Goal: Task Accomplishment & Management: Complete application form

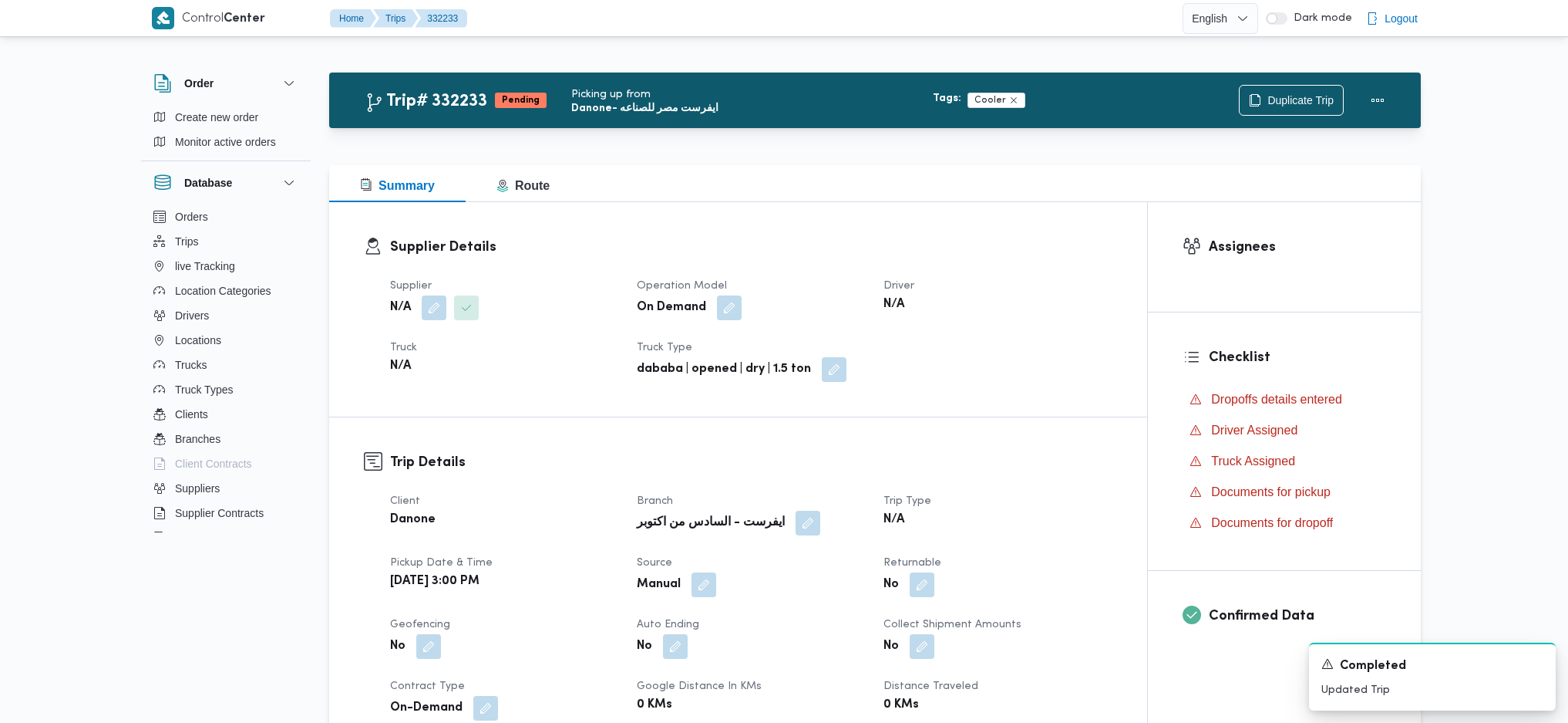
click at [424, 296] on button "button" at bounding box center [434, 308] width 25 height 25
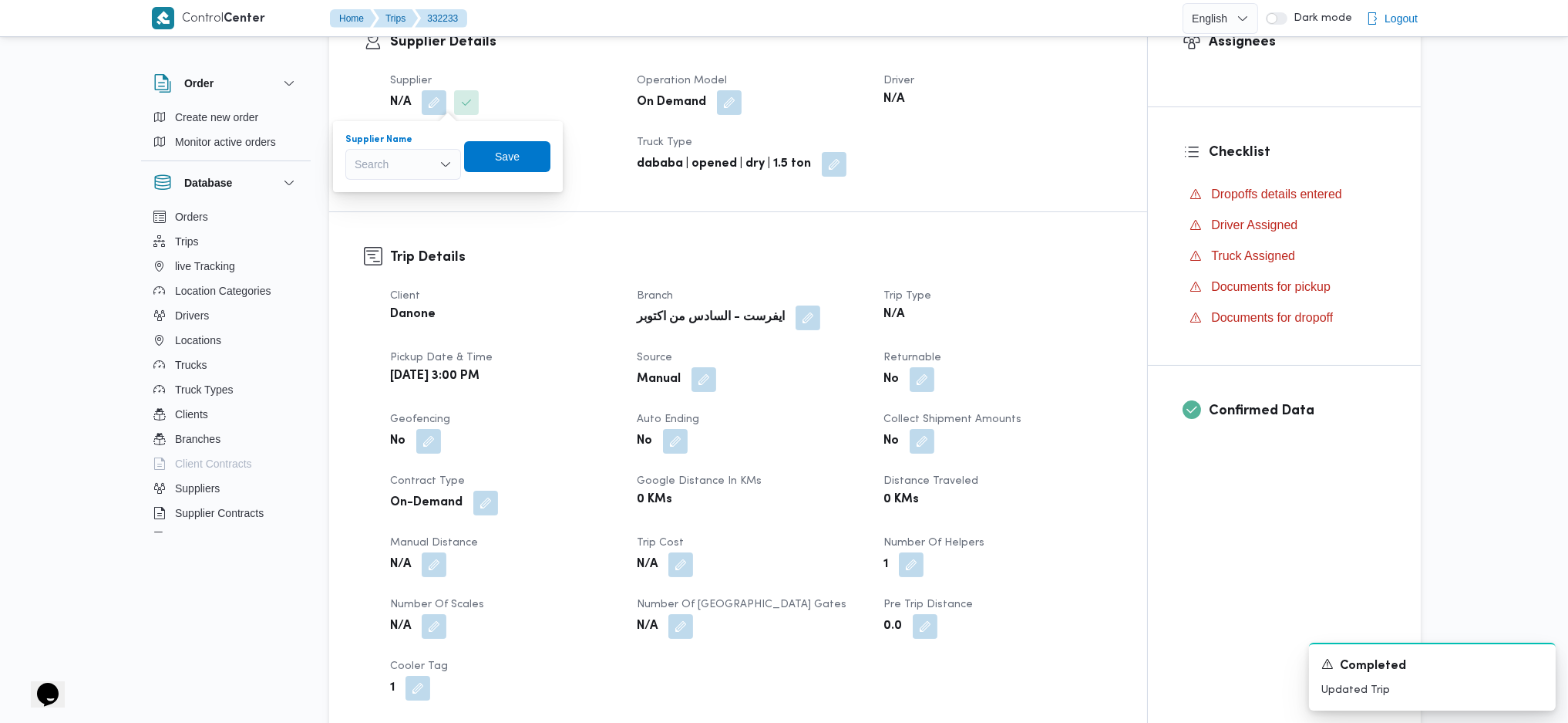
click at [412, 170] on div "Search" at bounding box center [403, 164] width 116 height 31
type input "وليد"
click at [395, 236] on span "وليد محمود احمد علي موسى الجزار" at bounding box center [412, 236] width 79 height 18
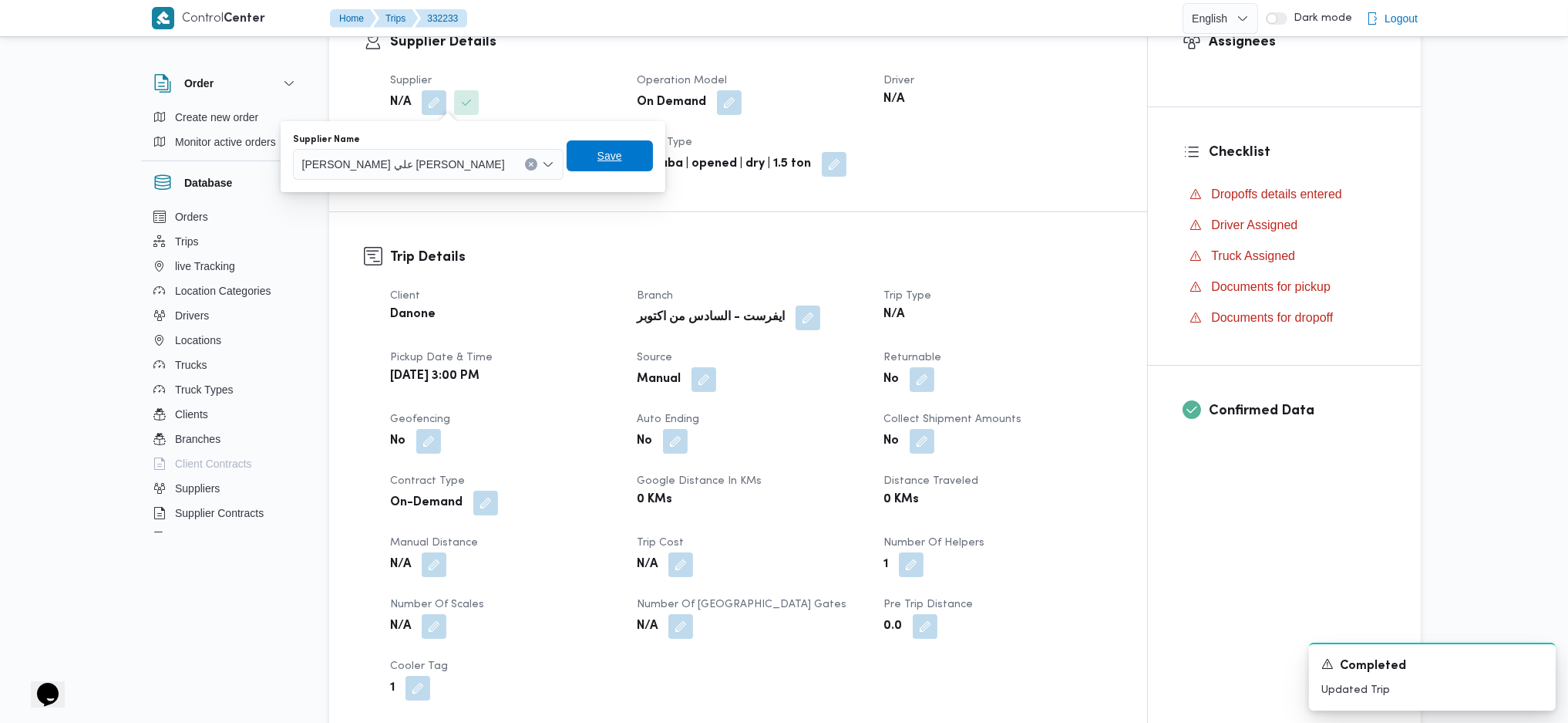
click at [567, 153] on span "Save" at bounding box center [609, 155] width 86 height 31
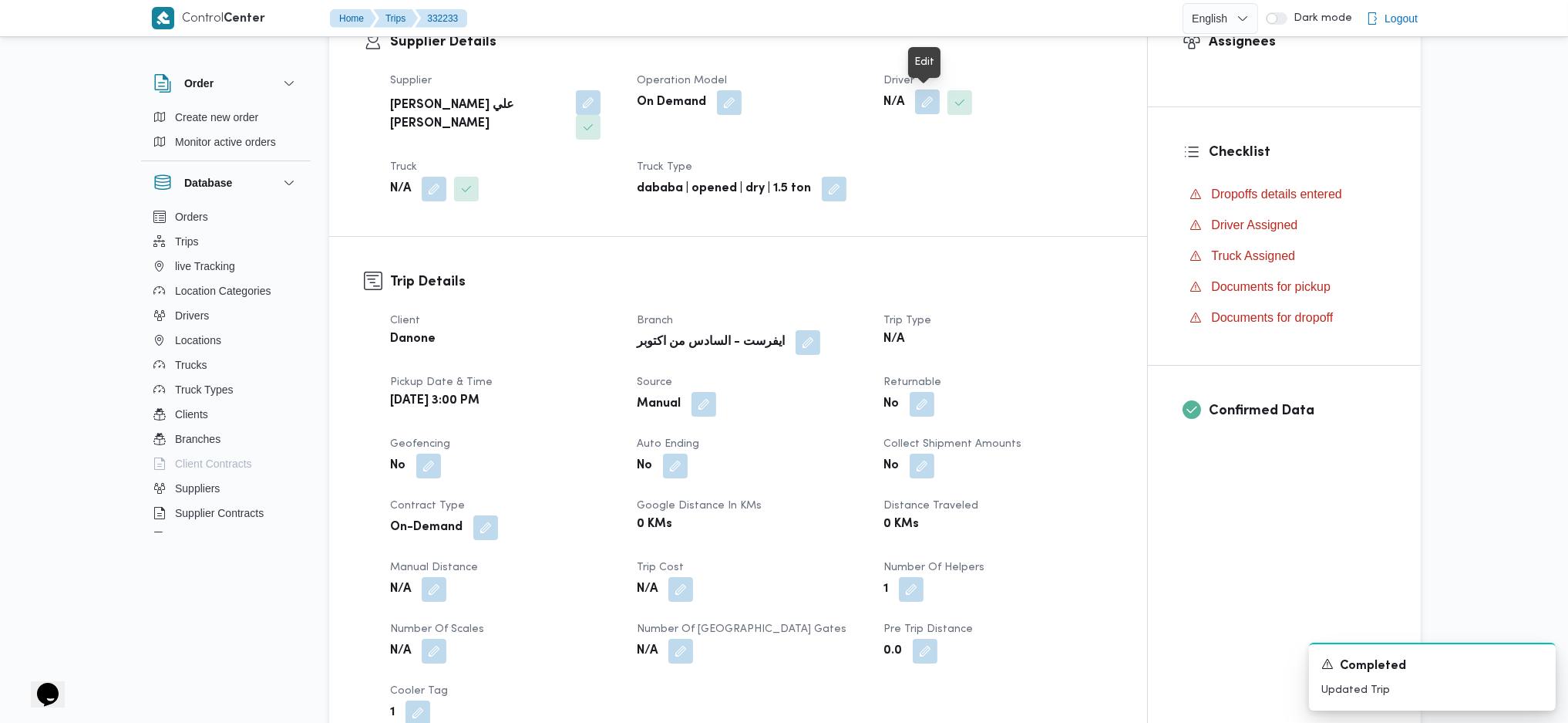
click at [927, 103] on button "button" at bounding box center [927, 102] width 25 height 25
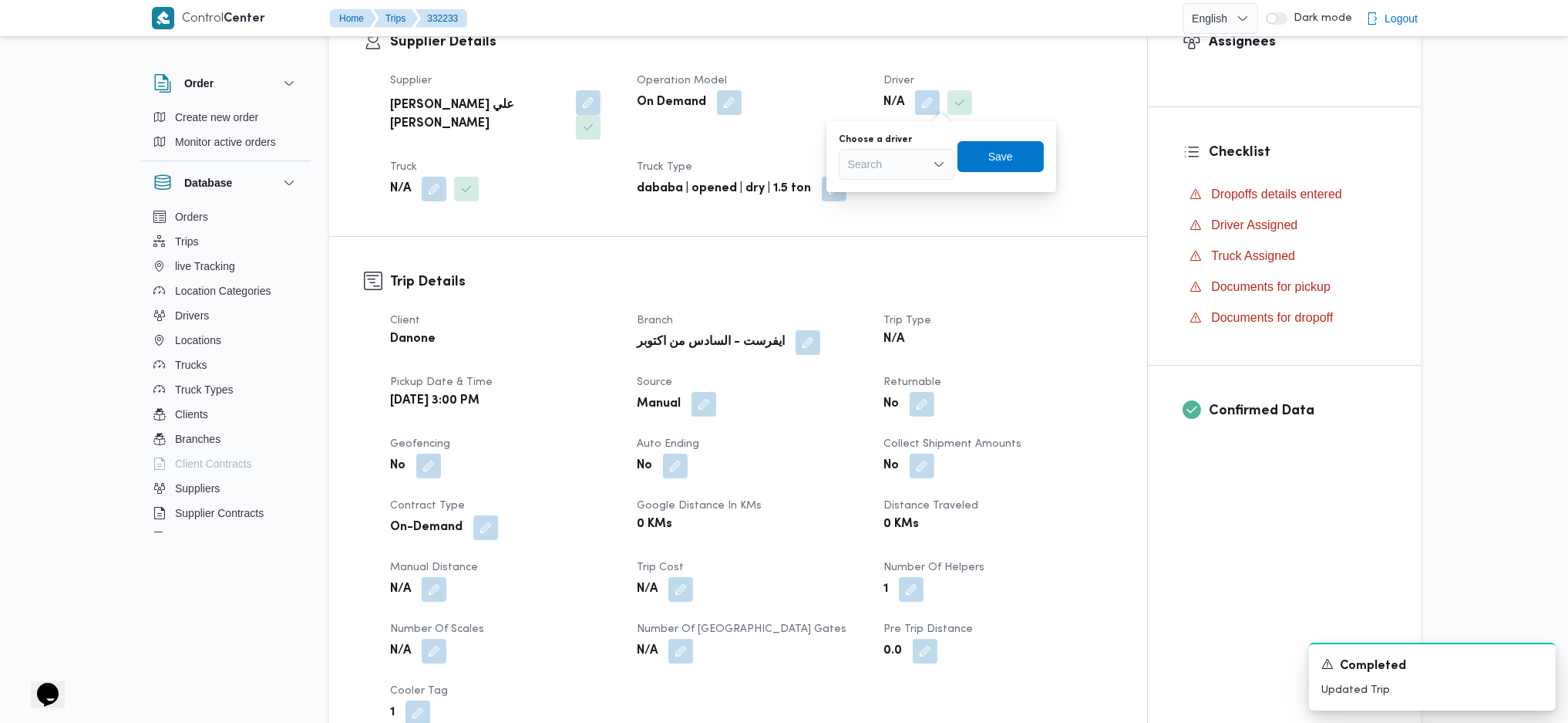
click at [885, 168] on div "Search" at bounding box center [896, 164] width 116 height 31
type input "ع"
type input "سلا"
click at [1027, 237] on div "Trip Details Client Danone Branch ايفرست - السادس من اكتوبر Trip Type N/A Picku…" at bounding box center [738, 498] width 818 height 523
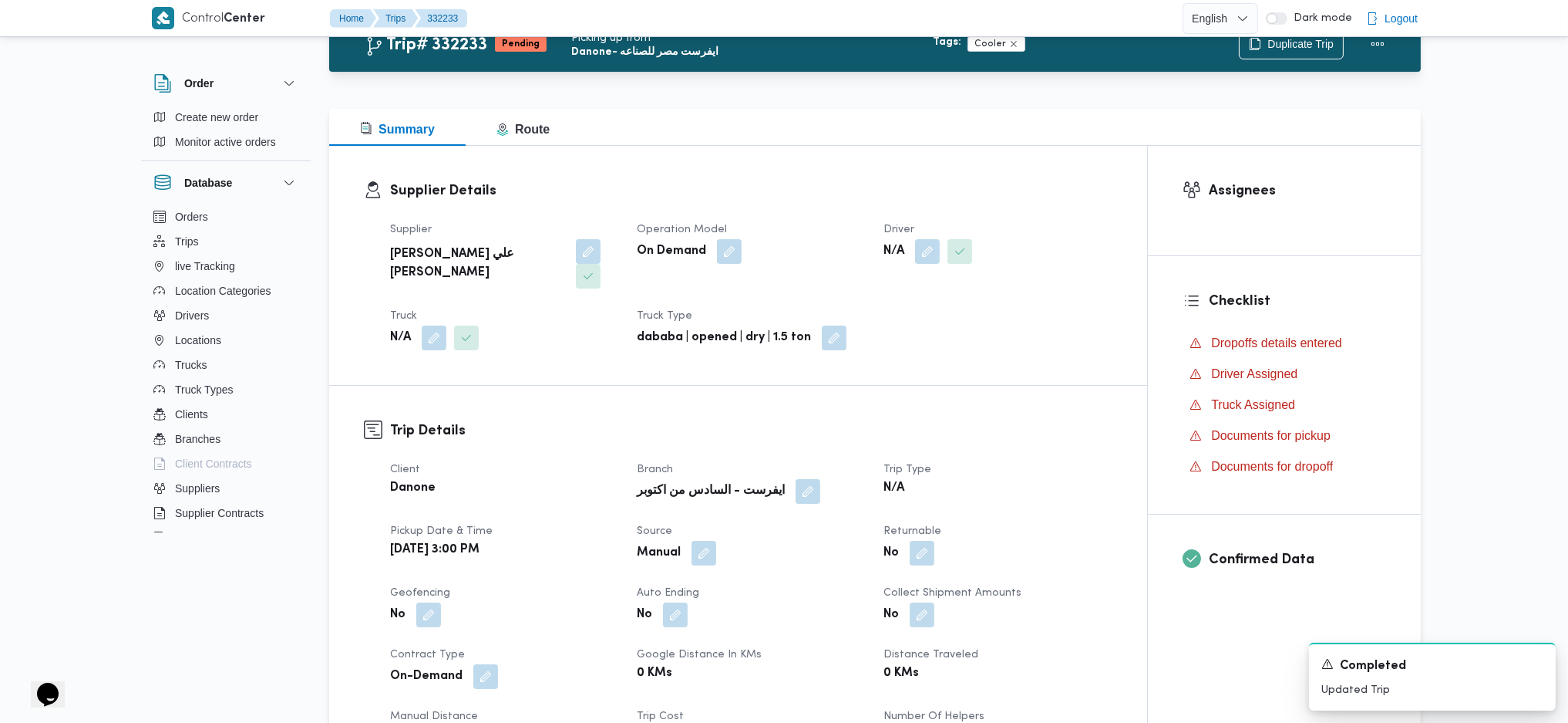
click at [984, 218] on div "Supplier Details Supplier وليد محمود احمد علي موسى الجزار Operation Model On De…" at bounding box center [738, 665] width 818 height 1040
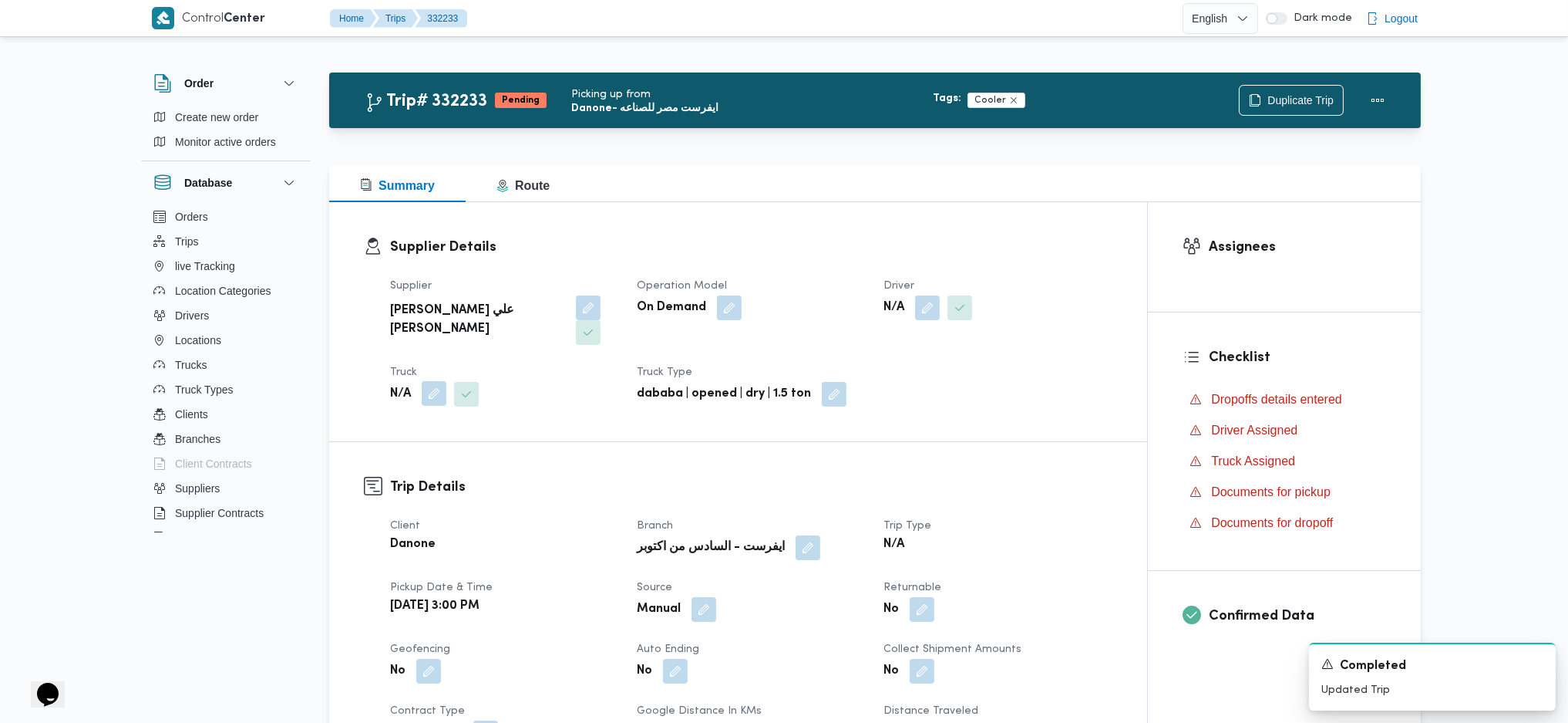
click at [437, 381] on button "button" at bounding box center [434, 393] width 25 height 25
click at [411, 436] on div "Search" at bounding box center [403, 431] width 116 height 31
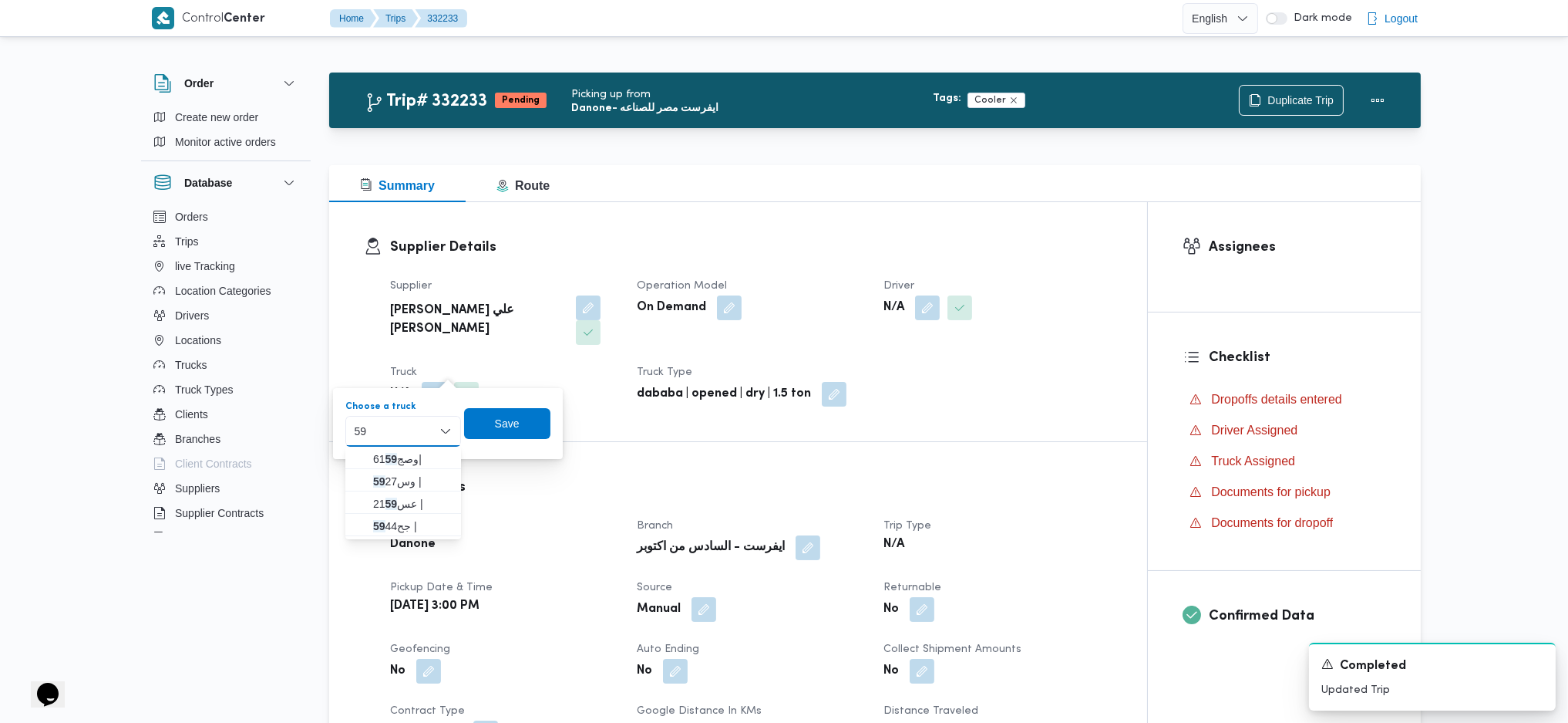
type input "59"
click at [777, 476] on h3 "Trip Details" at bounding box center [752, 487] width 723 height 21
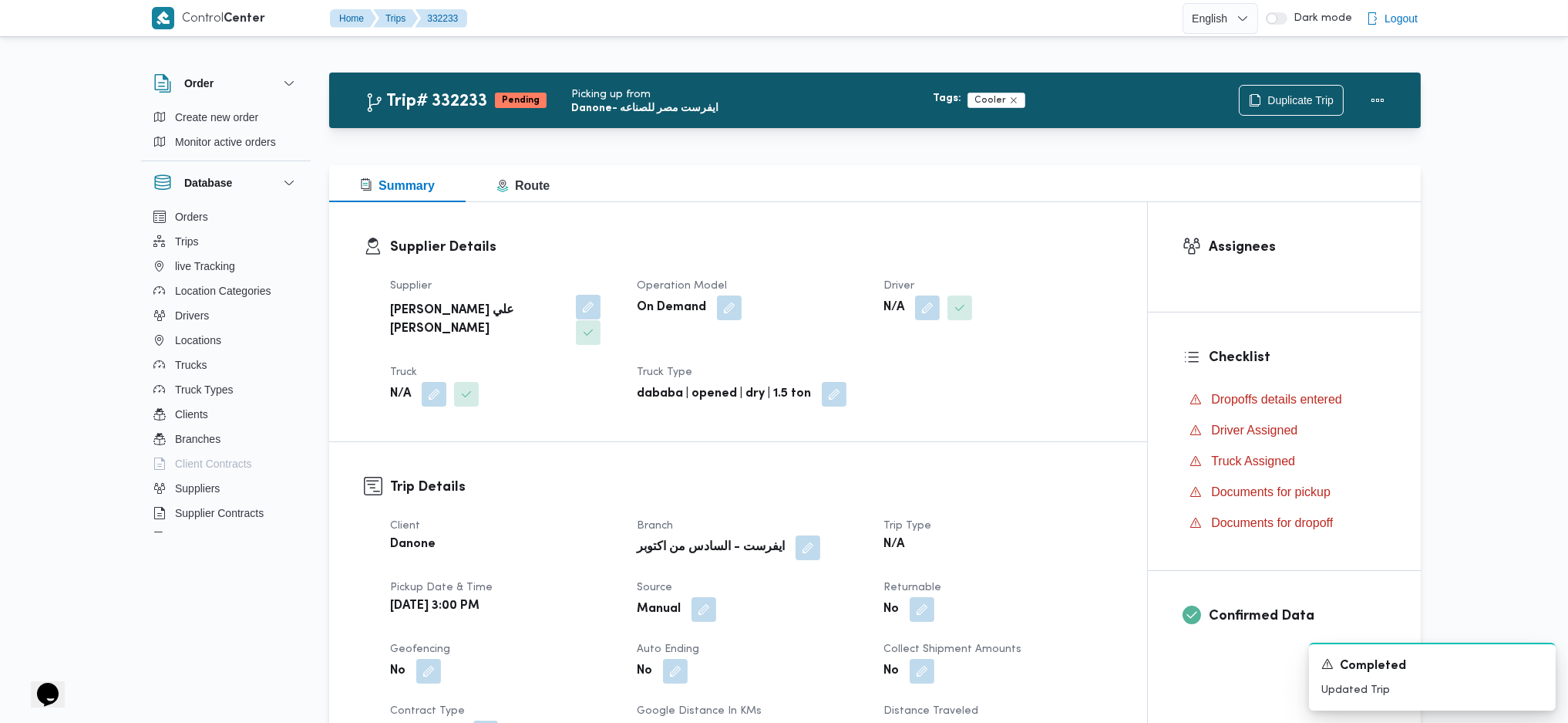
click at [576, 309] on button "button" at bounding box center [588, 307] width 25 height 25
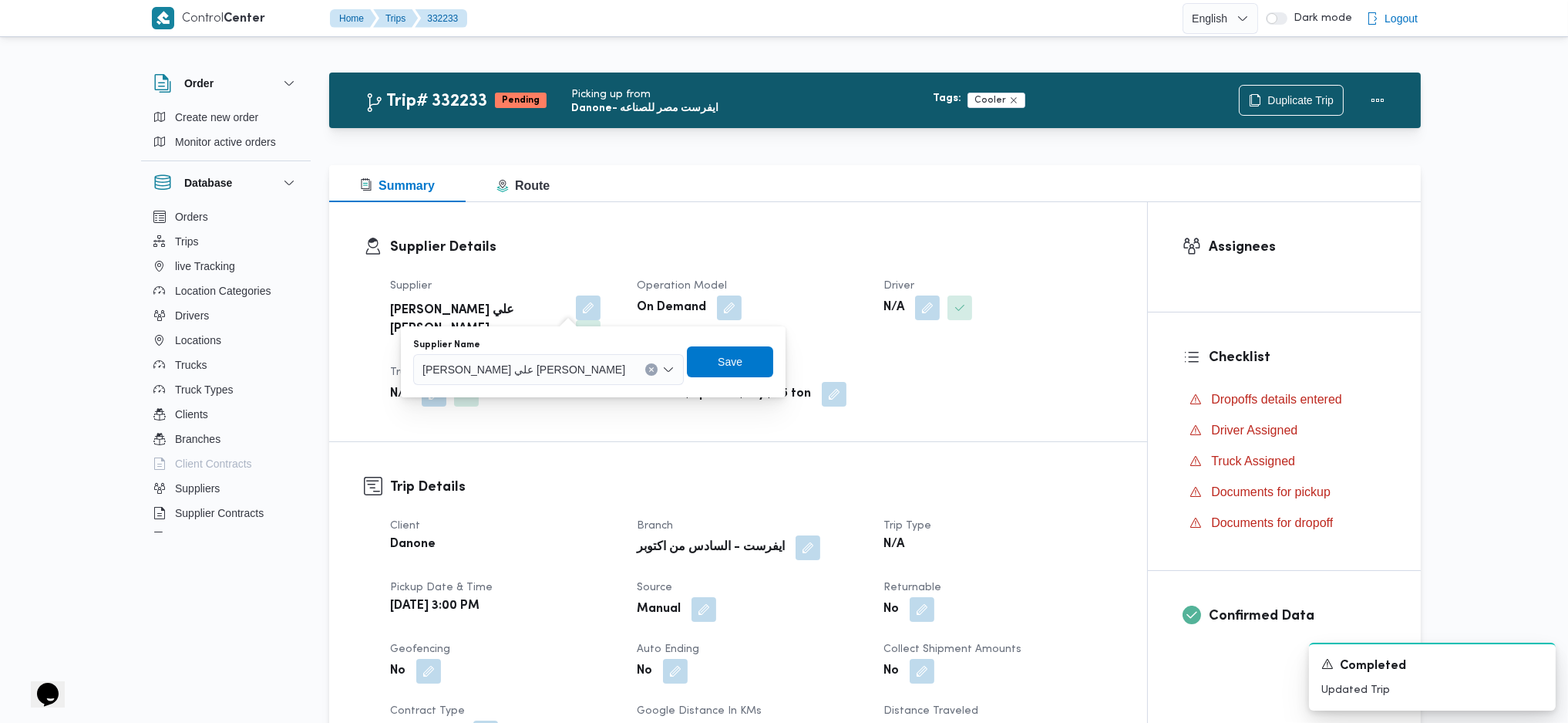
click at [555, 364] on span "وليد محمود احمد علي موسى الجزار" at bounding box center [524, 368] width 203 height 17
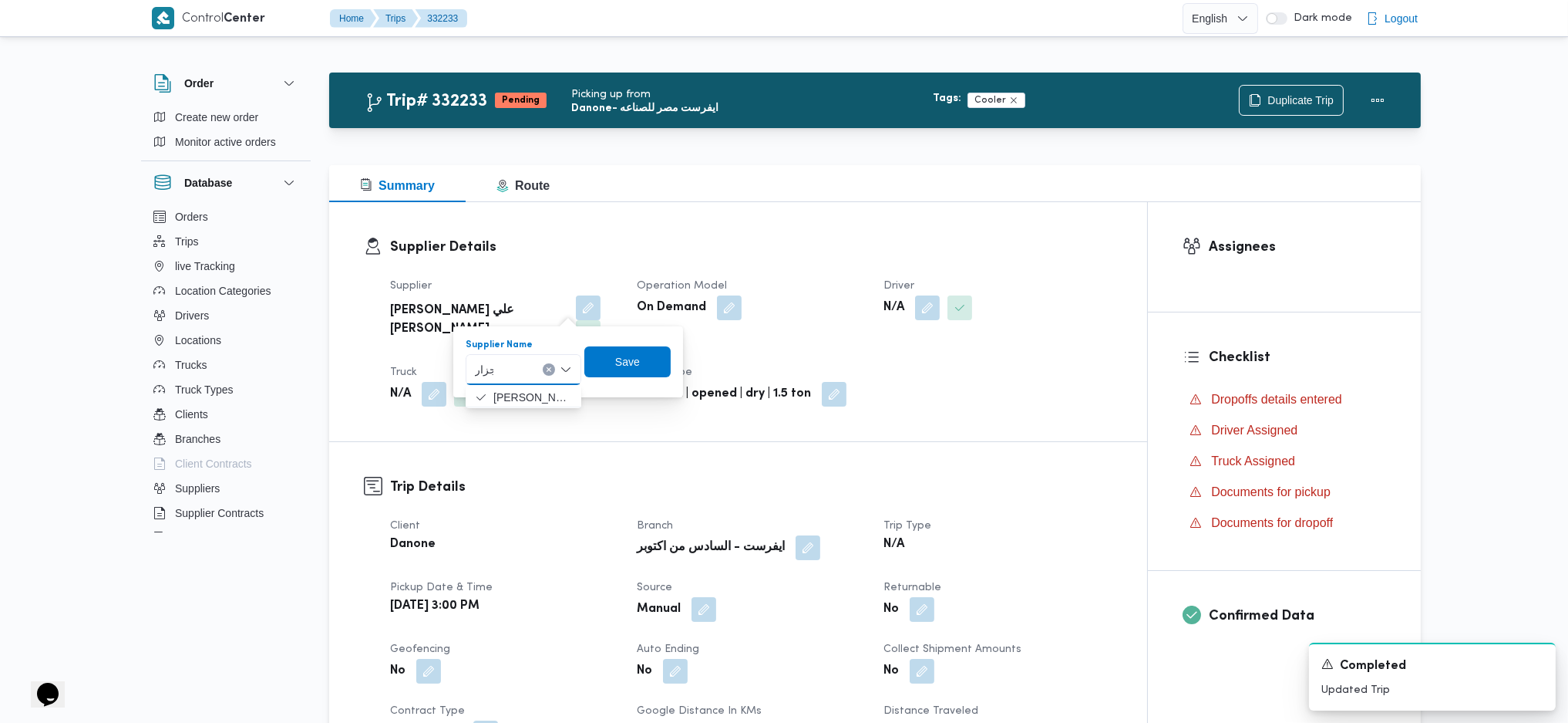
type input "جزار"
click at [812, 476] on h3 "Trip Details" at bounding box center [752, 487] width 723 height 21
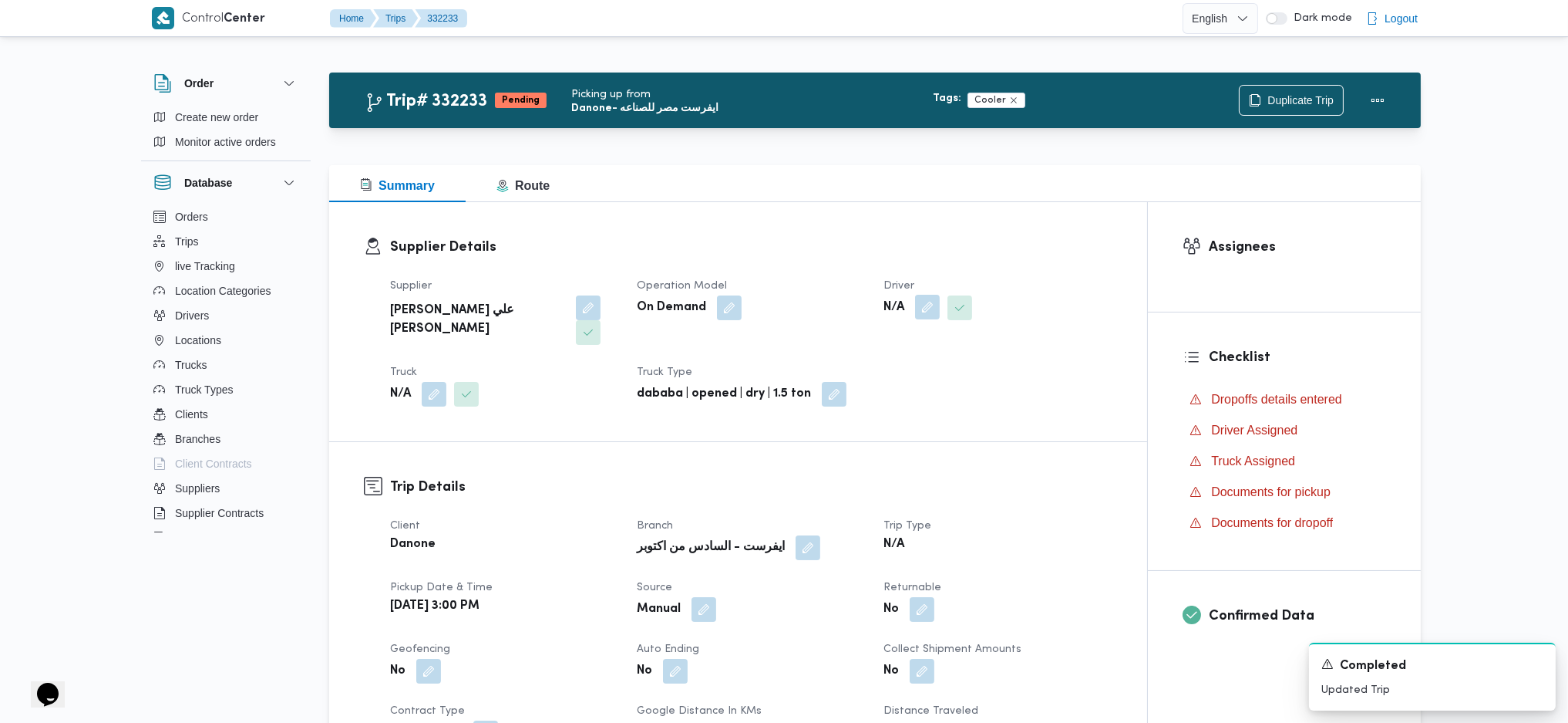
click at [928, 309] on button "button" at bounding box center [927, 307] width 25 height 25
click at [887, 378] on div "Search" at bounding box center [896, 369] width 116 height 31
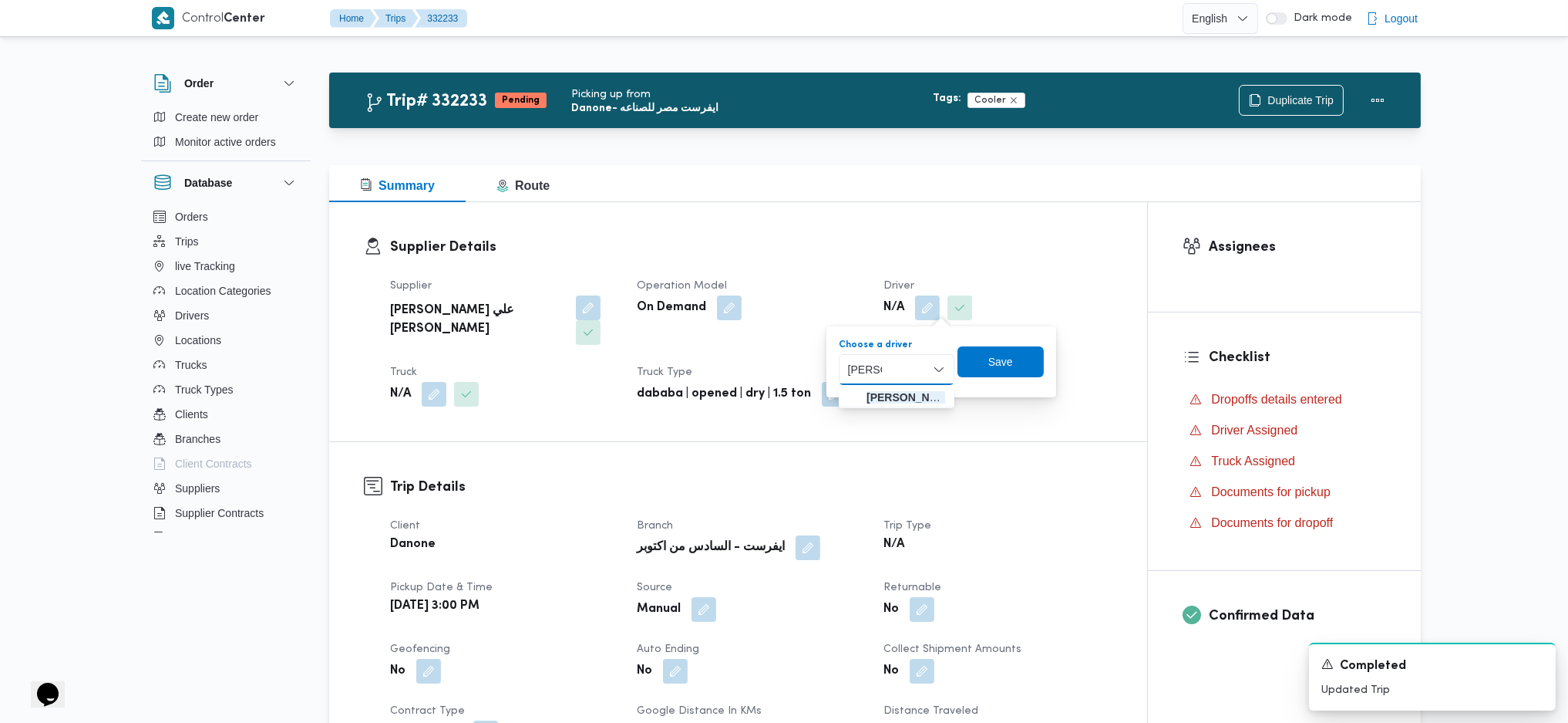
type input "علاء س"
click at [887, 393] on span "علاء س لامة محمد" at bounding box center [906, 397] width 79 height 18
click at [1016, 360] on span "Save" at bounding box center [1029, 361] width 25 height 18
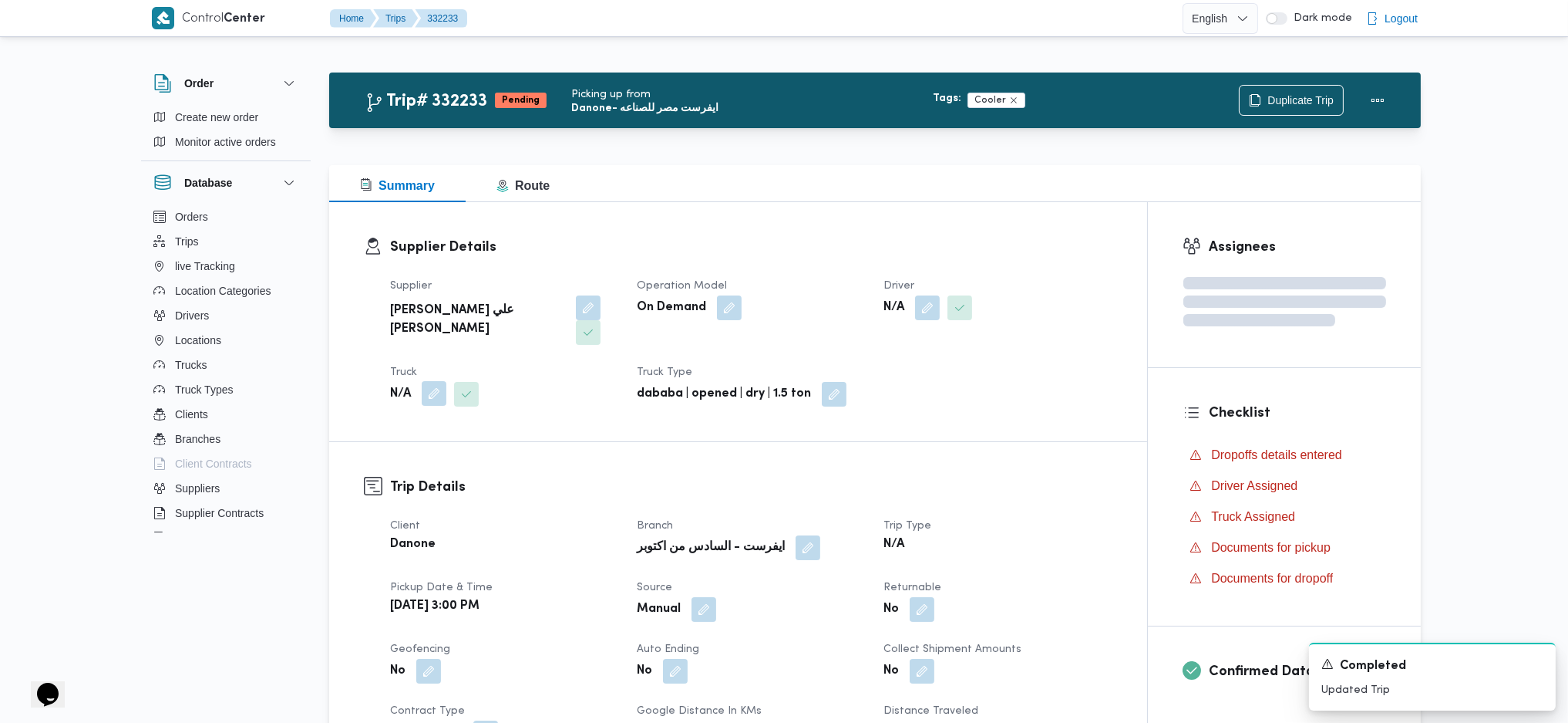
click at [427, 381] on button "button" at bounding box center [434, 393] width 25 height 25
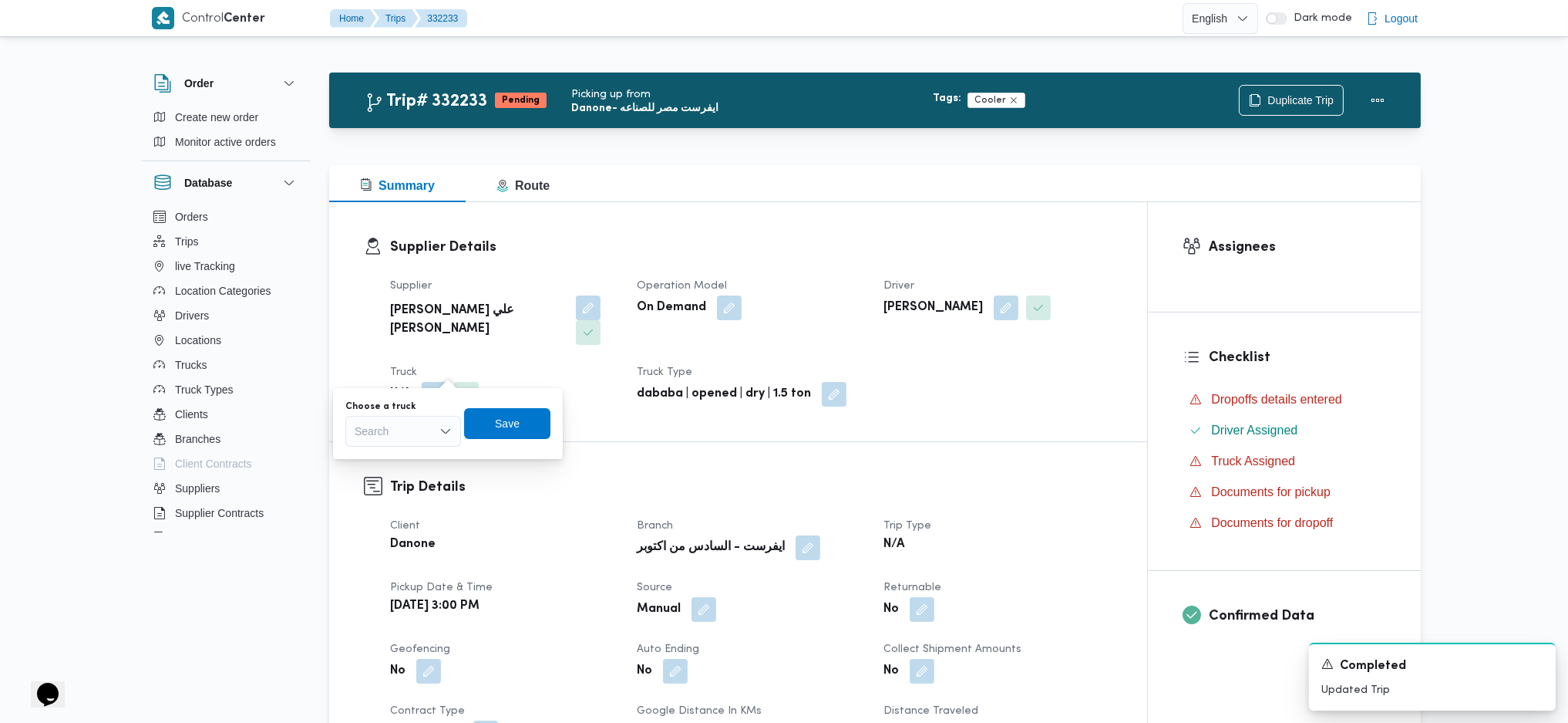
click at [421, 437] on div "Search" at bounding box center [403, 431] width 116 height 31
type input "نه"
click at [407, 481] on span "نه 5949 | null" at bounding box center [412, 481] width 79 height 18
click at [503, 423] on span "Save" at bounding box center [512, 422] width 25 height 18
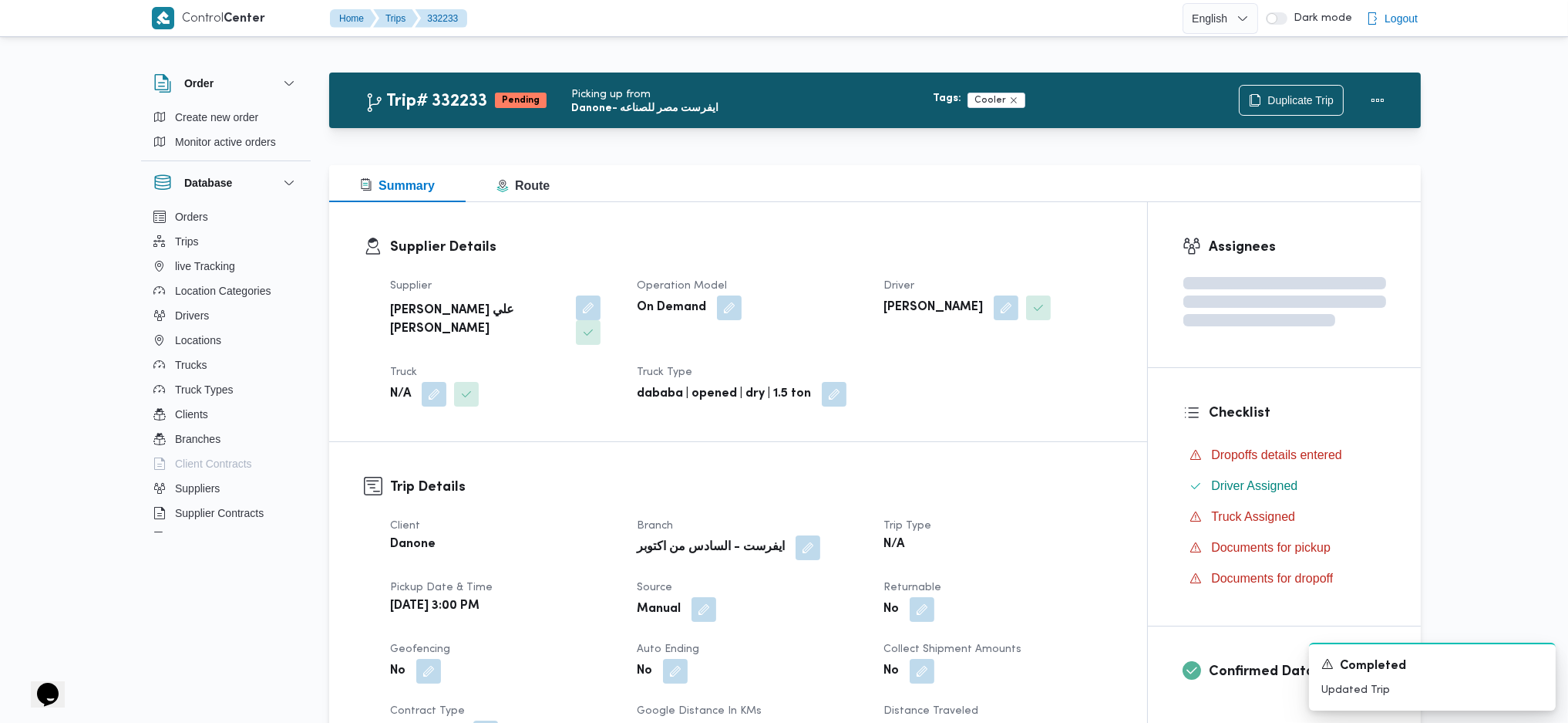
click at [629, 476] on h3 "Trip Details" at bounding box center [752, 487] width 723 height 21
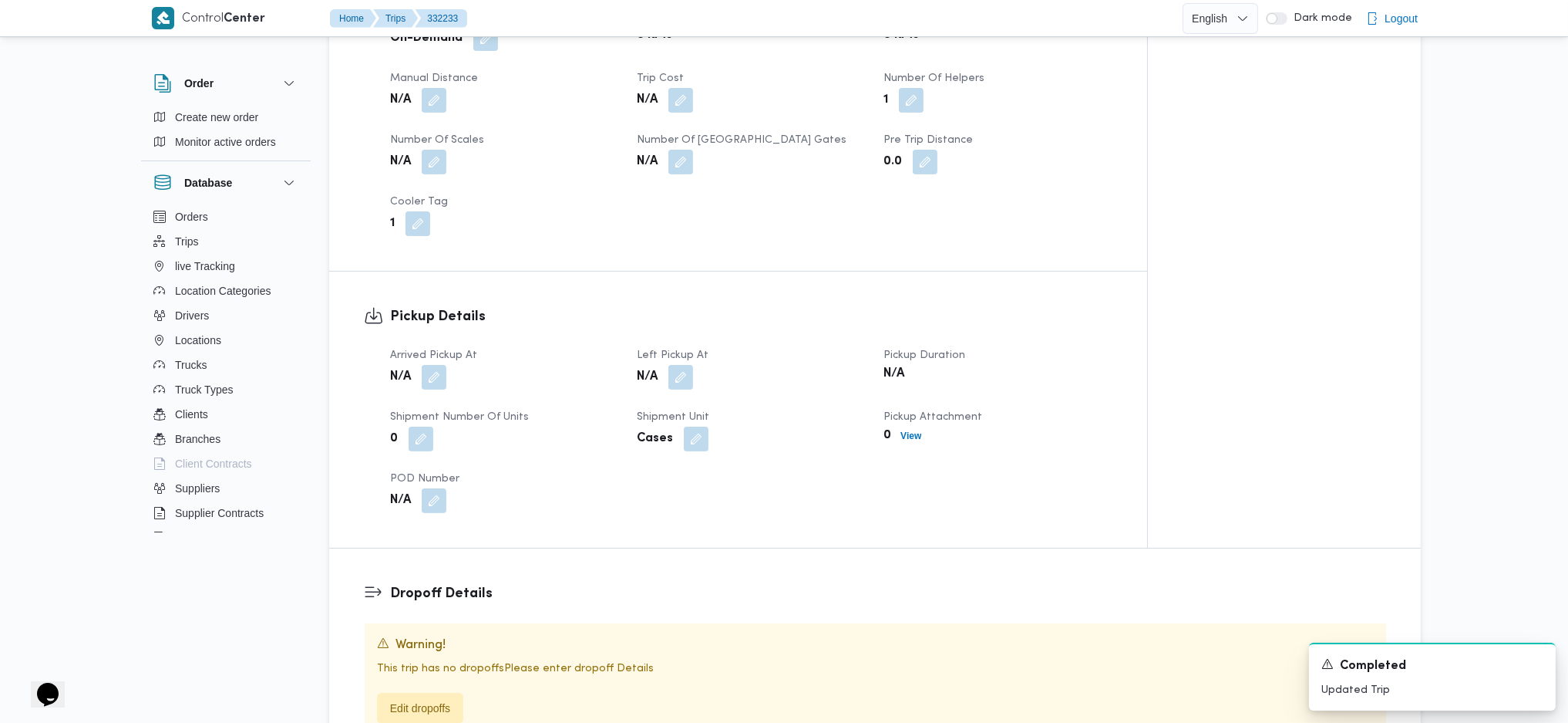
scroll to position [822, 0]
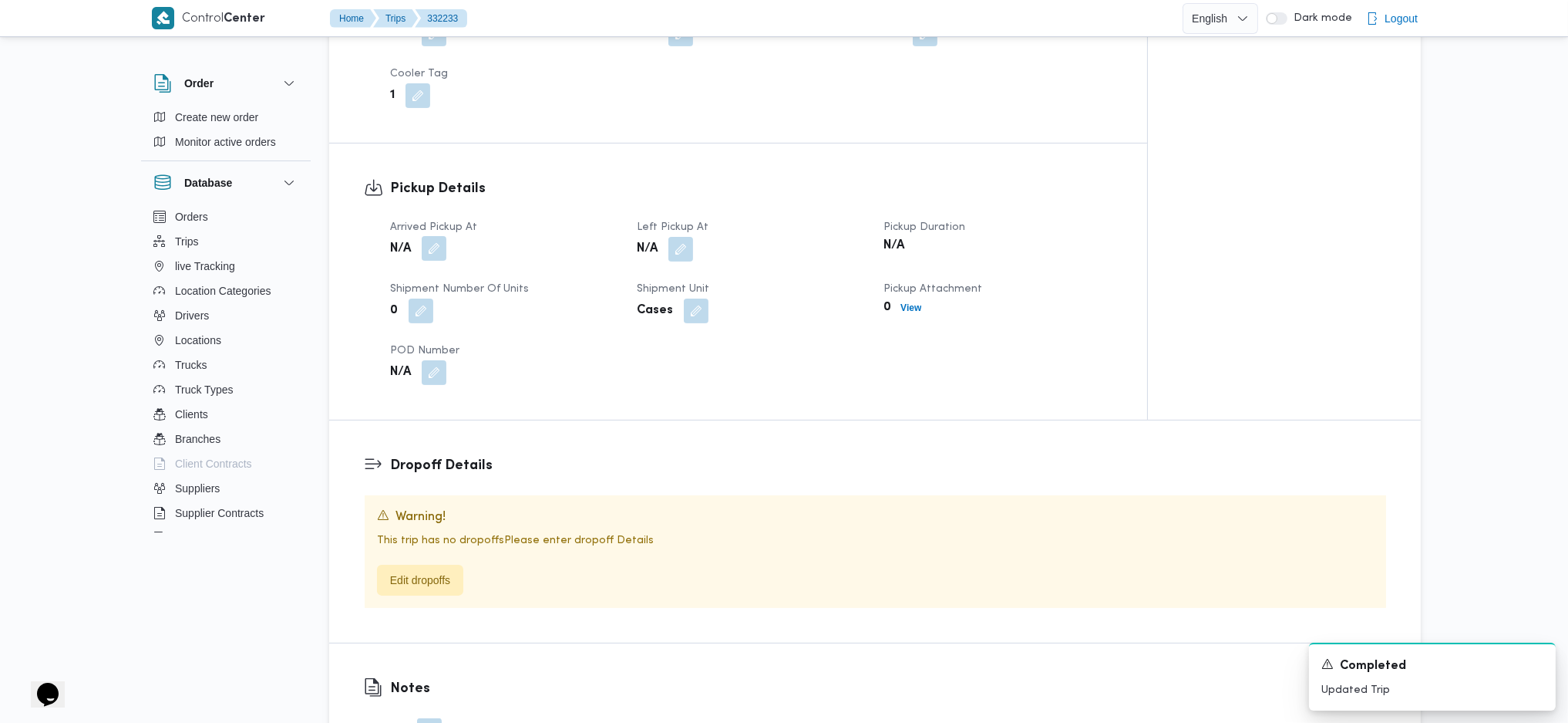
click at [437, 236] on button "button" at bounding box center [434, 248] width 25 height 25
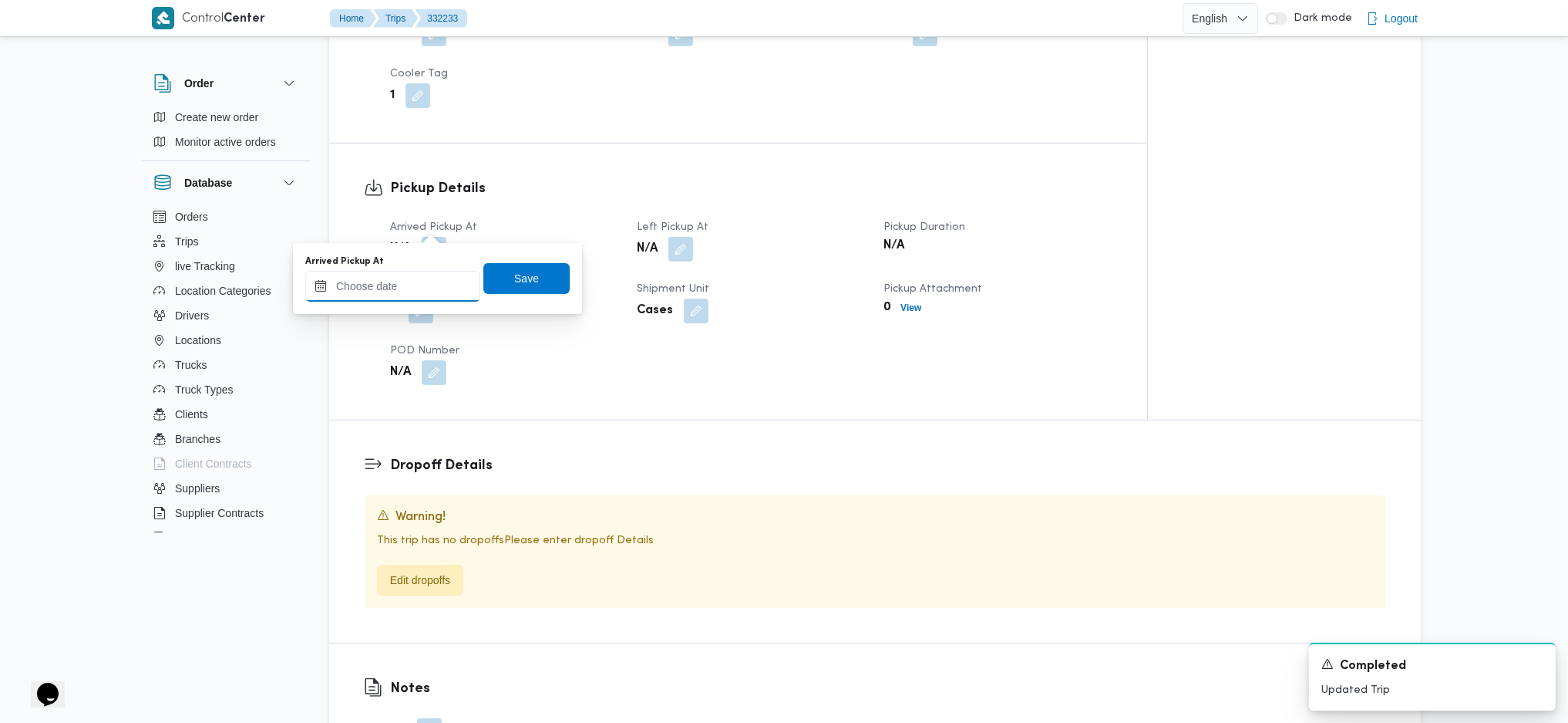
click at [412, 299] on input "Arrived Pickup At" at bounding box center [393, 286] width 175 height 31
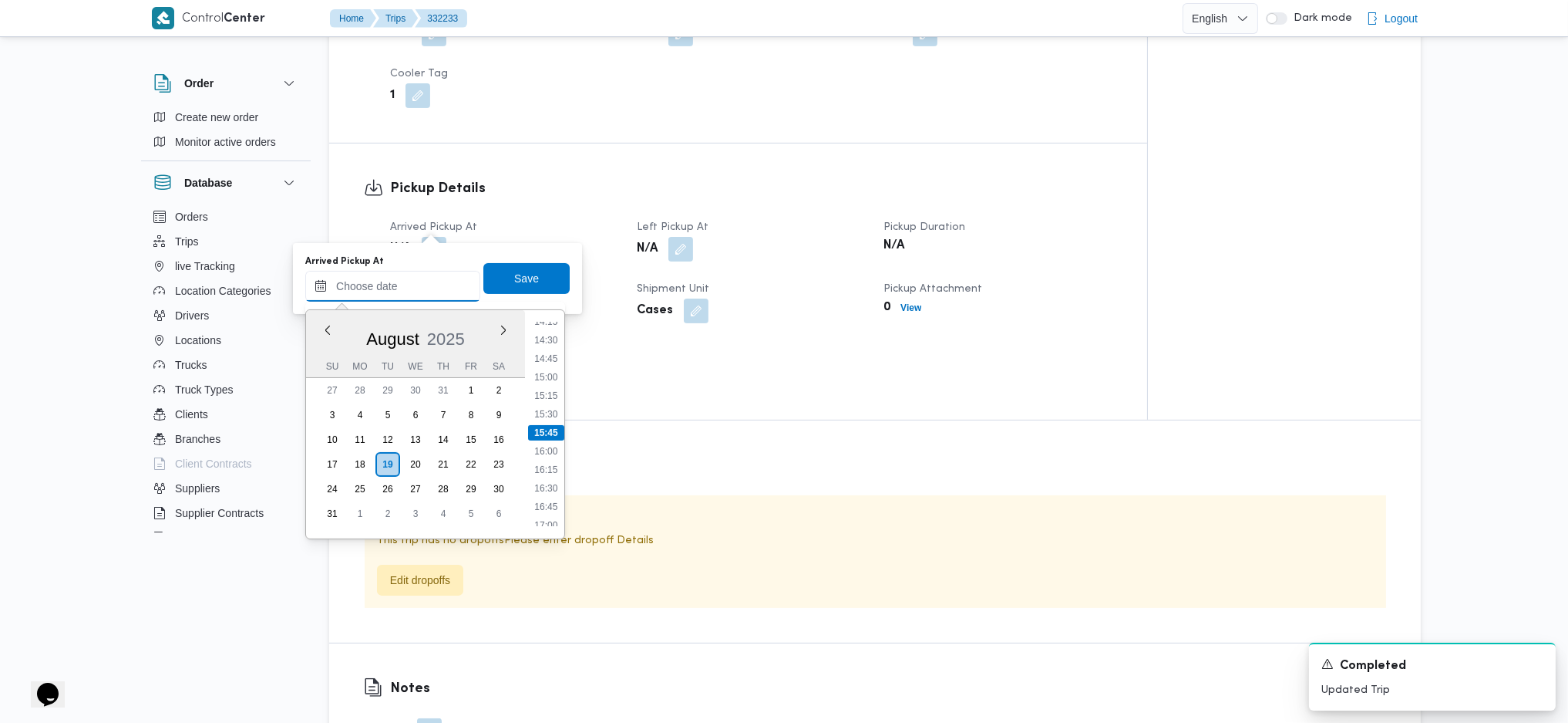
scroll to position [960, 0]
click at [555, 500] on li "15:15" at bounding box center [545, 499] width 35 height 16
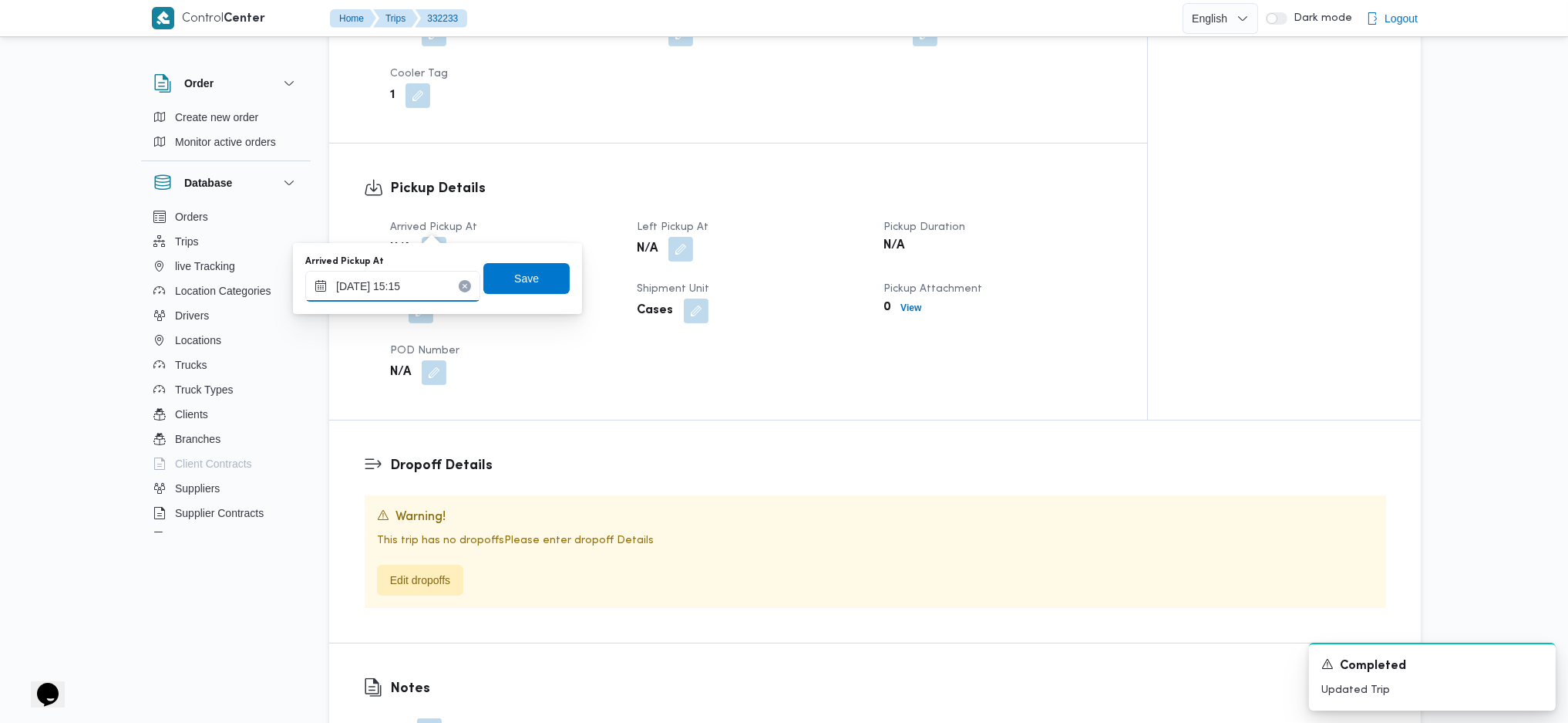
click at [422, 293] on input "19/08/2025 15:15" at bounding box center [393, 286] width 175 height 31
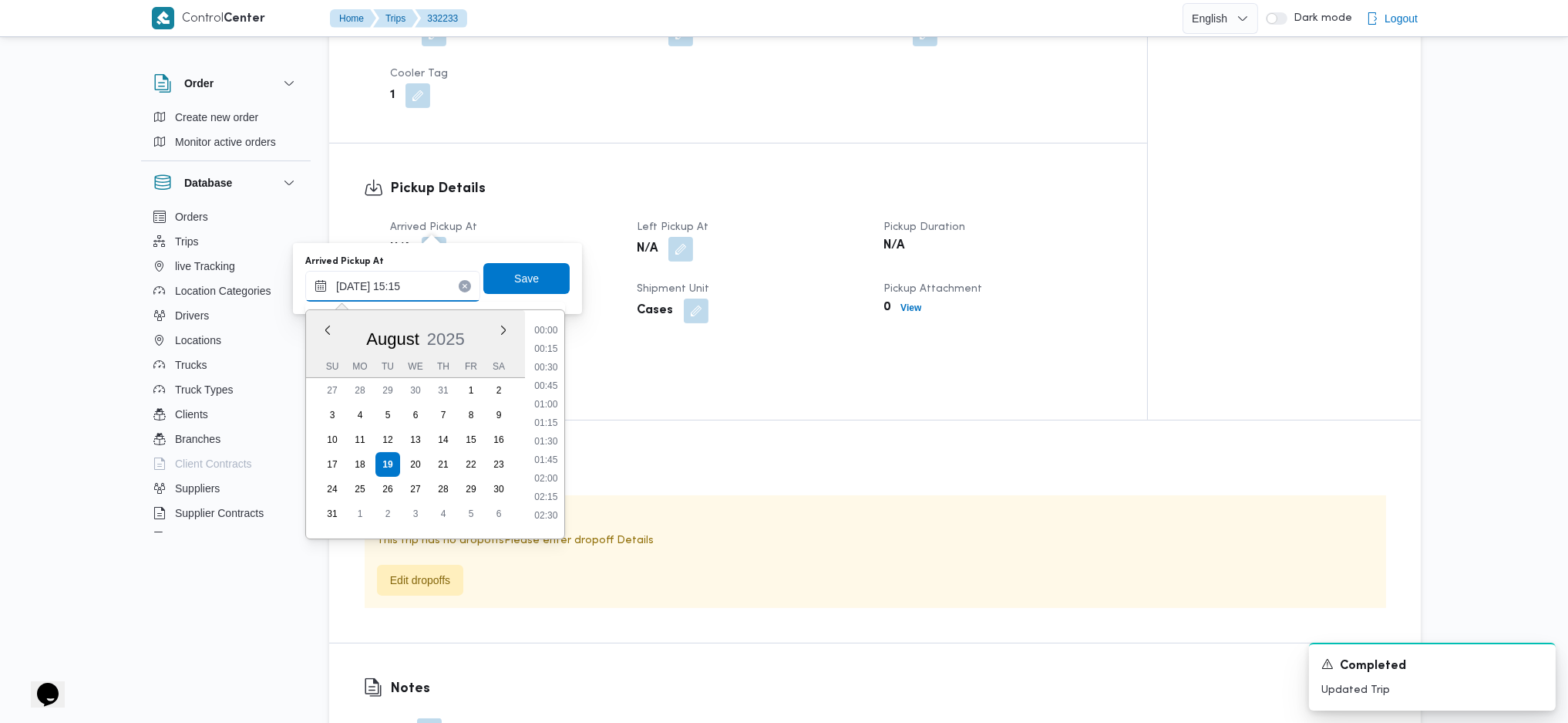
scroll to position [1026, 0]
click at [547, 449] on li "15:30" at bounding box center [545, 452] width 35 height 16
type input "19/08/2025 15:30"
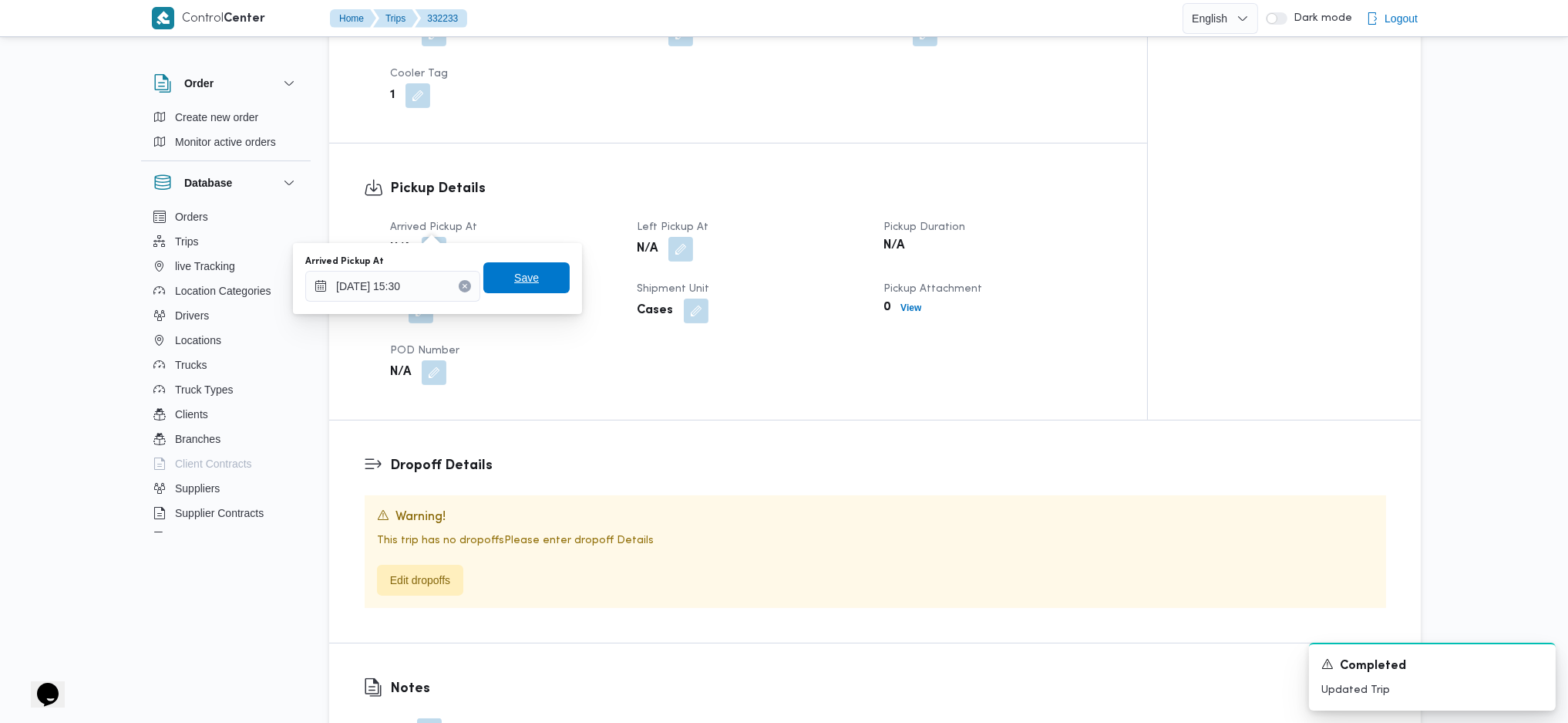
click at [522, 282] on span "Save" at bounding box center [526, 277] width 25 height 18
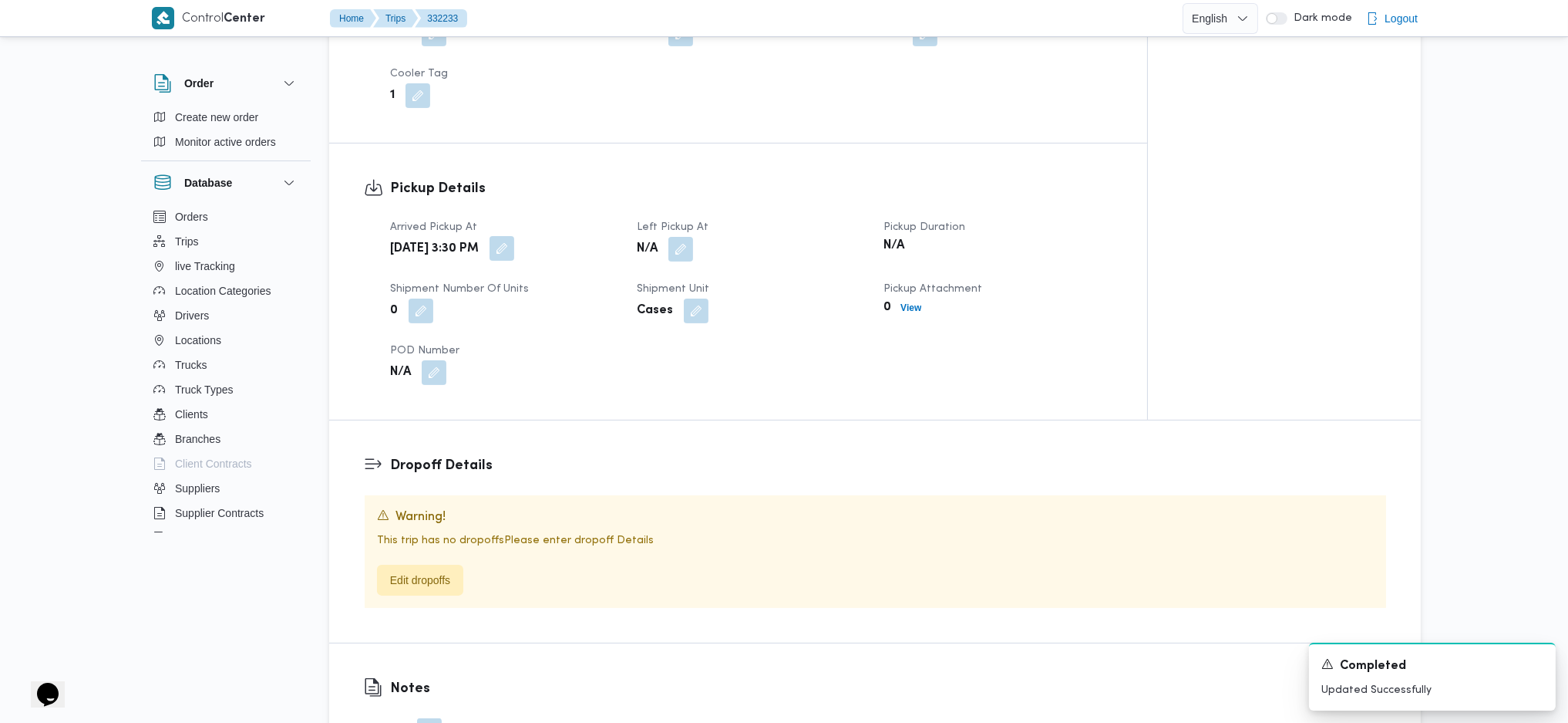
click at [514, 236] on button "button" at bounding box center [502, 248] width 25 height 25
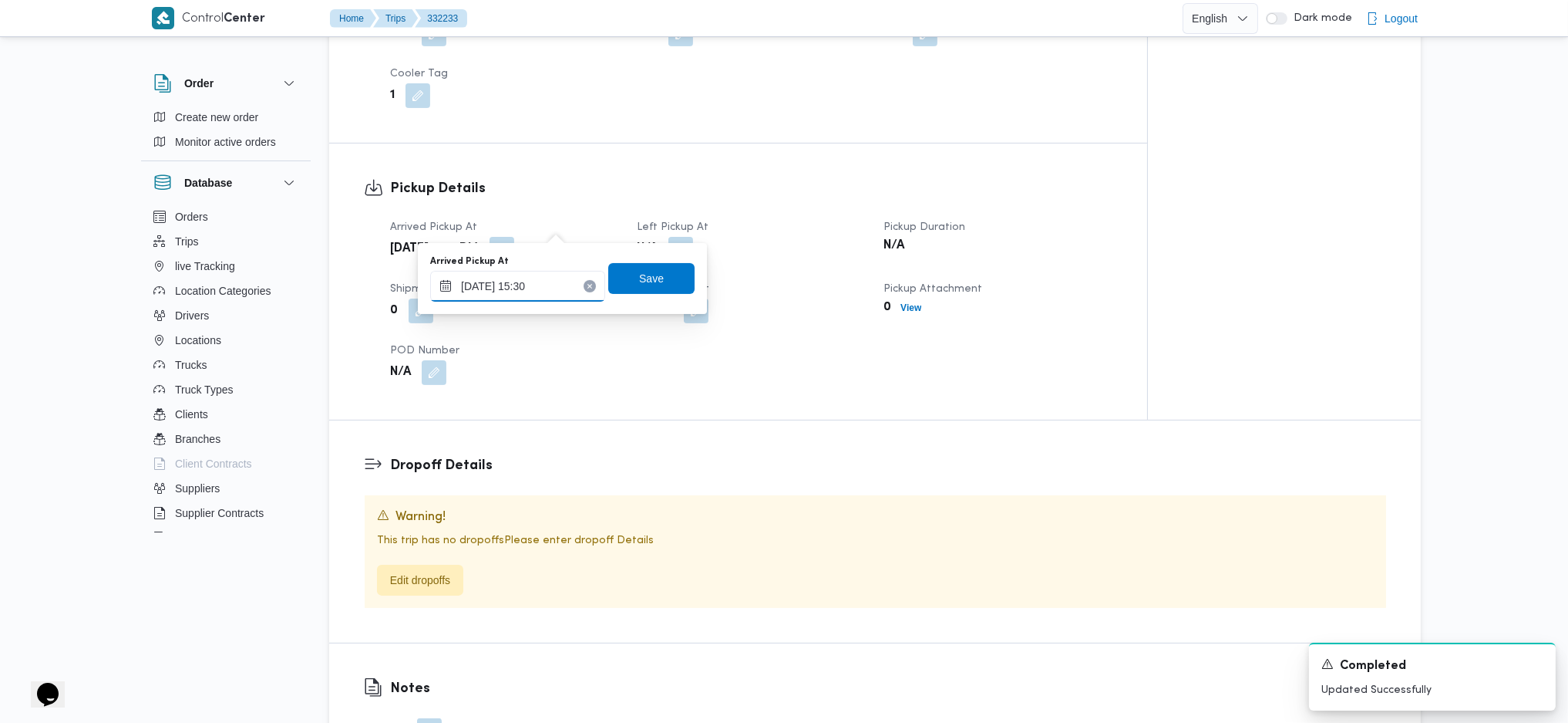
click at [532, 291] on input "19/08/2025 15:30" at bounding box center [517, 286] width 175 height 31
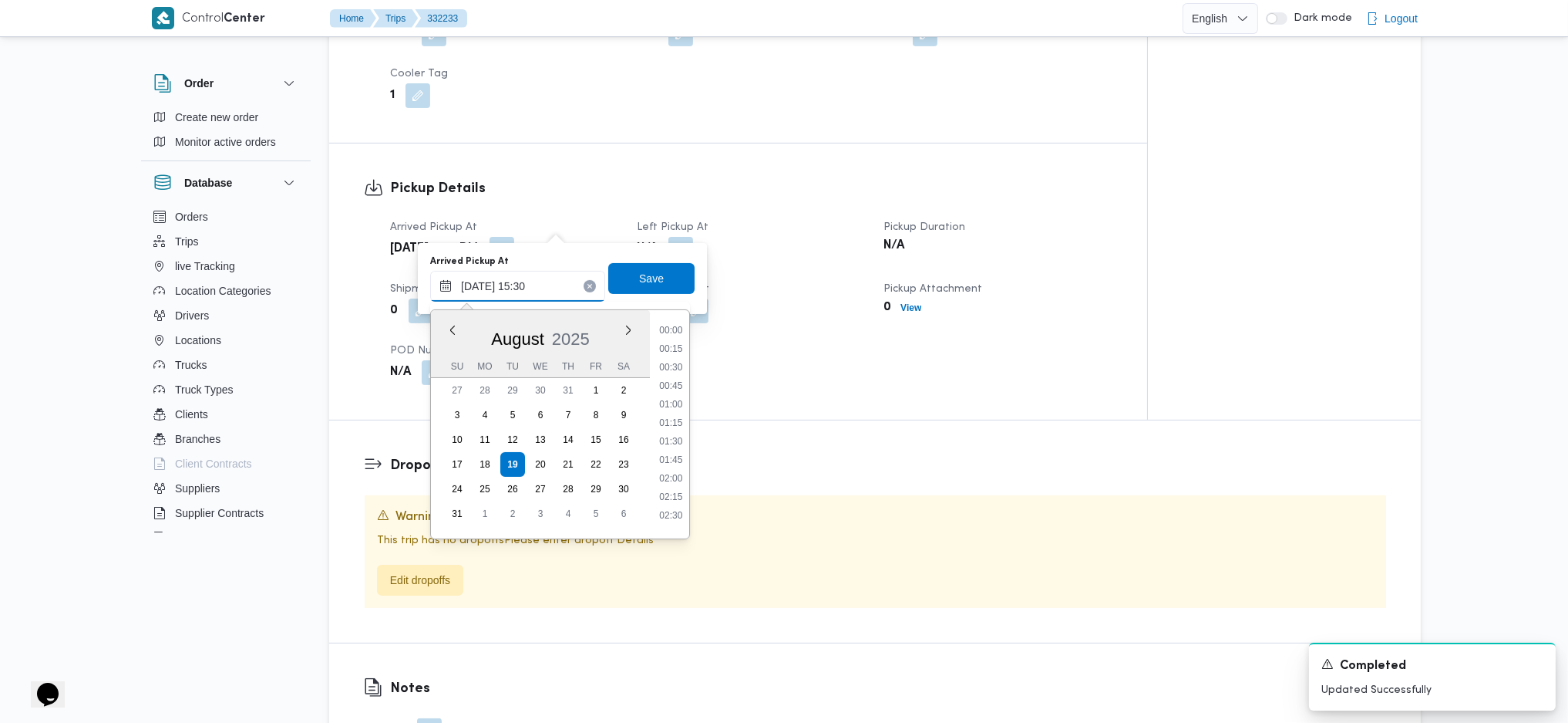
scroll to position [1044, 0]
click at [675, 411] on li "15:15" at bounding box center [671, 415] width 35 height 16
type input "19/08/2025 15:30"
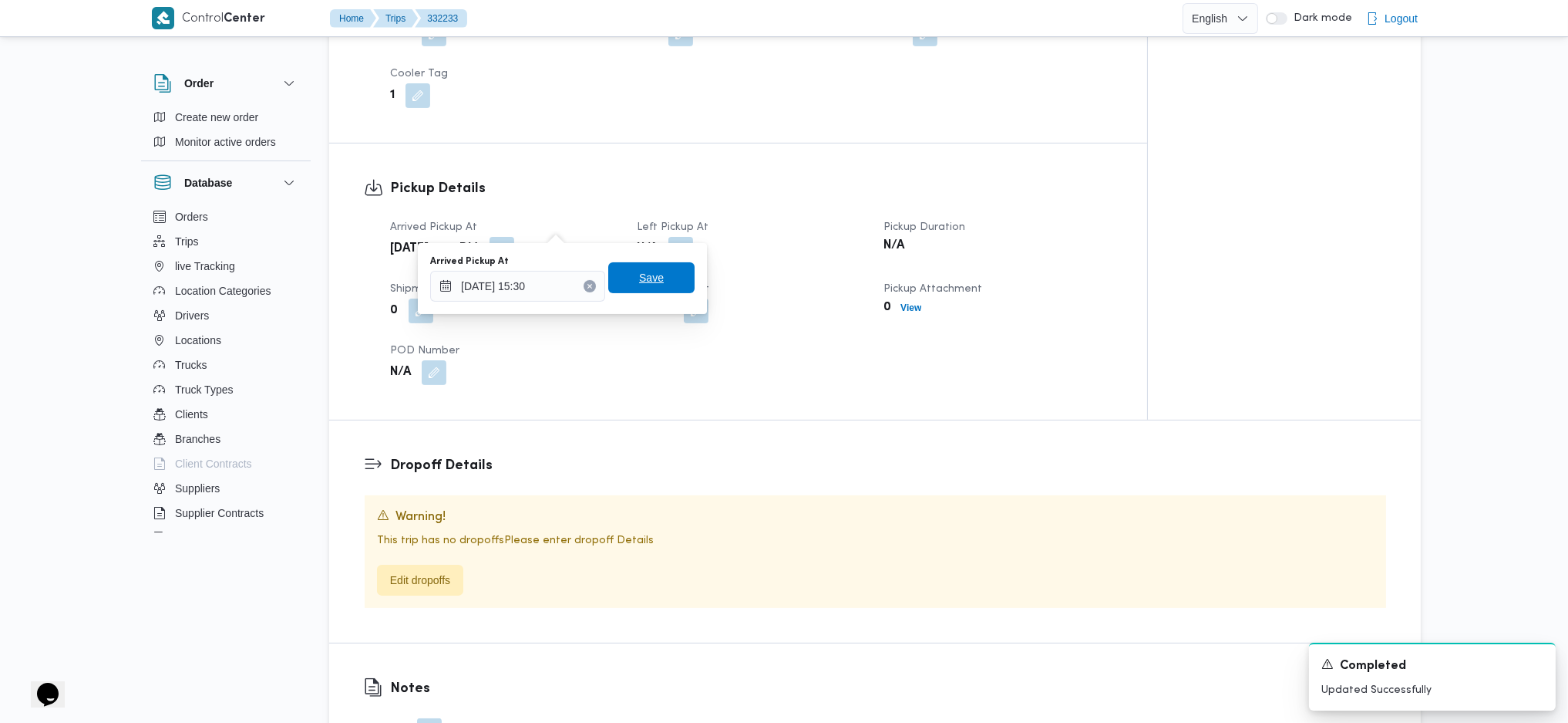
click at [656, 265] on span "Save" at bounding box center [652, 277] width 86 height 31
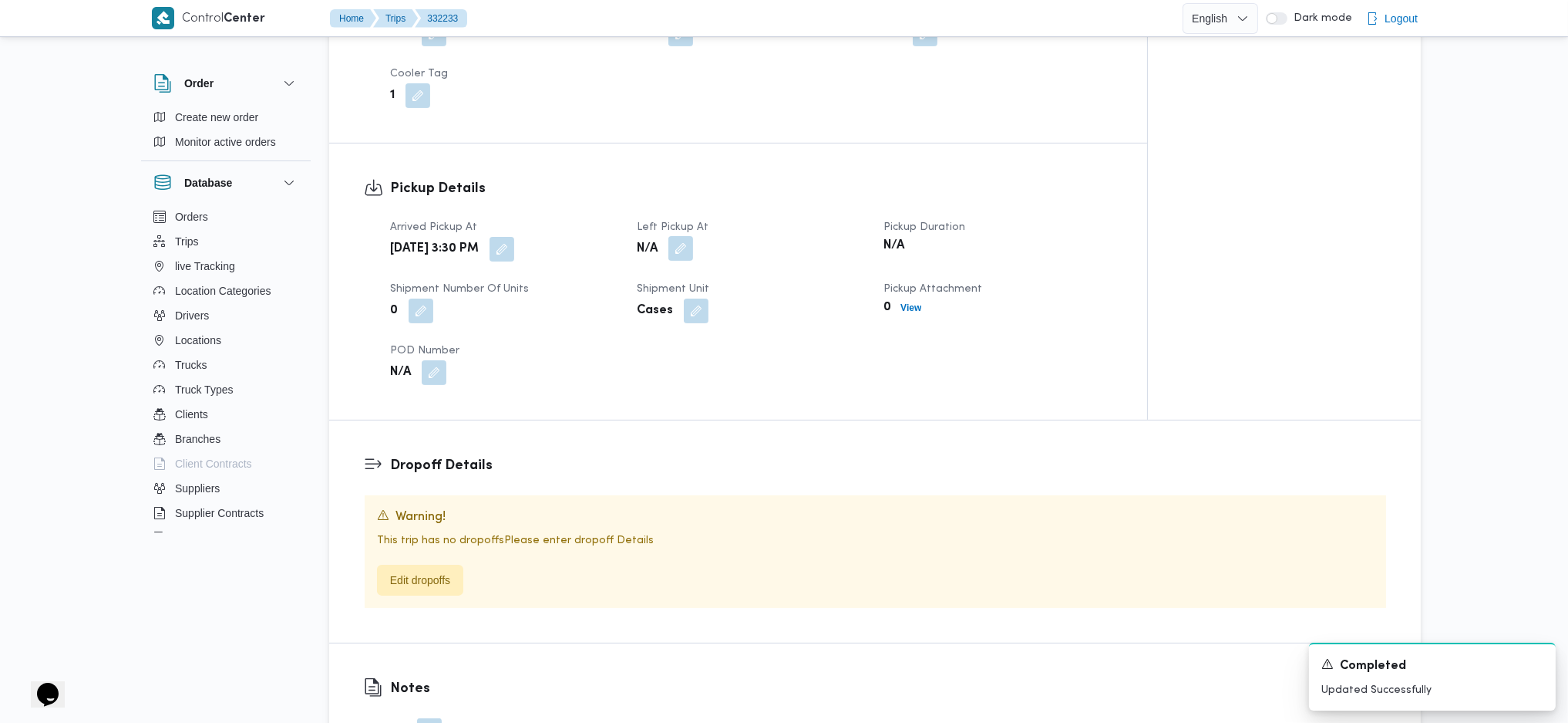
click at [685, 236] on button "button" at bounding box center [681, 248] width 25 height 25
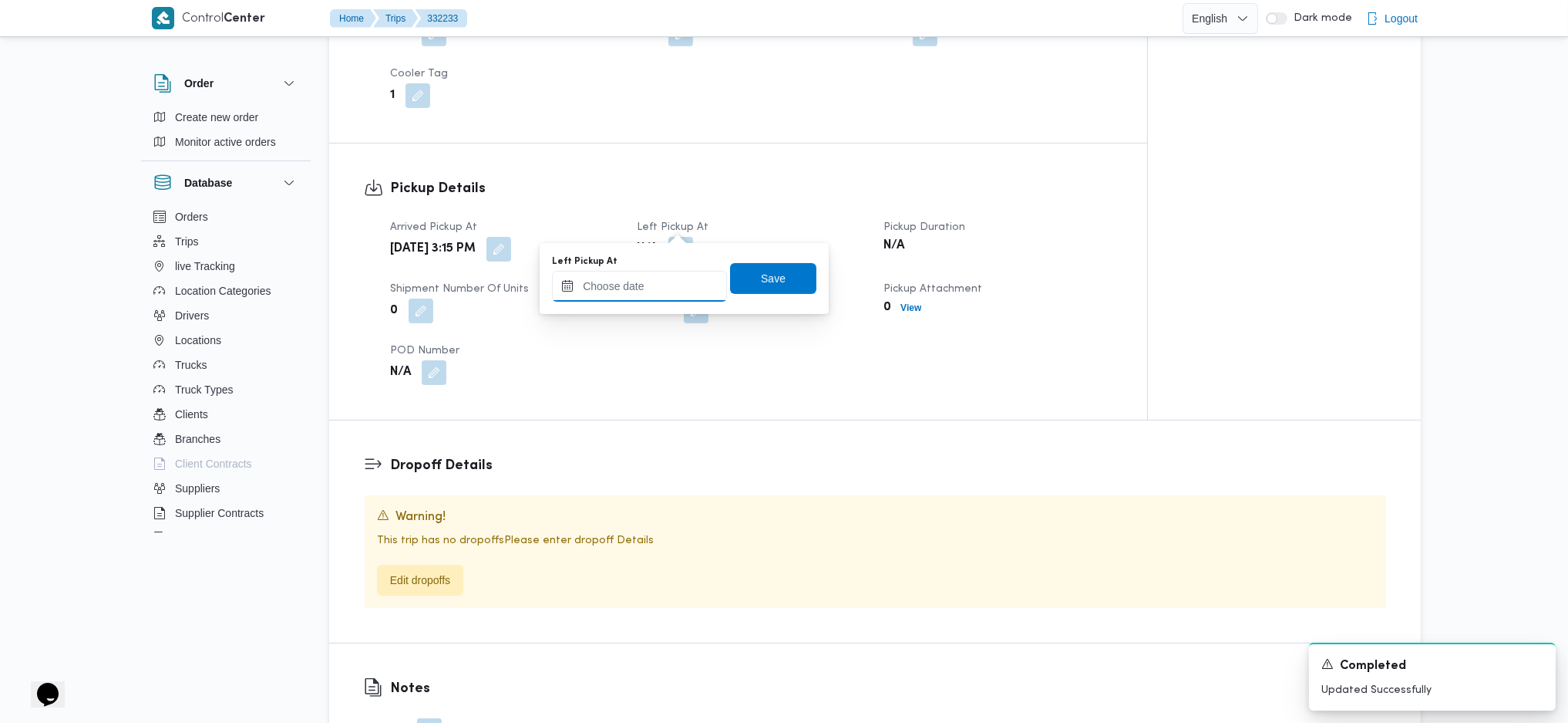
click at [652, 297] on input "Left Pickup At" at bounding box center [639, 286] width 175 height 31
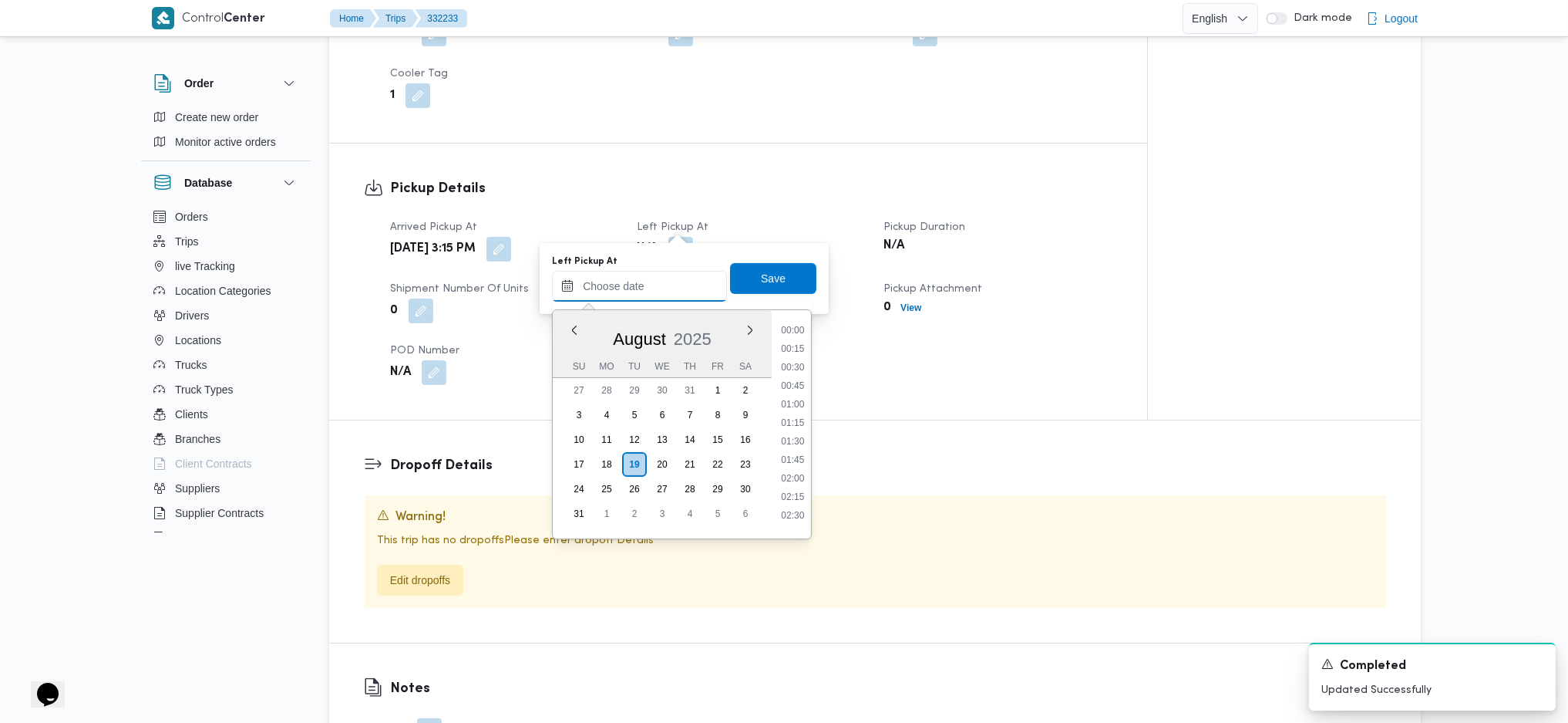
scroll to position [1063, 0]
click at [794, 451] on li "16:00" at bounding box center [792, 451] width 35 height 16
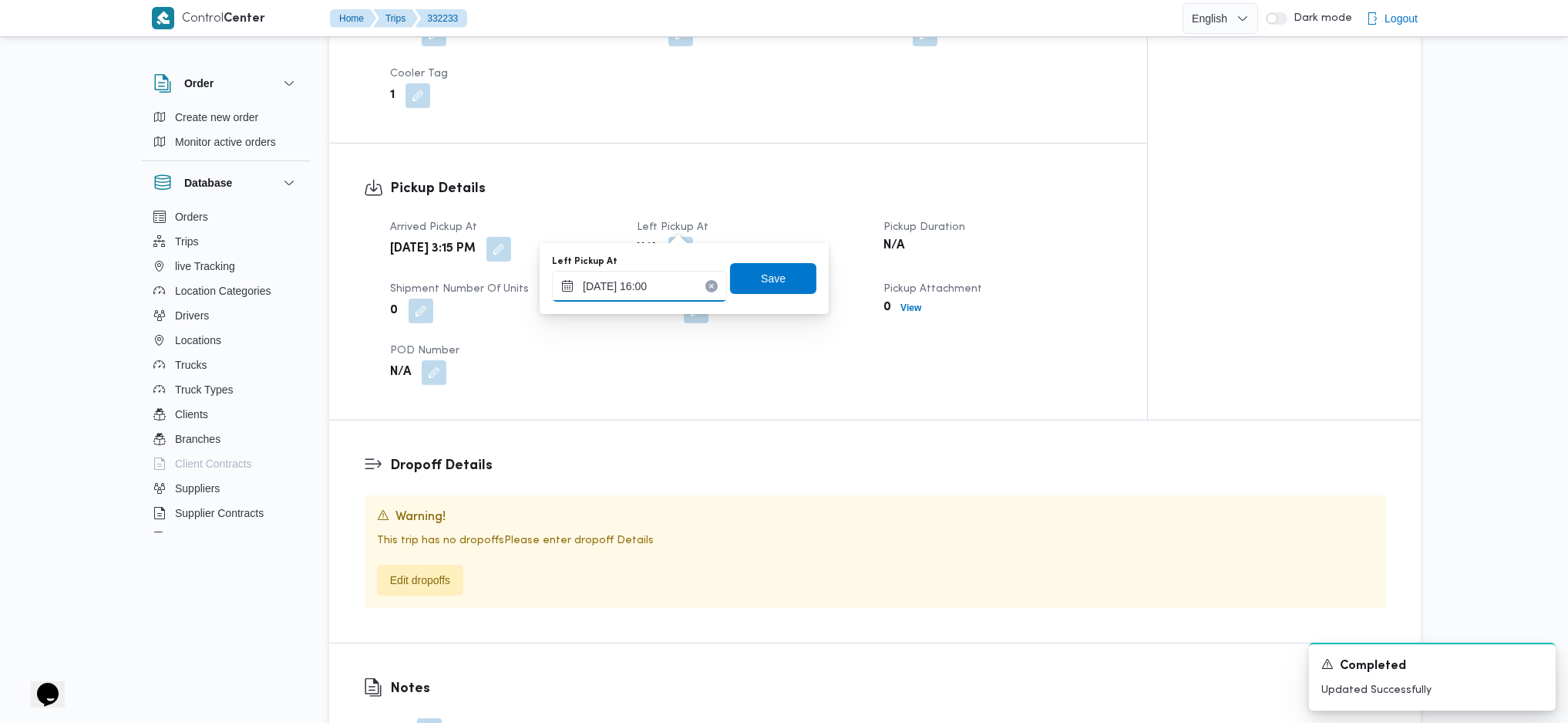
type input "19/08/2025 16:00"
click at [762, 270] on span "Save" at bounding box center [773, 277] width 25 height 18
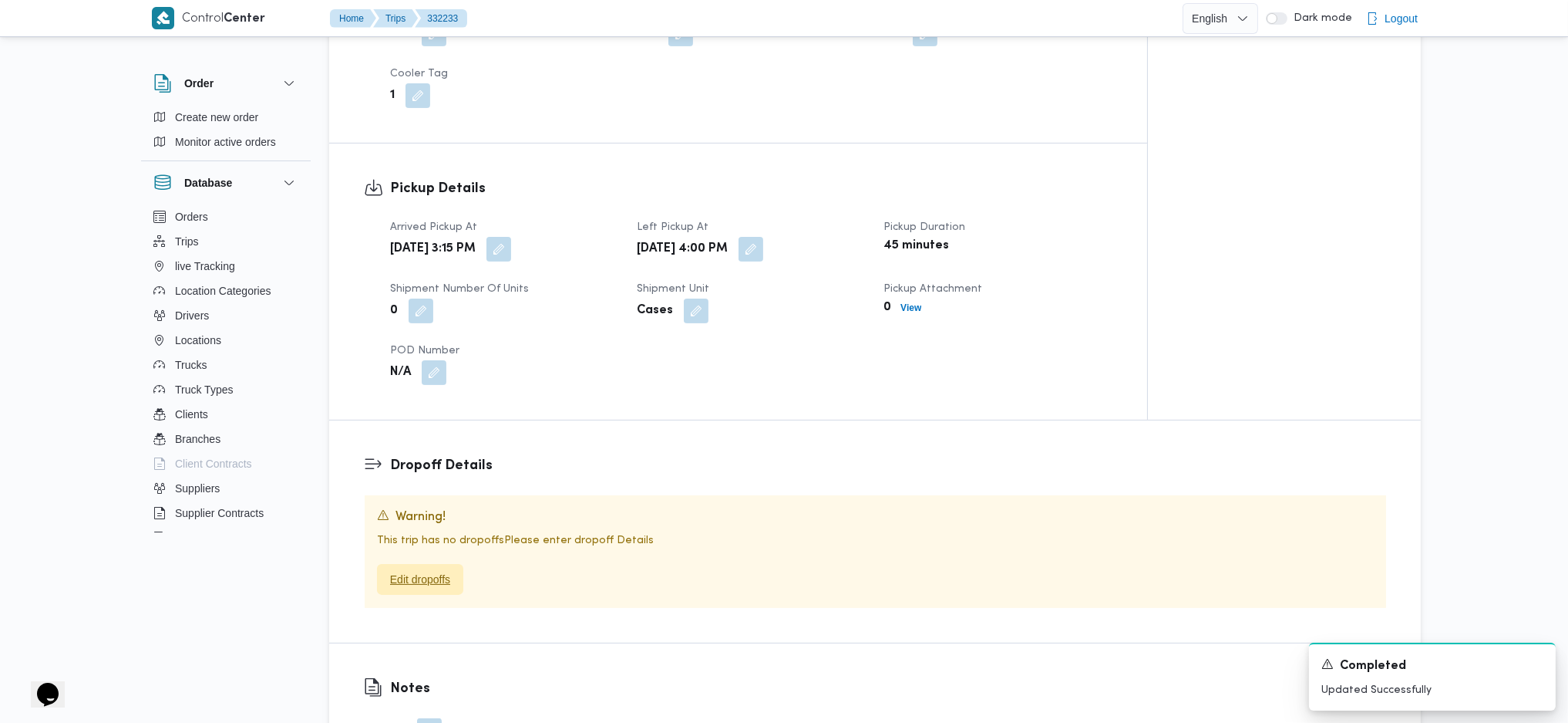
click at [428, 570] on span "Edit dropoffs" at bounding box center [420, 579] width 61 height 18
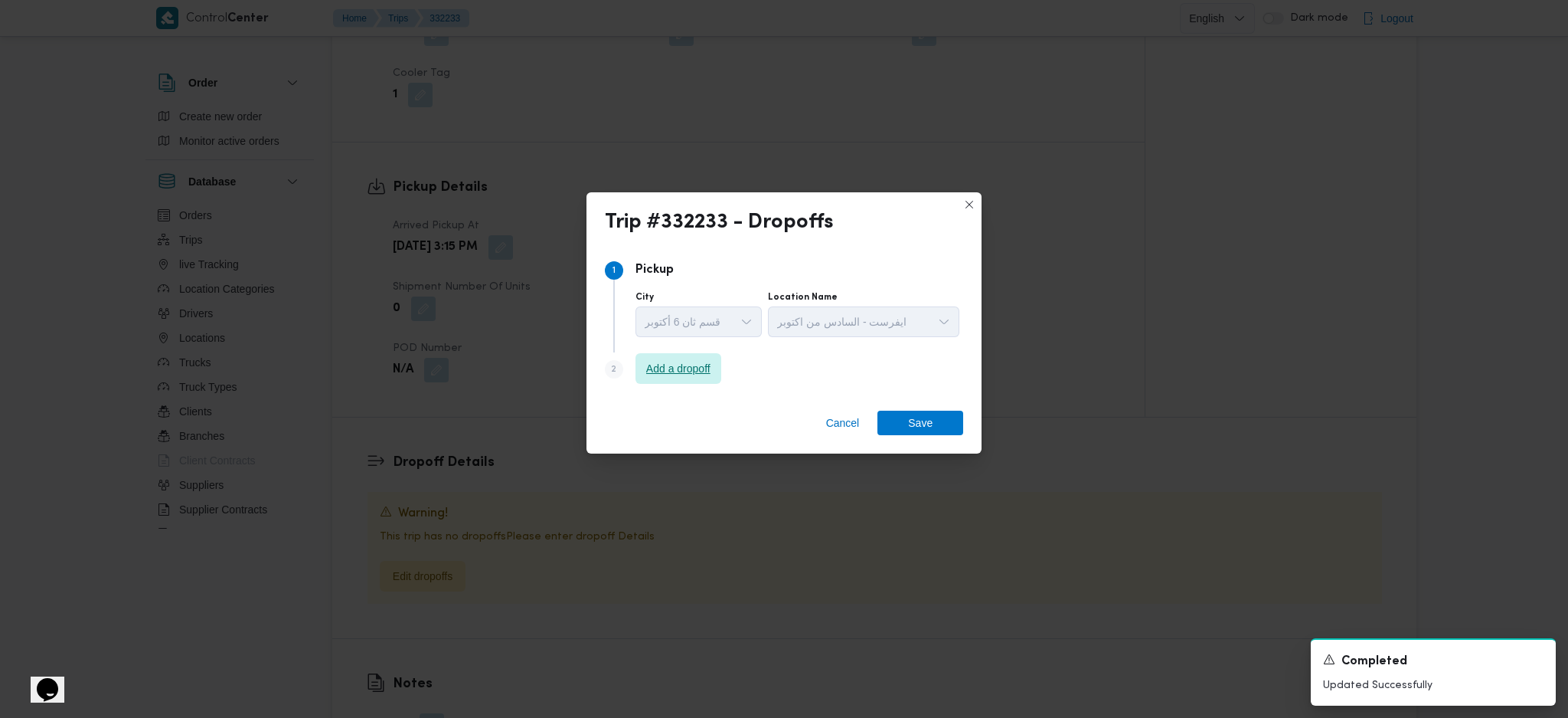
click at [676, 365] on span "Add a dropoff" at bounding box center [679, 368] width 64 height 18
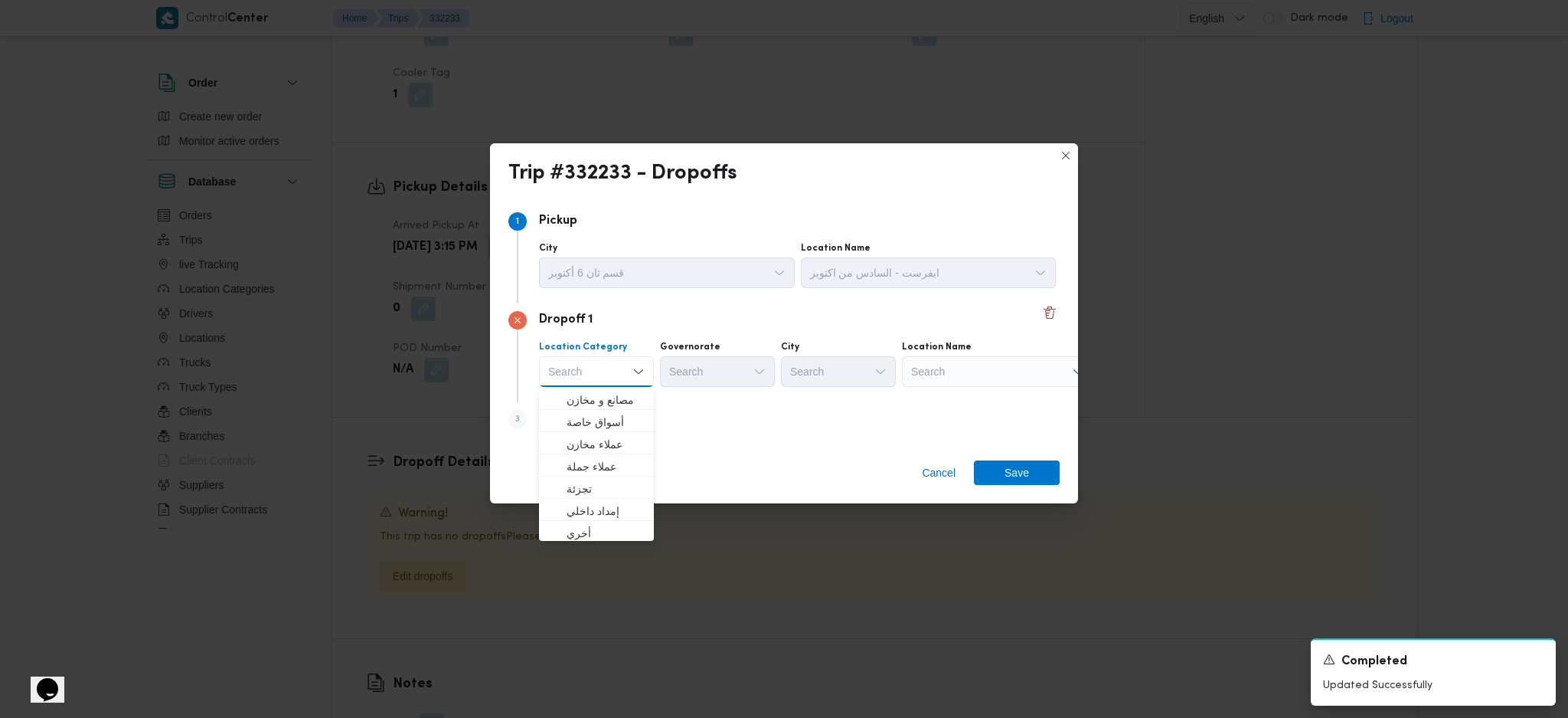
click at [1008, 369] on div "Search" at bounding box center [997, 371] width 192 height 30
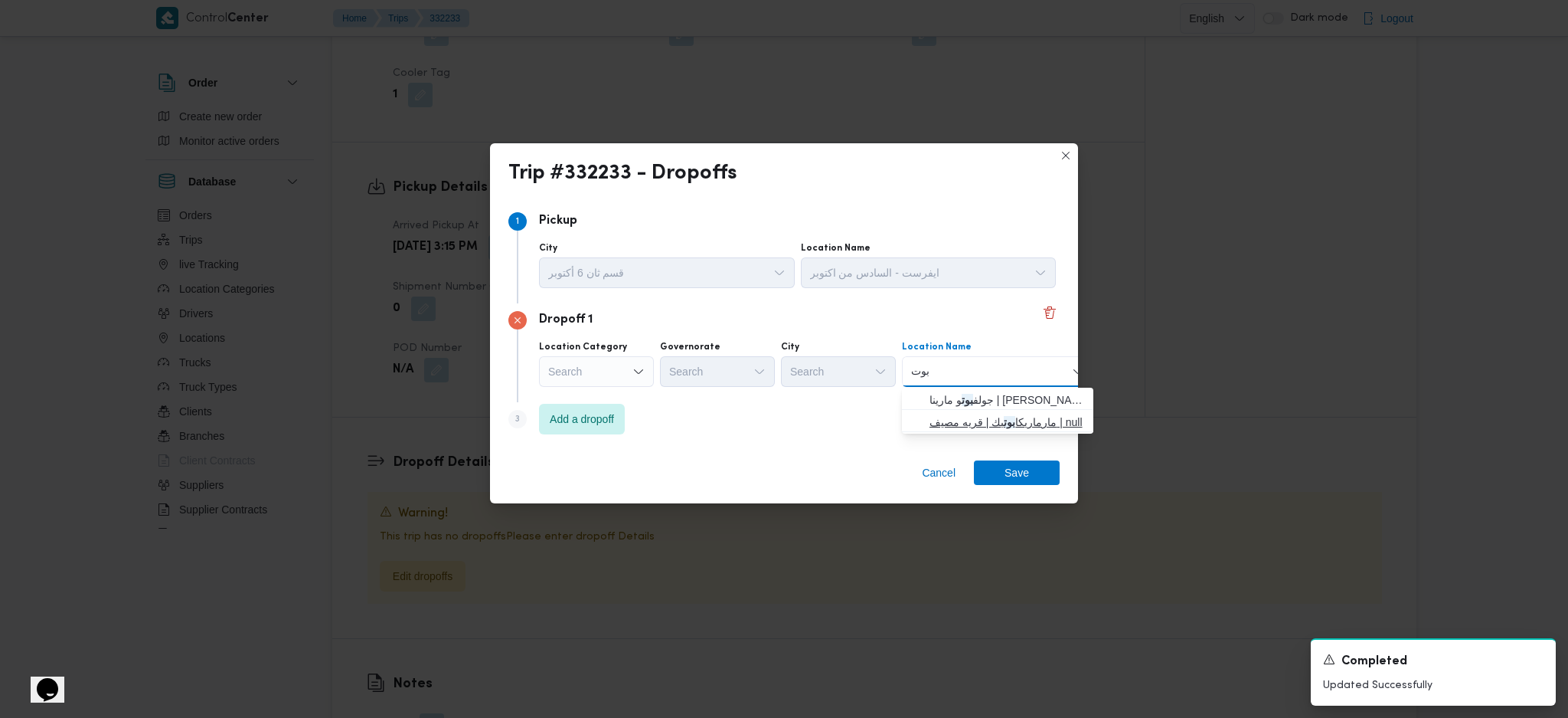
type input "بوت"
click at [984, 410] on span "مارماريكا بوت يك | قريه مصيف | null" at bounding box center [997, 422] width 179 height 24
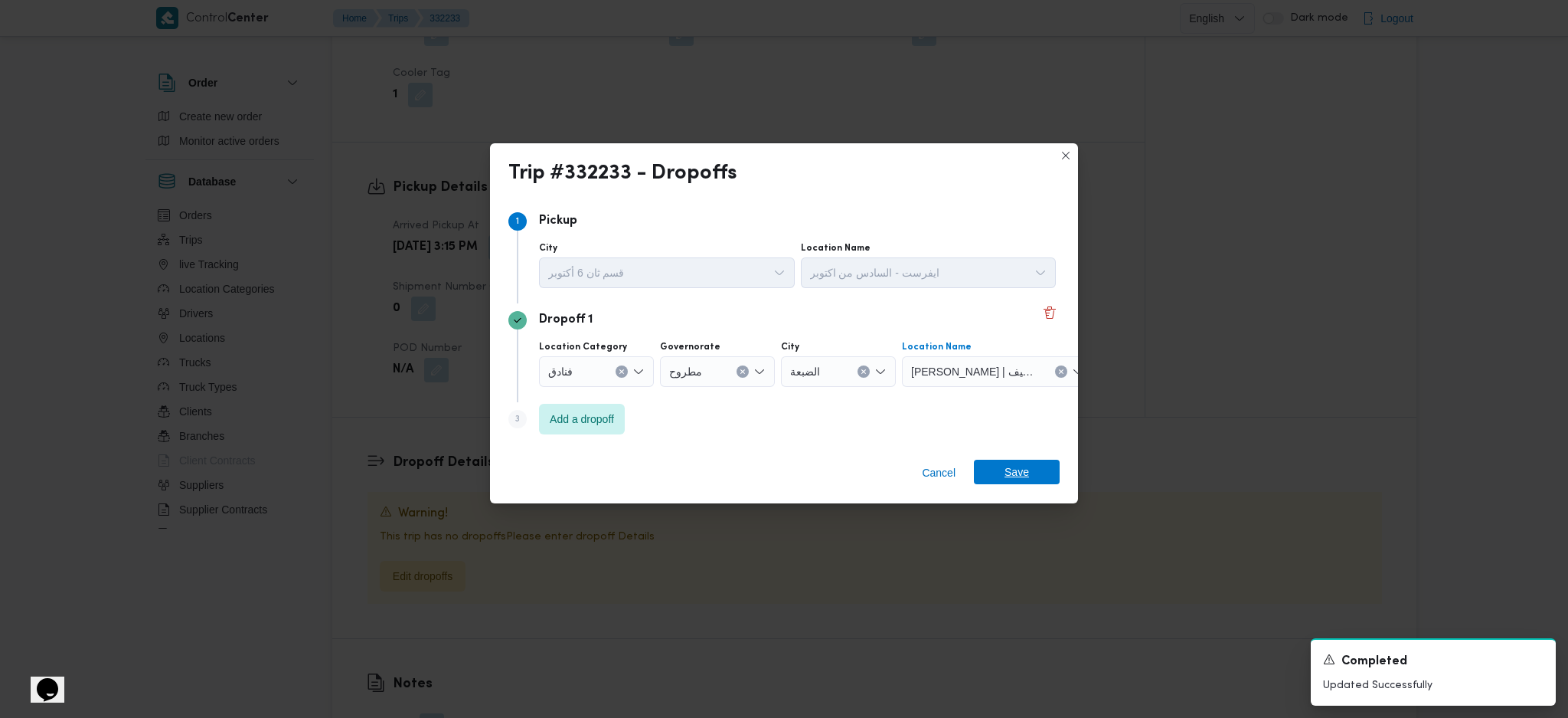
click at [1022, 484] on span "Save" at bounding box center [1017, 471] width 24 height 24
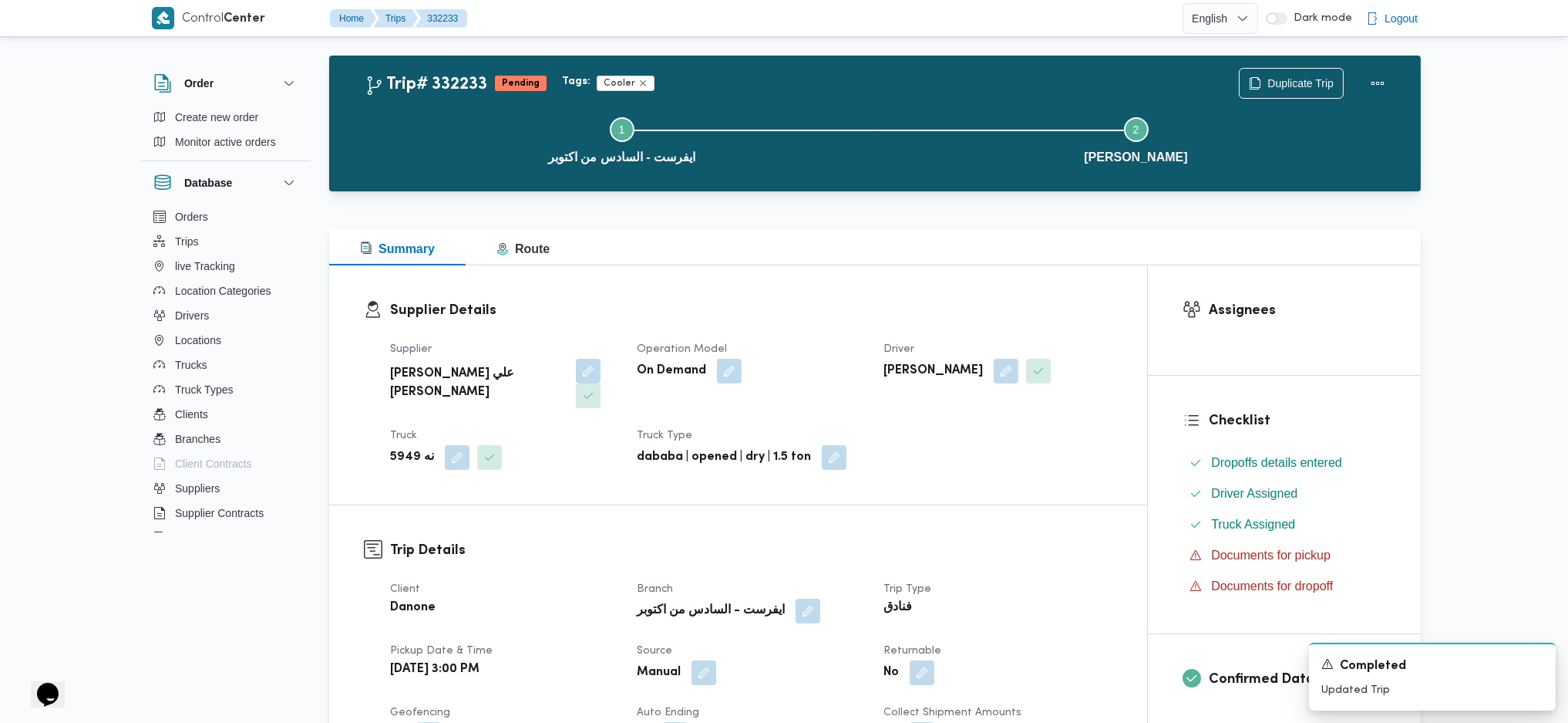
scroll to position [0, 0]
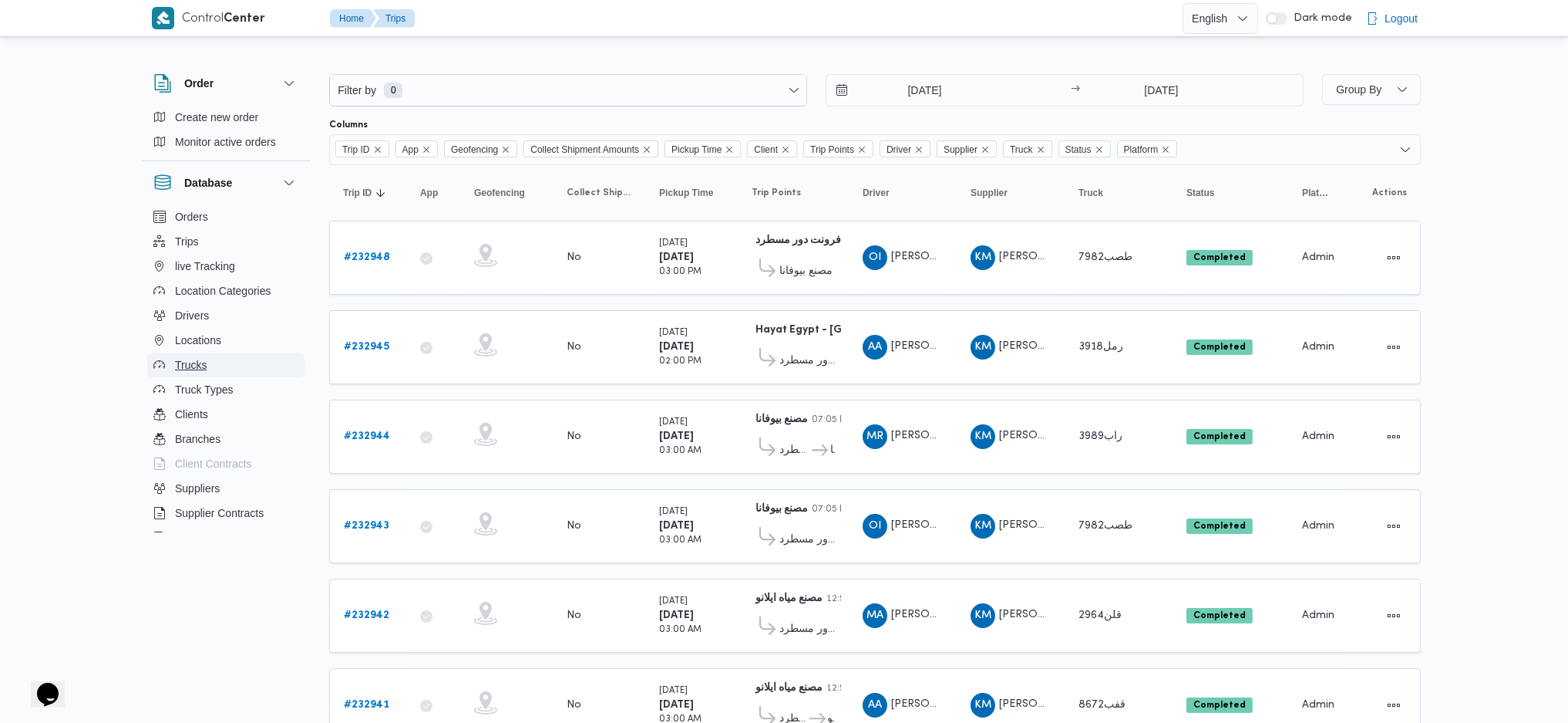
click at [193, 369] on span "Trucks" at bounding box center [191, 364] width 32 height 18
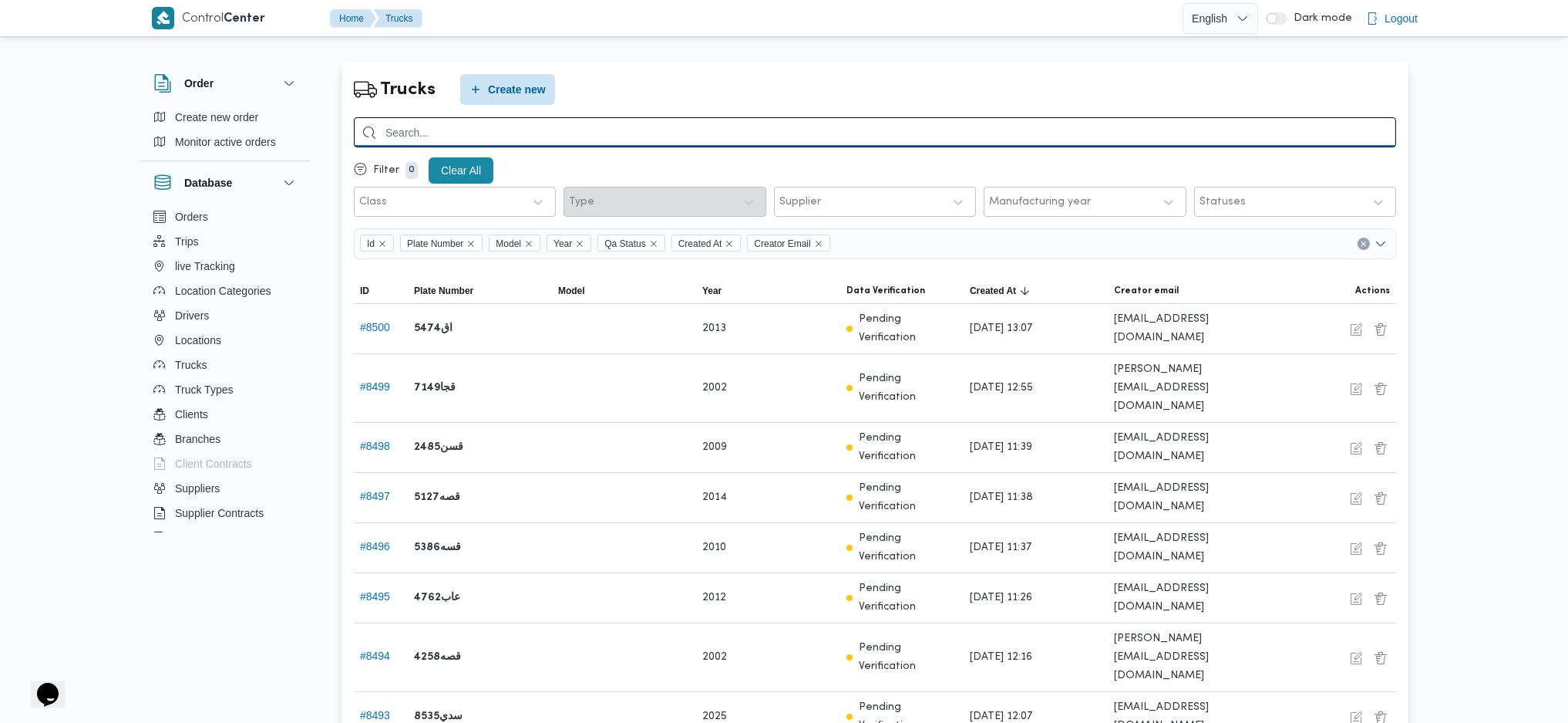
click at [586, 126] on input "search" at bounding box center [874, 132] width 1042 height 30
type input "5949"
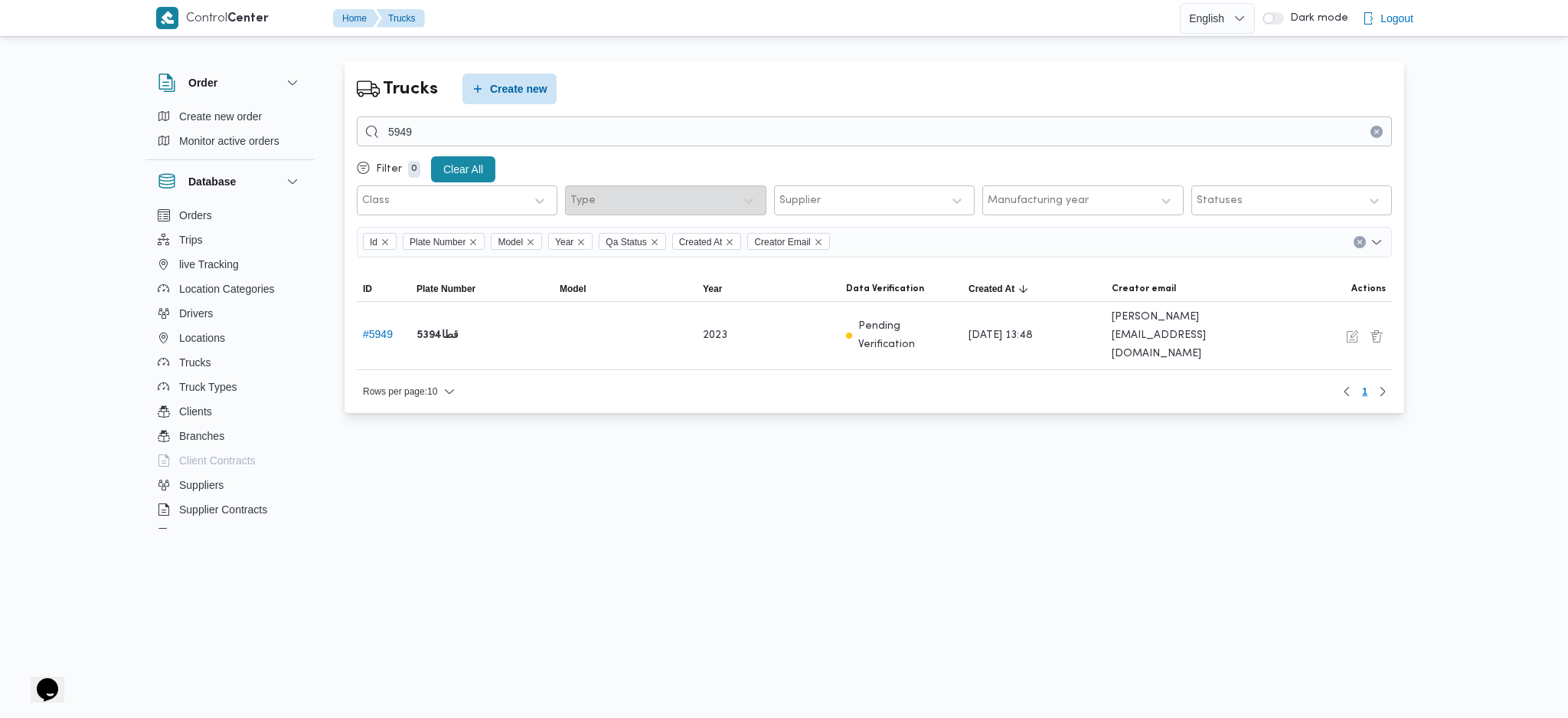
click at [516, 58] on div "Trucks Create new 5949 Filter 0 Clear All Class Type Supplier Manufacturing yea…" at bounding box center [874, 237] width 1085 height 376
click at [513, 85] on span "Create new" at bounding box center [519, 88] width 57 height 18
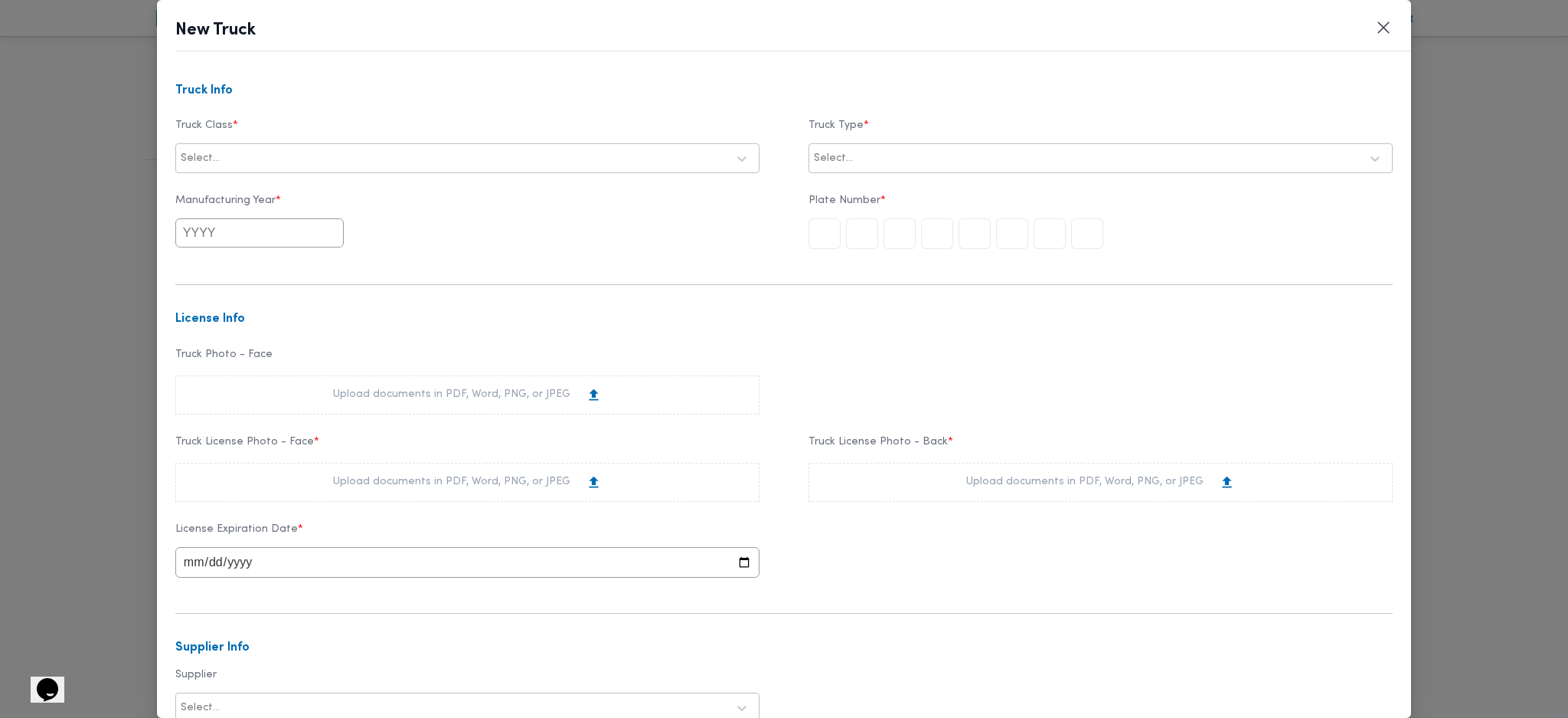
click at [493, 159] on div at bounding box center [475, 159] width 504 height 16
click at [230, 220] on div "dababa" at bounding box center [467, 225] width 583 height 27
click at [864, 154] on div at bounding box center [1086, 159] width 546 height 16
click at [848, 195] on div "opened | dry | 1.5 ton" at bounding box center [1100, 199] width 583 height 27
click at [1079, 232] on input "text" at bounding box center [1087, 234] width 32 height 30
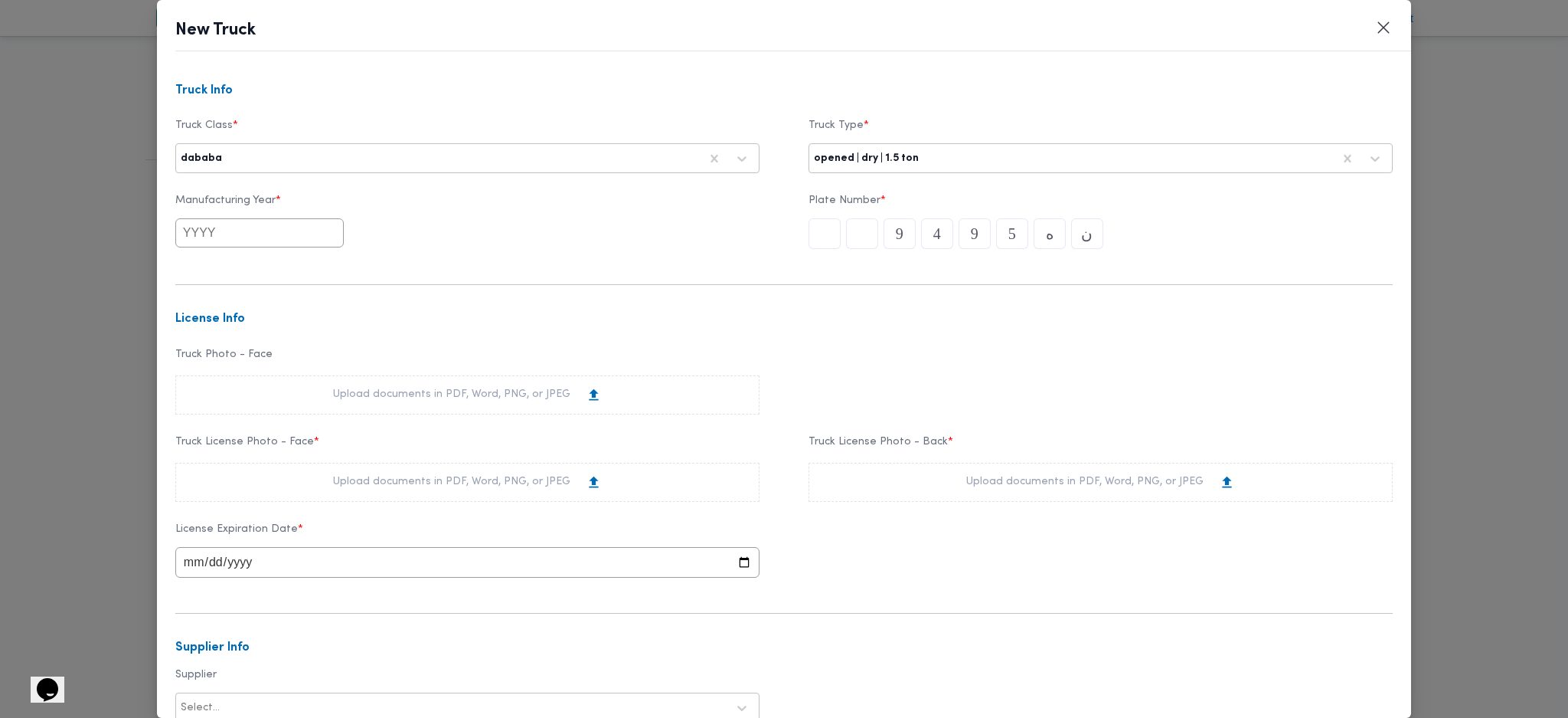
click at [267, 239] on input "text" at bounding box center [259, 233] width 168 height 29
click at [197, 266] on button "Previous Year" at bounding box center [198, 269] width 15 height 15
click at [258, 307] on div "2009" at bounding box center [249, 308] width 43 height 10
type input "2009"
click at [510, 241] on div "2009" at bounding box center [467, 233] width 585 height 29
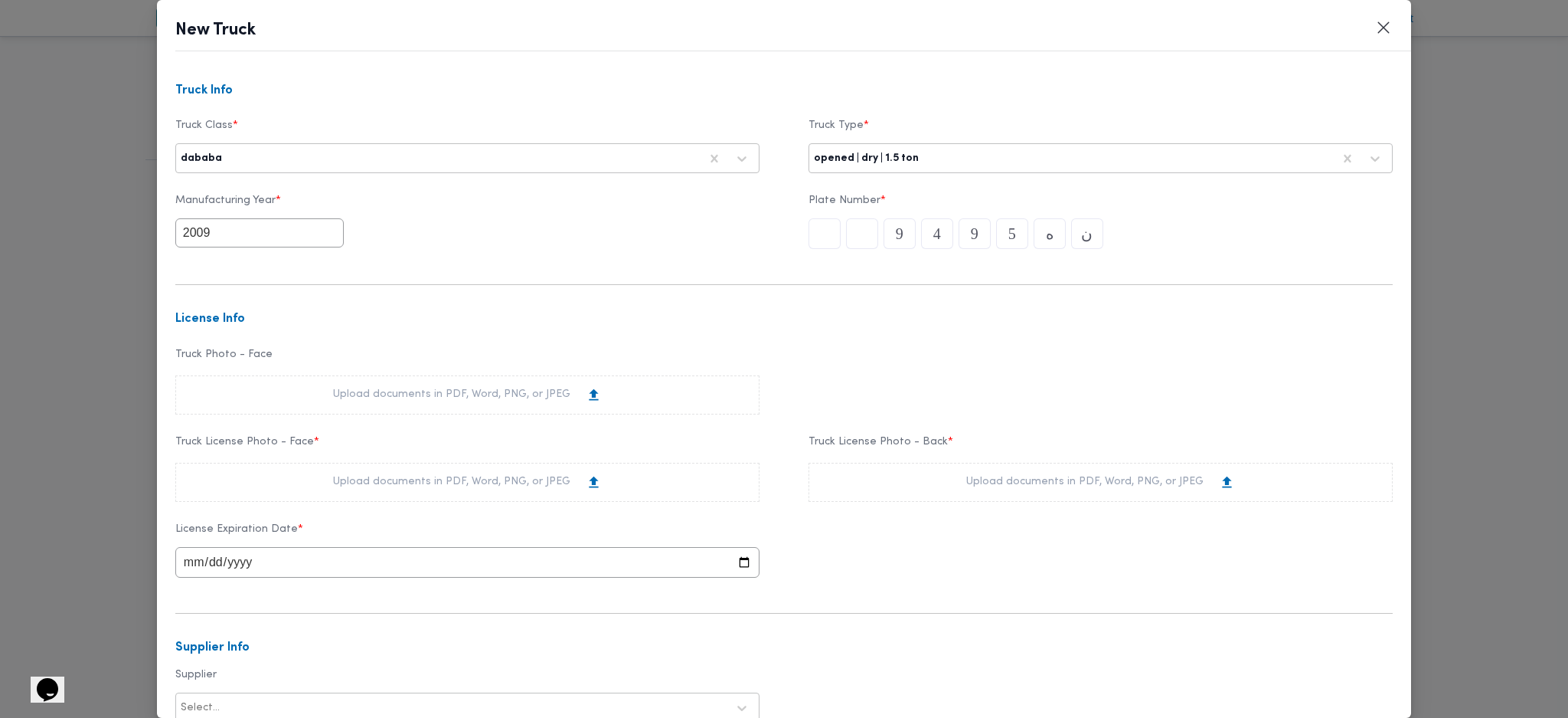
click at [383, 484] on div "Upload documents in PDF, Word, PNG, or JPEG" at bounding box center [467, 482] width 269 height 16
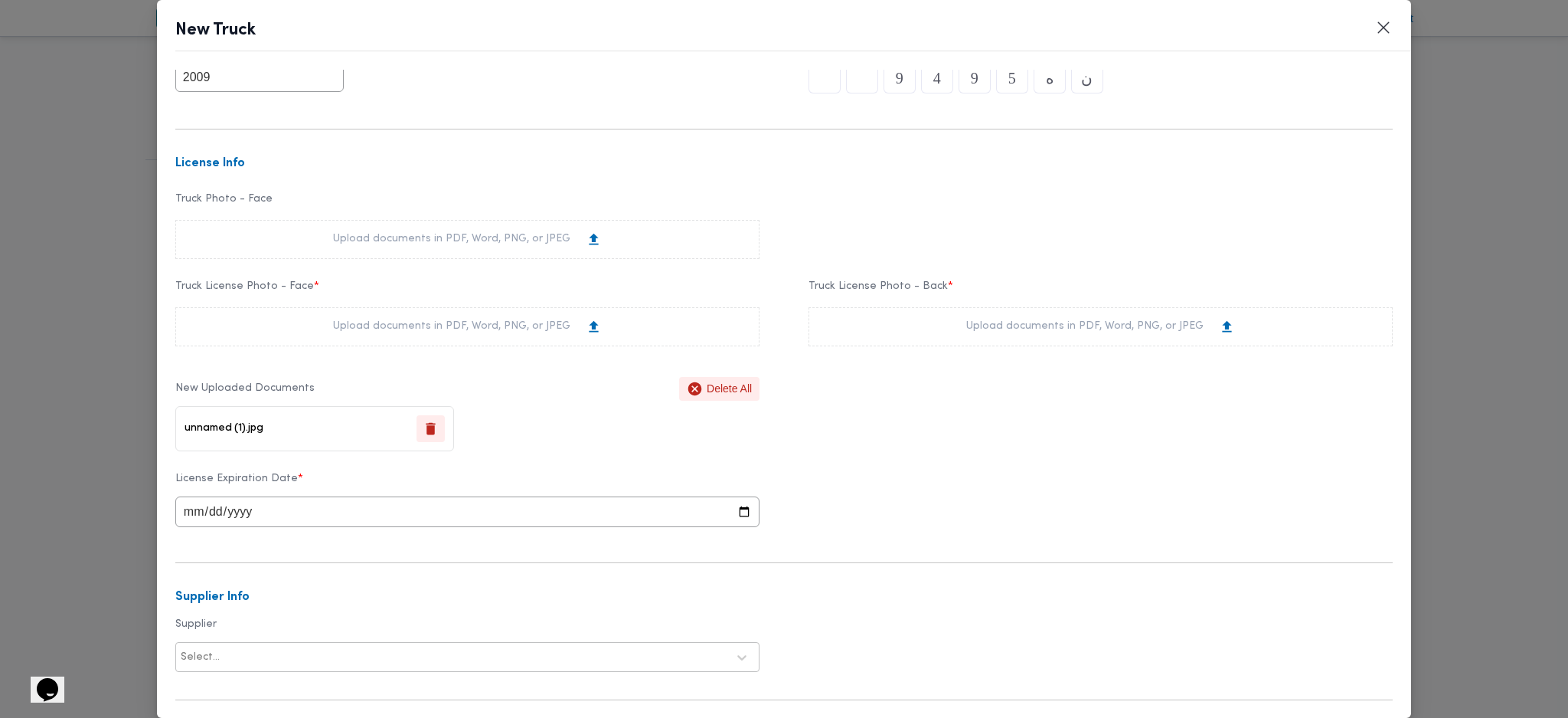
scroll to position [204, 0]
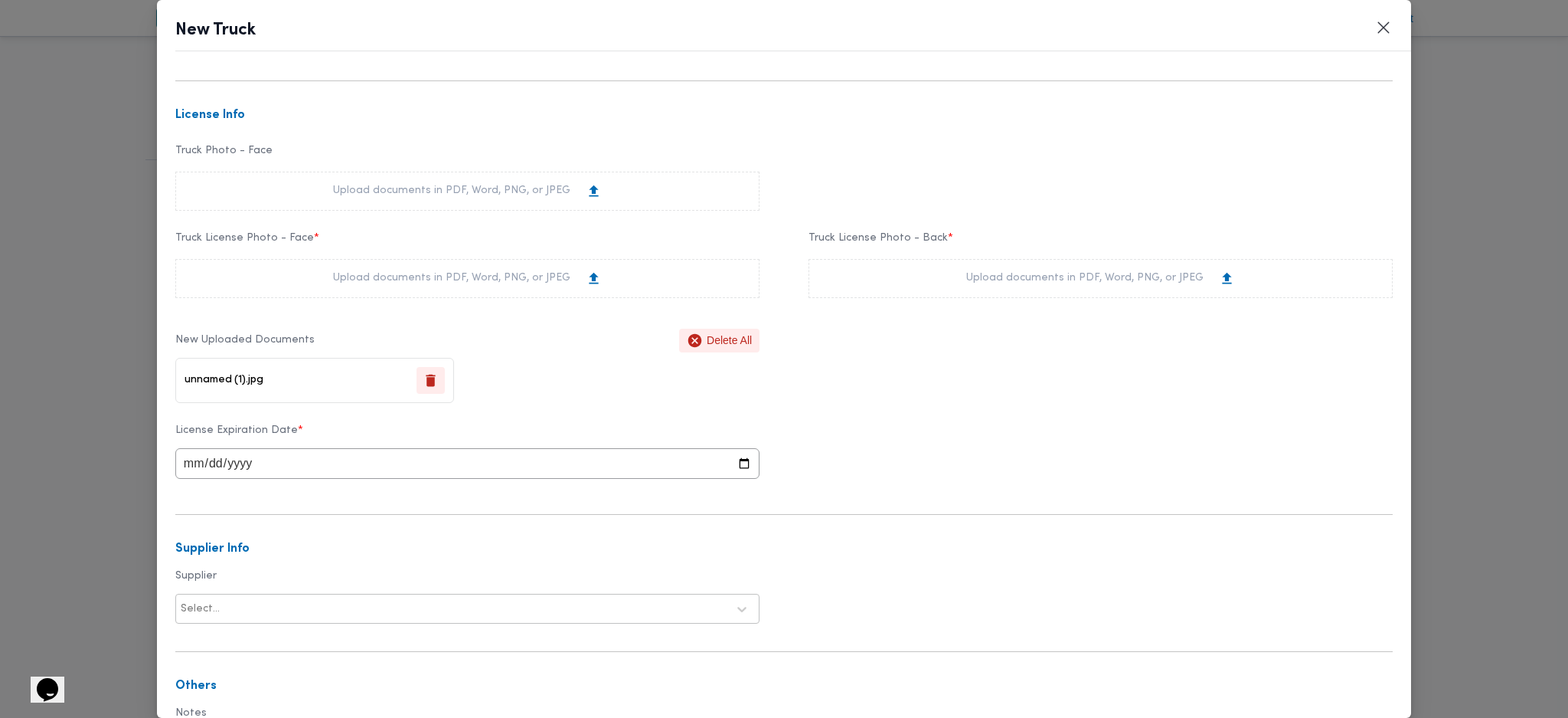
click at [914, 268] on div "Upload documents in PDF, Word, PNG, or JPEG" at bounding box center [1100, 278] width 585 height 39
click at [328, 461] on input "date" at bounding box center [467, 463] width 585 height 30
type input "2027-08-07"
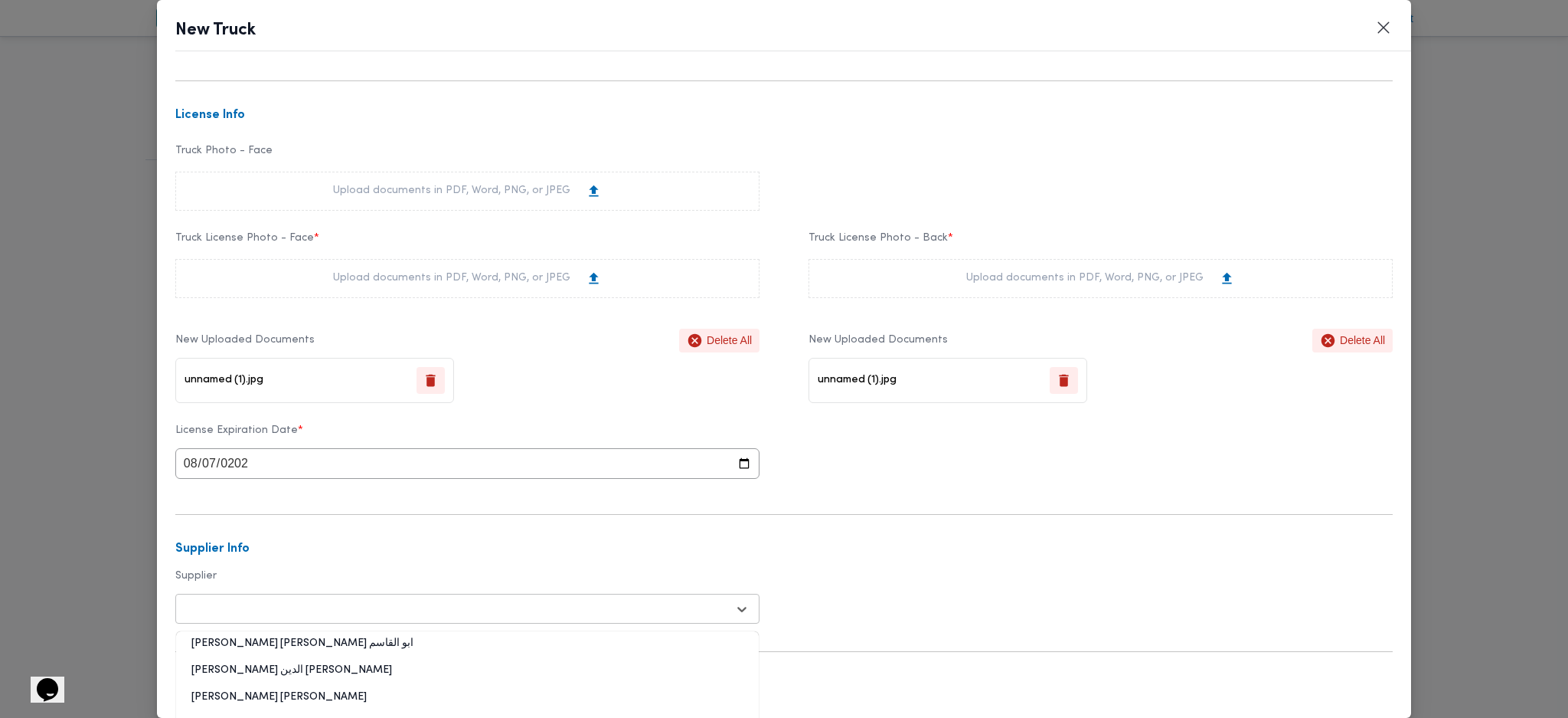
click at [415, 617] on div at bounding box center [453, 609] width 546 height 16
type input "جزار"
click at [233, 641] on div "وليد محمود احمد علي موسى الجزار" at bounding box center [467, 649] width 583 height 27
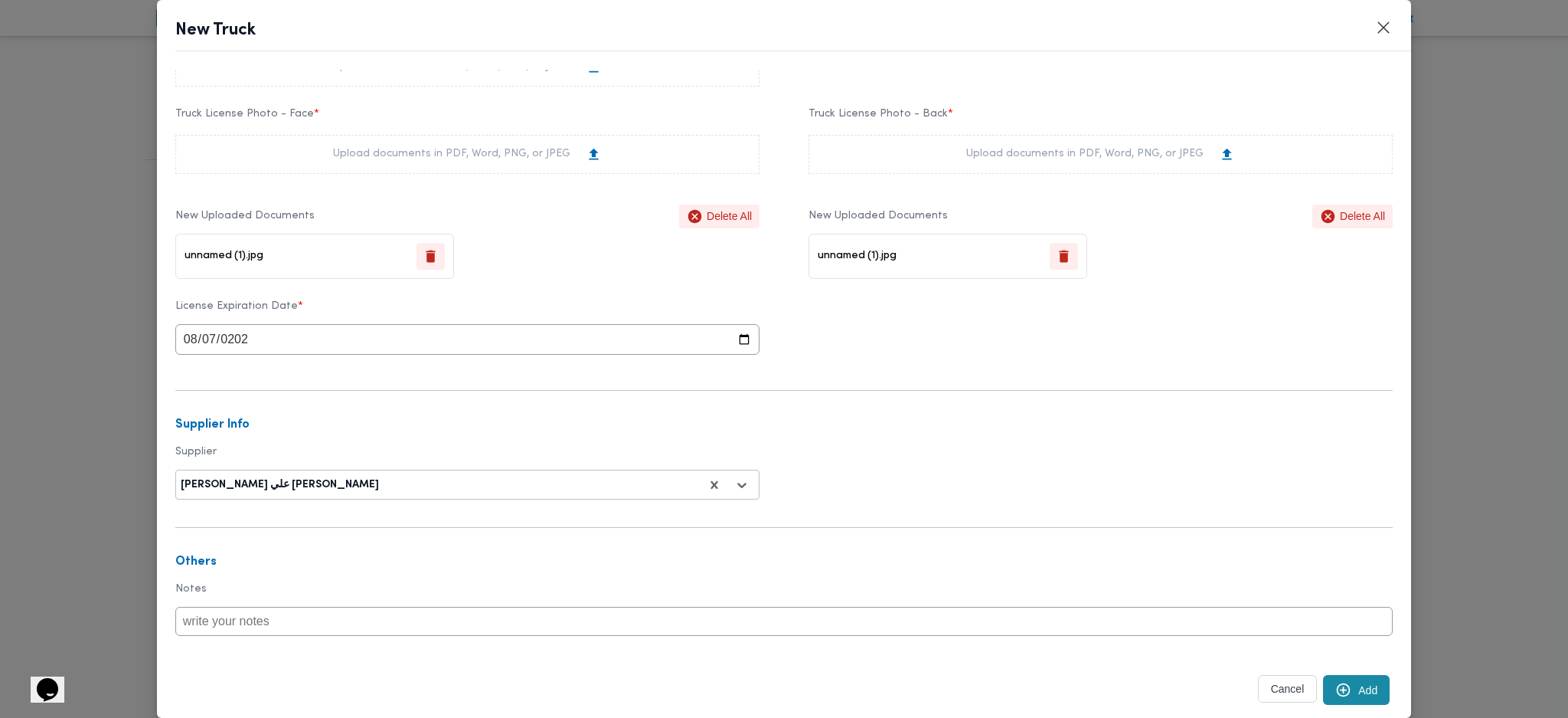
scroll to position [368, 0]
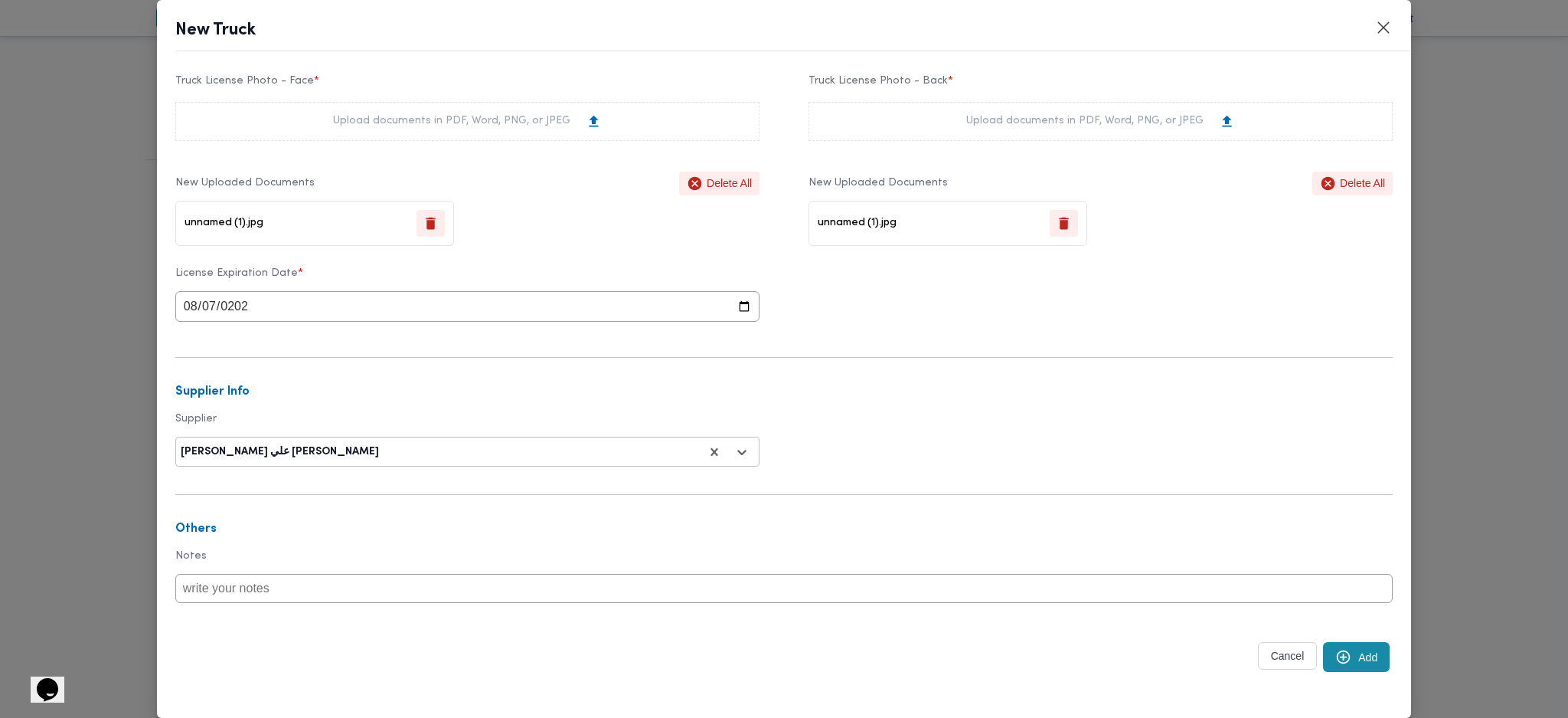
click at [1335, 662] on icon "submit" at bounding box center [1343, 657] width 16 height 16
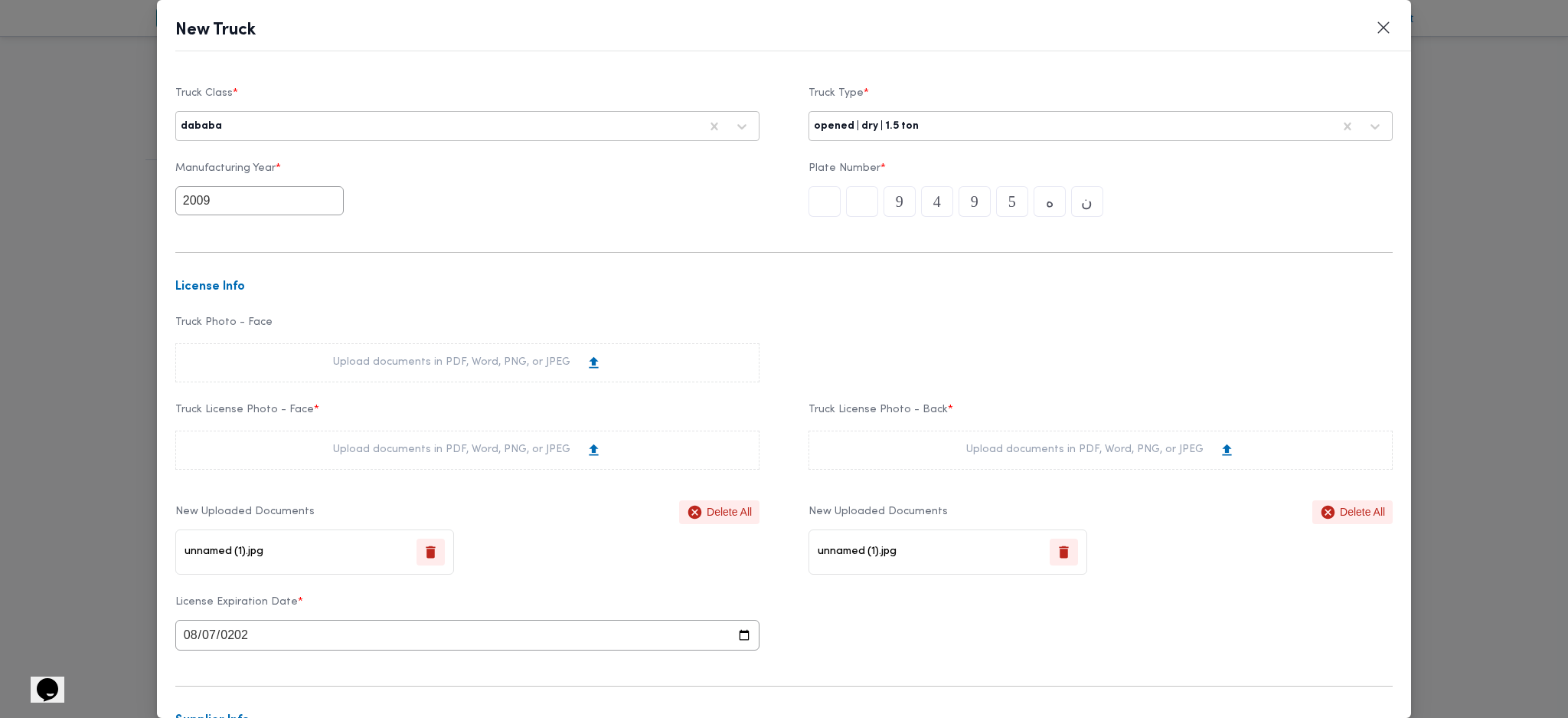
scroll to position [0, 0]
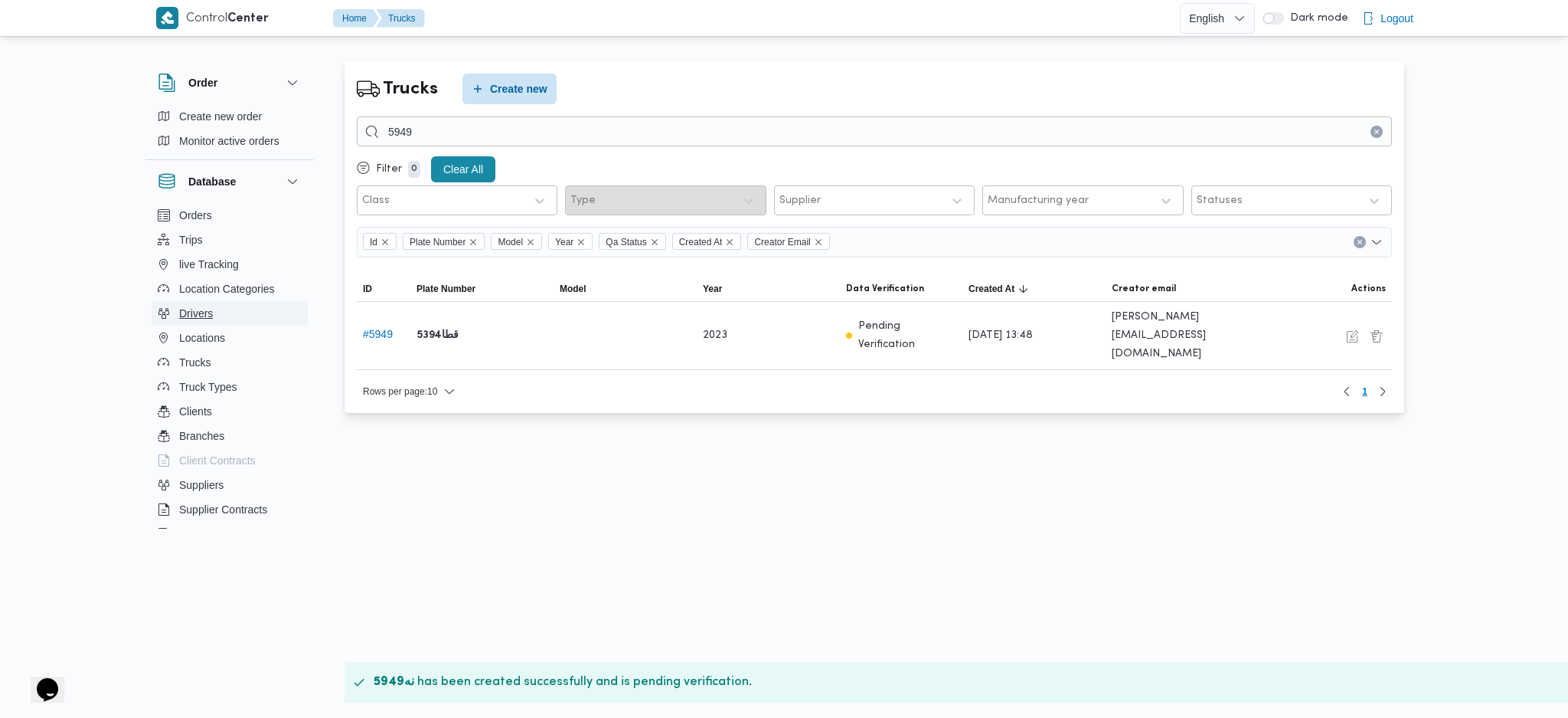
click at [215, 320] on button "Drivers" at bounding box center [229, 313] width 156 height 24
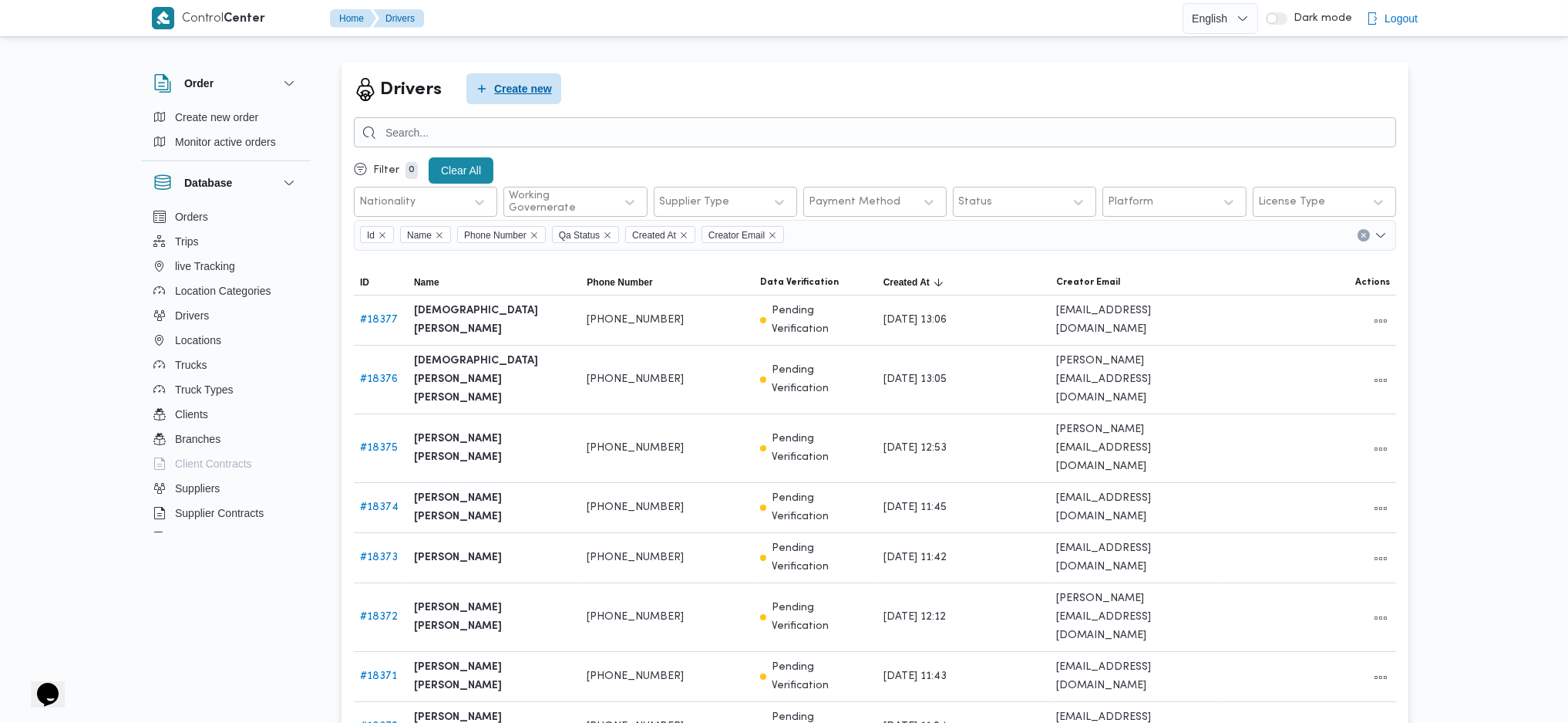
click at [509, 86] on span "Create new" at bounding box center [523, 89] width 58 height 18
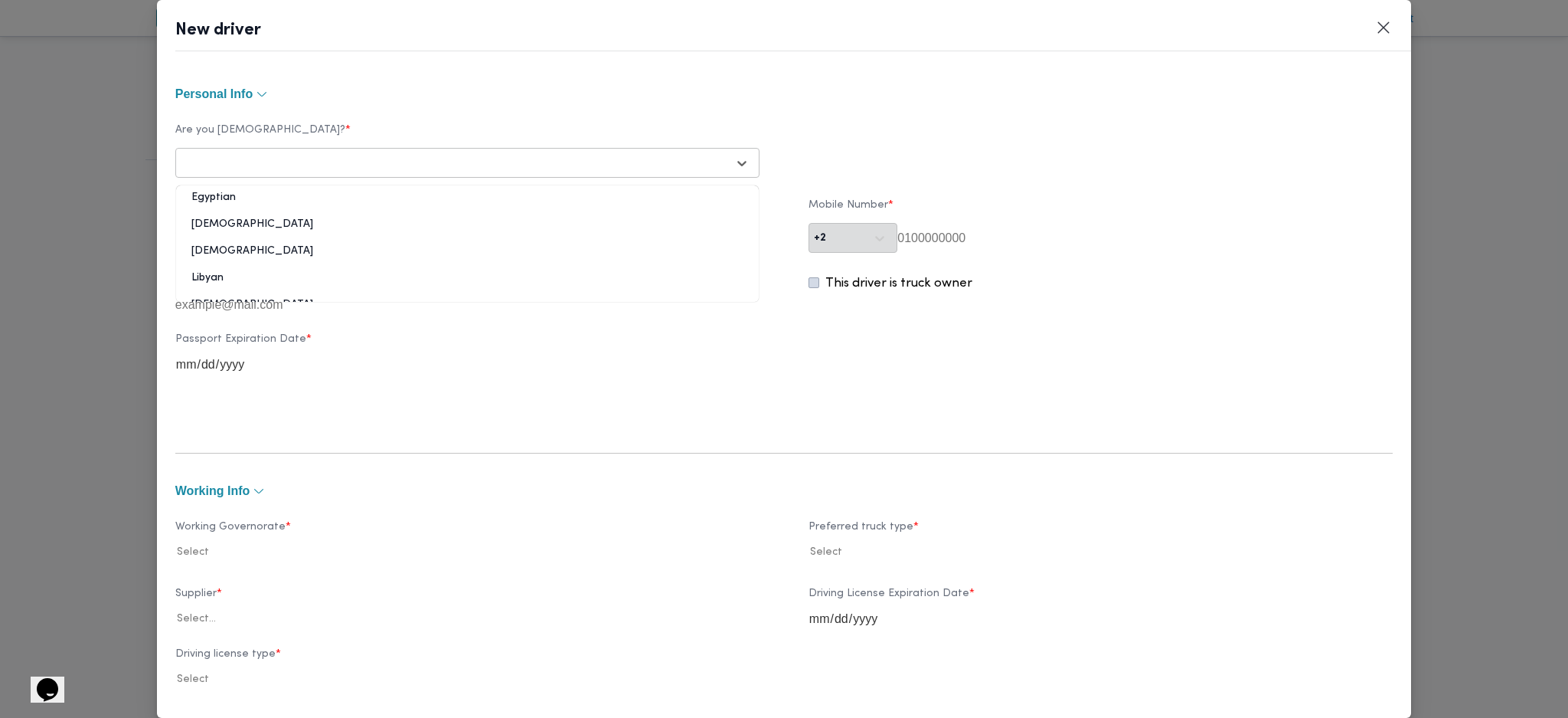
click at [529, 158] on div at bounding box center [453, 163] width 546 height 16
click at [244, 200] on div "Egyptian" at bounding box center [467, 203] width 583 height 27
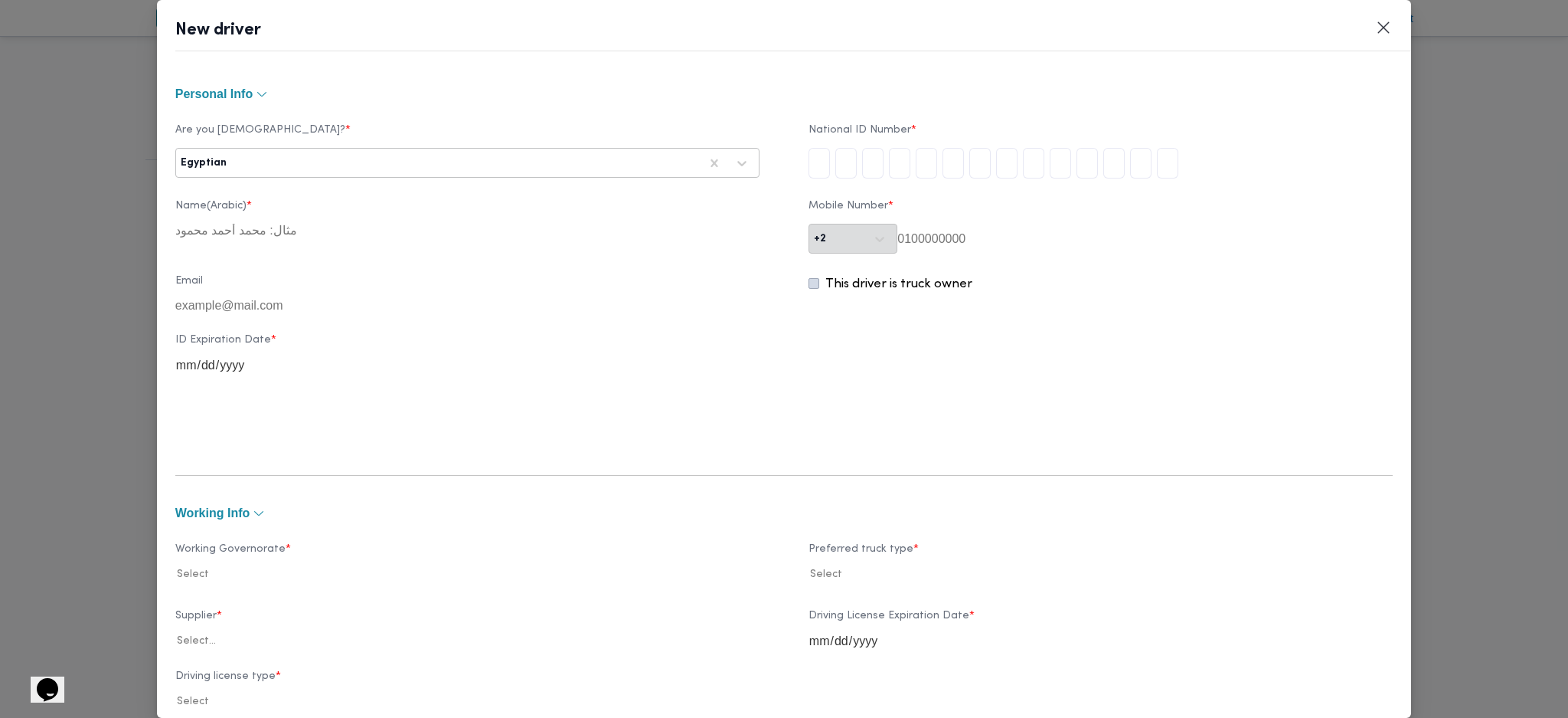
type input "2"
type input "8"
type input "1"
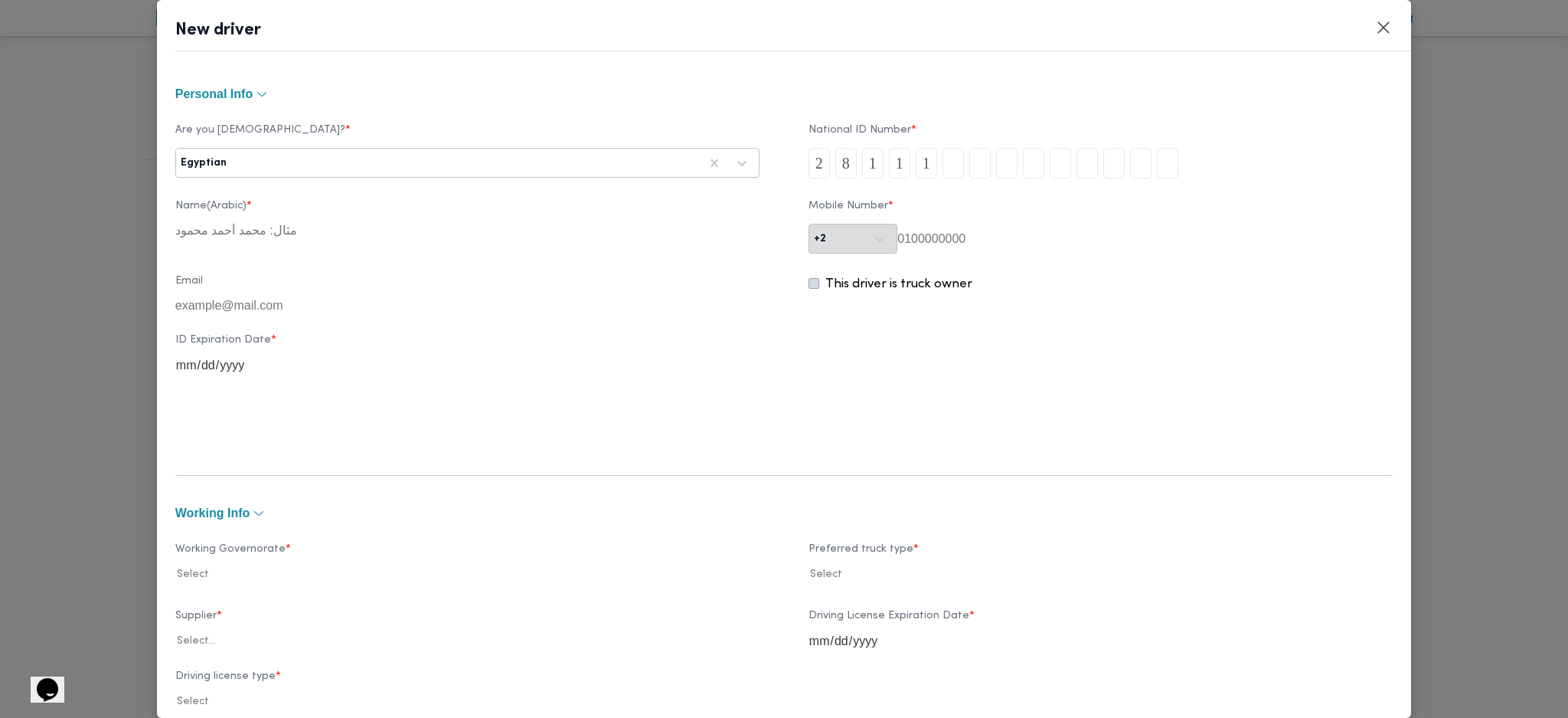
type input "0"
type input "1"
type input "2"
type input "1"
type input "0"
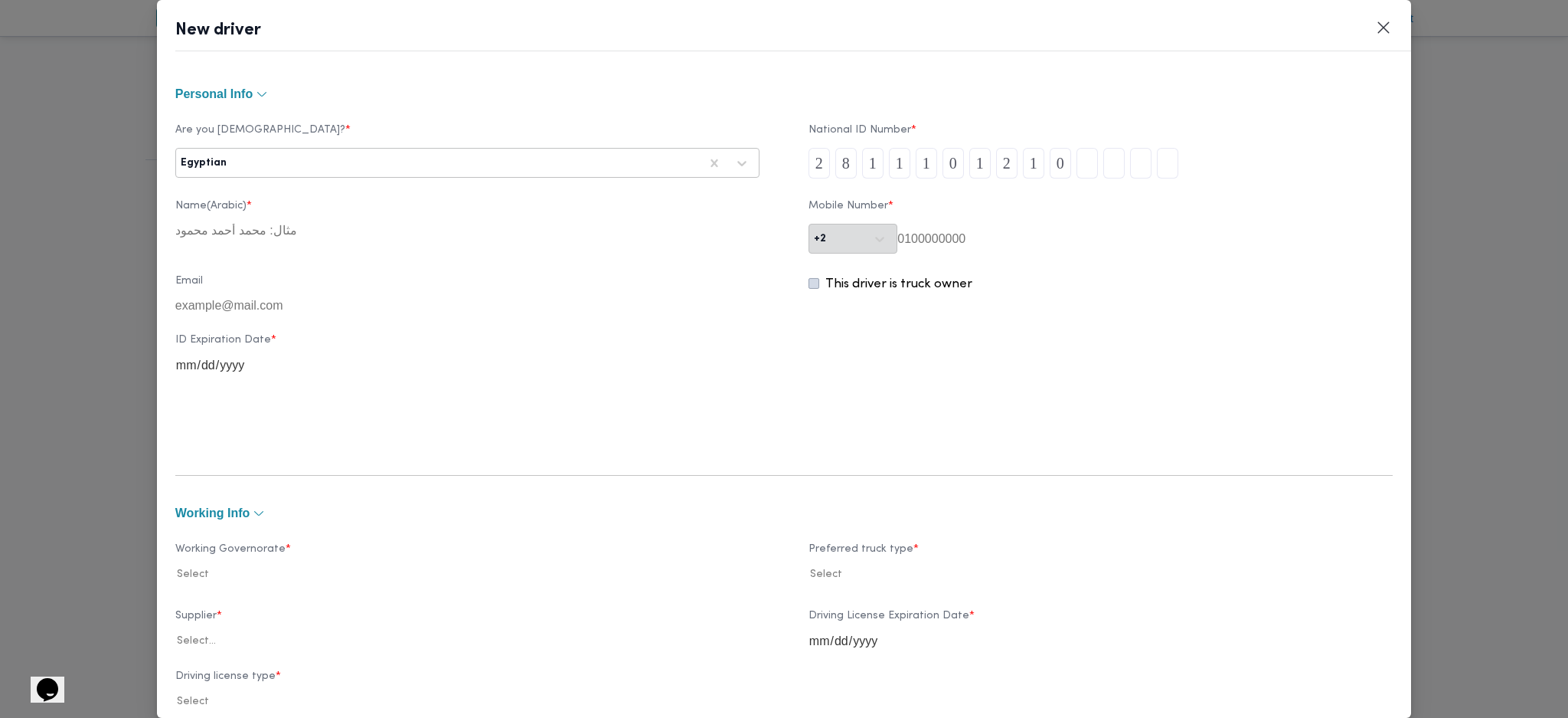
type input "9"
type input "0"
type input "4"
type input "1"
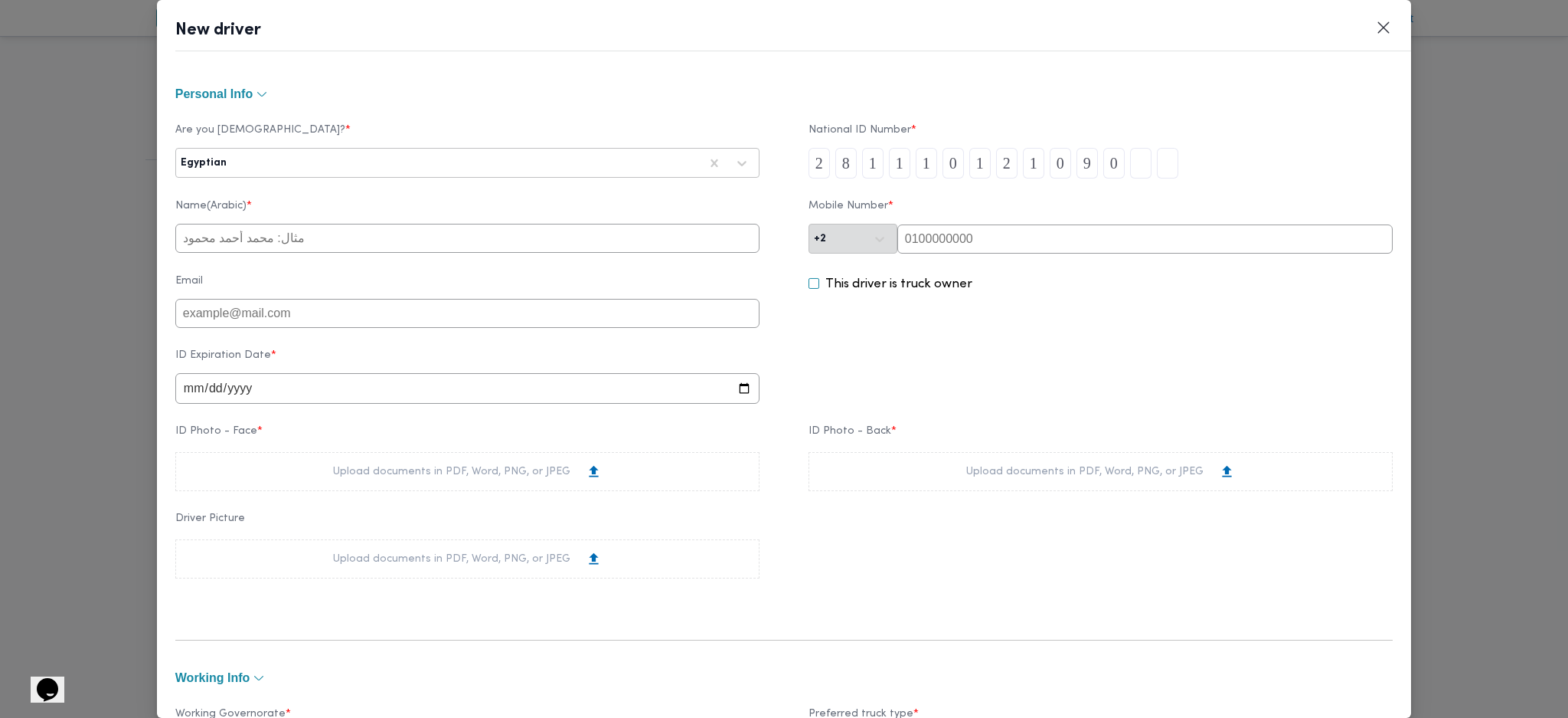
type input "5"
type input "1"
click at [350, 243] on input "text" at bounding box center [467, 238] width 585 height 29
type input "علاء سلامة محمد"
click at [196, 398] on input "date" at bounding box center [467, 388] width 585 height 30
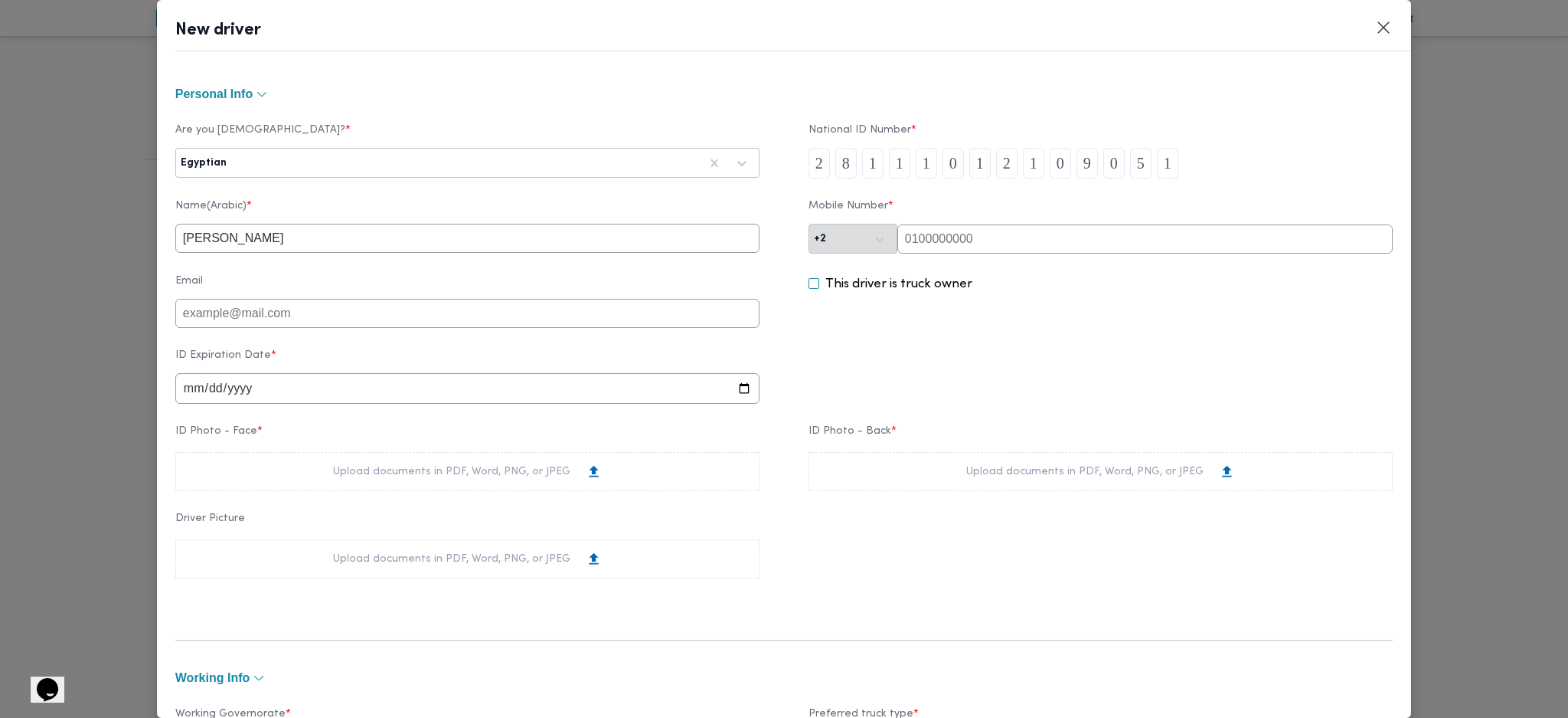
click at [392, 498] on div "ID Photo - Face * Upload documents in PDF, Word, PNG, or JPEG ID Photo - Back *…" at bounding box center [784, 457] width 1218 height 81
click at [404, 479] on div "Upload documents in PDF, Word, PNG, or JPEG" at bounding box center [467, 471] width 269 height 16
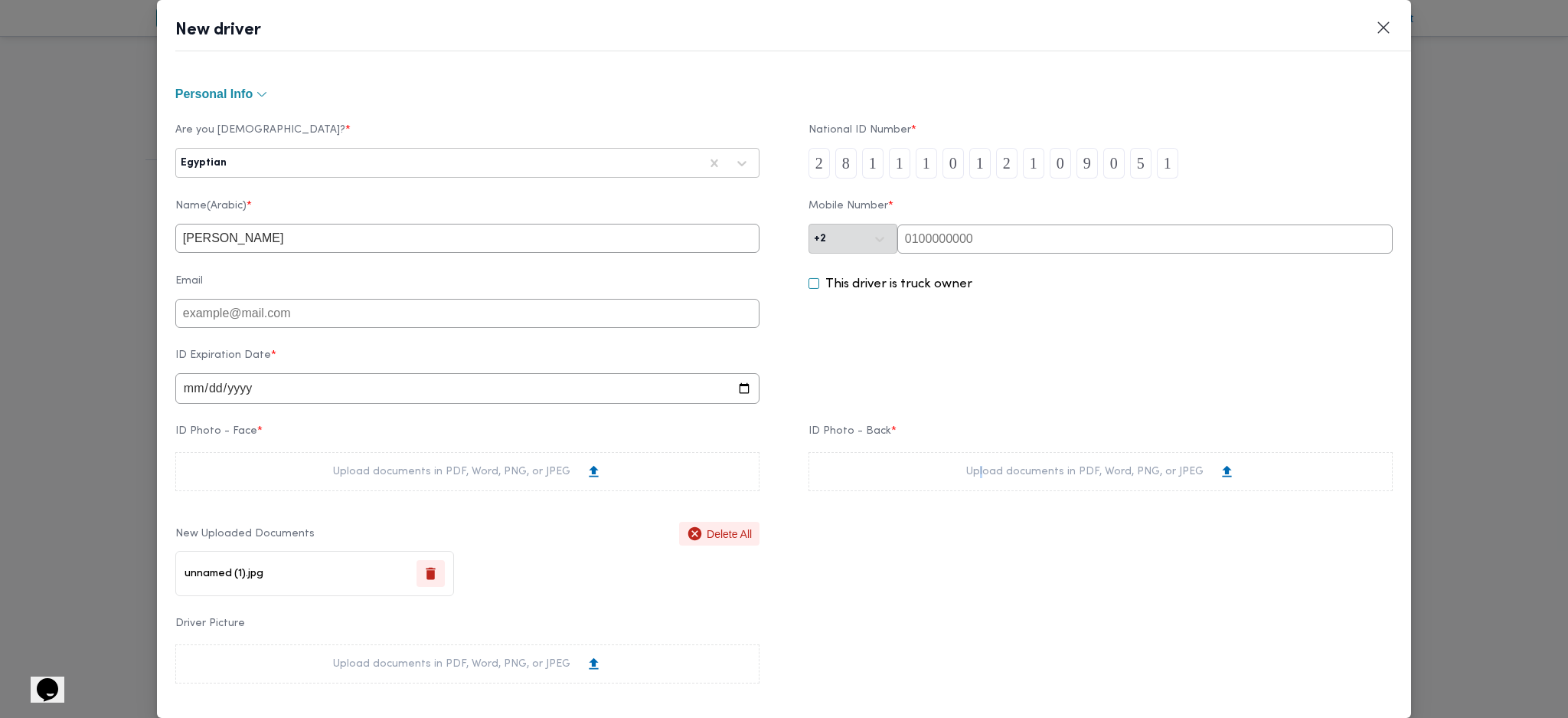
click at [976, 479] on div "Upload documents in PDF, Word, PNG, or JPEG" at bounding box center [1100, 471] width 269 height 16
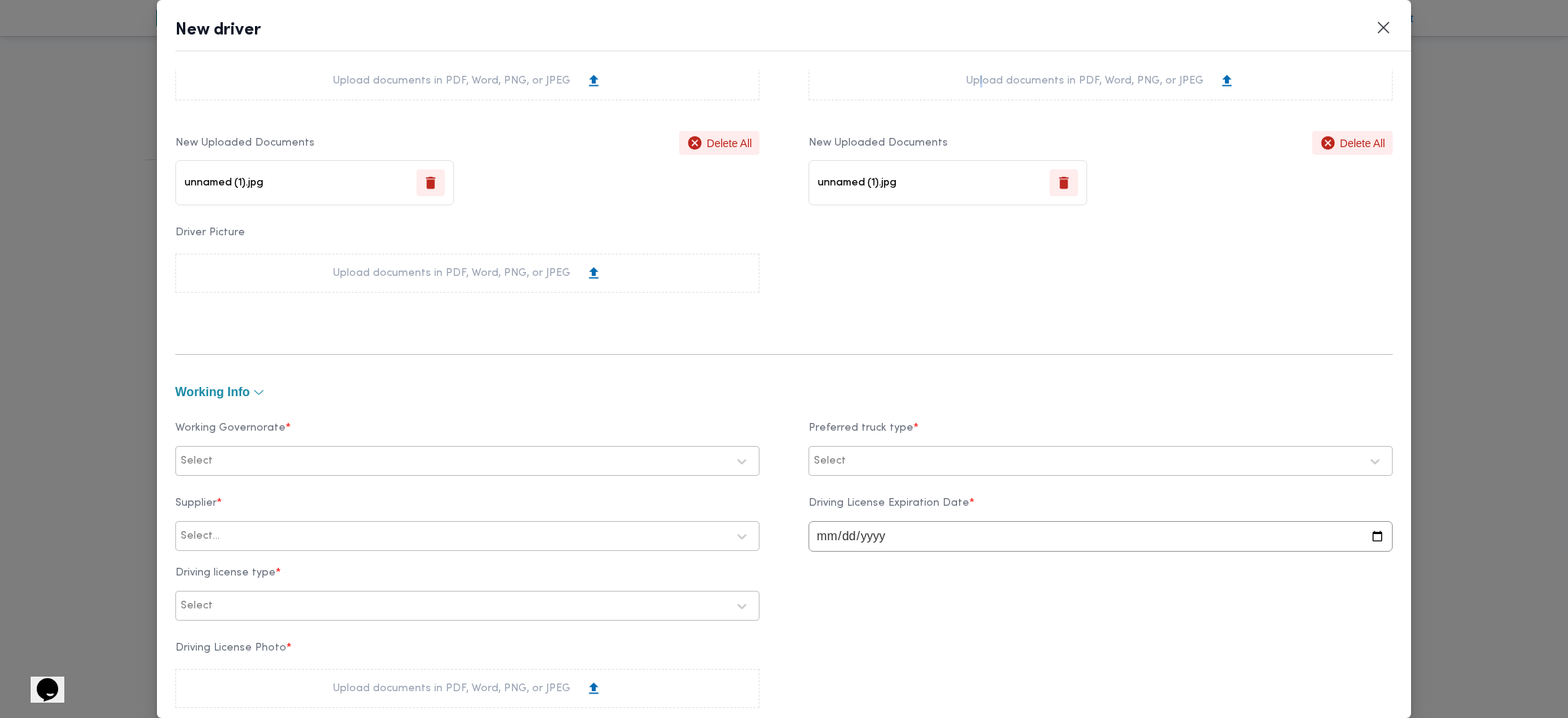
scroll to position [409, 0]
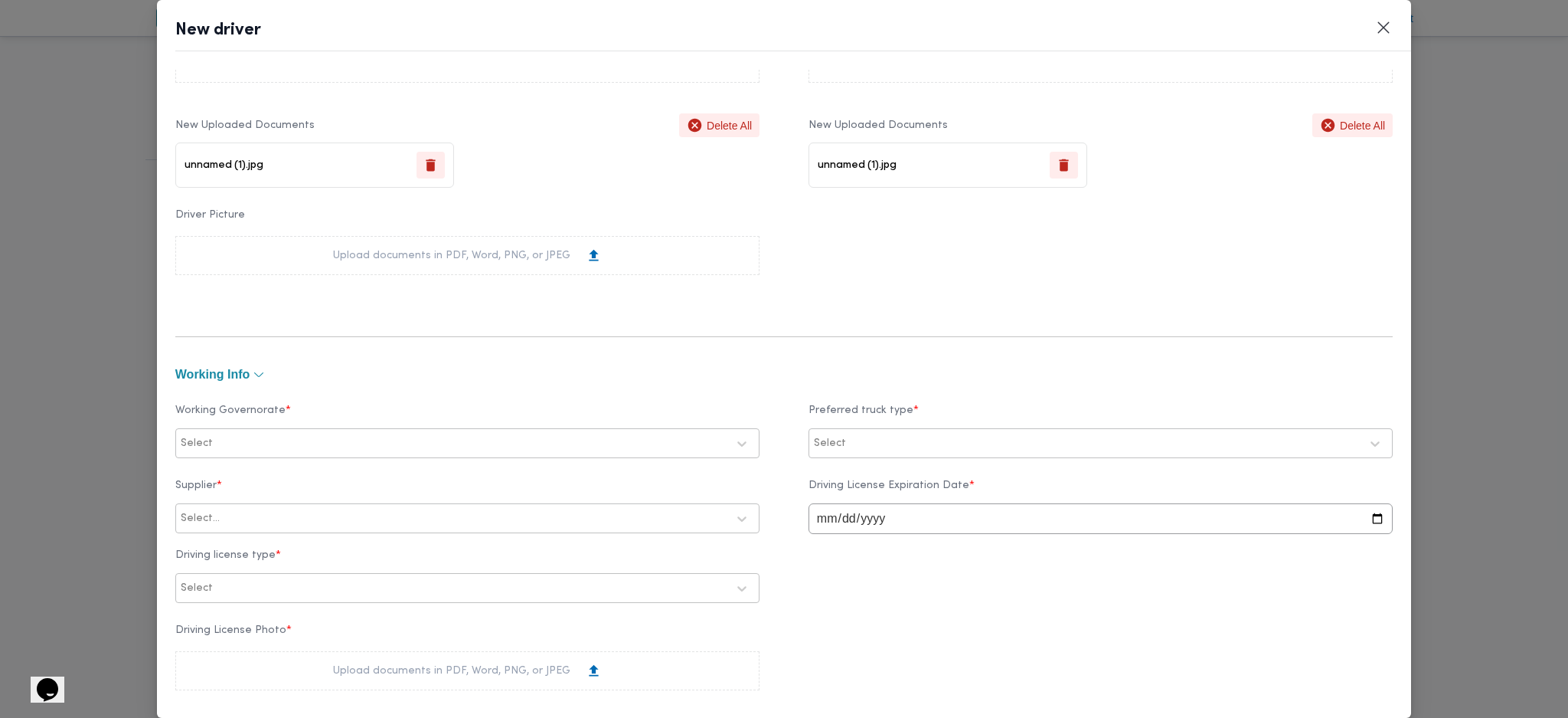
click at [344, 422] on label "Working Governorate *" at bounding box center [467, 416] width 585 height 24
click at [324, 448] on div at bounding box center [471, 444] width 510 height 16
click at [222, 536] on label "الجيزة" at bounding box center [214, 539] width 46 height 18
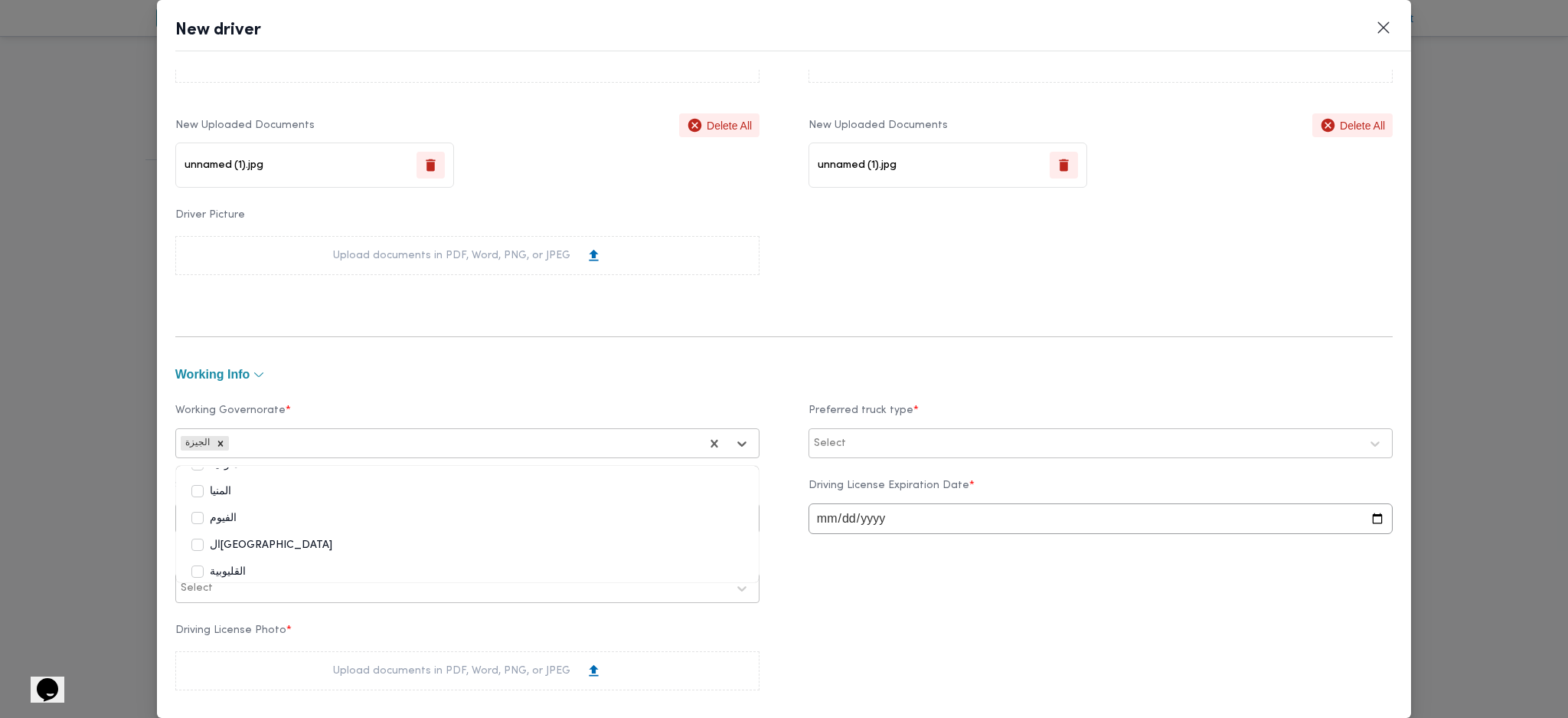
click at [219, 547] on label "القاهرة" at bounding box center [262, 545] width 141 height 18
click at [225, 566] on label "القليوبية" at bounding box center [219, 572] width 54 height 18
click at [236, 486] on label "الاسكندرية" at bounding box center [225, 486] width 66 height 18
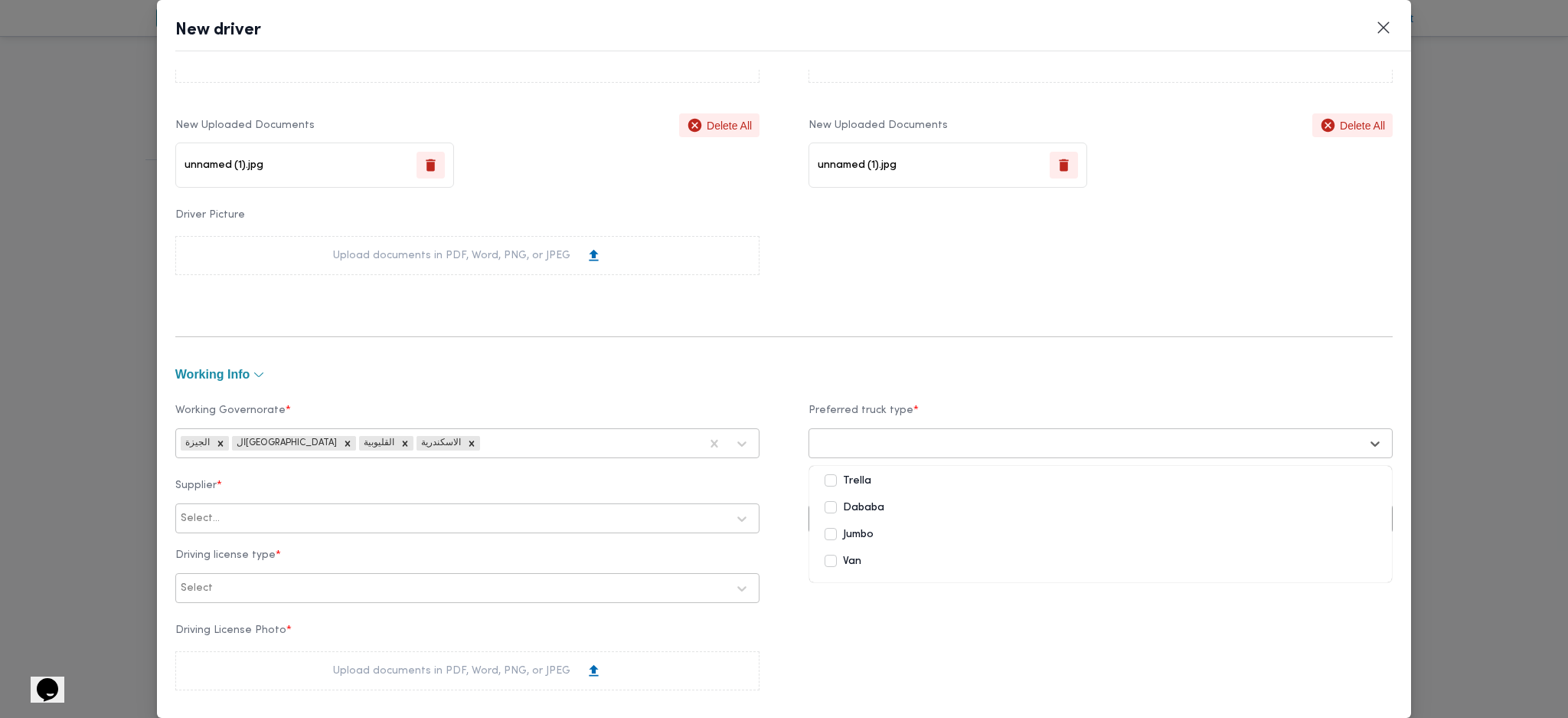
click at [852, 434] on div "Select" at bounding box center [1087, 444] width 549 height 22
click at [833, 504] on label "Dababa" at bounding box center [855, 507] width 60 height 18
click at [825, 532] on label "Jumbo" at bounding box center [849, 534] width 49 height 18
click at [770, 362] on form "Personal Info Are you Egyptian? * Egyptian National ID Number * 2 8 1 1 1 0 1 2…" at bounding box center [784, 441] width 1218 height 1530
click at [527, 534] on div "Supplier * Select..." at bounding box center [467, 506] width 585 height 54
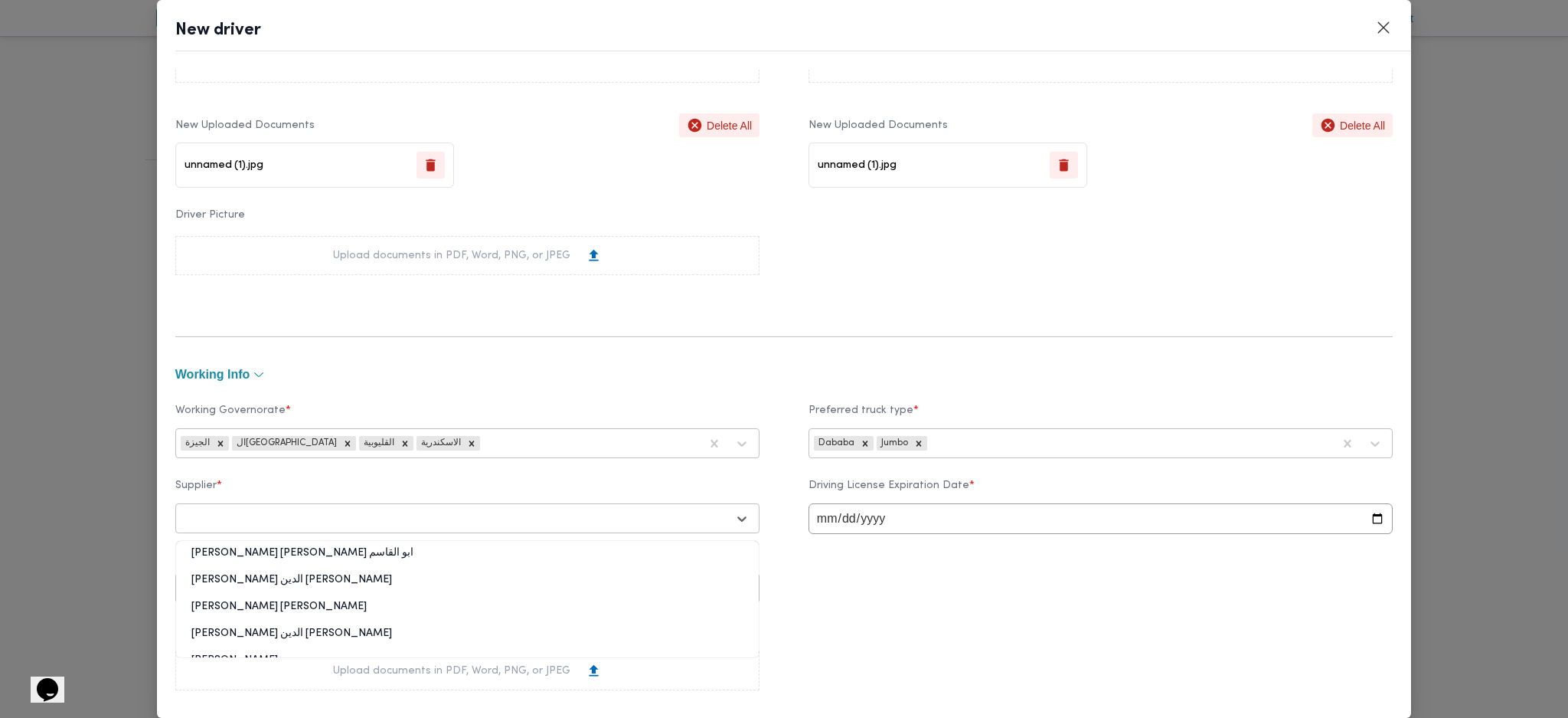
click at [540, 525] on div at bounding box center [453, 518] width 546 height 16
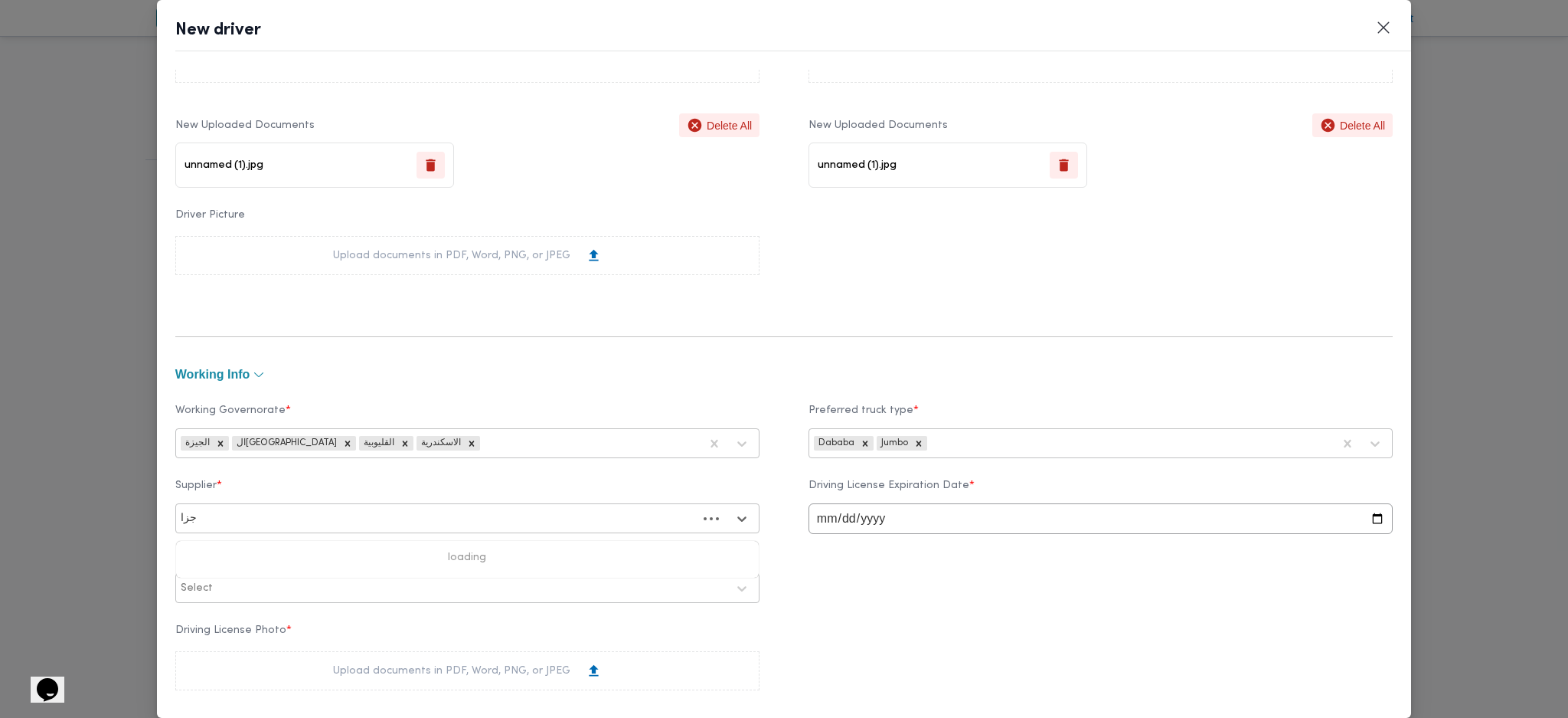
type input "جزار"
click at [271, 555] on div "وليد محمود احمد علي موسى الجزار" at bounding box center [467, 559] width 583 height 27
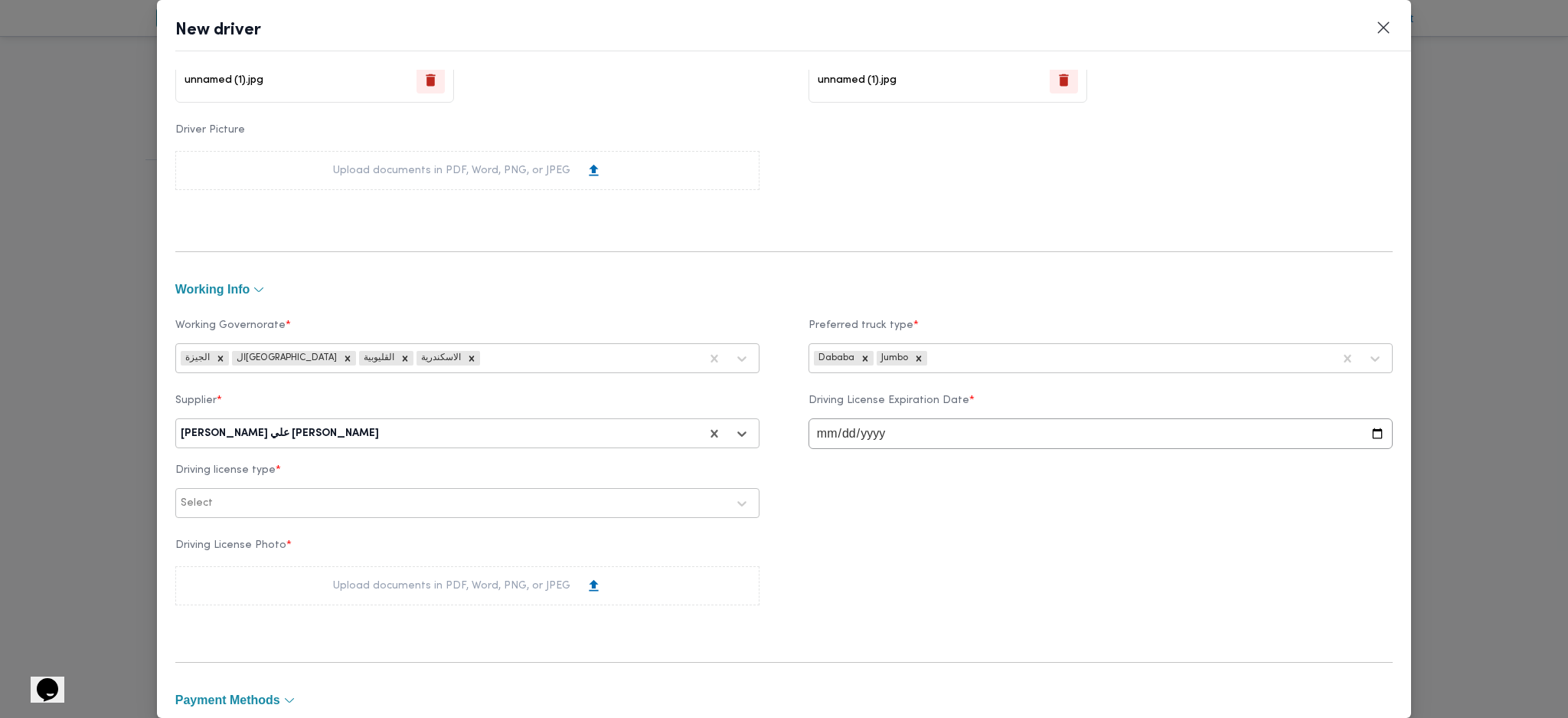
scroll to position [613, 0]
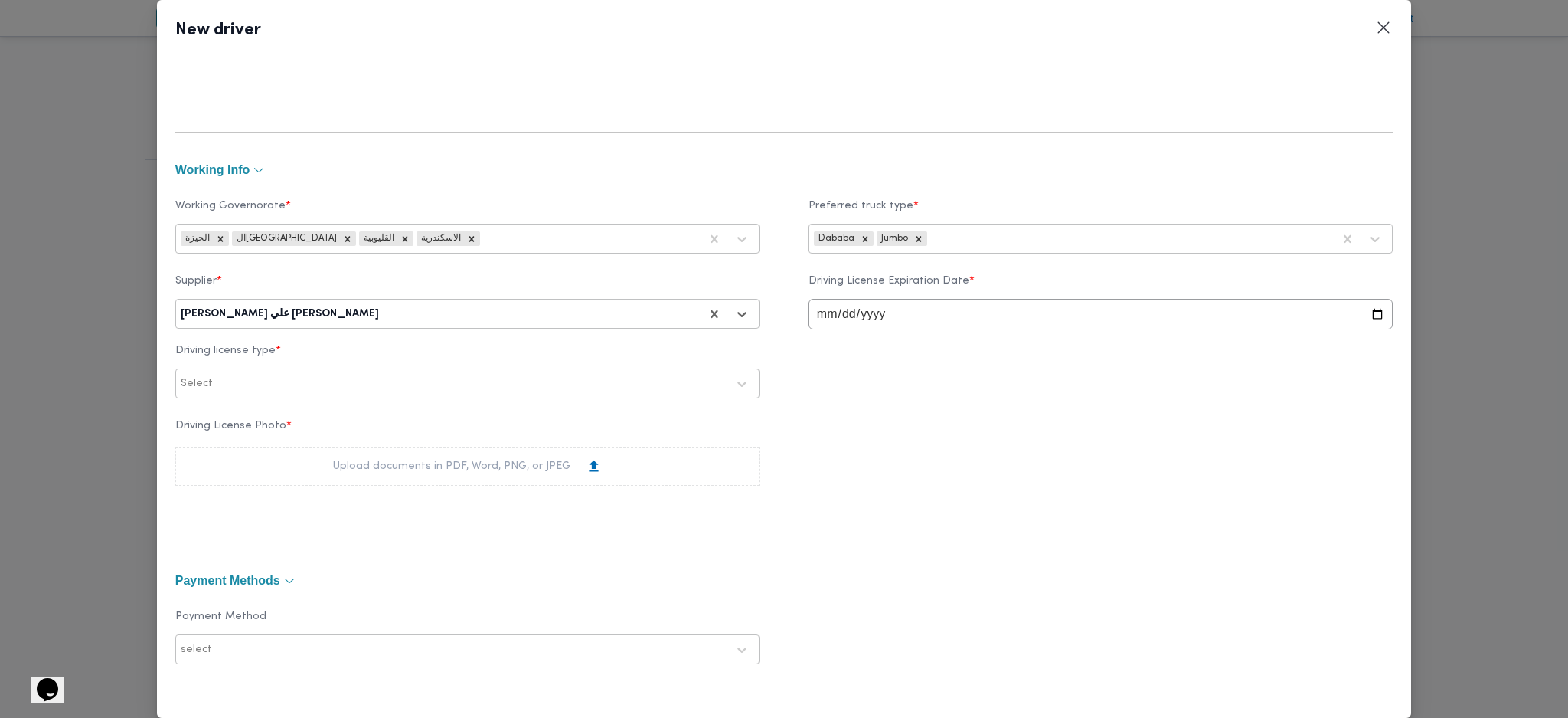
click at [394, 371] on div "Select" at bounding box center [467, 383] width 585 height 30
click at [394, 383] on div at bounding box center [471, 384] width 510 height 16
click at [298, 383] on div at bounding box center [453, 384] width 546 height 16
click at [226, 477] on div "ثالثة" at bounding box center [467, 478] width 583 height 27
click at [819, 314] on input "date" at bounding box center [1100, 314] width 585 height 30
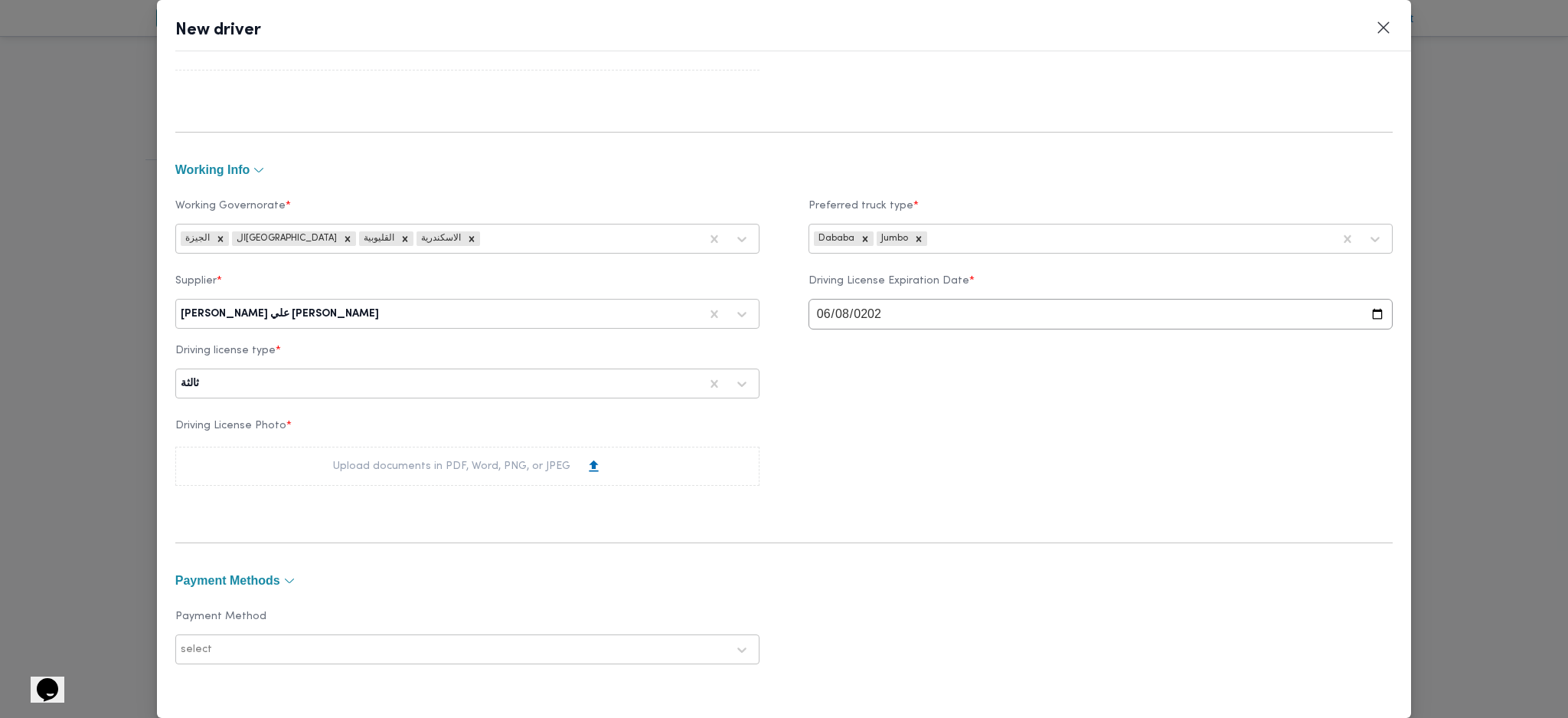
type input "2028-06-08"
click at [489, 481] on div "Upload documents in PDF, Word, PNG, or JPEG" at bounding box center [467, 465] width 585 height 39
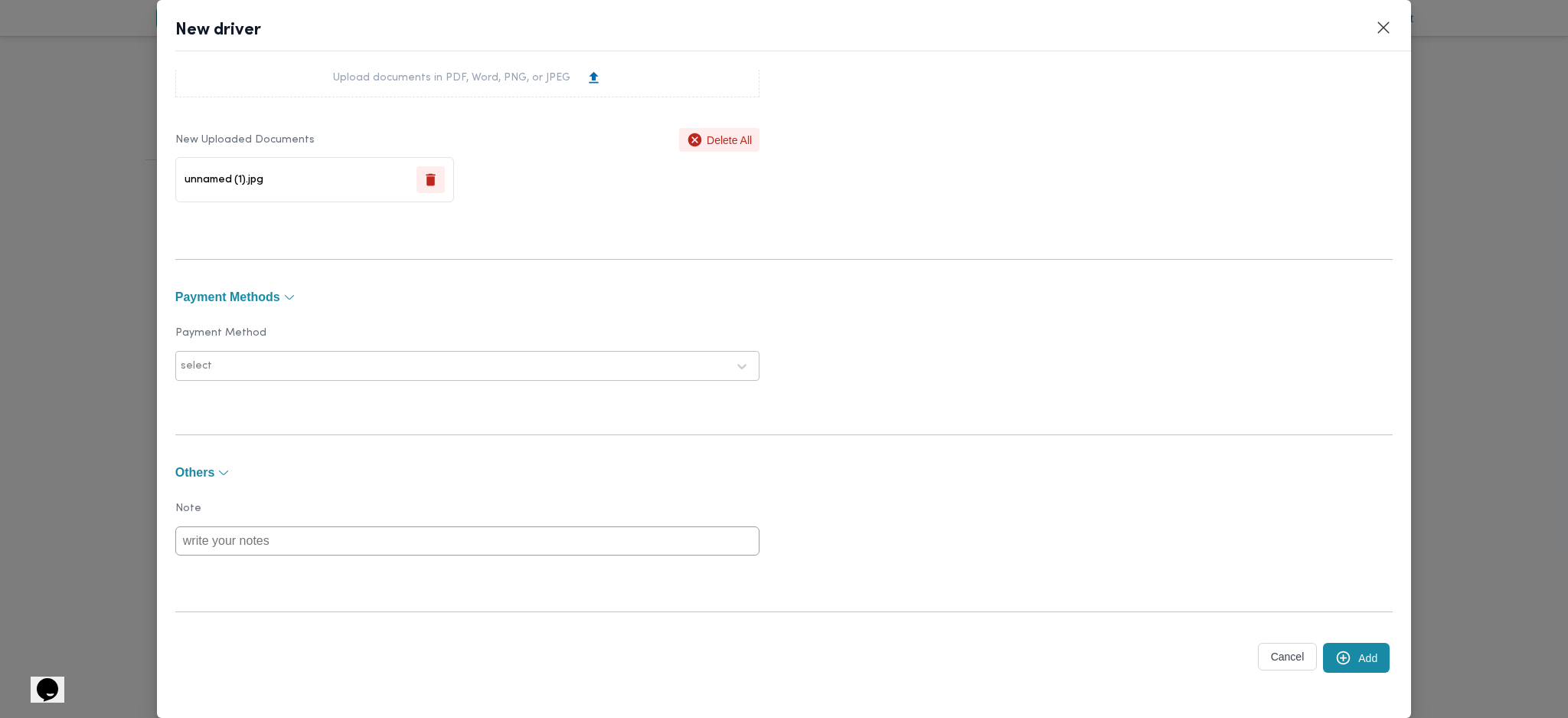
click at [1335, 661] on icon "submit" at bounding box center [1343, 657] width 16 height 16
click at [1363, 656] on button "Add" at bounding box center [1356, 657] width 66 height 30
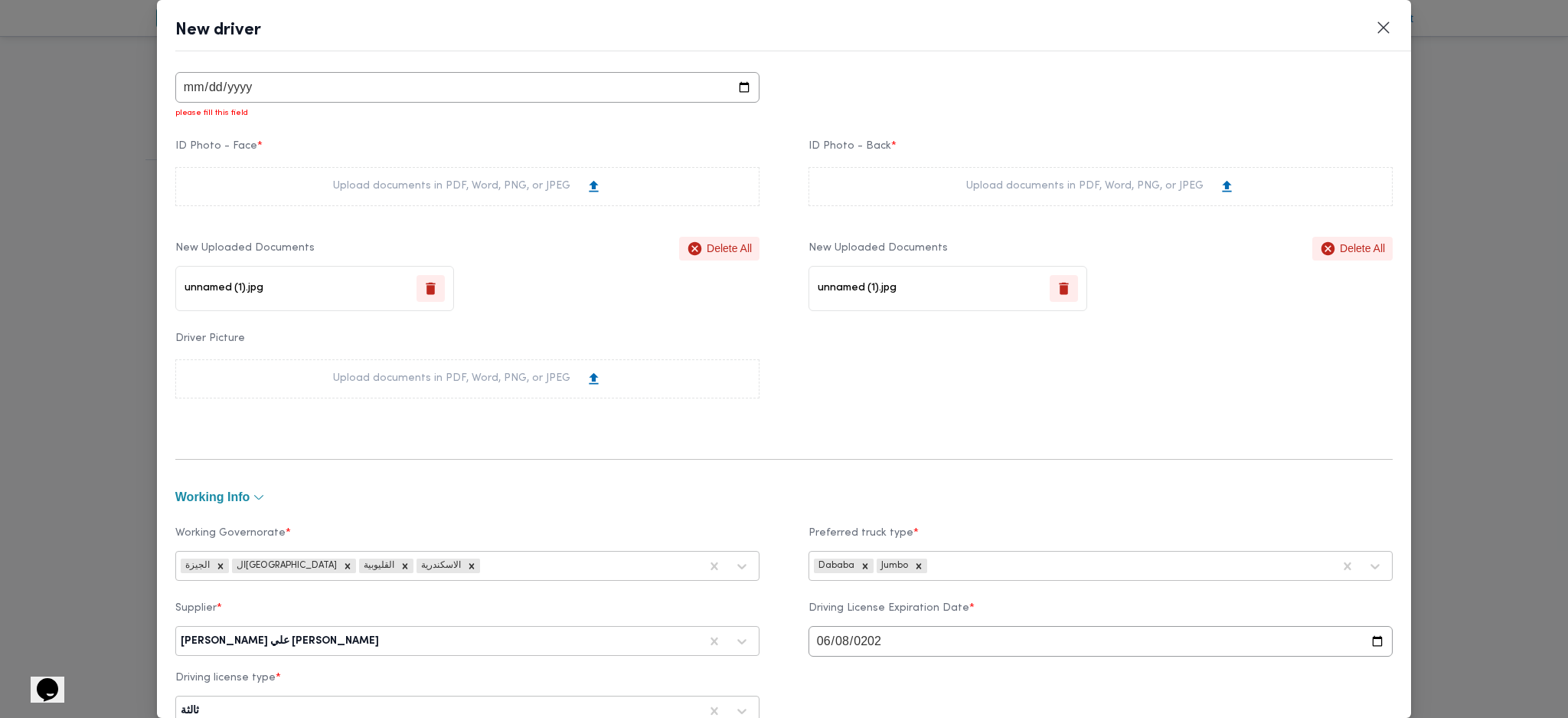
scroll to position [111, 0]
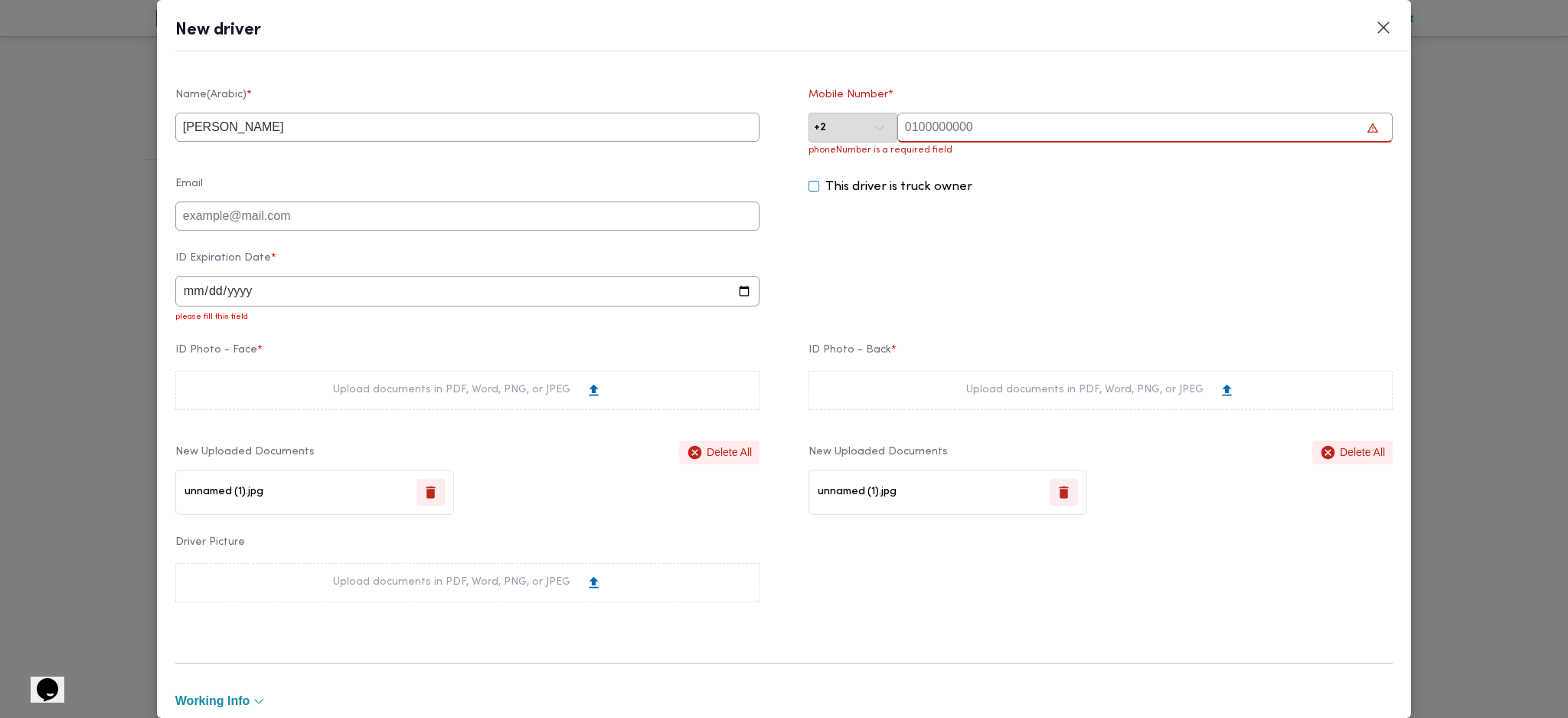
click at [189, 299] on input "date" at bounding box center [467, 290] width 585 height 30
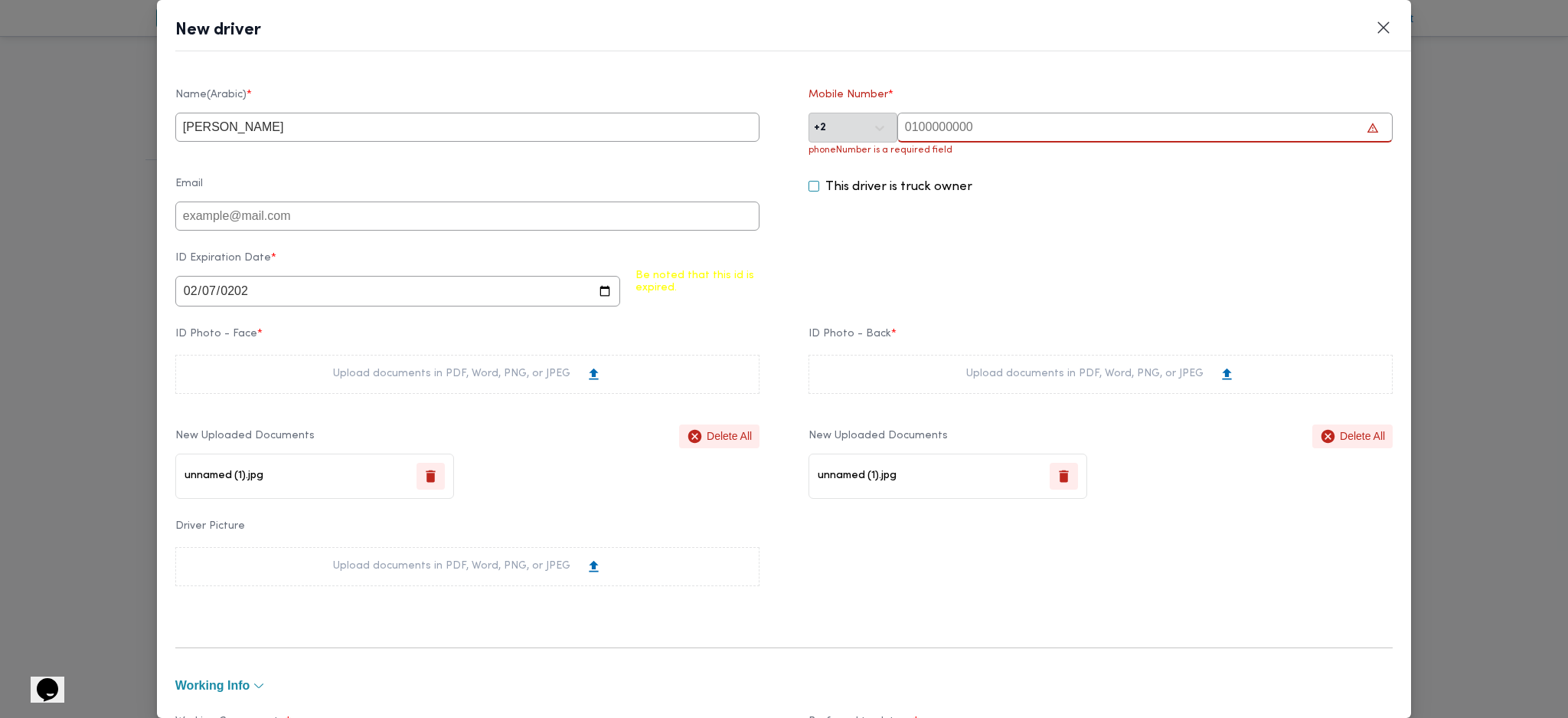
type input "2026-02-07"
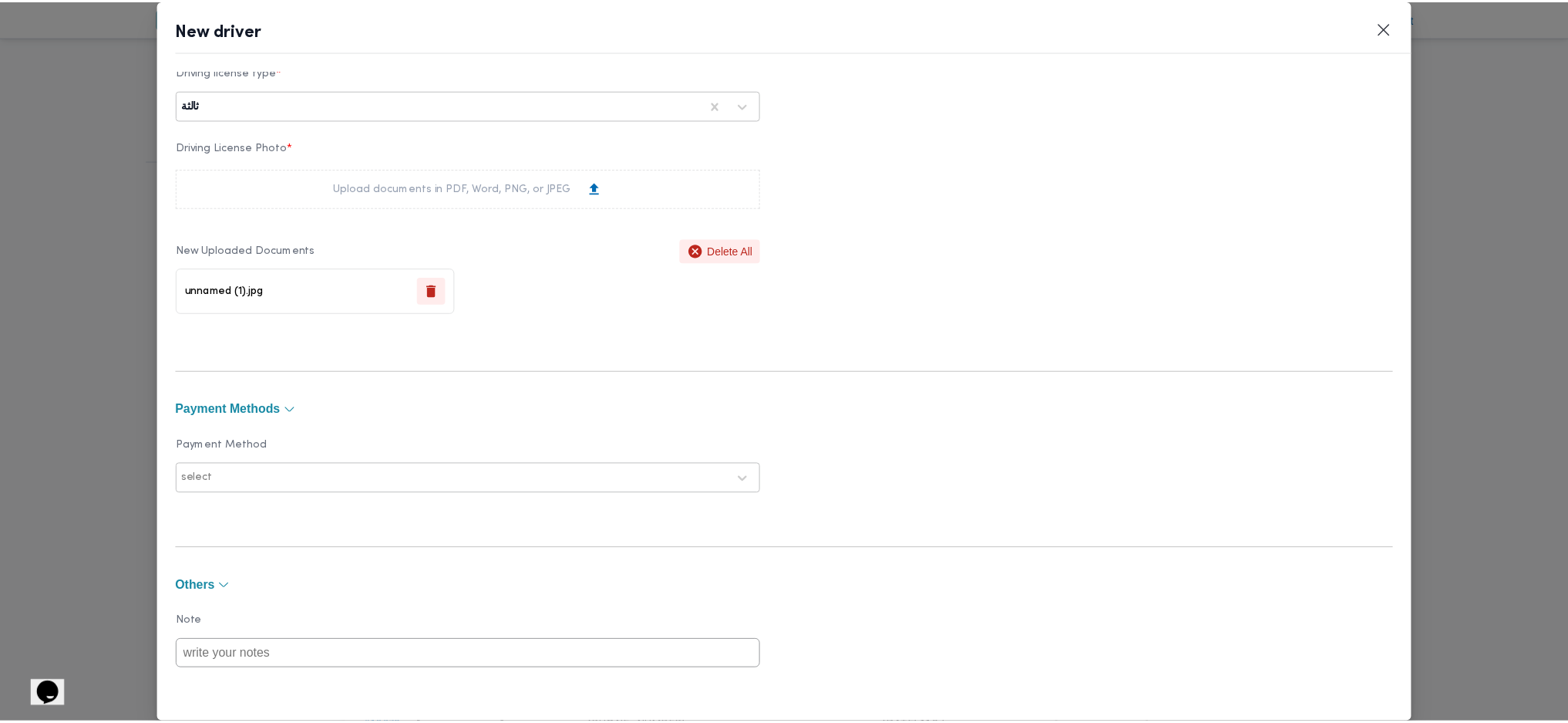
scroll to position [1021, 0]
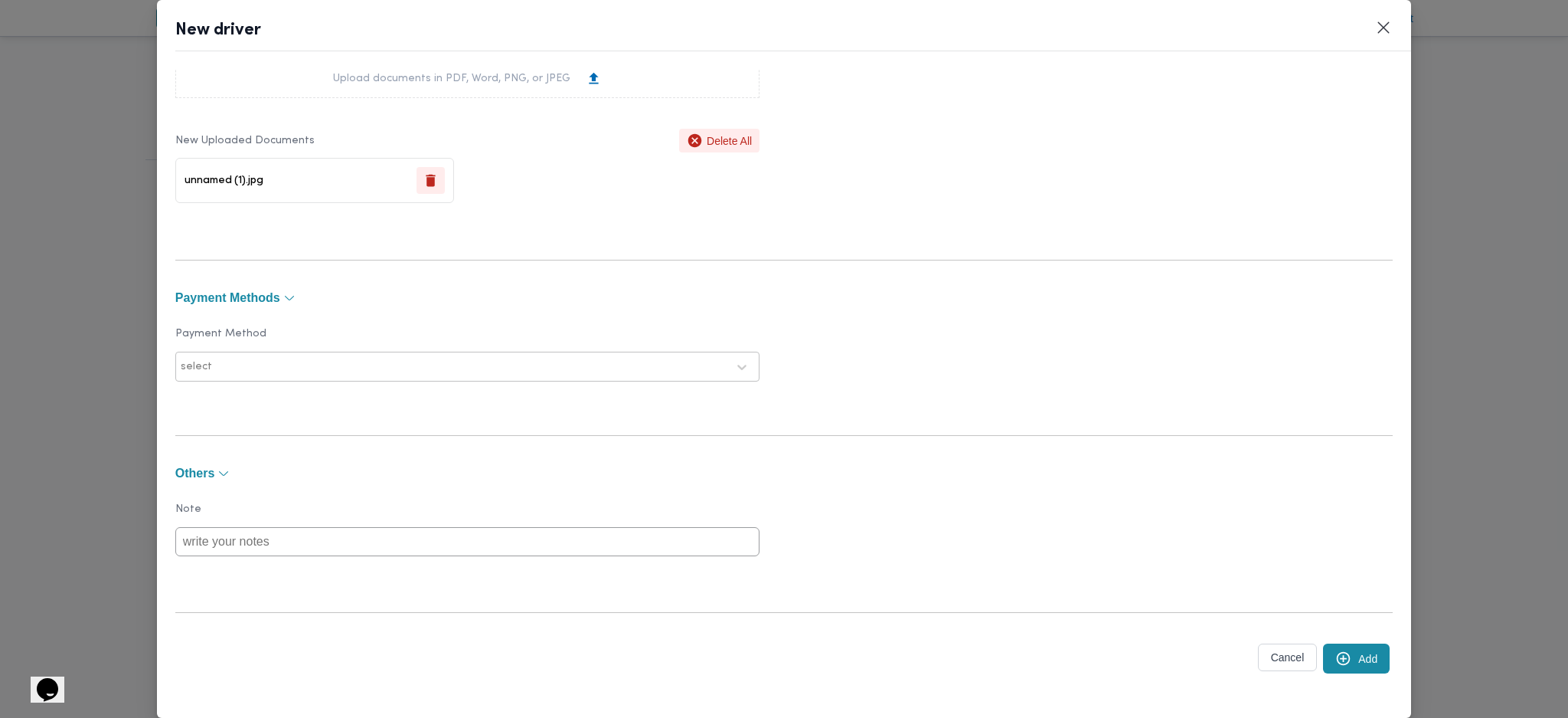
click at [1344, 662] on button "Add" at bounding box center [1356, 658] width 66 height 30
click at [1299, 659] on button "Cancel" at bounding box center [1288, 657] width 60 height 28
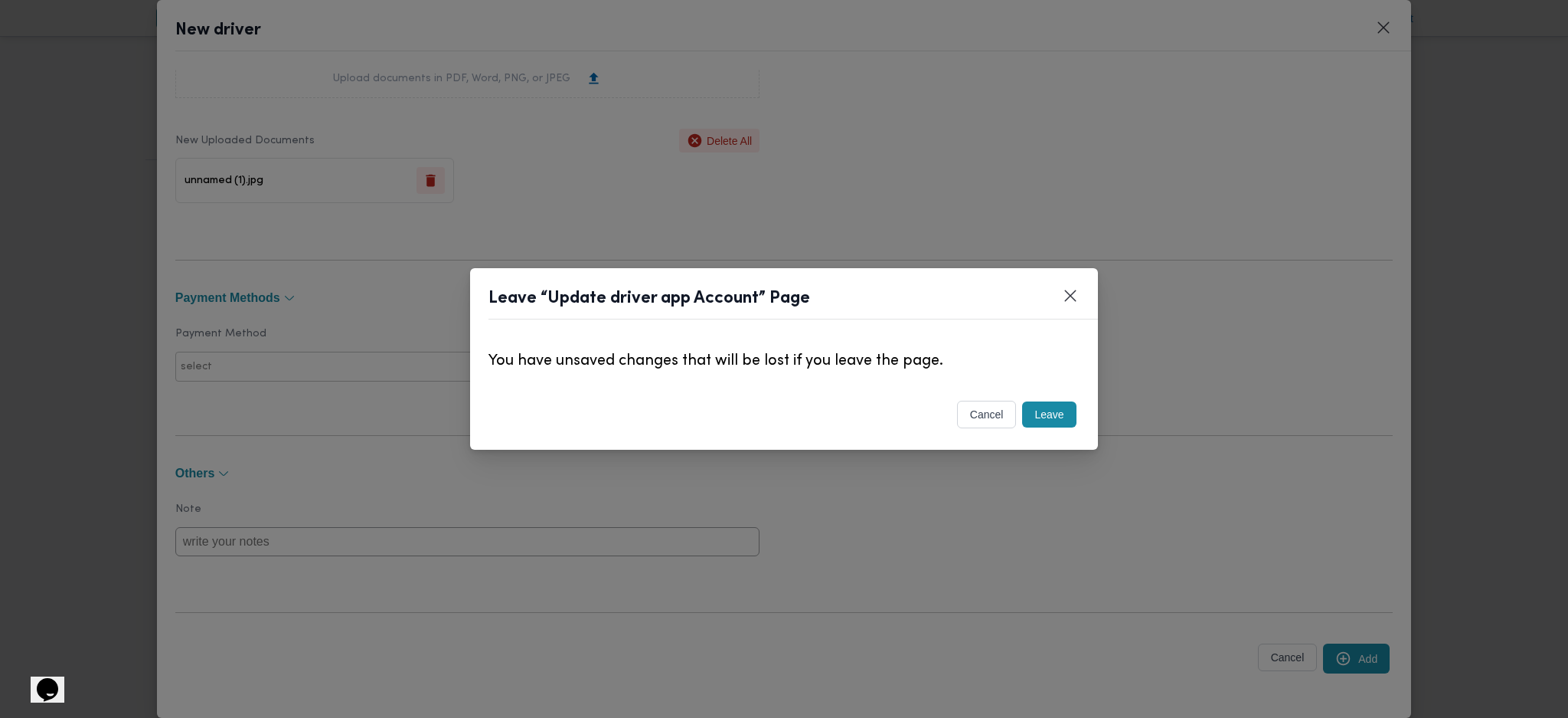
click at [976, 414] on button "cancel" at bounding box center [987, 415] width 60 height 28
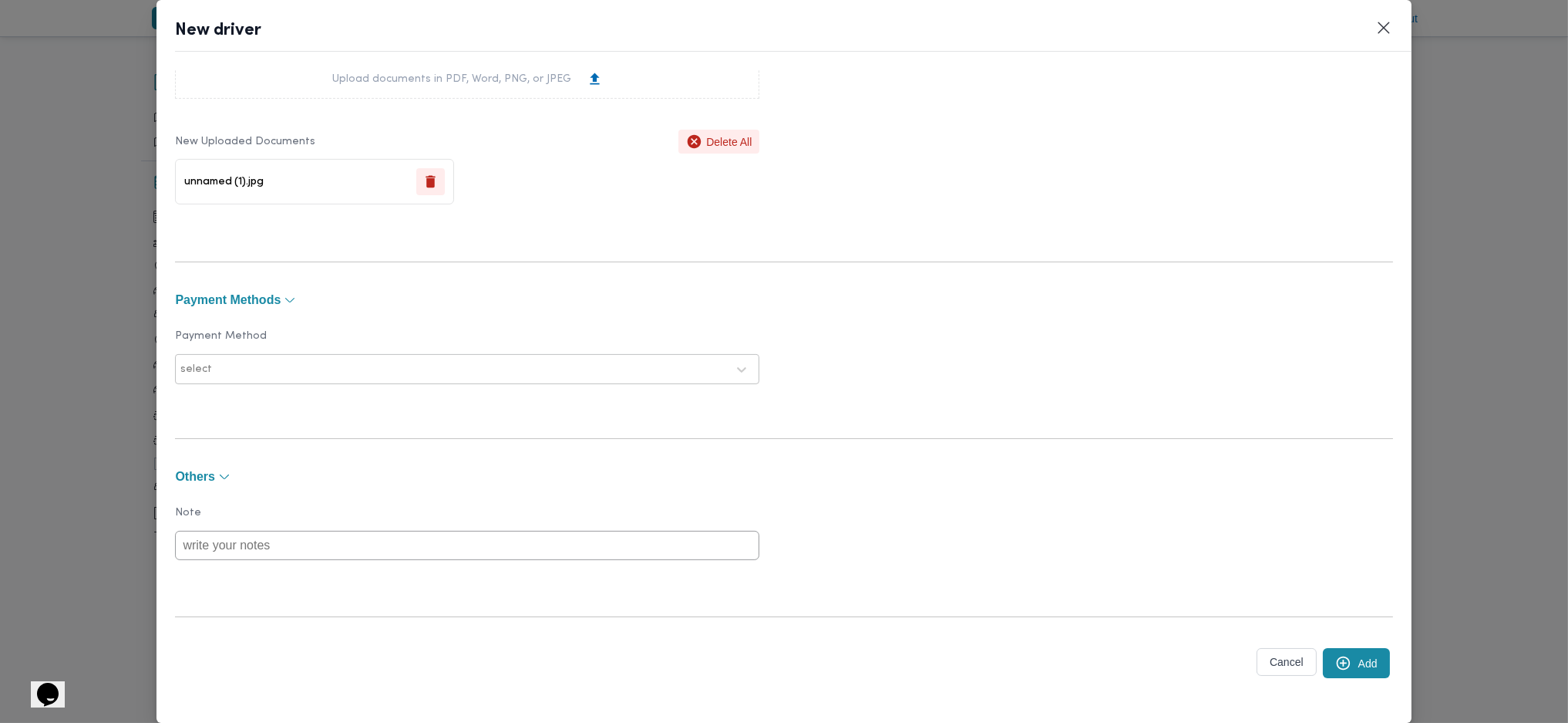
click at [1347, 660] on button "Add" at bounding box center [1356, 662] width 67 height 30
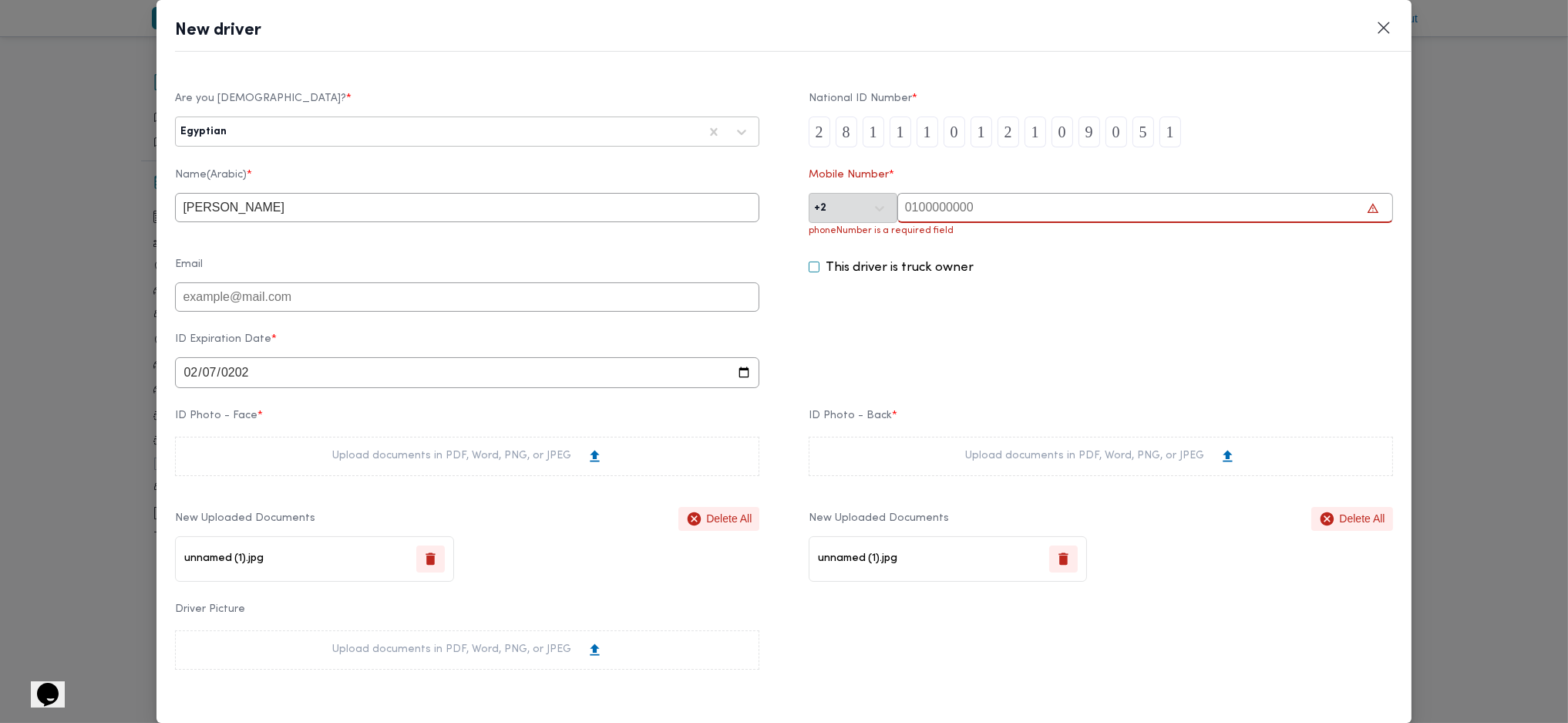
scroll to position [0, 0]
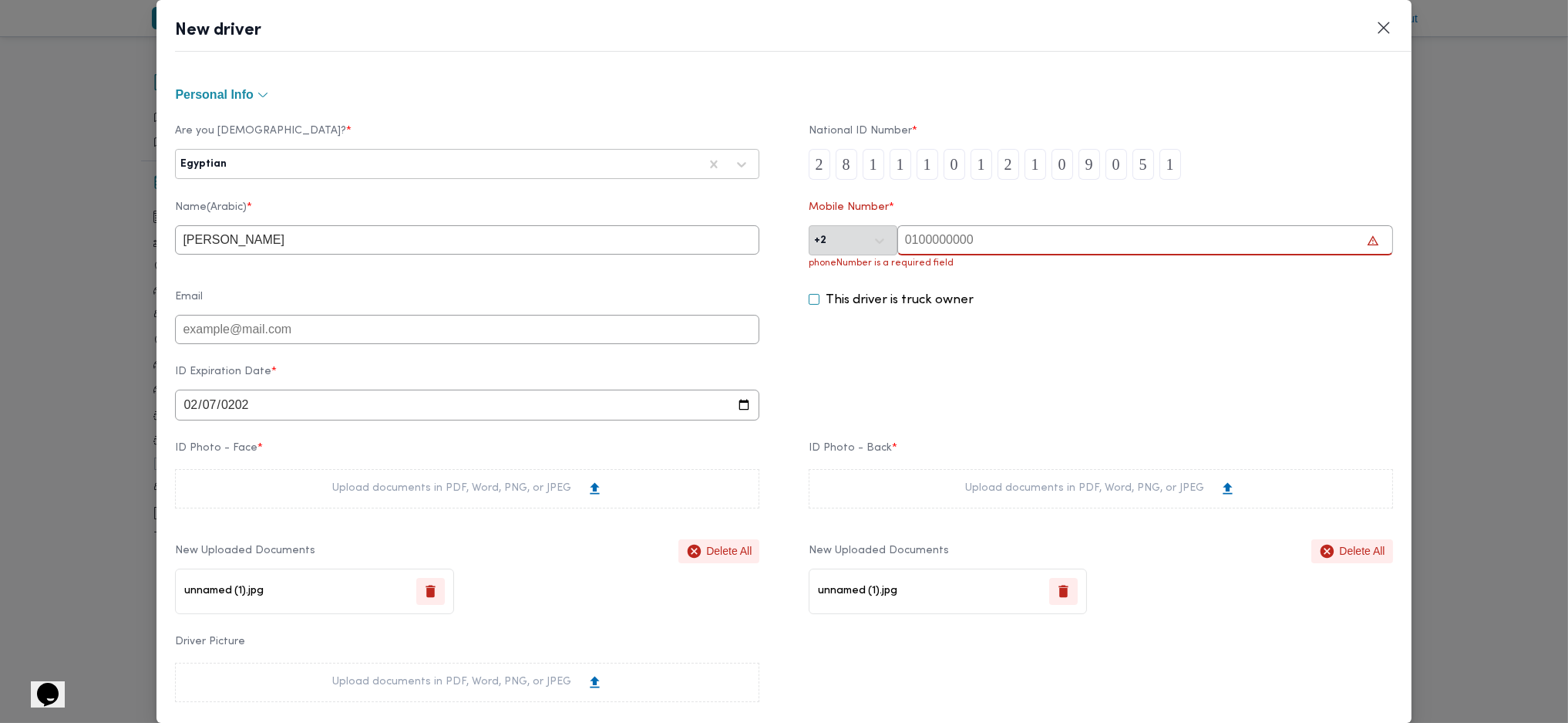
click at [1005, 234] on input "text" at bounding box center [1144, 240] width 495 height 30
click at [1055, 240] on input "text" at bounding box center [1144, 240] width 495 height 30
paste input "+20 11 15769243"
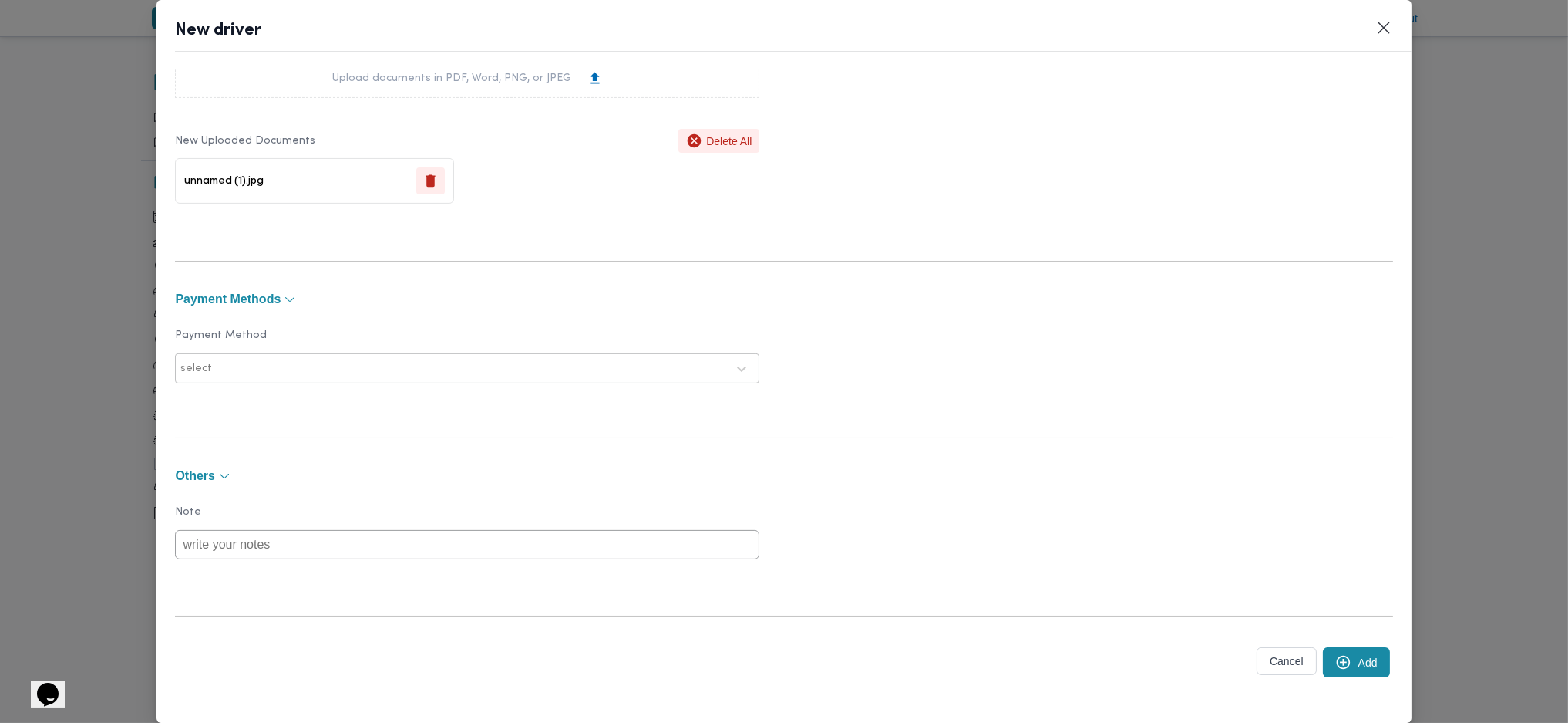
scroll to position [63, 0]
type input "01115769243"
click at [1347, 662] on button "Add" at bounding box center [1356, 662] width 67 height 30
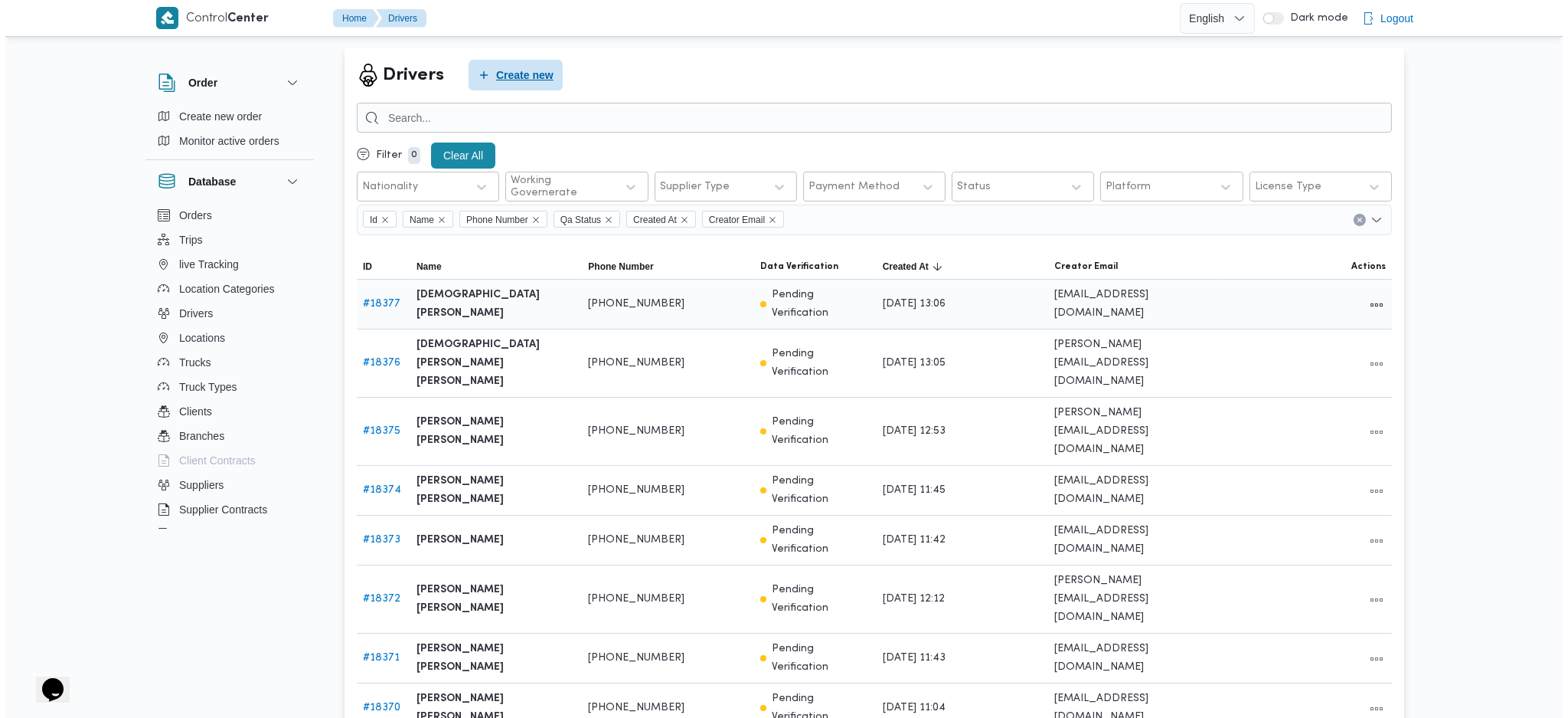
scroll to position [0, 0]
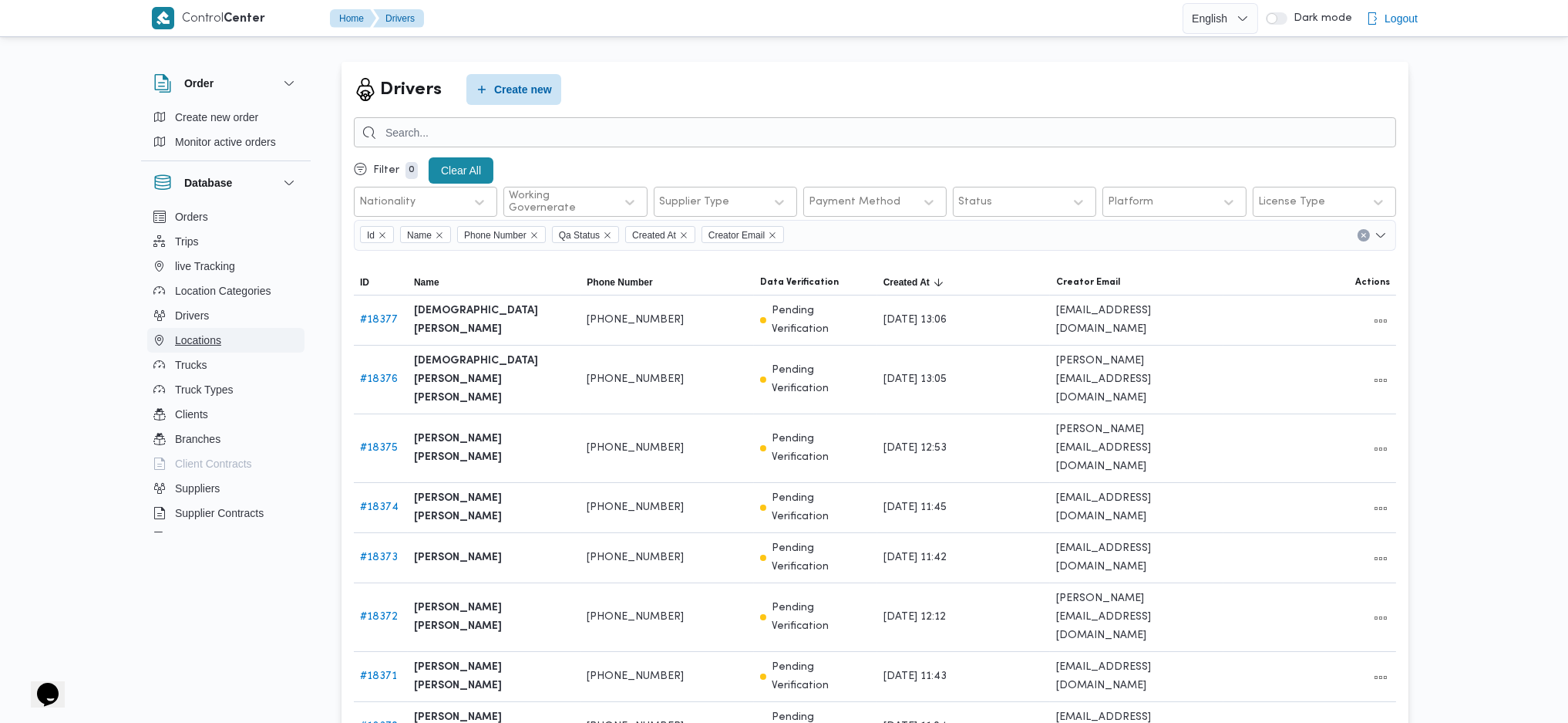
click at [205, 345] on span "Locations" at bounding box center [198, 340] width 46 height 18
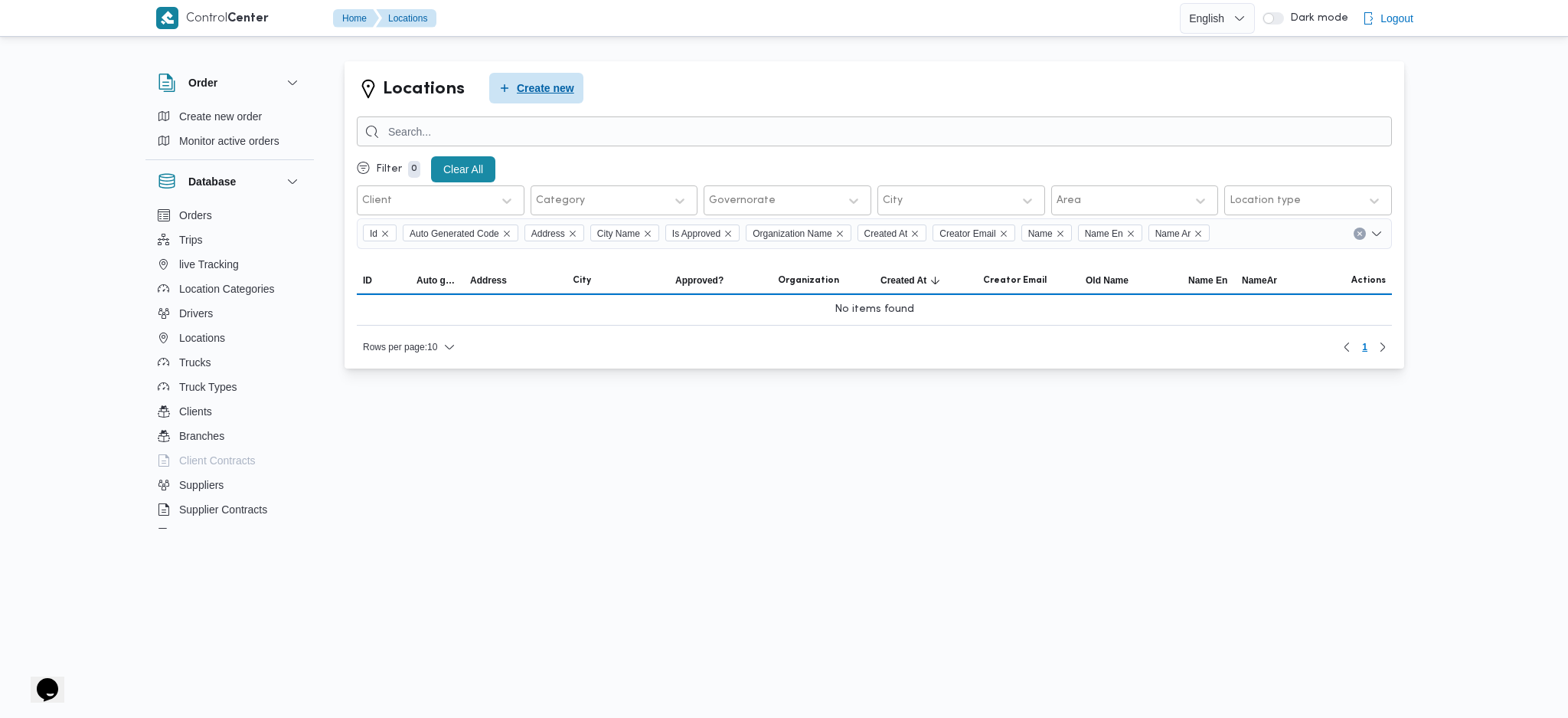
click at [543, 84] on span "Create new" at bounding box center [545, 88] width 57 height 18
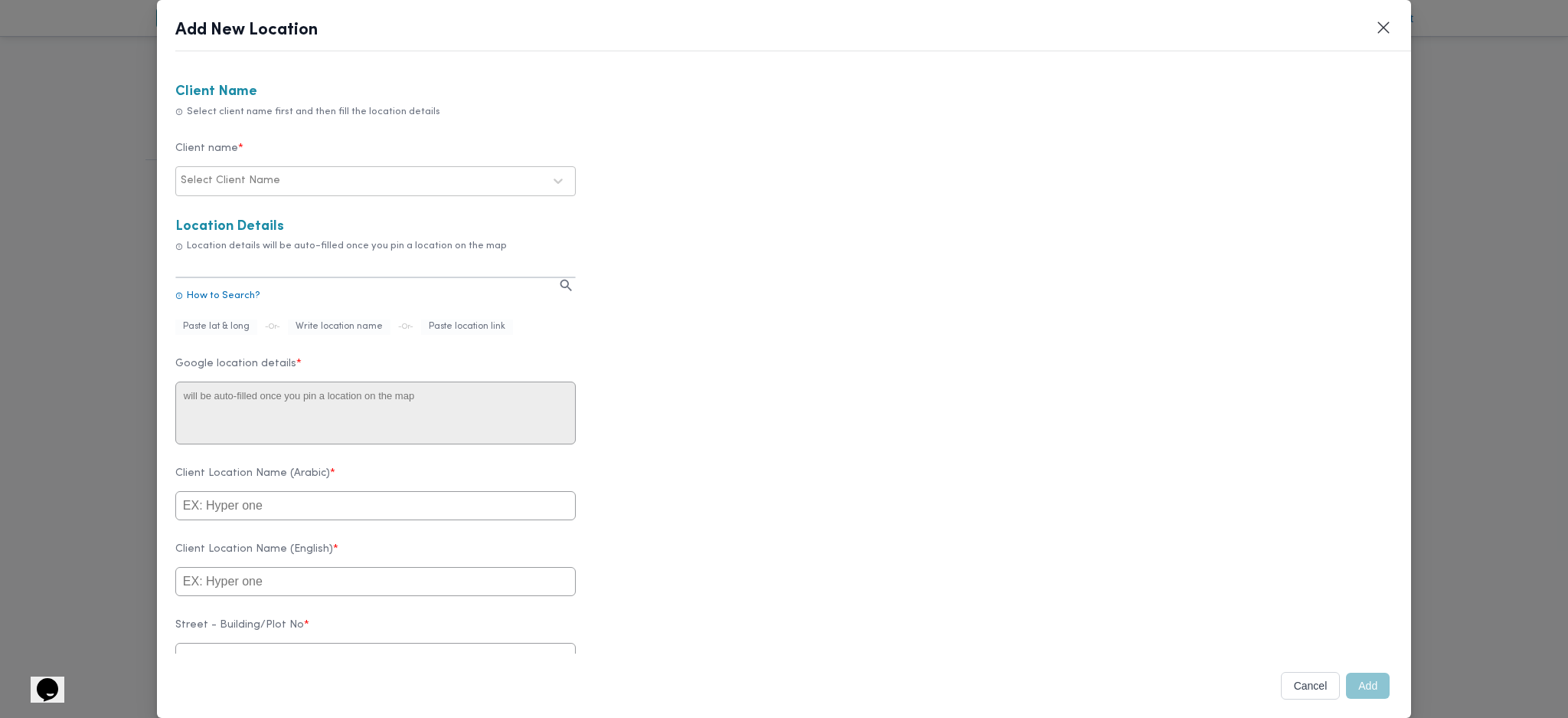
click at [352, 168] on div "Select Client Name" at bounding box center [375, 181] width 393 height 28
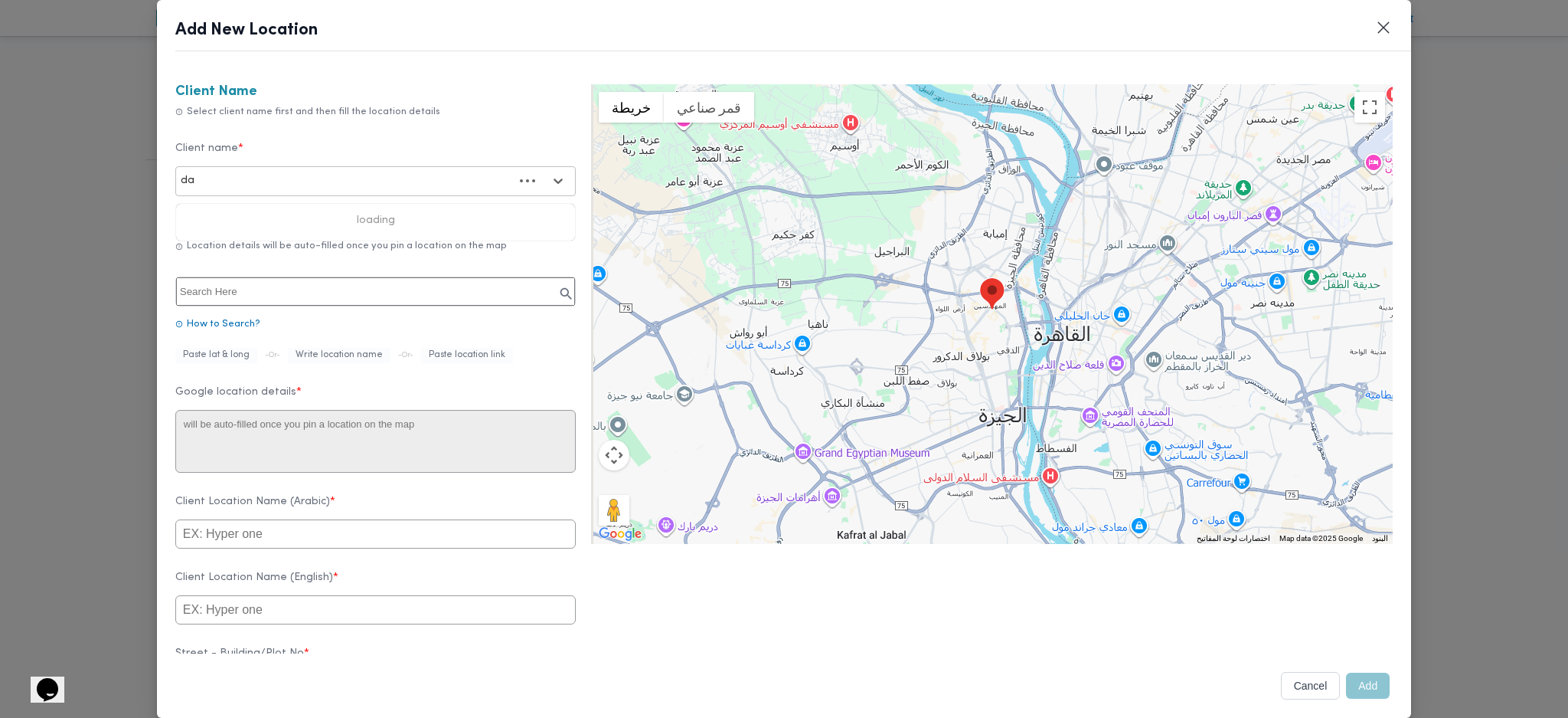
type input "dan"
click at [220, 218] on div "Danone" at bounding box center [375, 221] width 399 height 27
click at [260, 301] on input "text" at bounding box center [375, 291] width 399 height 29
paste input "Marmarica Boutique Cabanas"
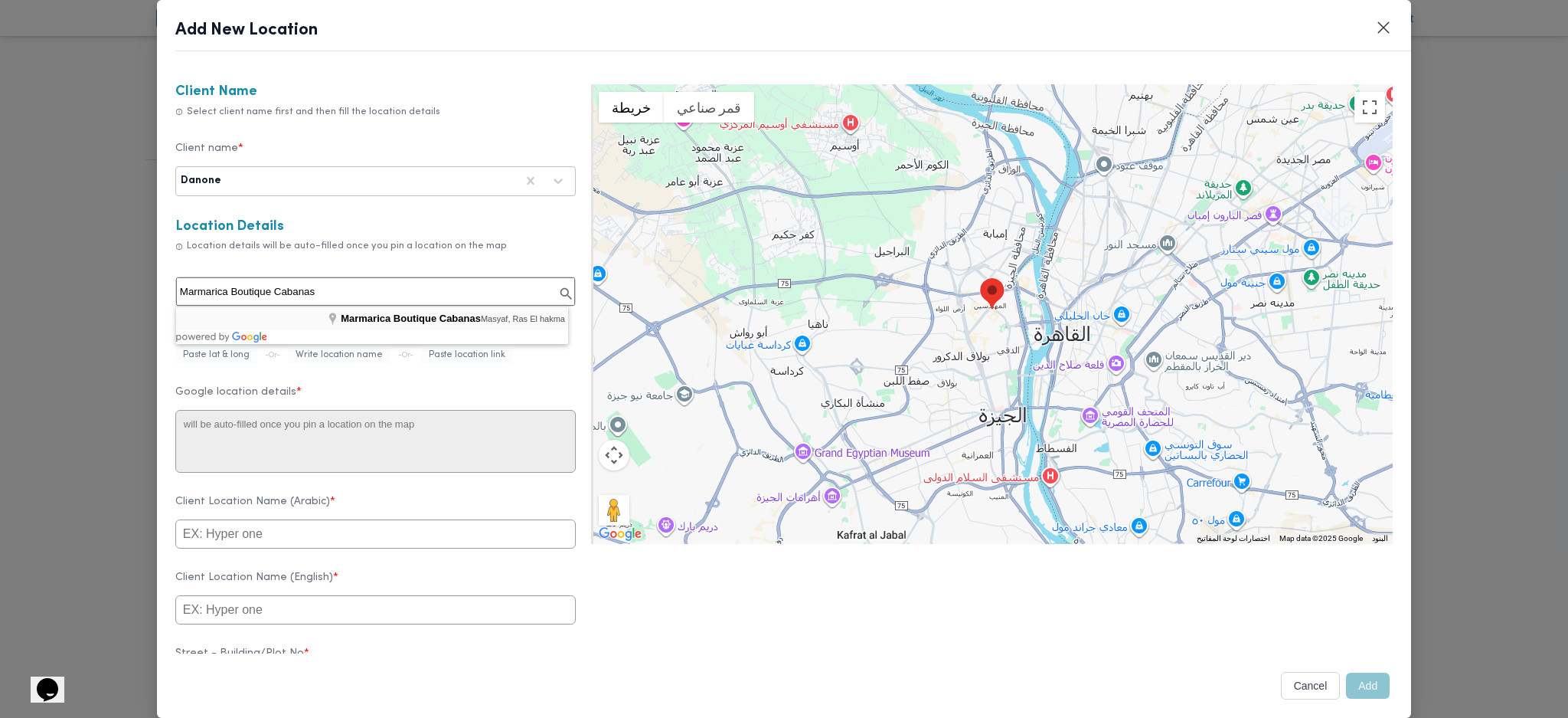
type input "Marmarica Boutique Cabanas, Masyaf, Ras El hakma"
type textarea "Masyaf, Ras El hakma, محافظة مطروح 5005010"
type input "Marmarica Boutique Cabanas"
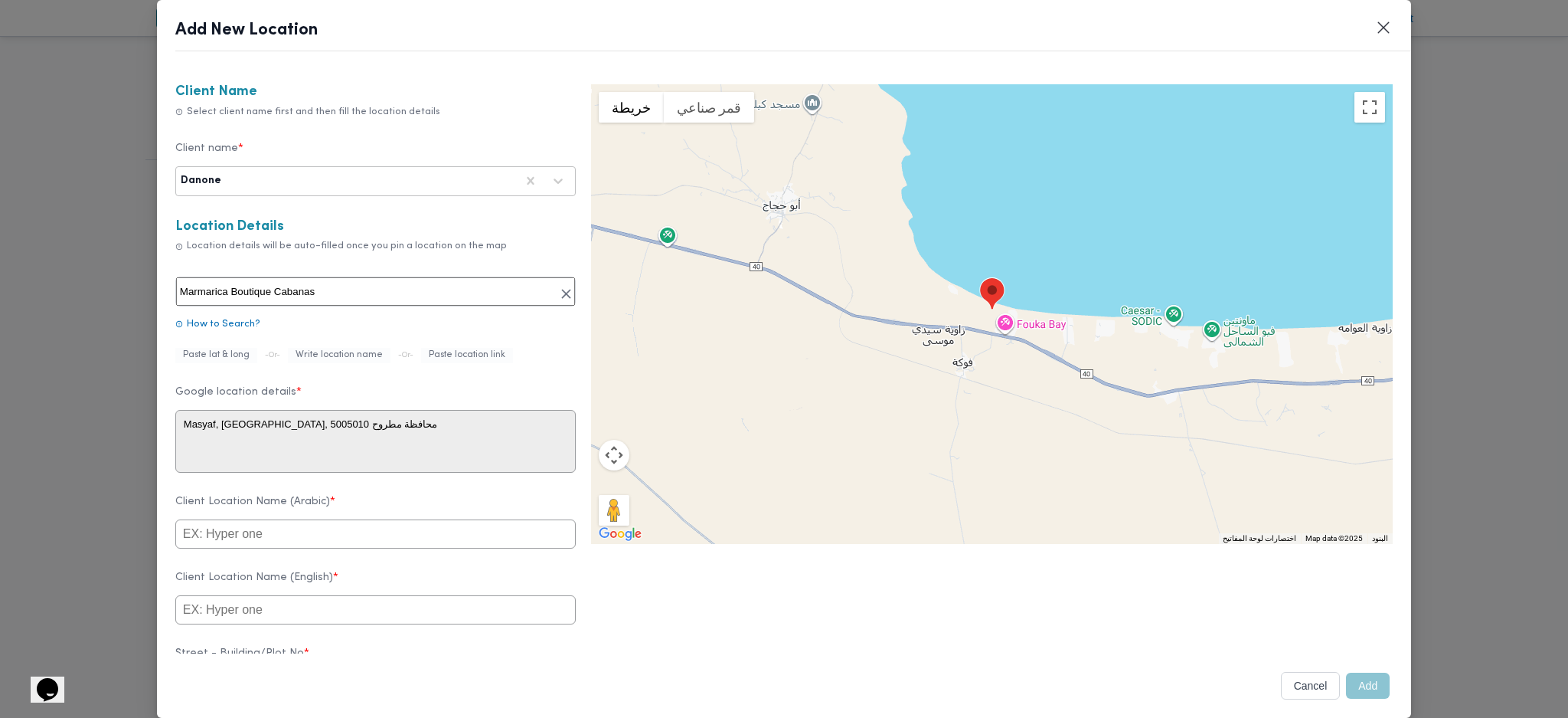
click at [287, 535] on input "text" at bounding box center [375, 533] width 401 height 29
click at [284, 624] on input "text" at bounding box center [375, 609] width 401 height 29
paste input "Marmarica Boutique Cabanas"
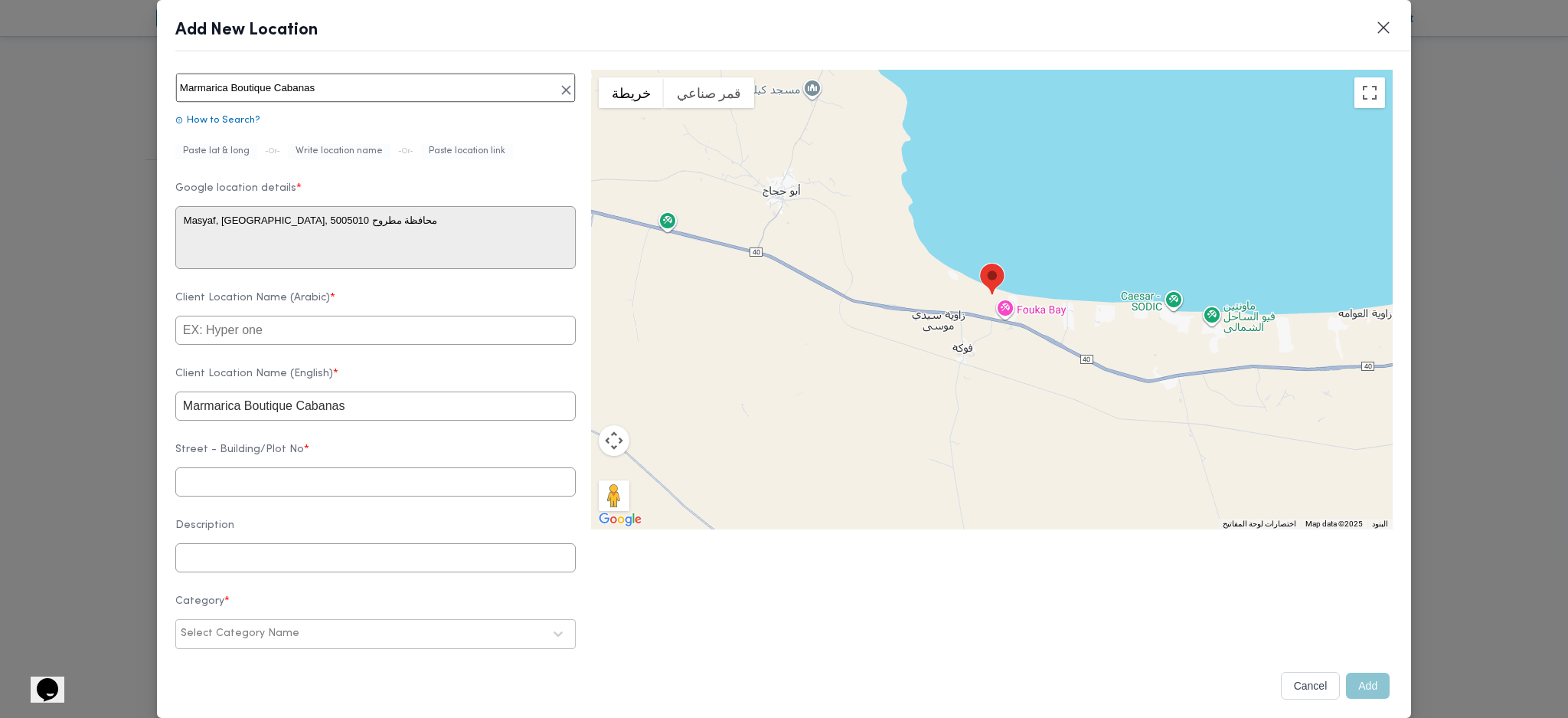
type input "Marmarica Boutique Cabanas"
click at [282, 497] on input "text" at bounding box center [375, 481] width 401 height 29
type input "0"
click at [253, 572] on input "text" at bounding box center [375, 557] width 401 height 29
type input "الضبعة"
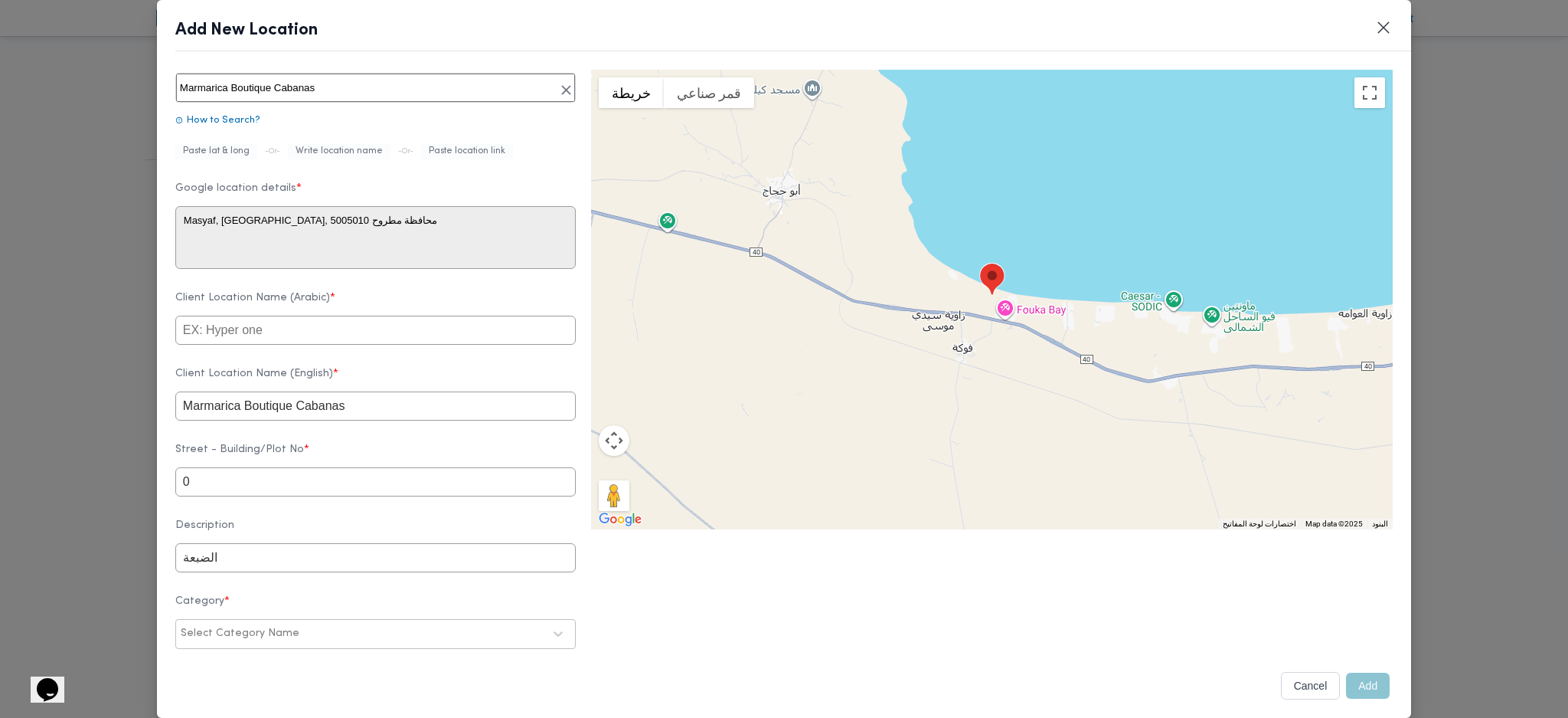
scroll to position [389, 0]
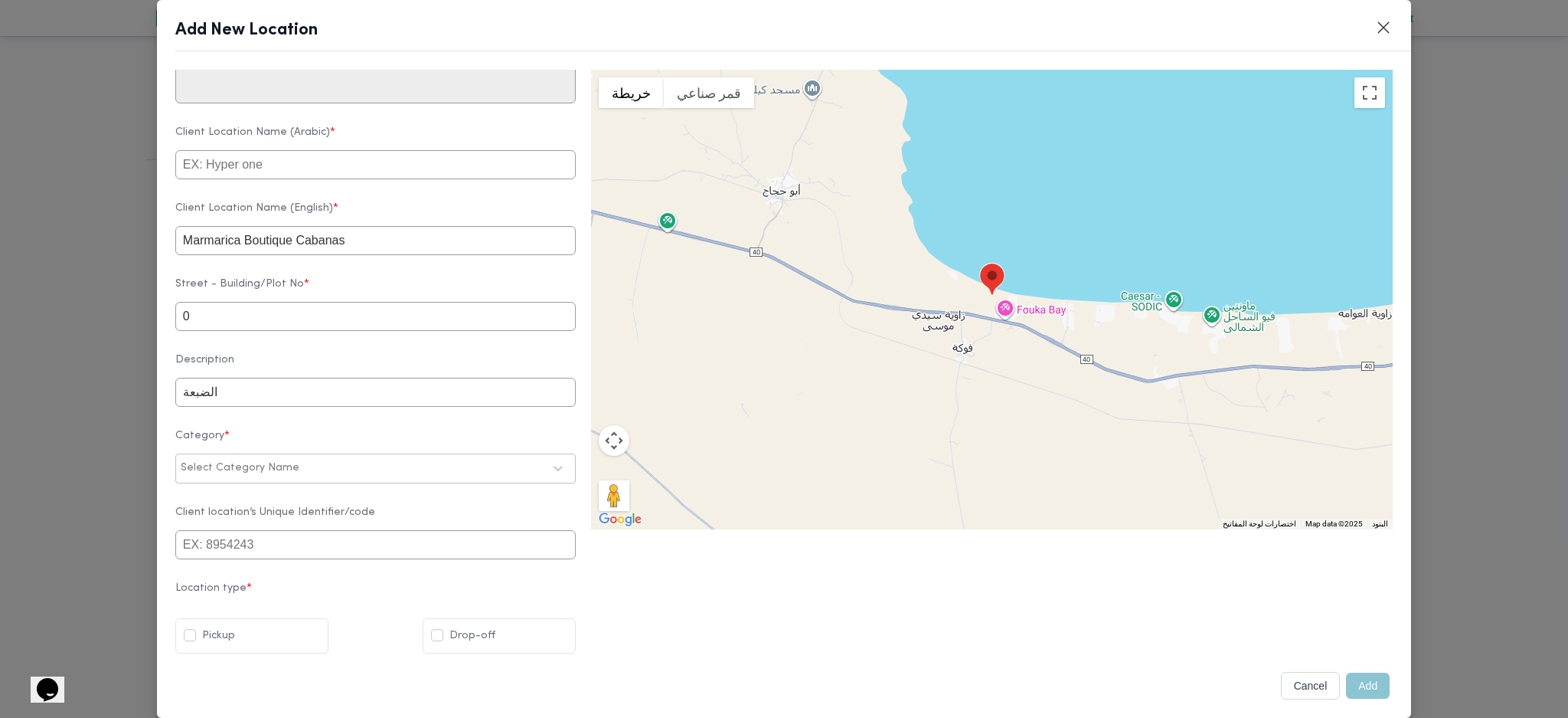
click at [302, 467] on div at bounding box center [422, 468] width 240 height 16
type input "t"
type input "hot"
click at [206, 502] on div "فنادق" at bounding box center [375, 509] width 399 height 27
click at [480, 636] on label "Drop-off" at bounding box center [463, 635] width 64 height 18
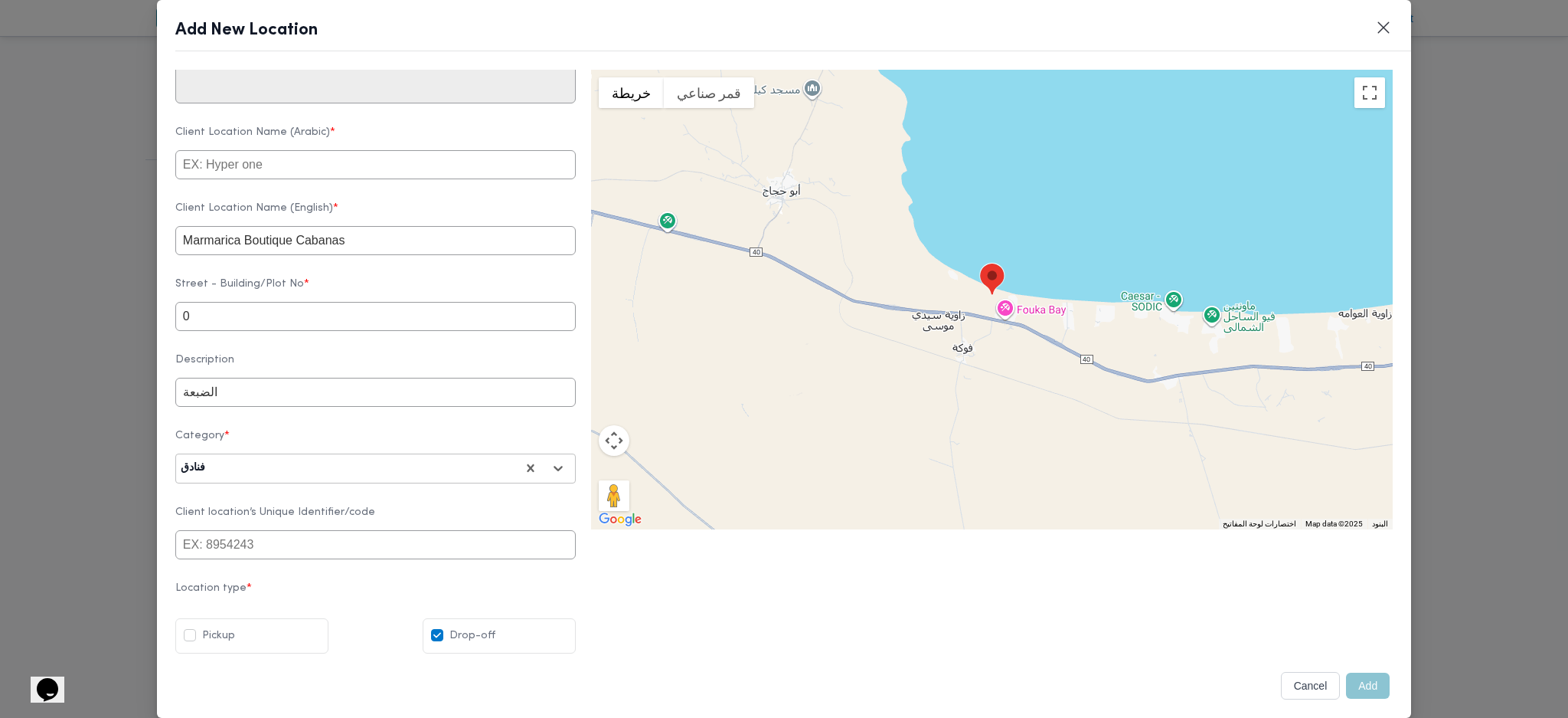
checkbox input "true"
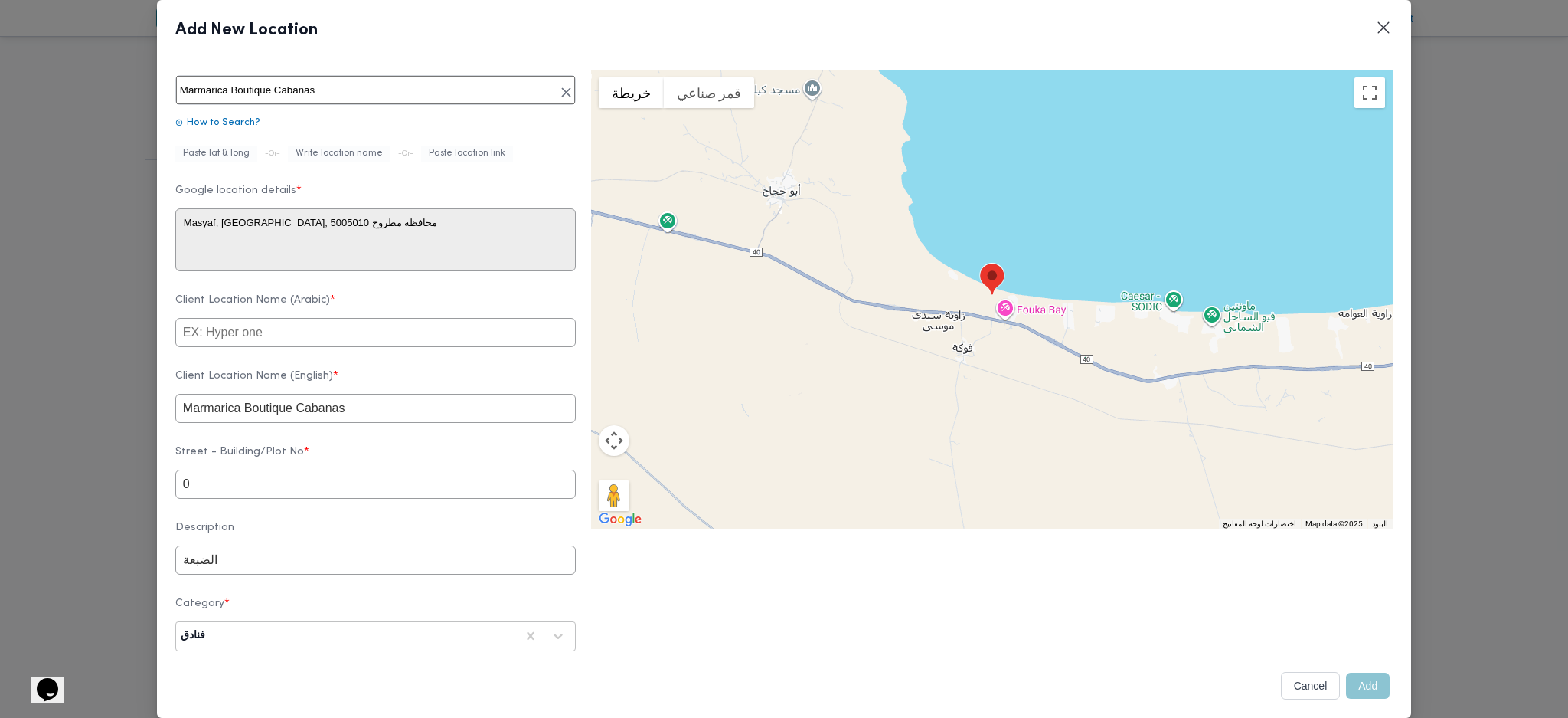
scroll to position [204, 0]
click at [382, 334] on input "text" at bounding box center [375, 329] width 401 height 29
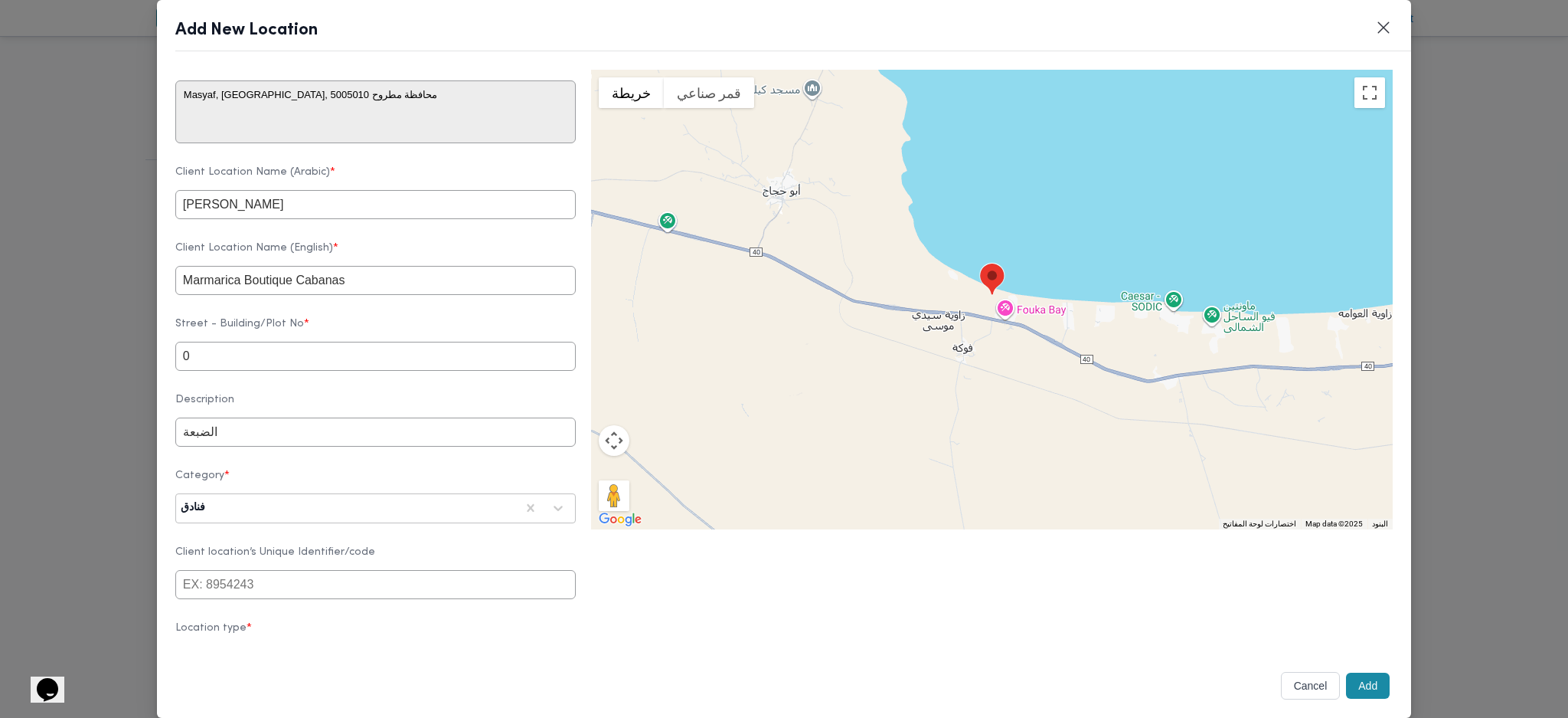
scroll to position [389, 0]
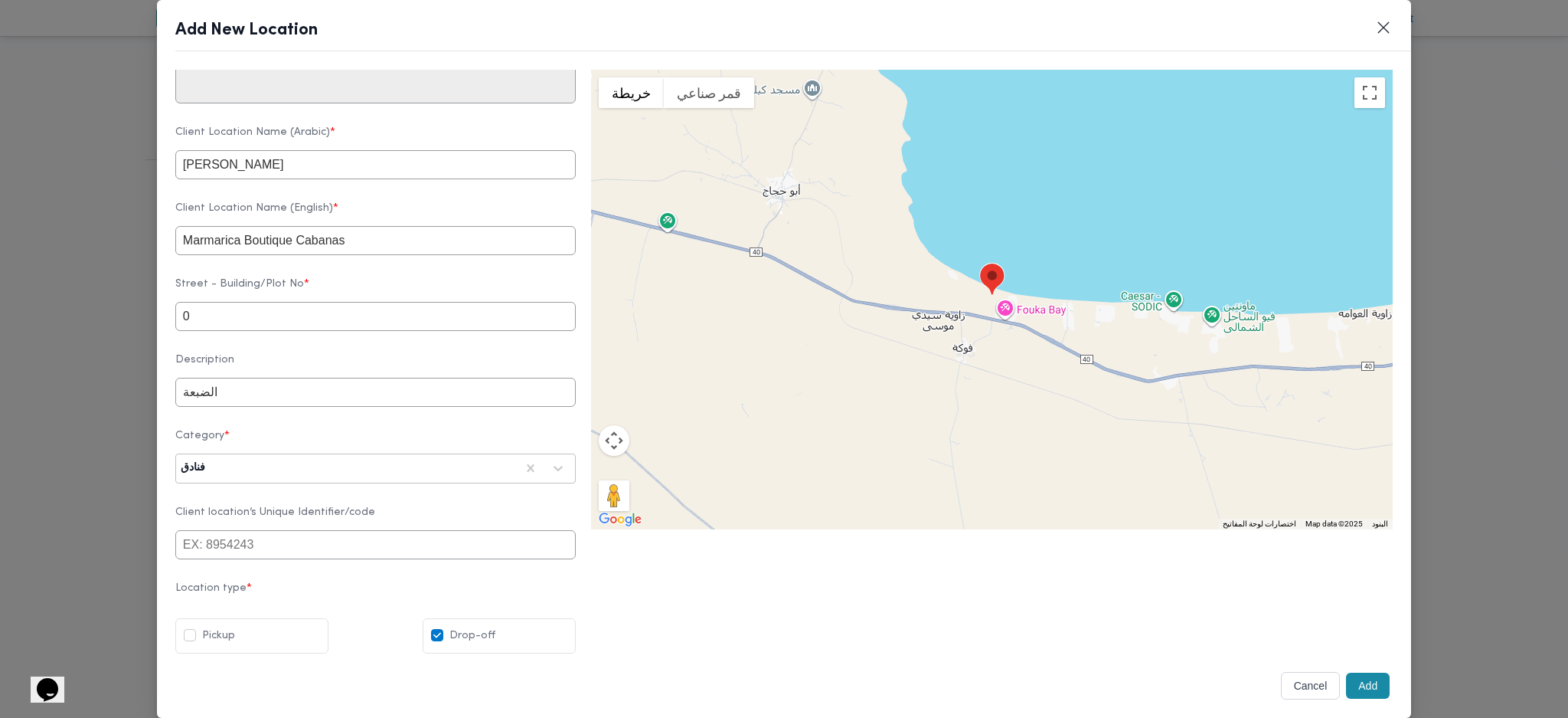
type input "مارماريكا بوتيك"
click at [1356, 681] on button "Add" at bounding box center [1368, 686] width 44 height 26
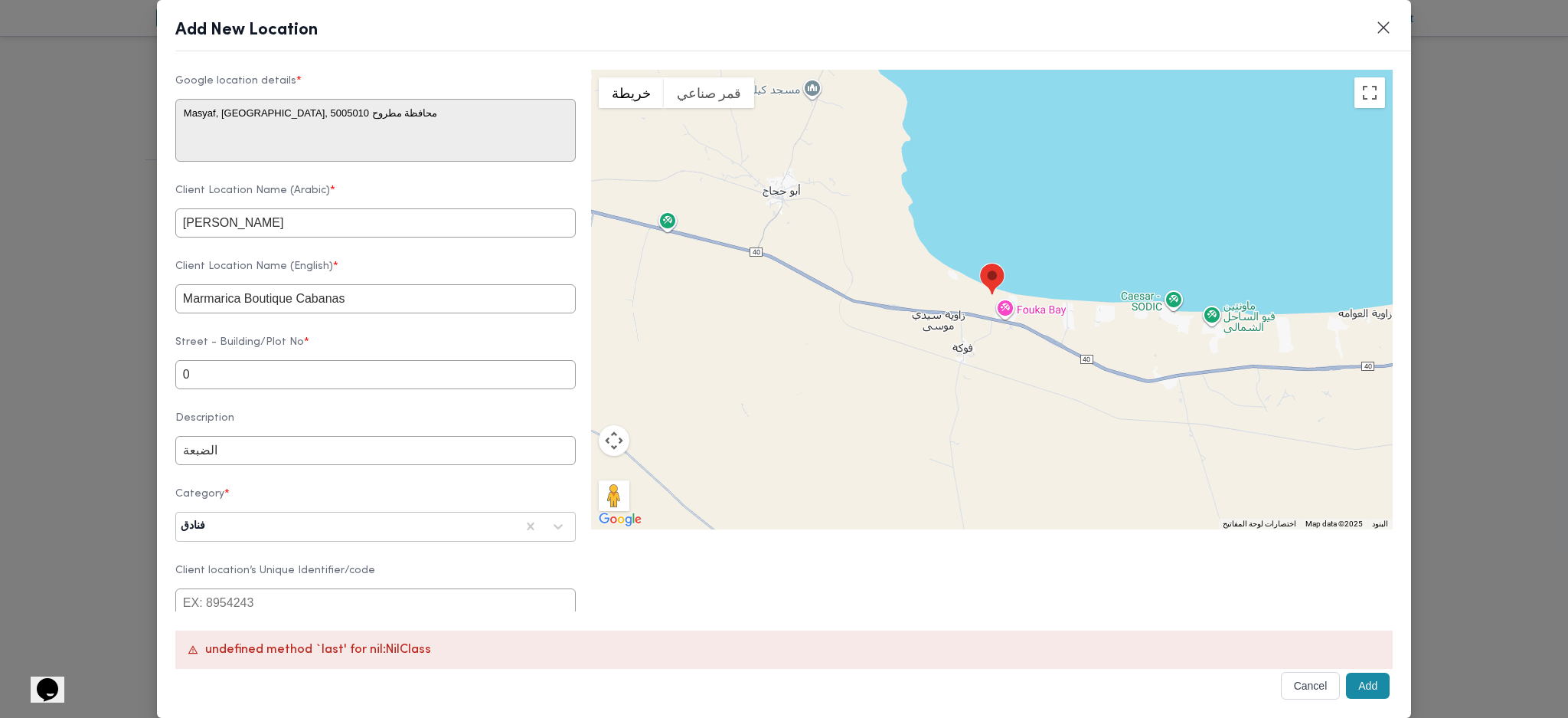
scroll to position [432, 0]
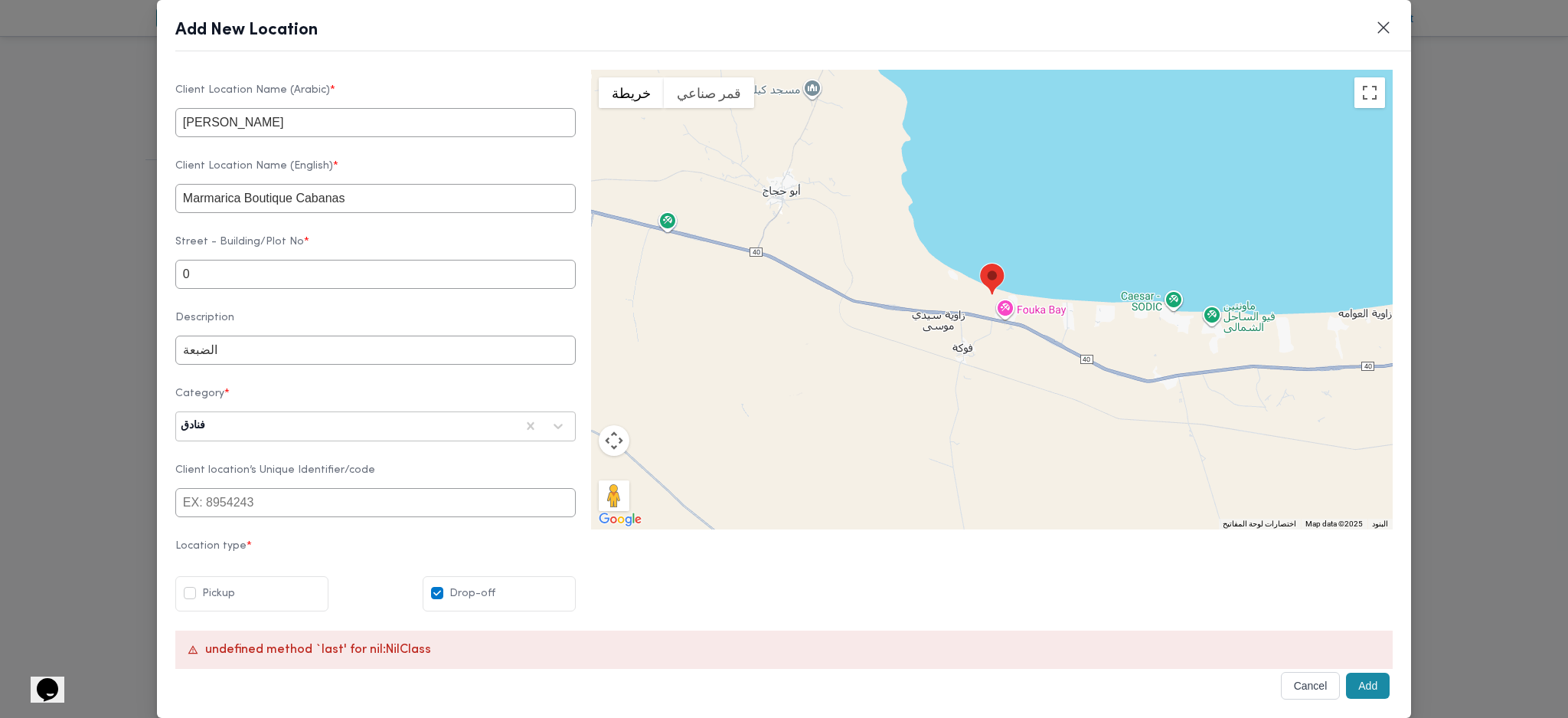
click at [393, 108] on input "مارماريكا بوتيك" at bounding box center [375, 122] width 401 height 29
drag, startPoint x: 373, startPoint y: 189, endPoint x: 293, endPoint y: 191, distance: 80.0
click at [293, 191] on input "Marmarica Boutique Cabanas" at bounding box center [375, 198] width 401 height 29
type input "Marmarica Boutique"
click at [1358, 681] on button "Add" at bounding box center [1368, 686] width 44 height 26
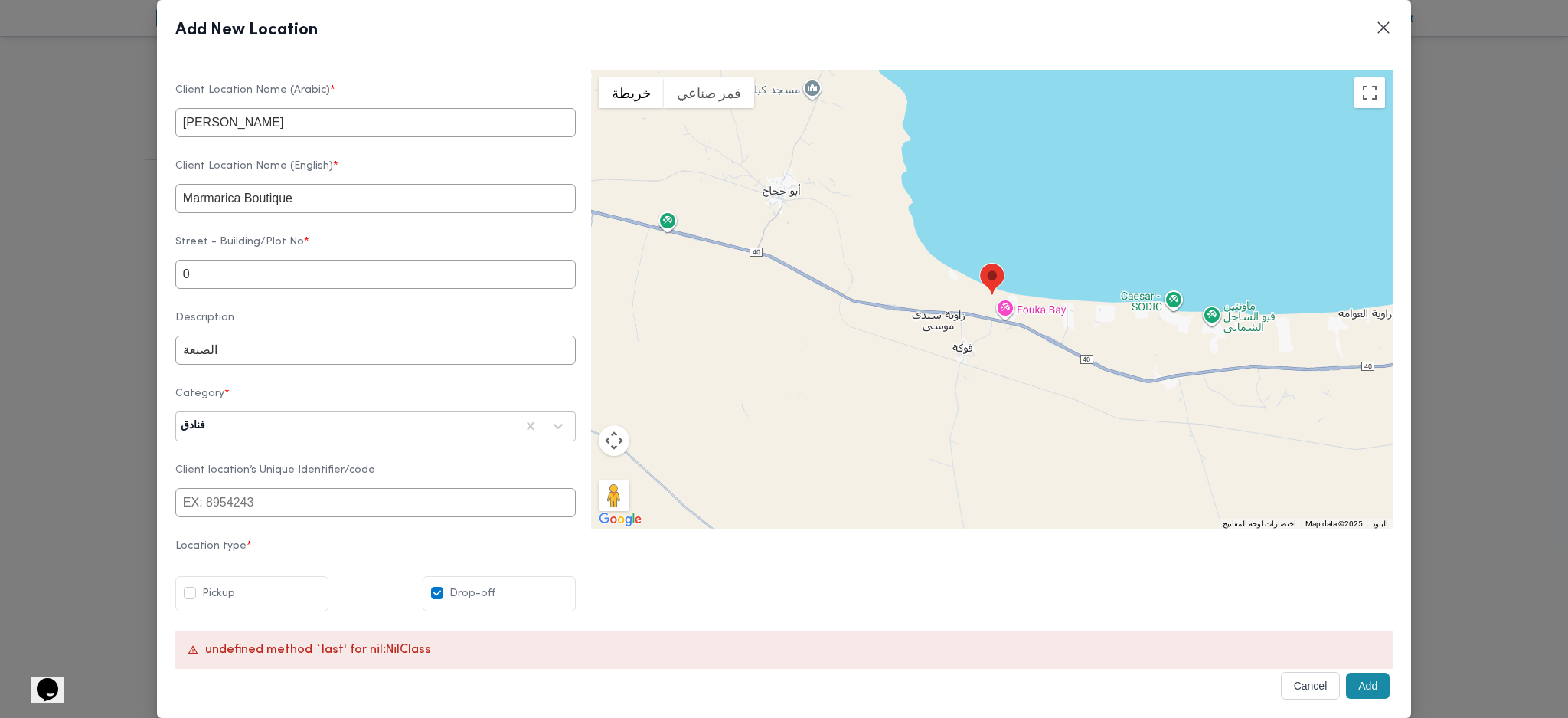
click at [1346, 696] on button "Add" at bounding box center [1368, 686] width 44 height 26
click at [1346, 684] on button "Add" at bounding box center [1368, 686] width 44 height 26
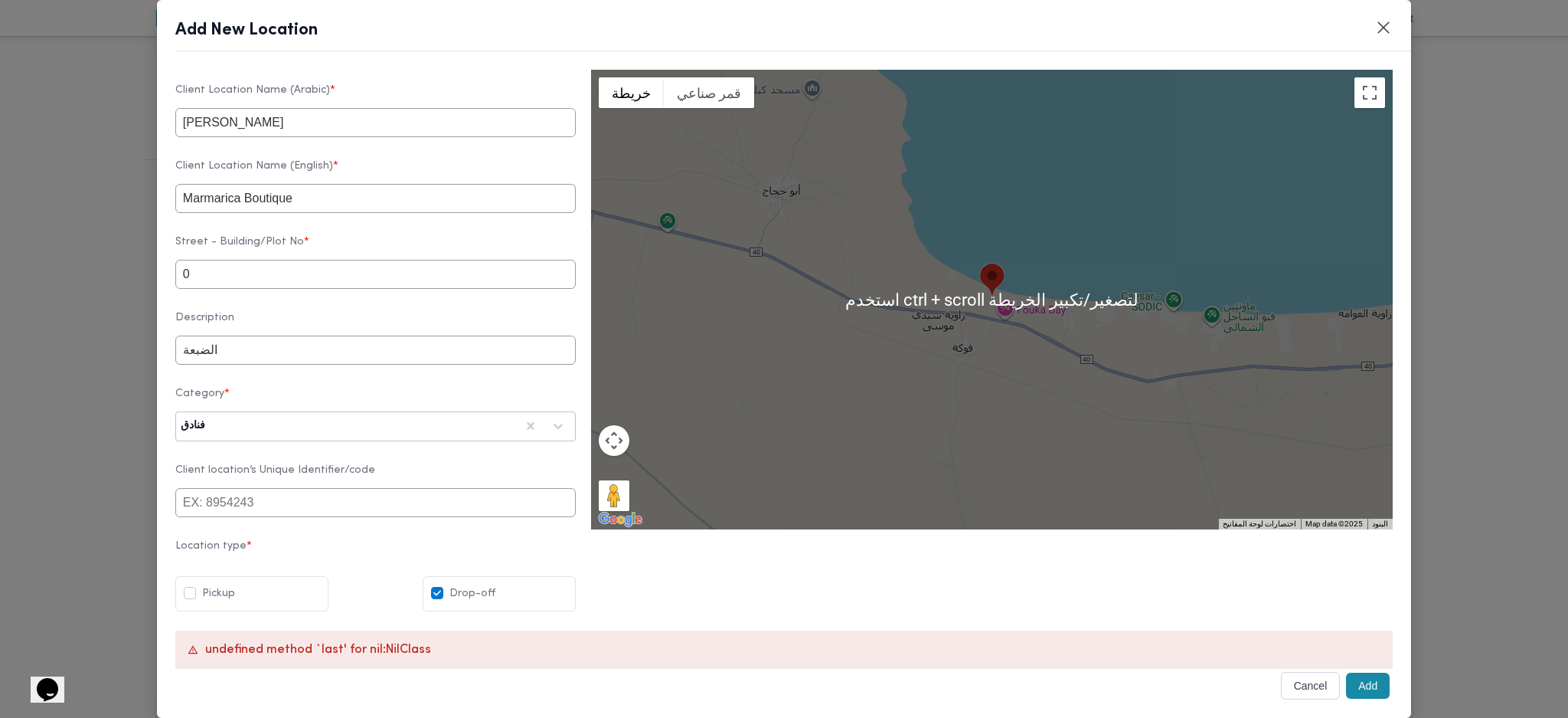
scroll to position [0, 0]
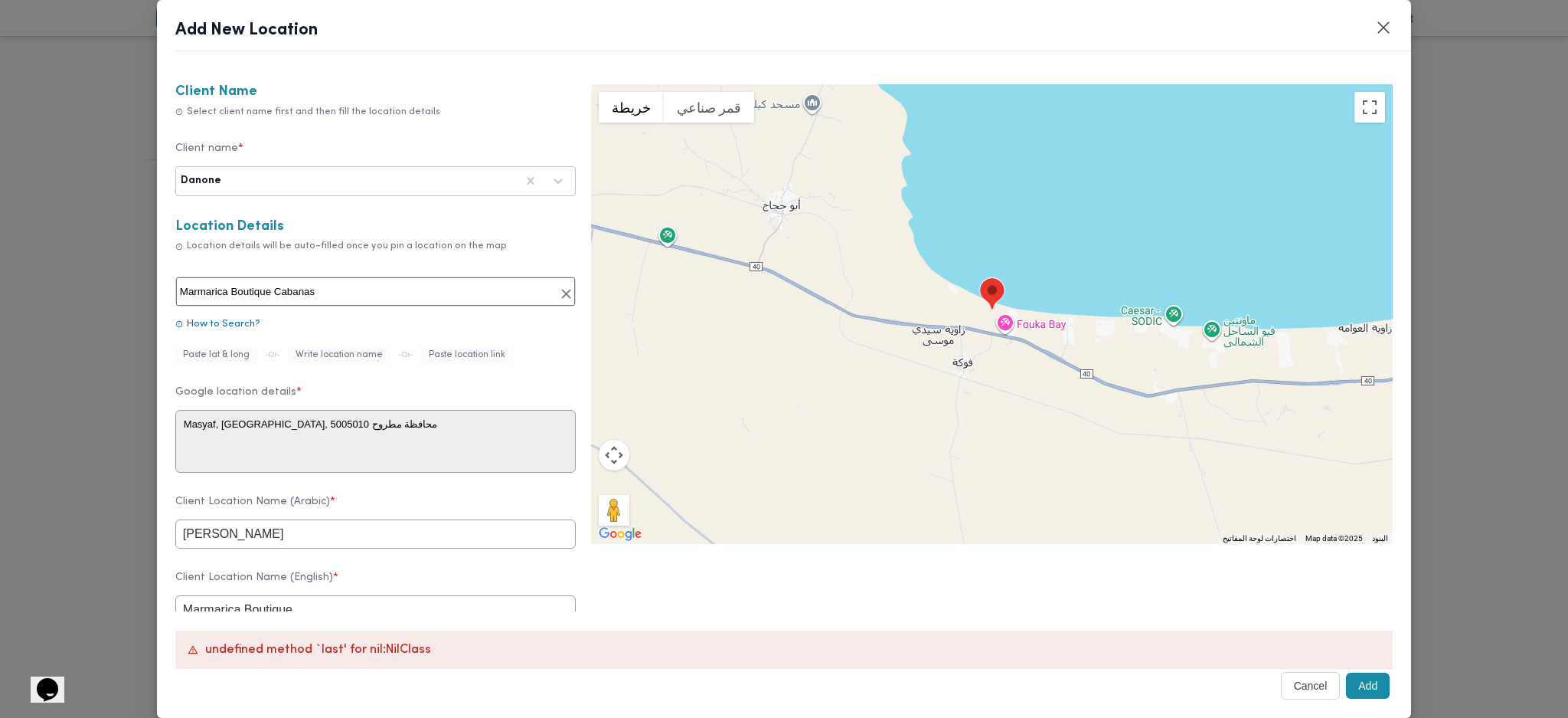
click at [952, 388] on div "للتنقّل، يُرجى الضغط على مفاتيح الأسهم." at bounding box center [992, 314] width 801 height 459
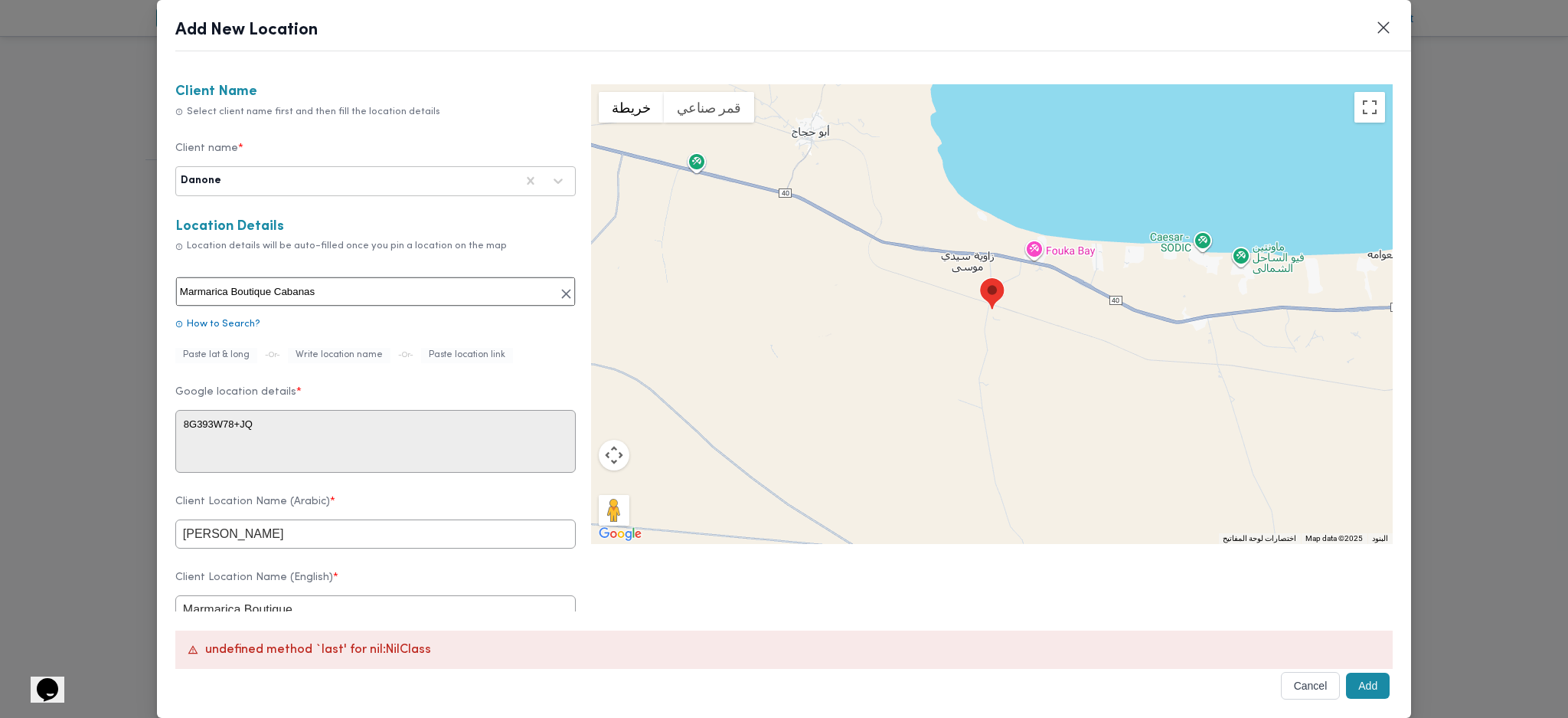
click at [1012, 253] on div "للتنقّل، يُرجى الضغط على مفاتيح الأسهم." at bounding box center [992, 314] width 801 height 459
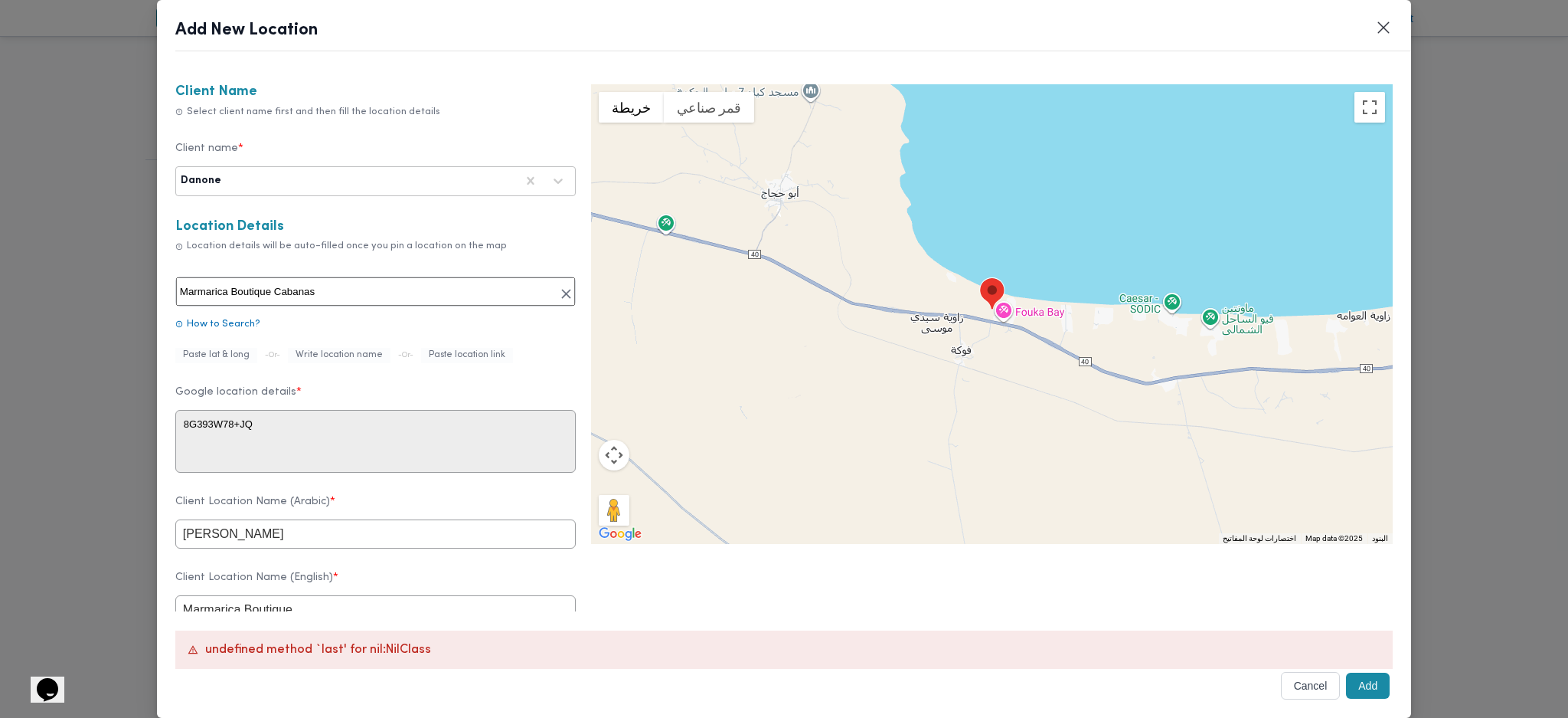
click at [1012, 253] on div "للتنقّل، يُرجى الضغط على مفاتيح الأسهم." at bounding box center [992, 314] width 801 height 459
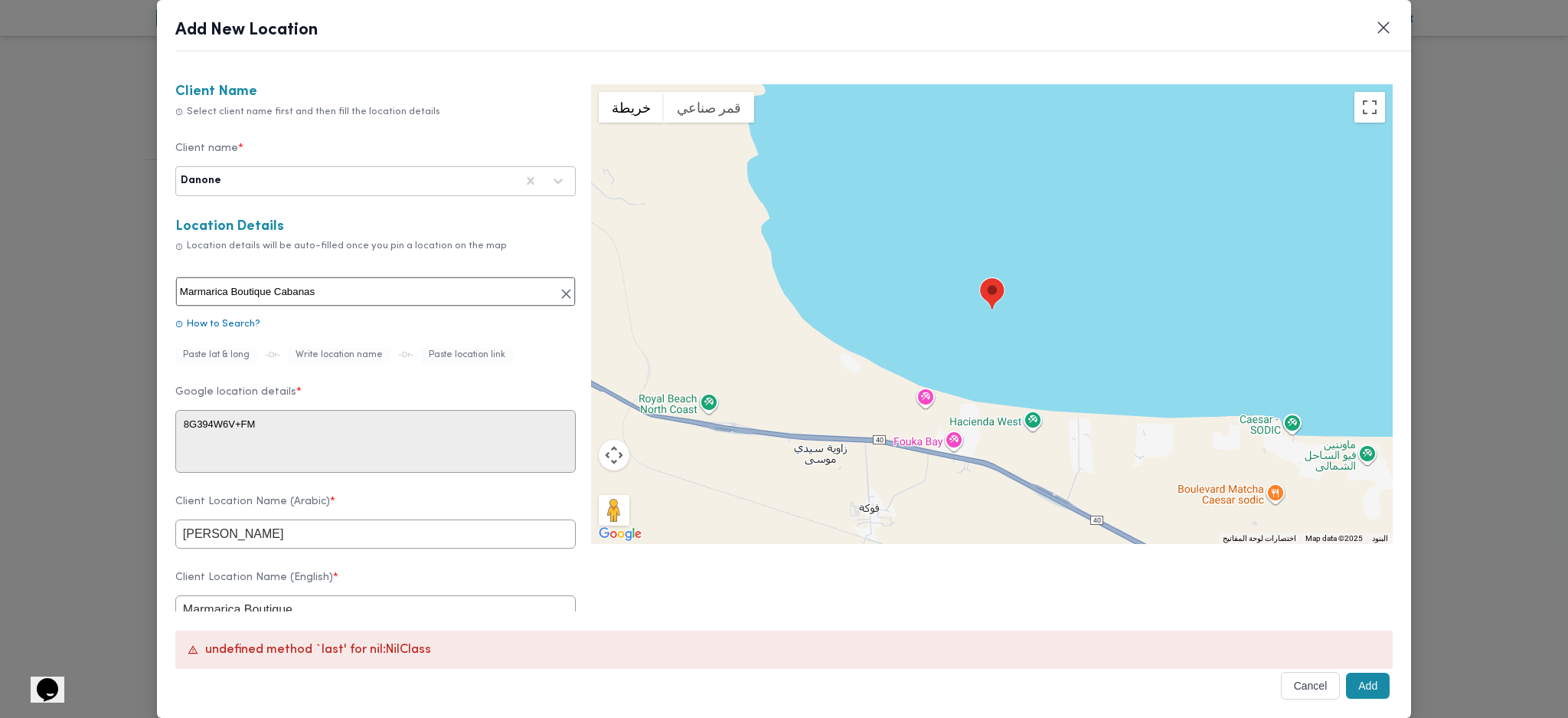
click at [904, 442] on div "للتنقّل، يُرجى الضغط على مفاتيح الأسهم." at bounding box center [992, 314] width 801 height 459
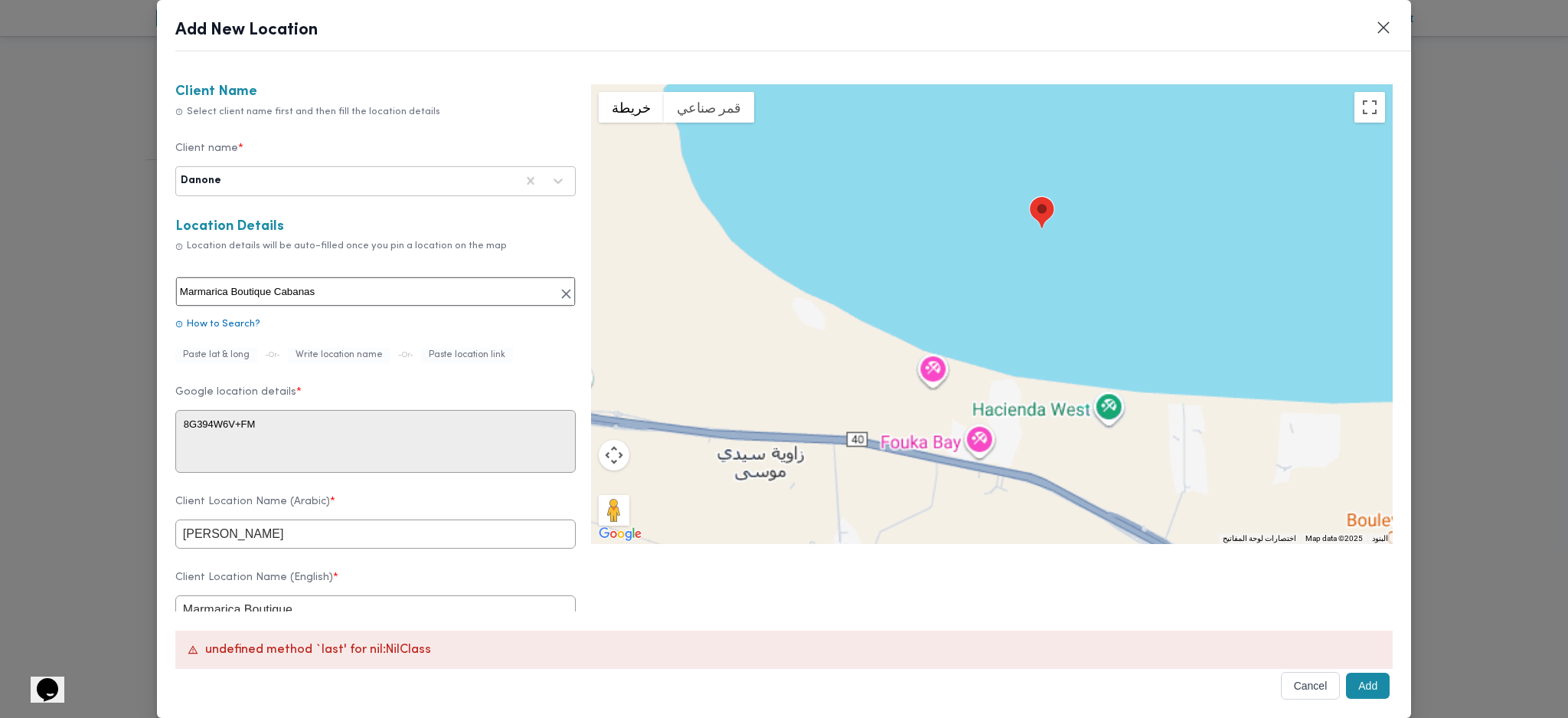
click at [904, 442] on div "للتنقّل، يُرجى الضغط على مفاتيح الأسهم." at bounding box center [992, 314] width 801 height 459
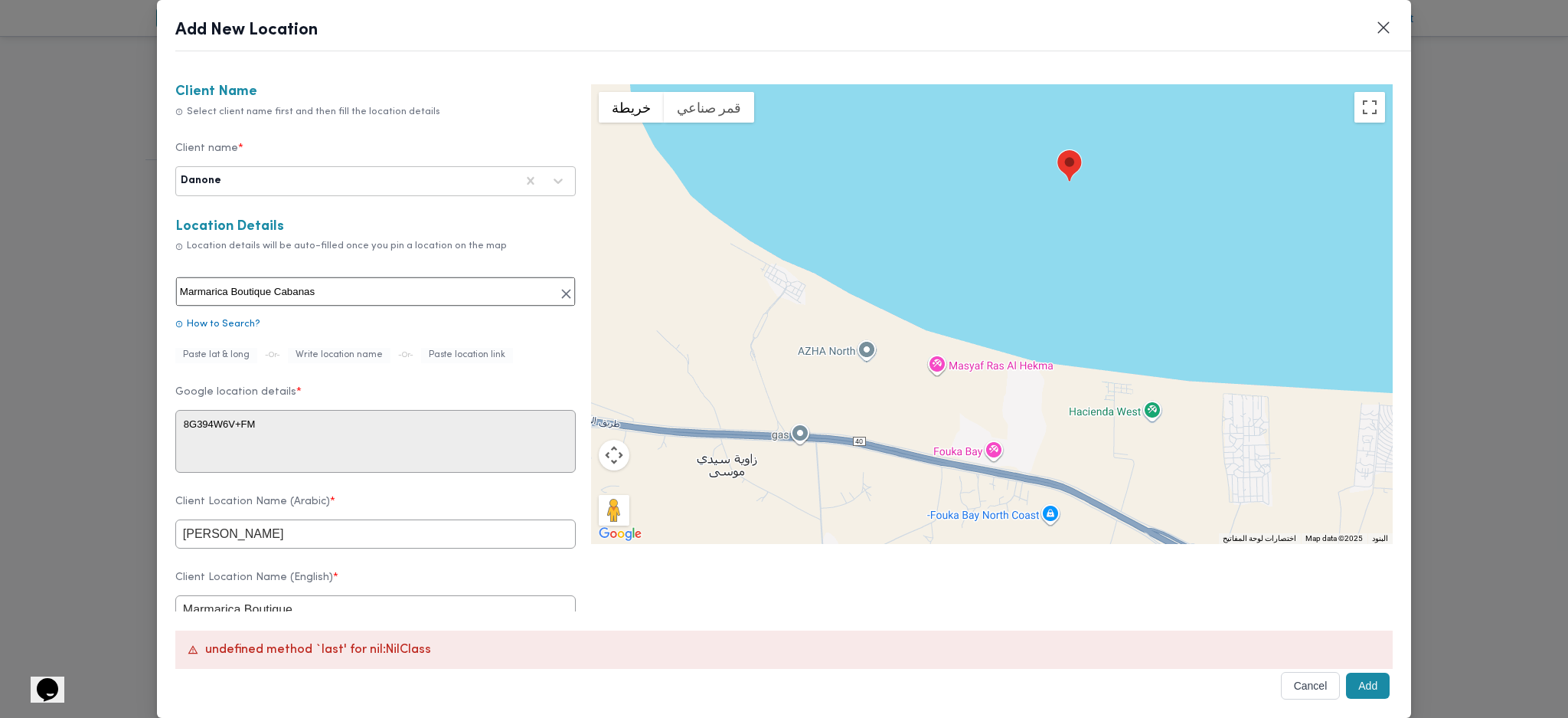
click at [904, 442] on div "للتنقّل، يُرجى الضغط على مفاتيح الأسهم." at bounding box center [992, 314] width 801 height 459
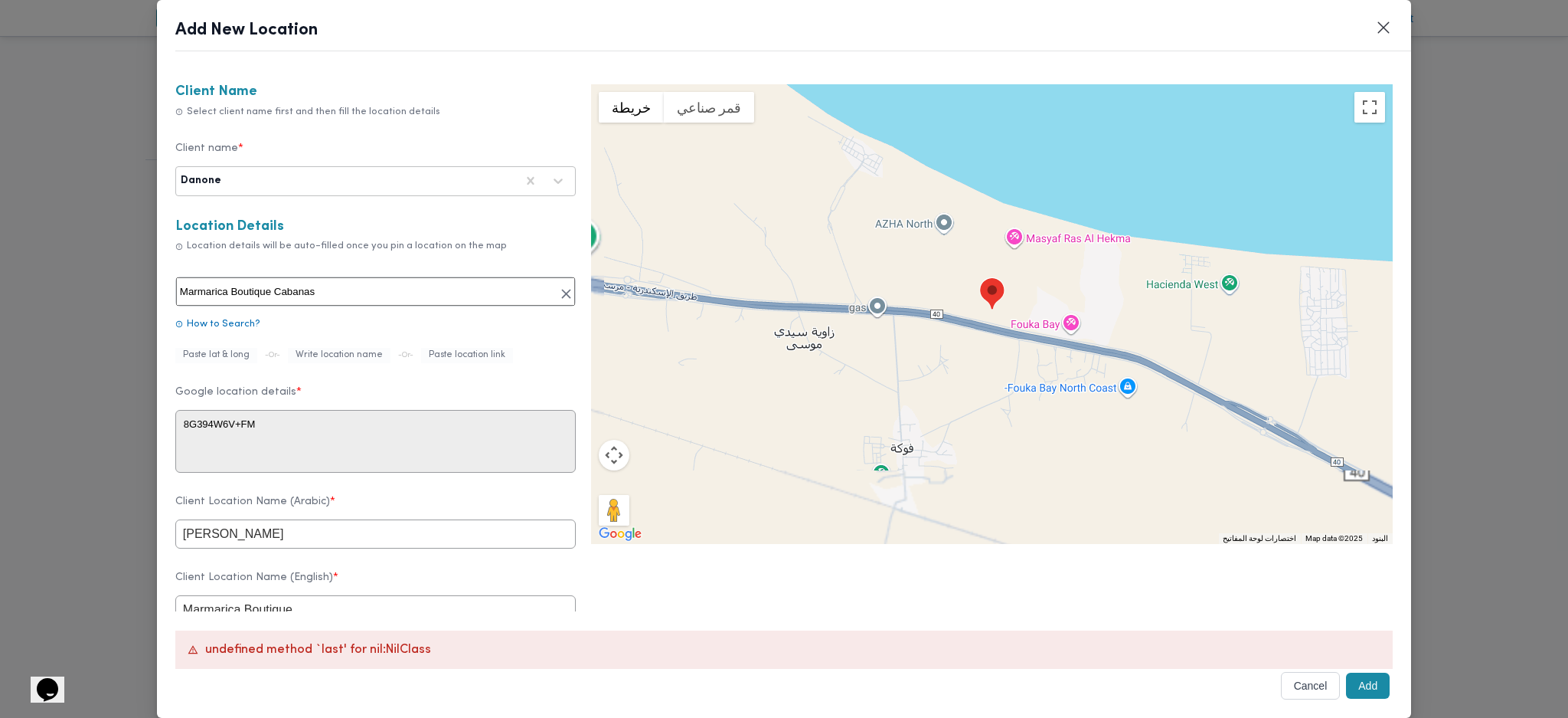
click at [904, 442] on div "للتنقّل، يُرجى الضغط على مفاتيح الأسهم." at bounding box center [992, 314] width 801 height 459
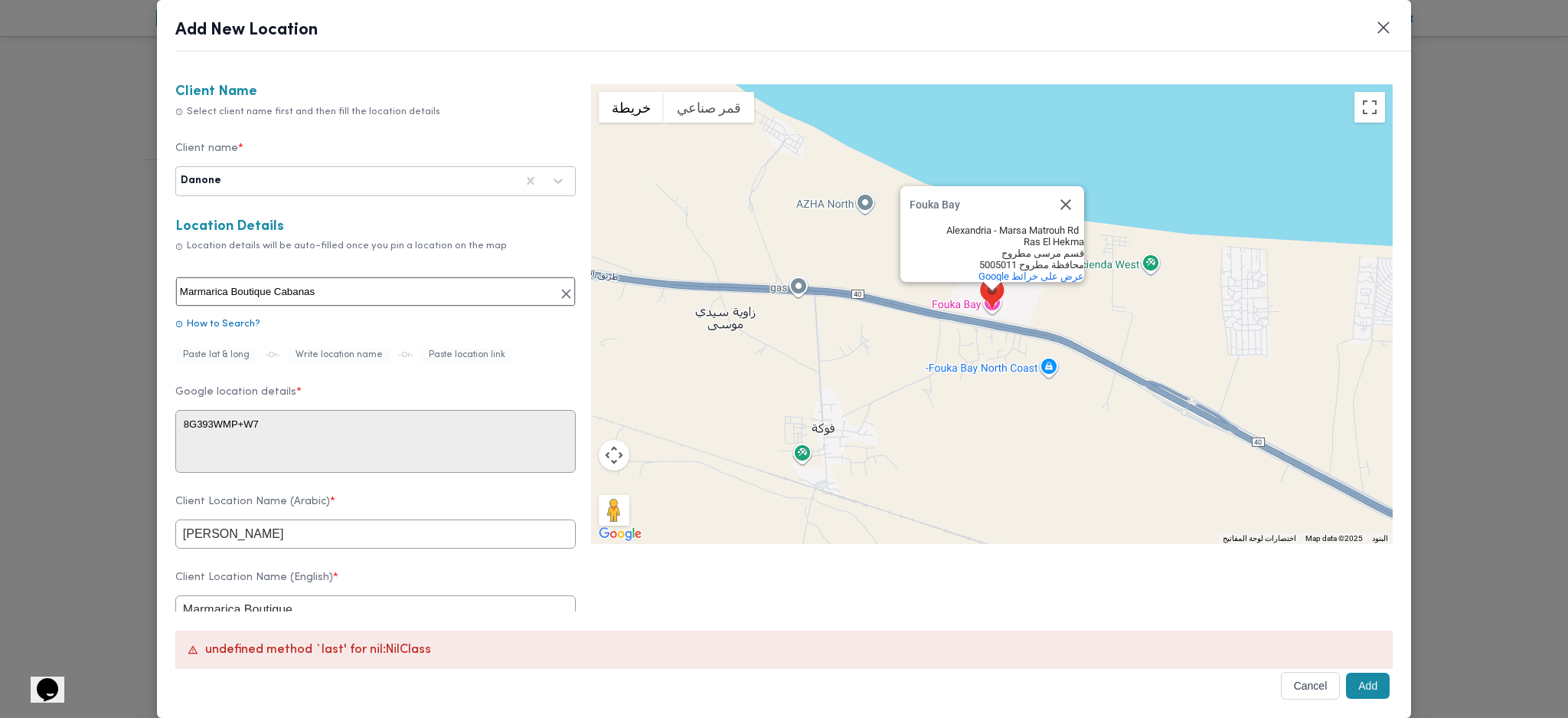
click at [611, 461] on button "عناصر التحكّم بطريقة عرض الخريطة" at bounding box center [613, 455] width 30 height 30
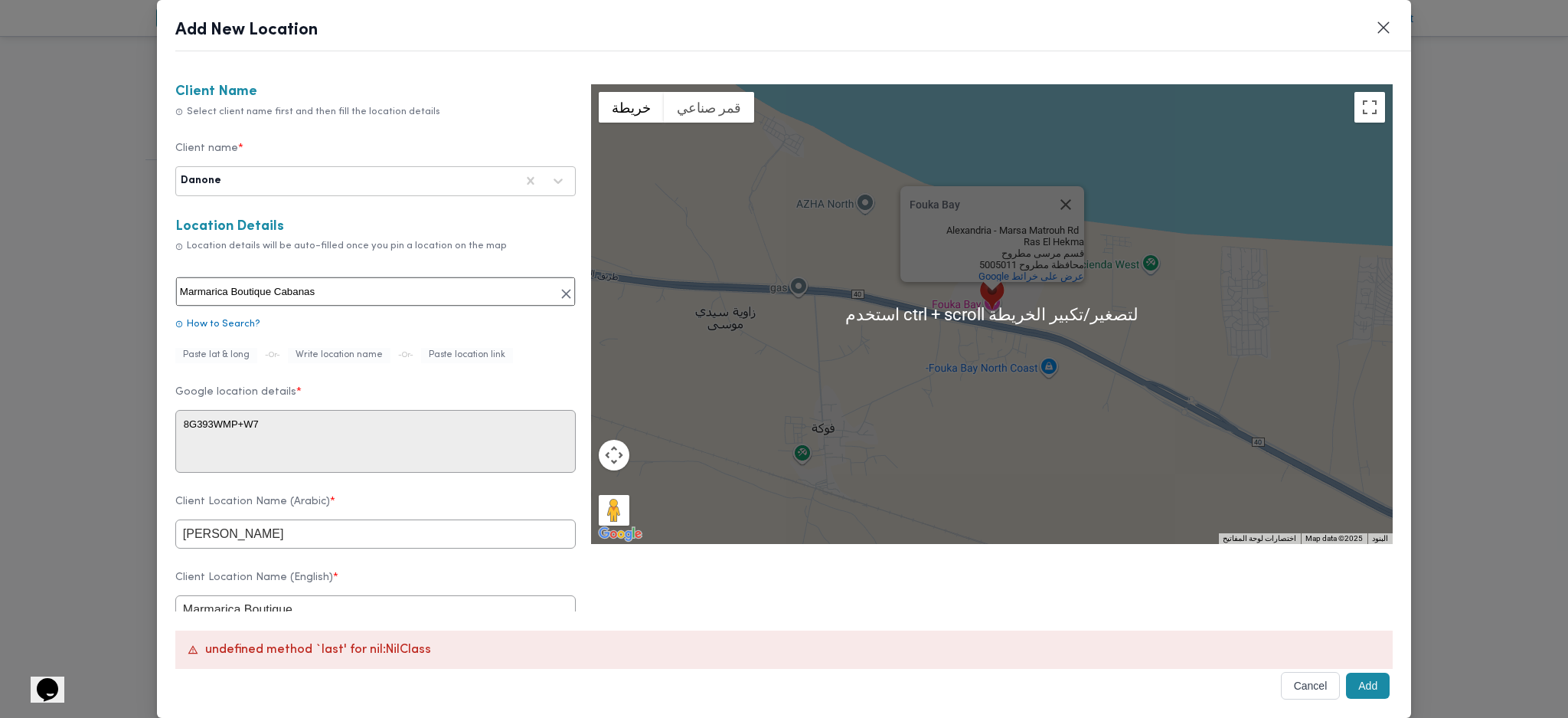
click at [1367, 687] on button "Add" at bounding box center [1368, 686] width 44 height 26
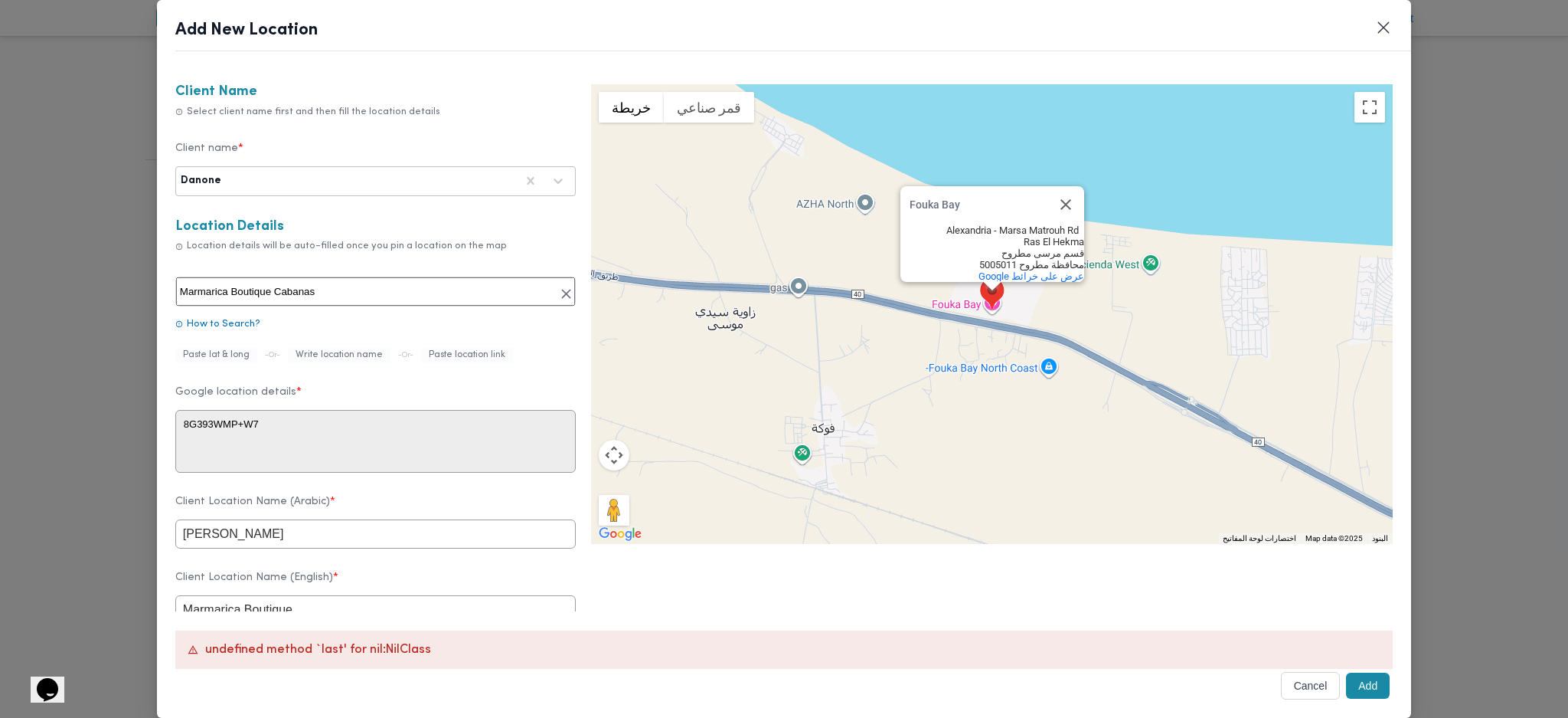
click at [1346, 689] on button "Add" at bounding box center [1368, 686] width 44 height 26
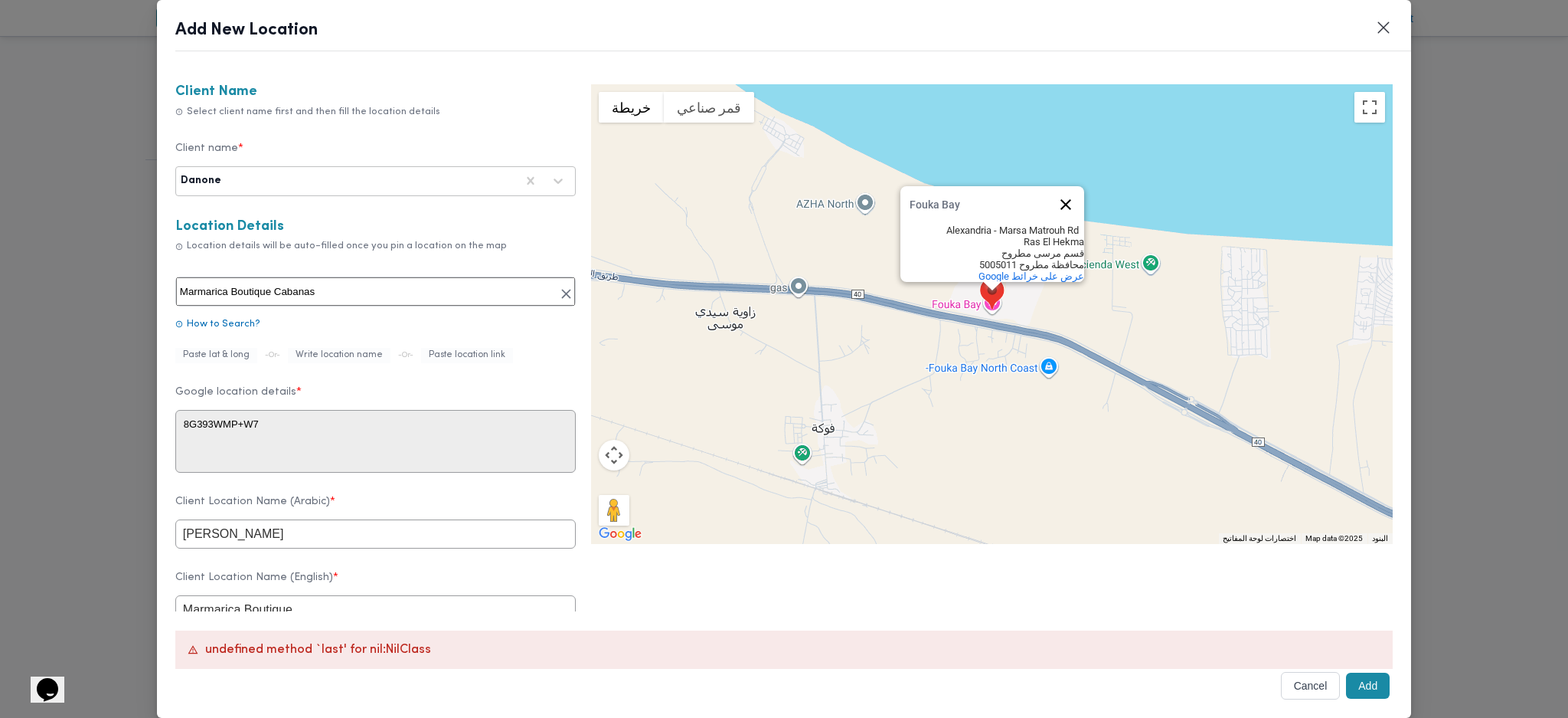
click at [1054, 186] on button "إغلاق" at bounding box center [1065, 205] width 37 height 37
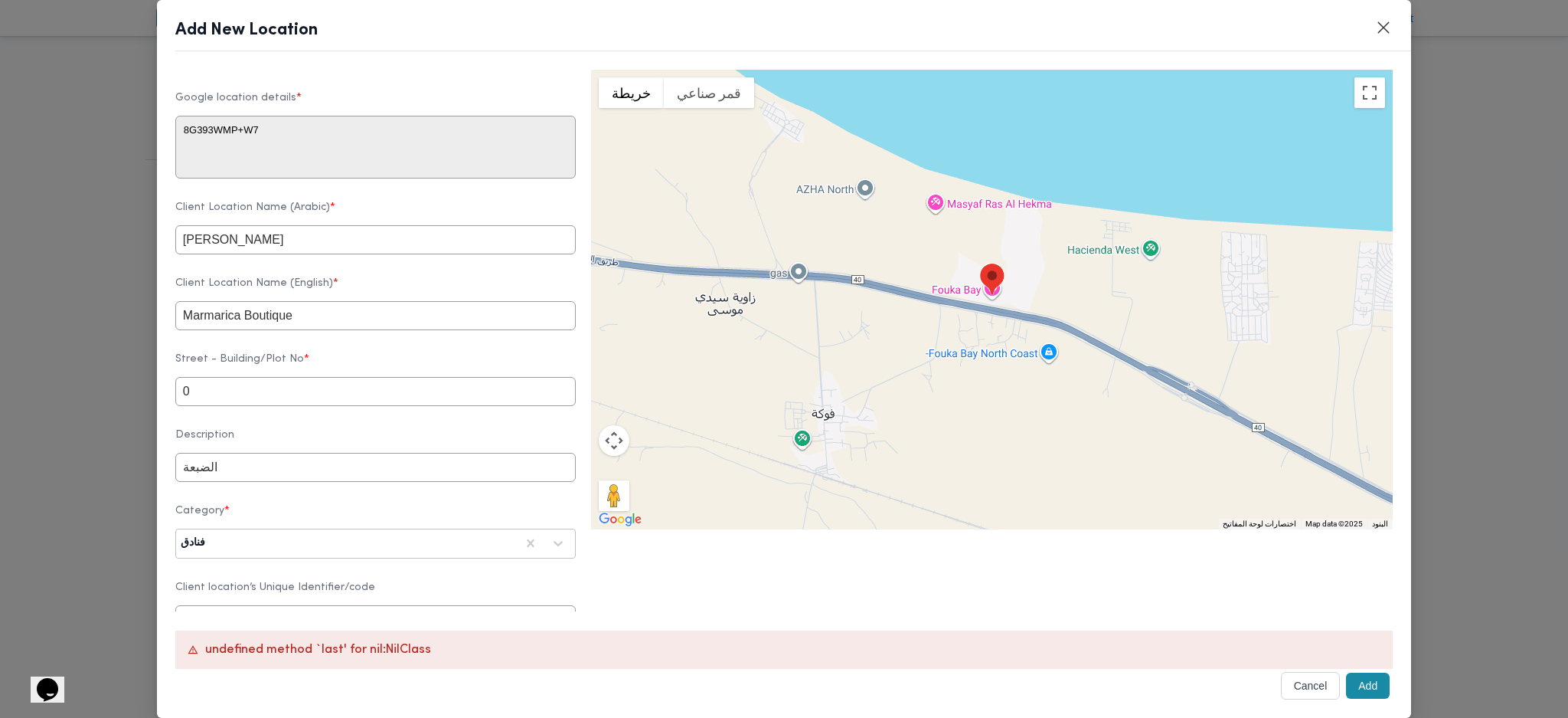
scroll to position [307, 0]
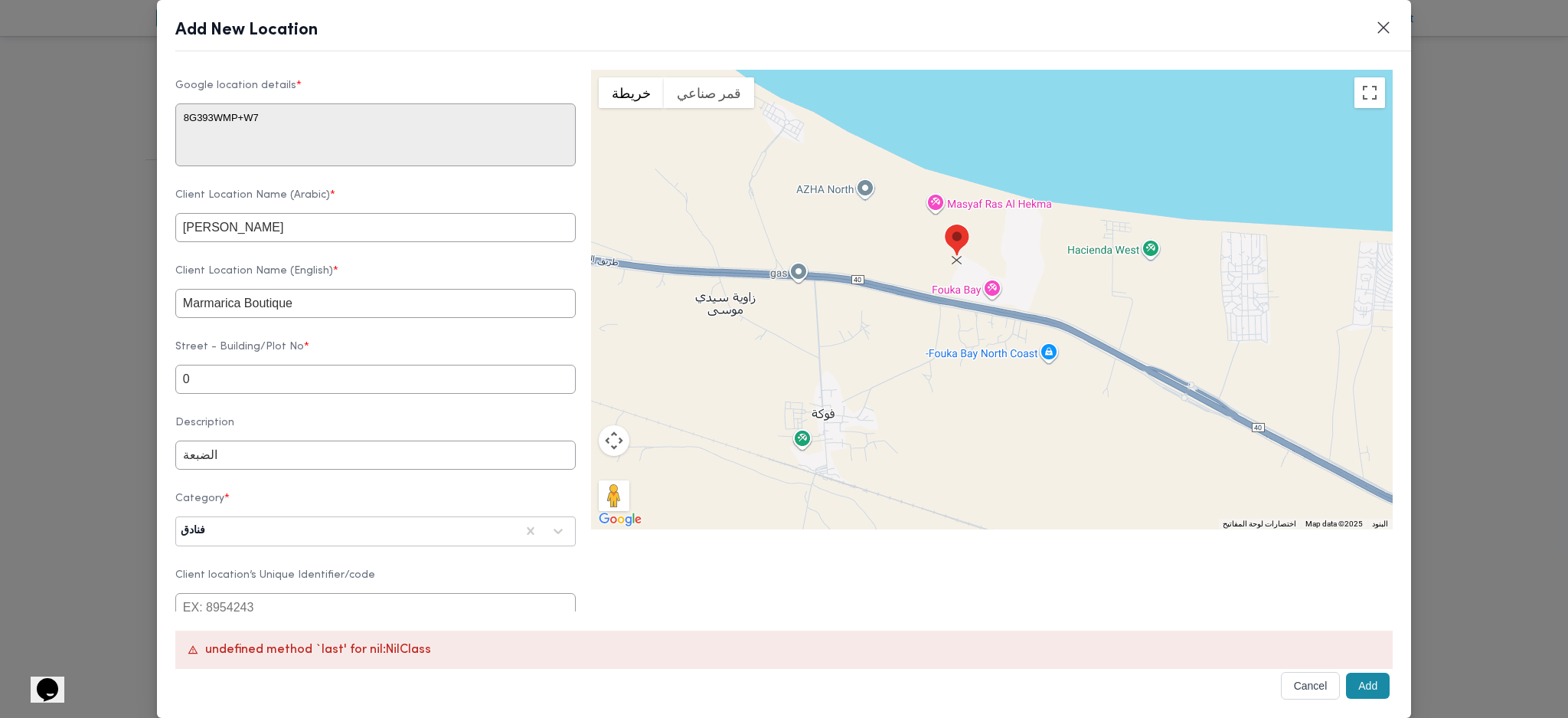
drag, startPoint x: 977, startPoint y: 294, endPoint x: 936, endPoint y: 242, distance: 66.2
click at [943, 242] on img at bounding box center [956, 240] width 29 height 39
type textarea "8G393WQJ+CM"
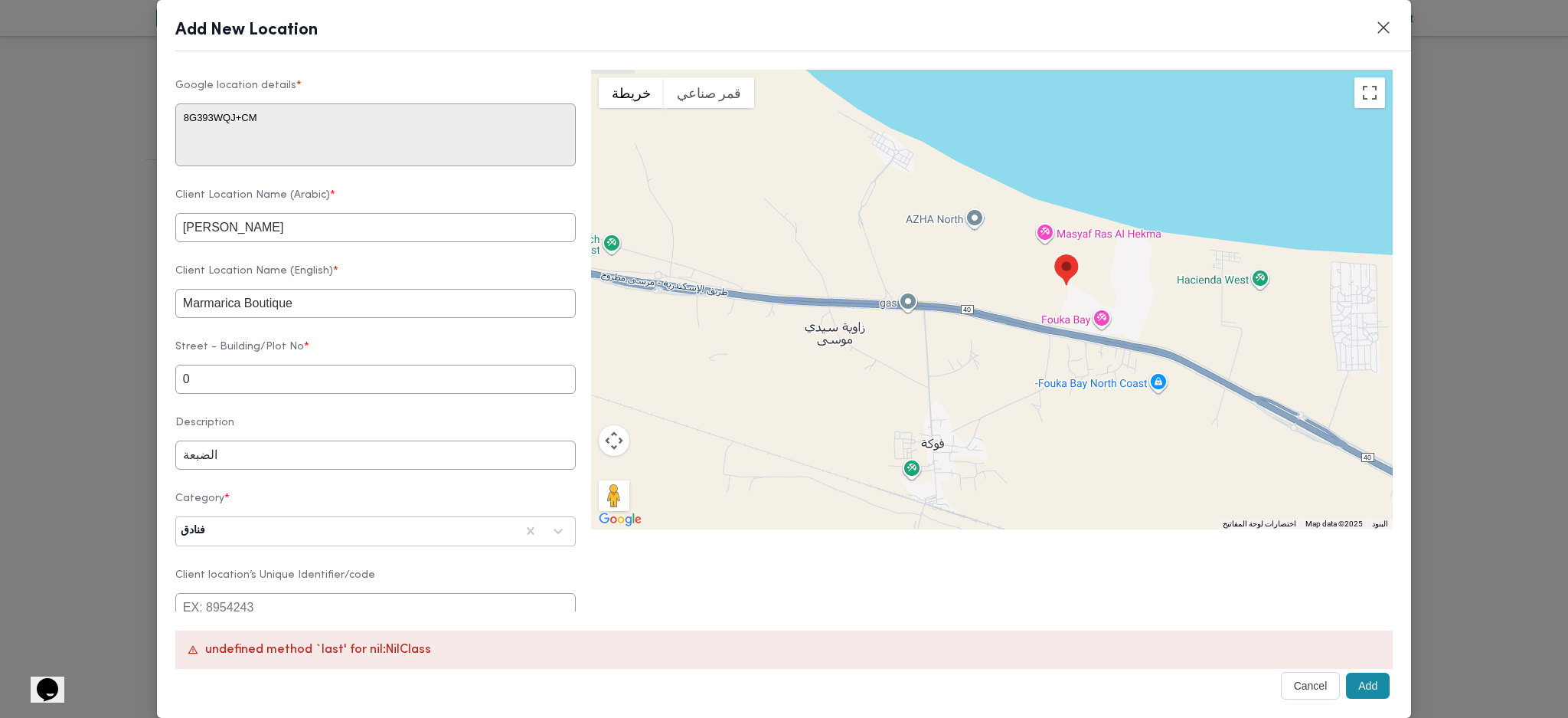
drag, startPoint x: 988, startPoint y: 305, endPoint x: 1071, endPoint y: 281, distance: 86.4
click at [1071, 281] on div "للتنقّل، يُرجى الضغط على مفاتيح الأسهم." at bounding box center [992, 299] width 801 height 459
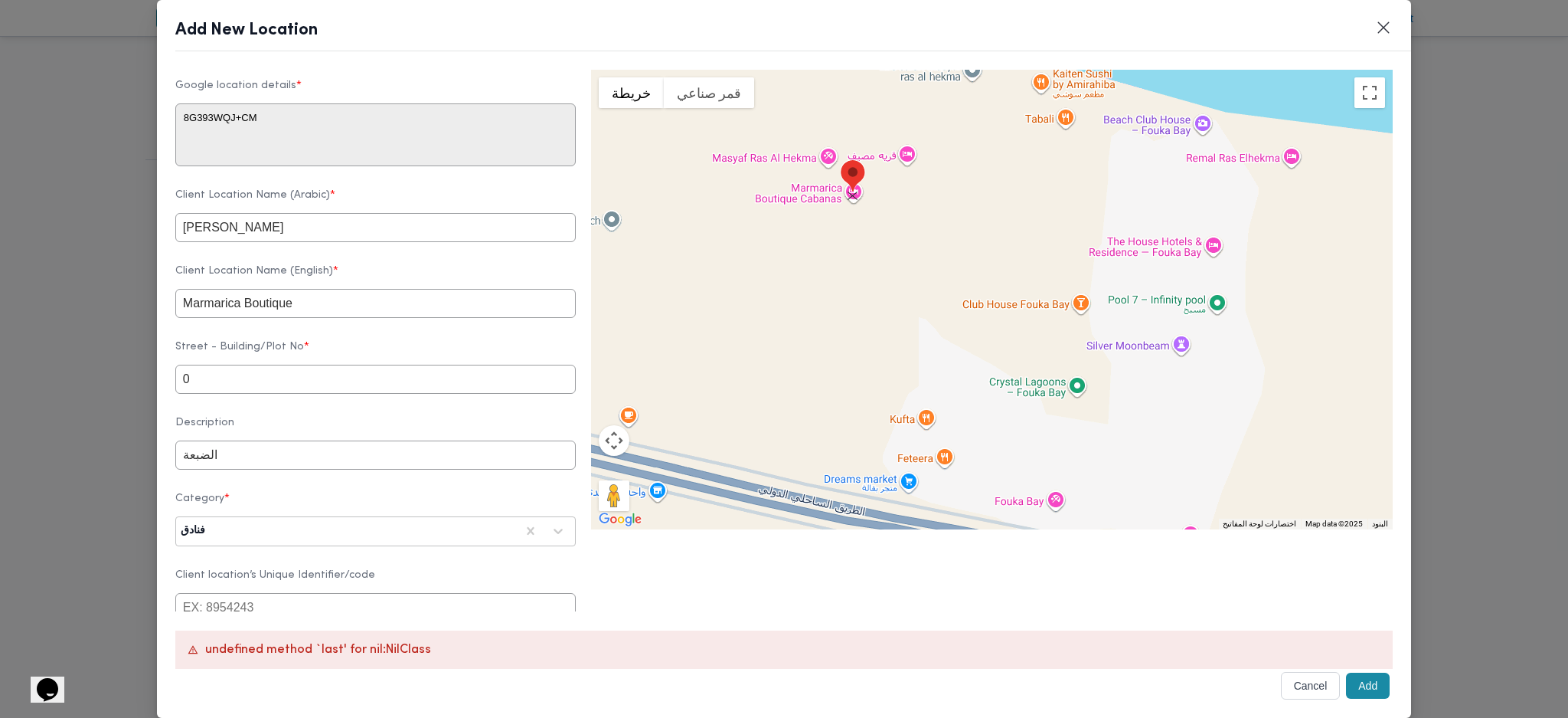
drag, startPoint x: 1056, startPoint y: 288, endPoint x: 844, endPoint y: 186, distance: 235.3
click at [844, 186] on img at bounding box center [853, 176] width 29 height 39
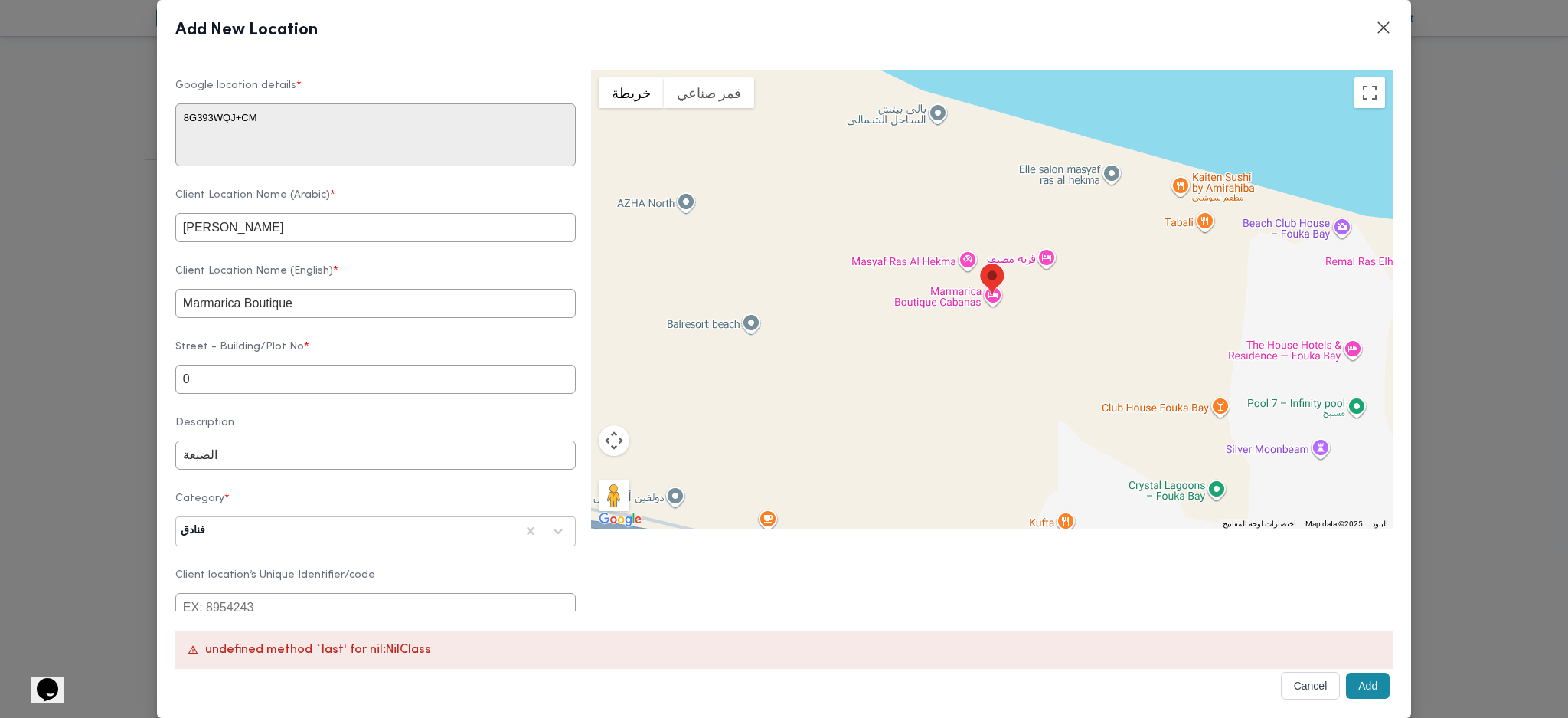
drag, startPoint x: 1382, startPoint y: 695, endPoint x: 1369, endPoint y: 695, distance: 13.0
click at [1380, 695] on div "Client Name Select client name first and then fill the location details Client …" at bounding box center [784, 394] width 1254 height 648
click at [1357, 693] on button "Add" at bounding box center [1368, 686] width 44 height 26
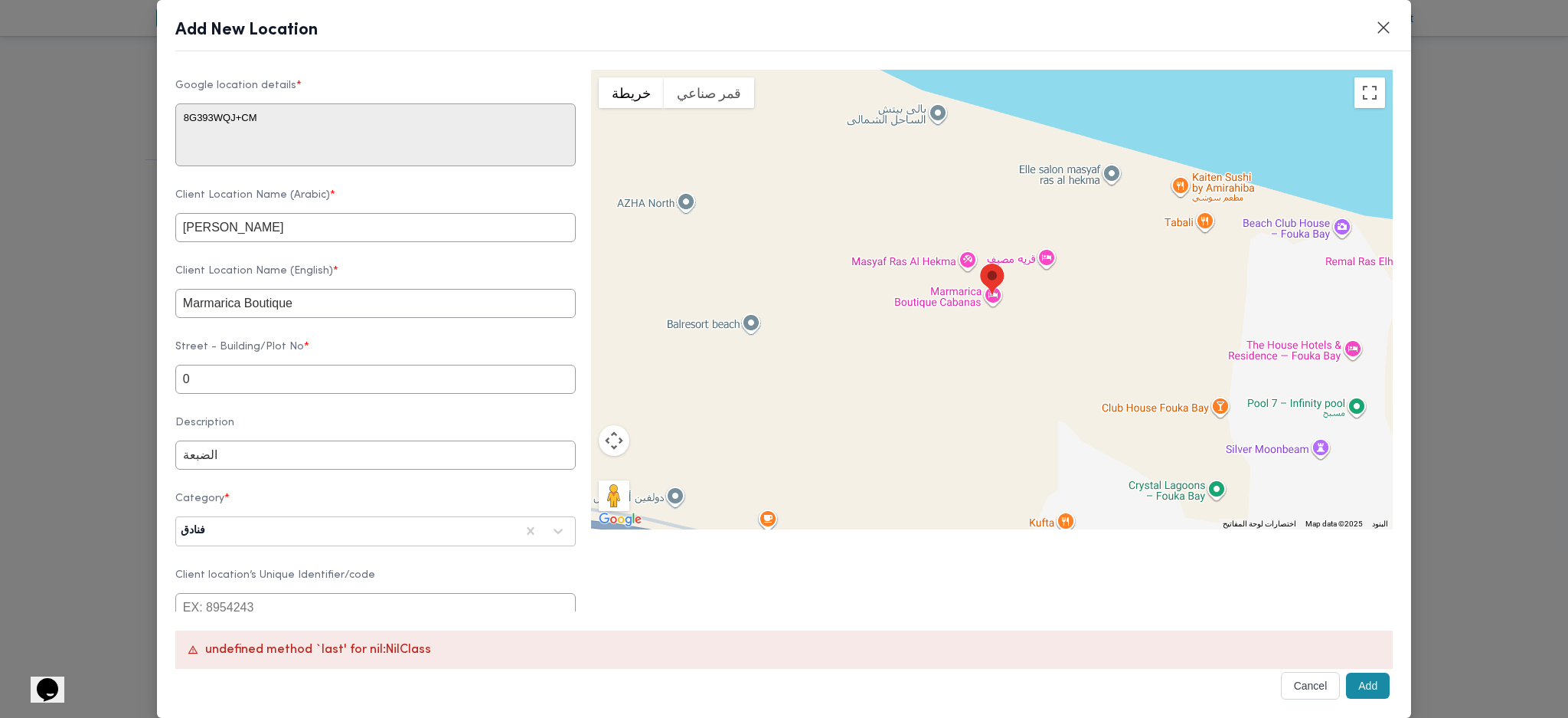
click at [1357, 693] on button "Add" at bounding box center [1368, 686] width 44 height 26
click at [309, 648] on div "undefined method `last' for nil:NilClass" at bounding box center [784, 649] width 1218 height 38
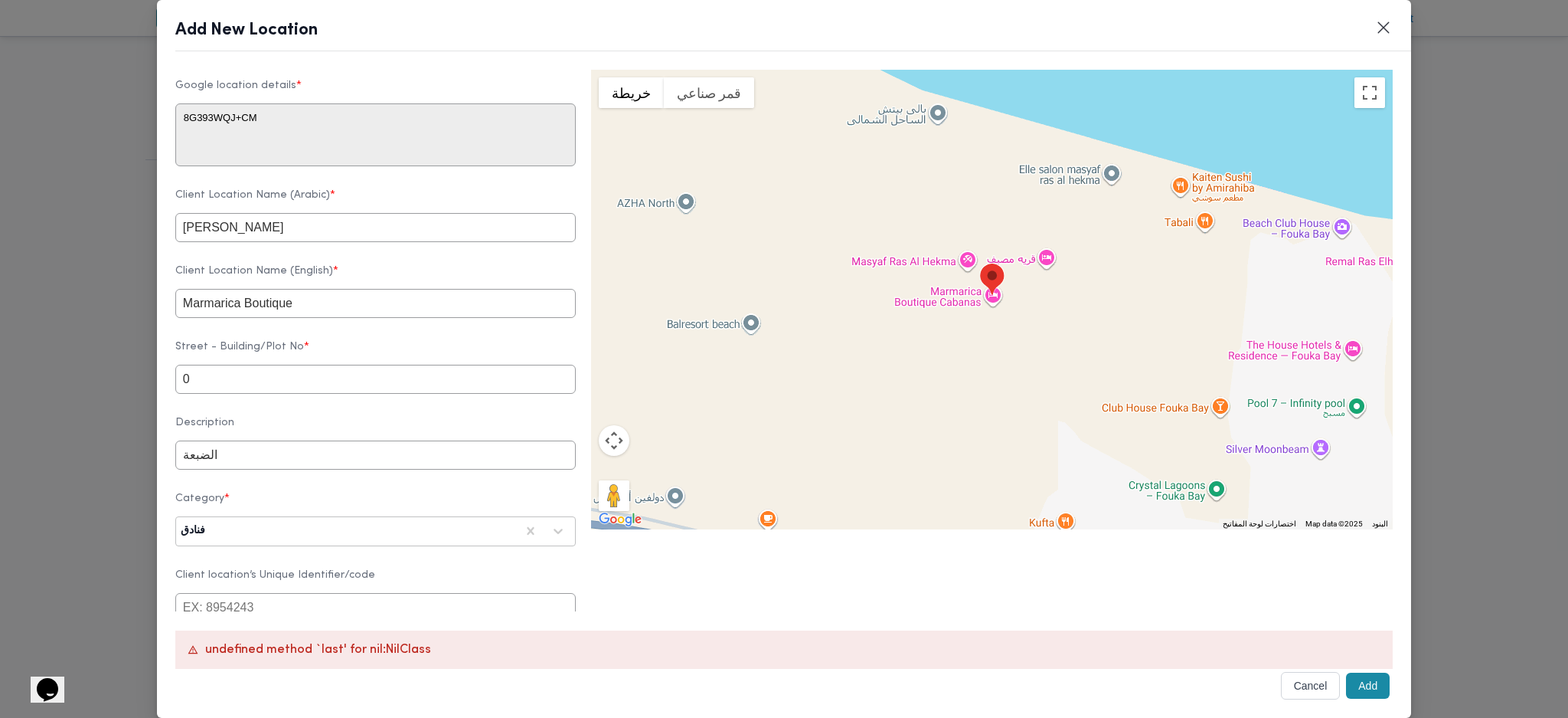
click at [309, 648] on div "undefined method `last' for nil:NilClass" at bounding box center [784, 649] width 1218 height 38
copy div "undefined method `last' for nil:NilClass"
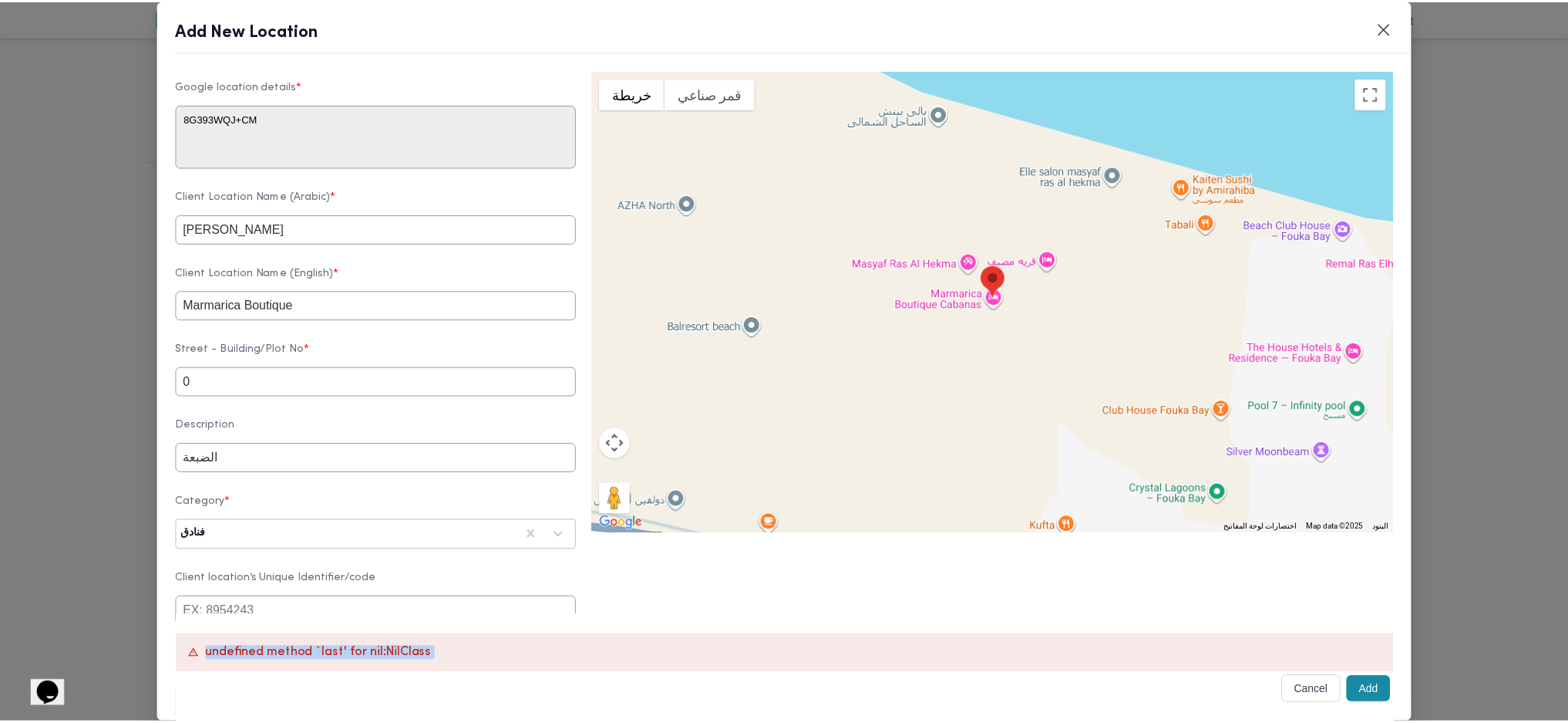
scroll to position [0, 0]
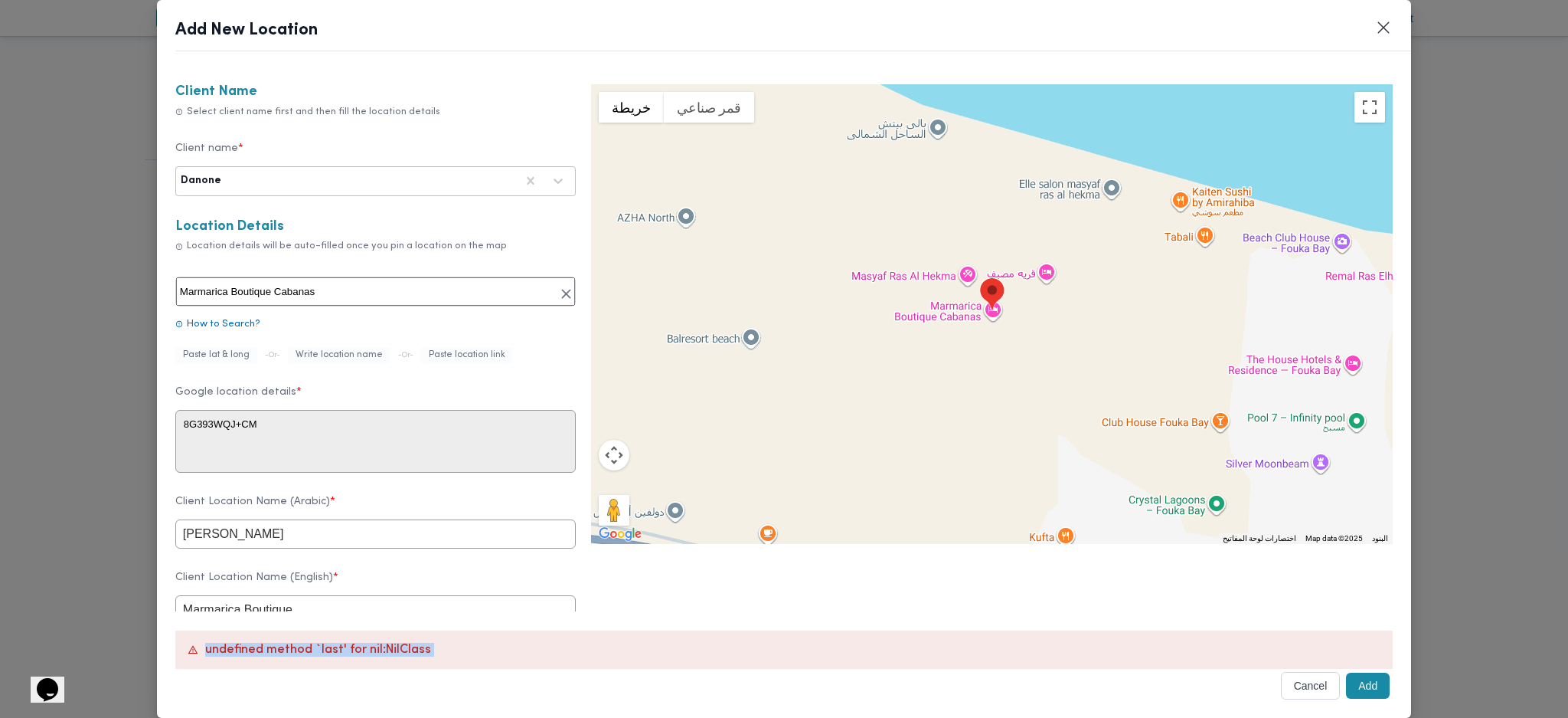
click at [308, 295] on input "Marmarica Boutique Cabanas" at bounding box center [375, 291] width 399 height 29
click at [449, 286] on input "text" at bounding box center [375, 291] width 399 height 29
paste input "31.092374840243053, 27.930110940921097"
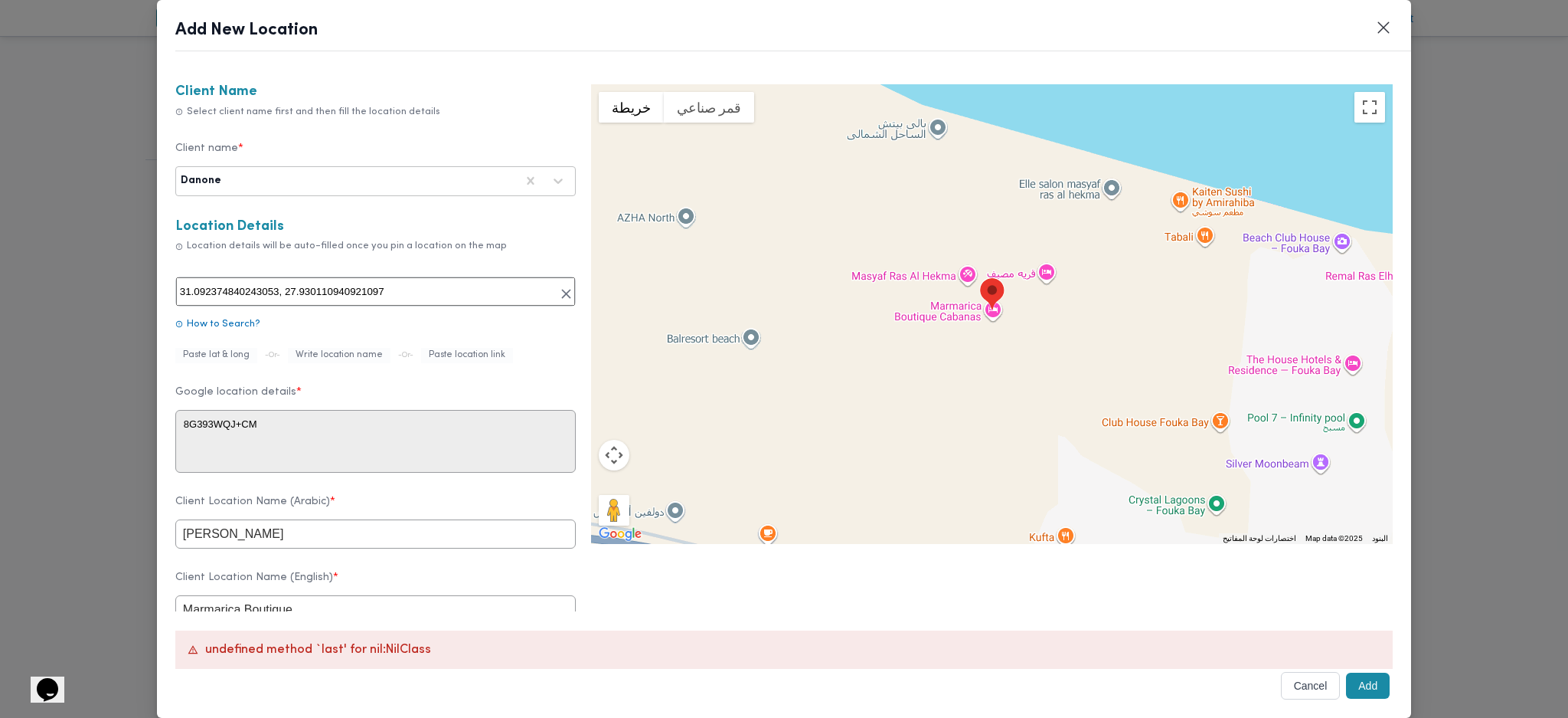
type input "31.092374840243053, 27.930110940921097"
type textarea "3WVJ+6JV، الضبعة، محافظة مطروح 5005010"
type input "قريه مصيف"
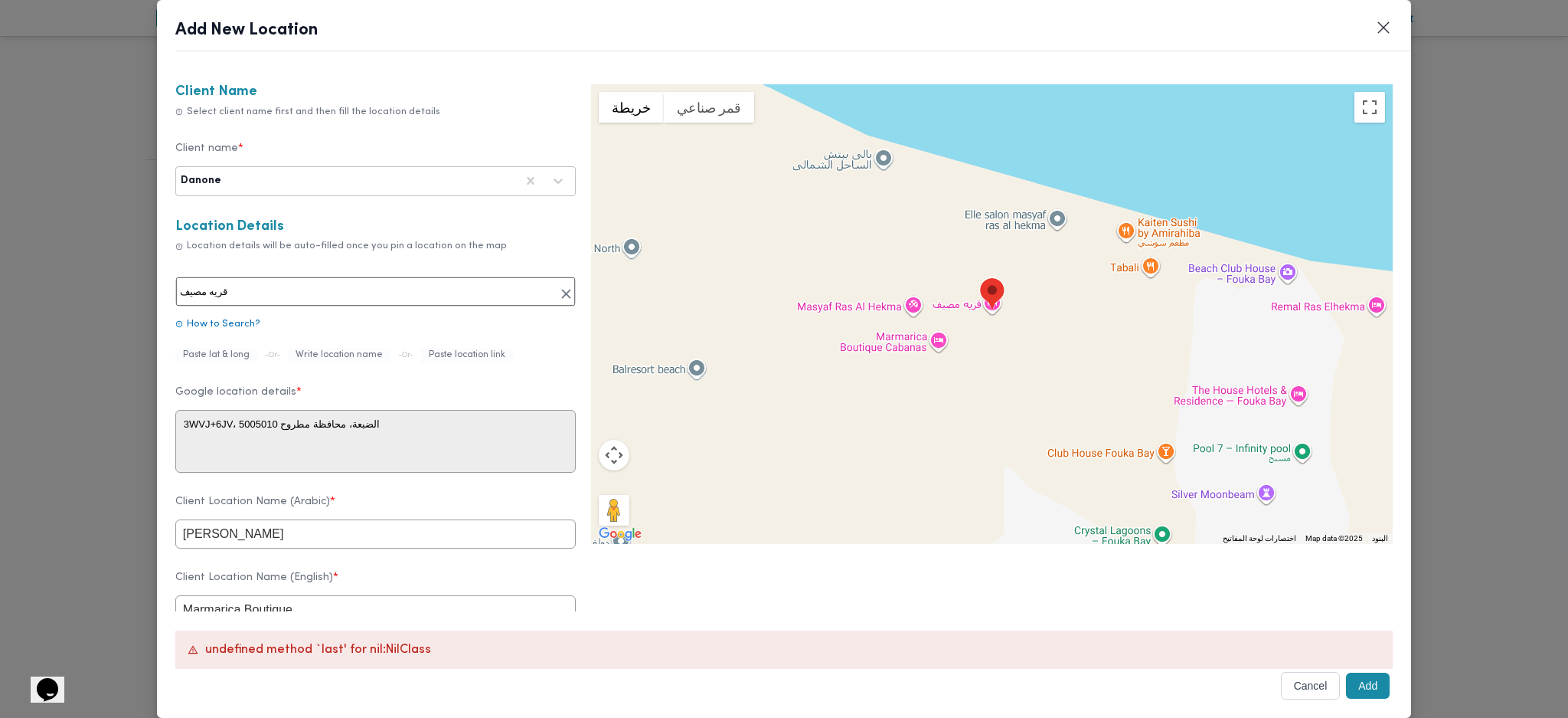
click at [1346, 681] on button "Add" at bounding box center [1368, 686] width 44 height 26
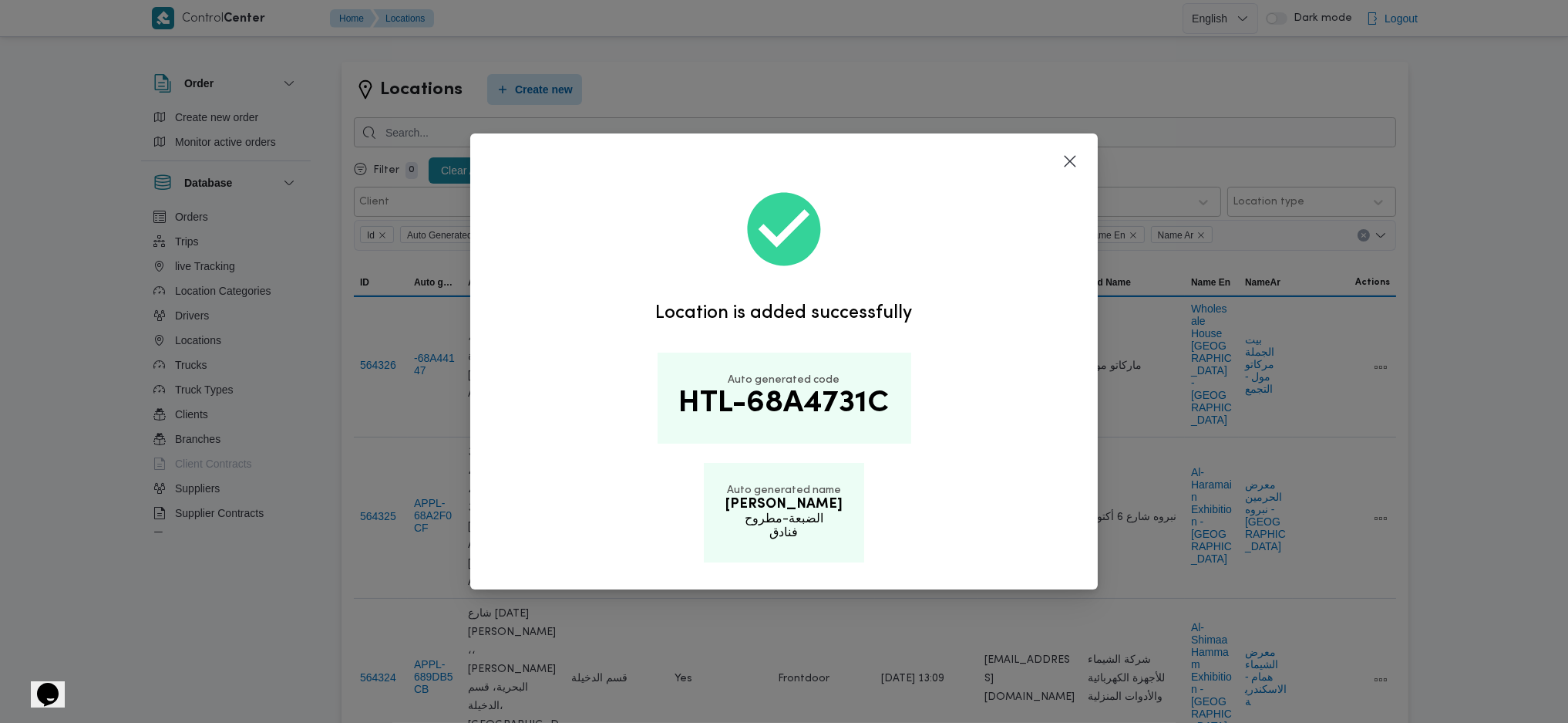
click at [1355, 687] on div "Location is added successfully Auto generated code HTL-68A4731C Auto generated …" at bounding box center [784, 362] width 1568 height 723
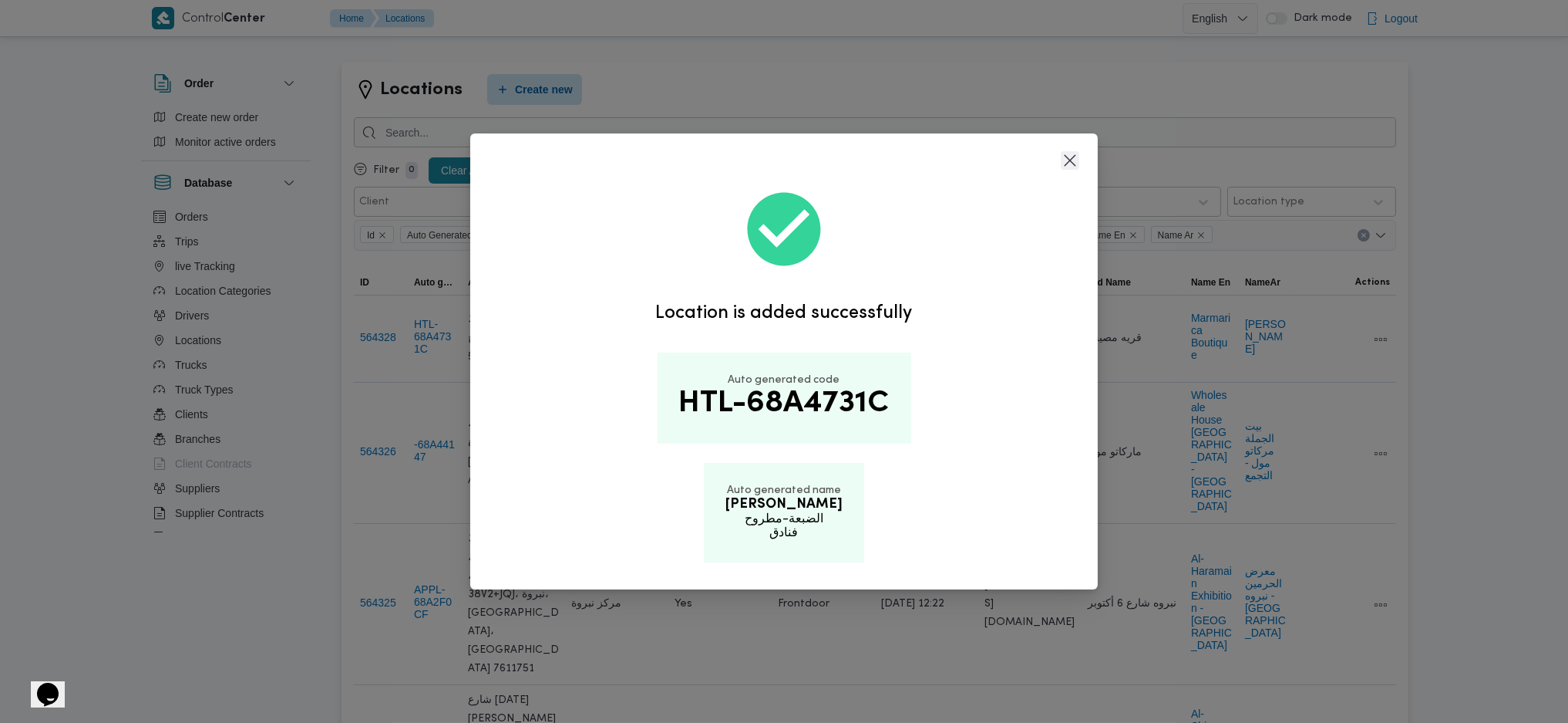
click at [1080, 160] on button "Closes this modal window" at bounding box center [1070, 160] width 18 height 18
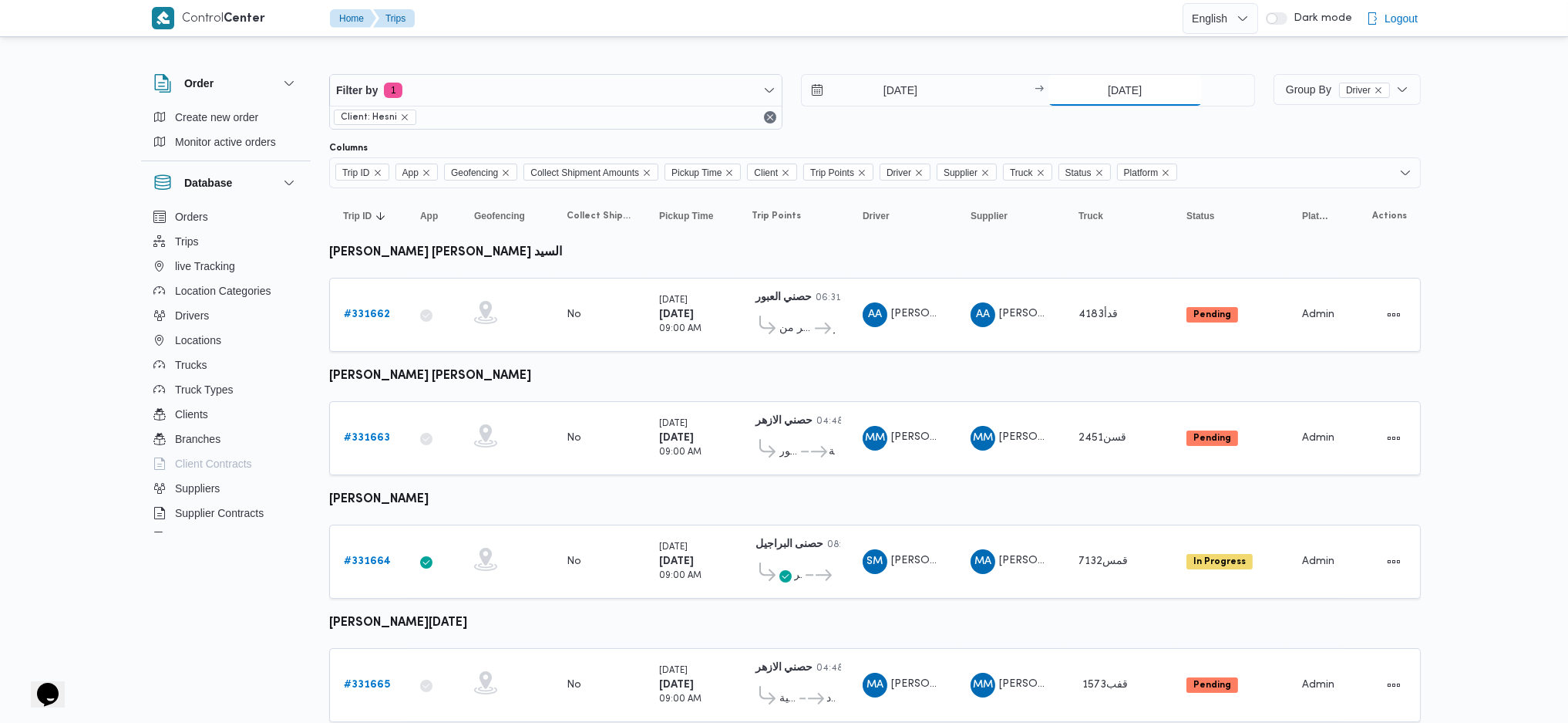
click at [1108, 87] on input "18/8/2025" at bounding box center [1124, 89] width 153 height 31
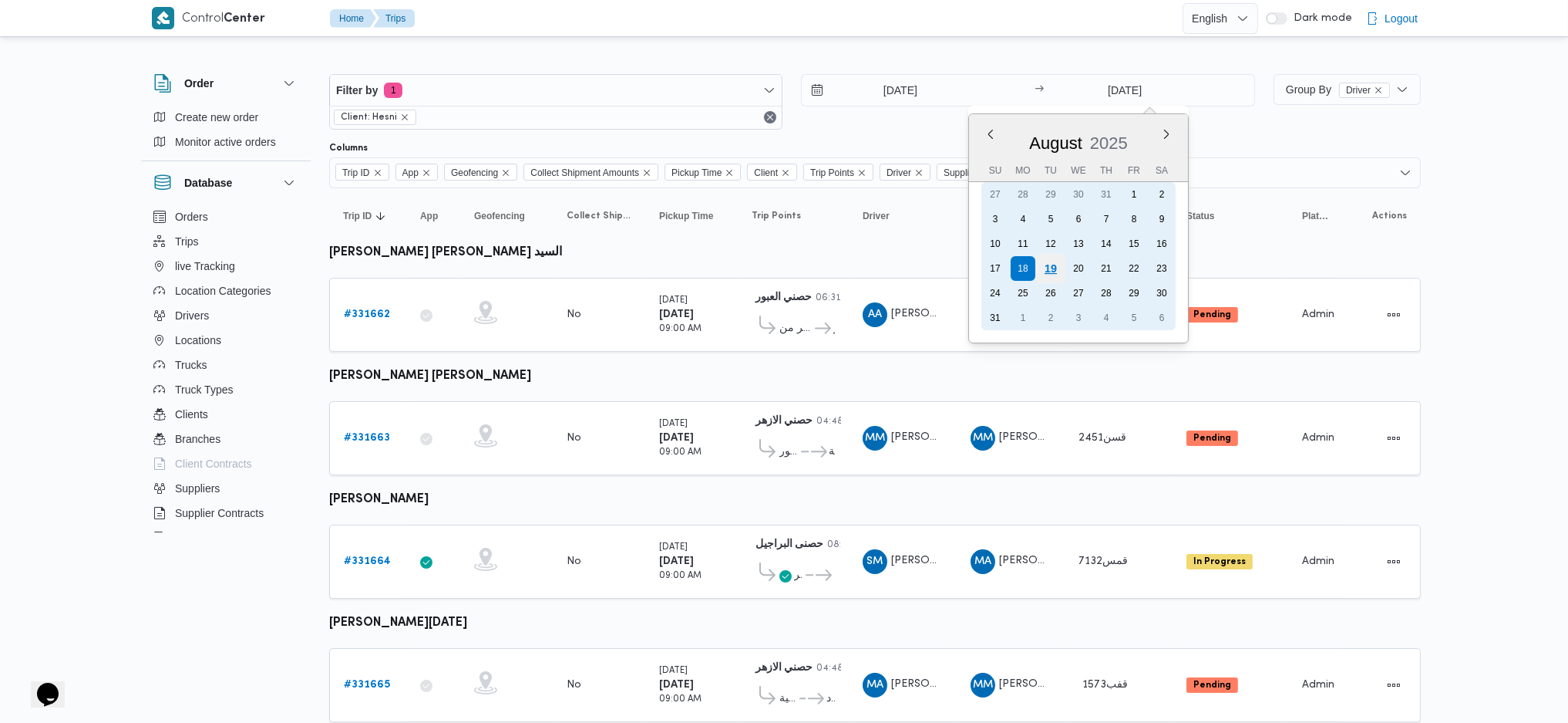
click at [1047, 258] on div "19" at bounding box center [1049, 268] width 29 height 29
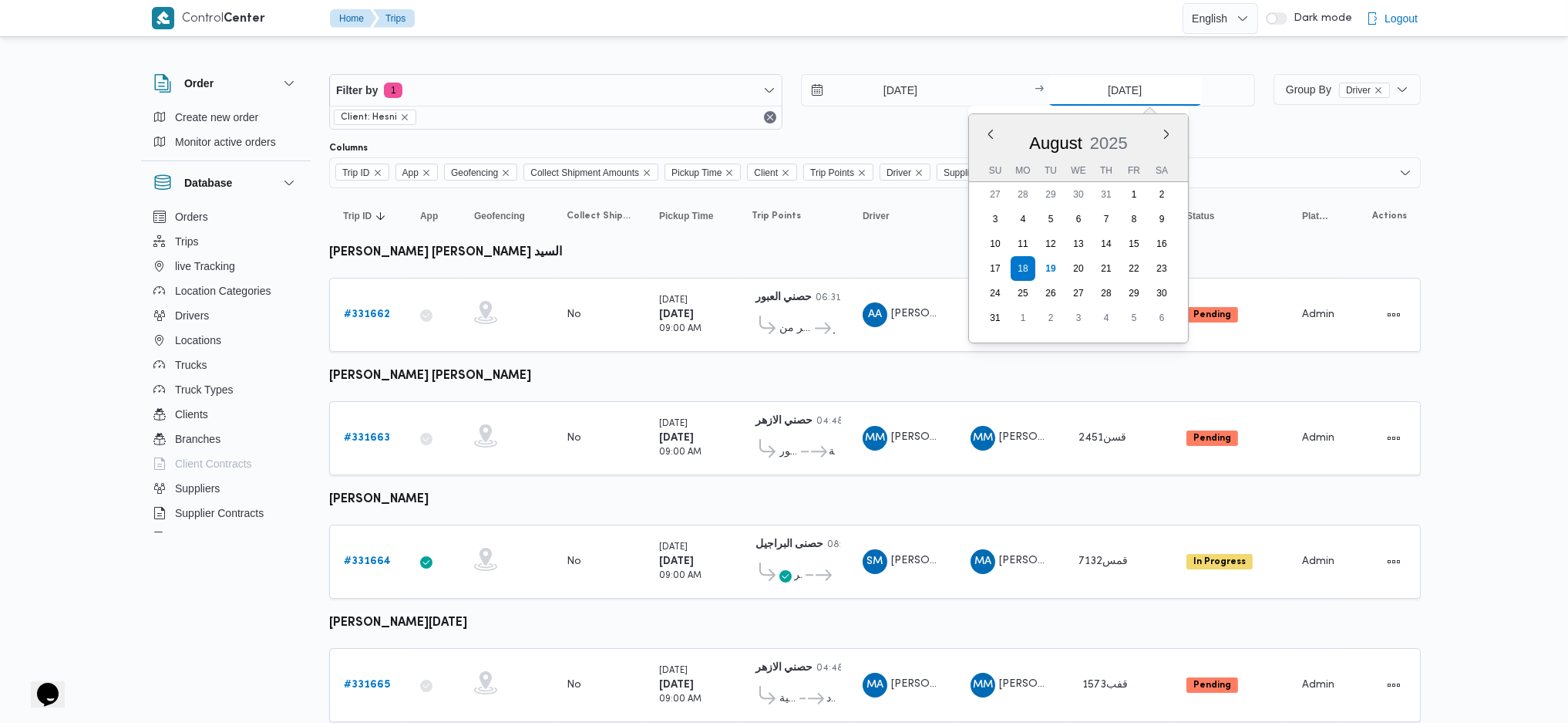
type input "19/8/2025"
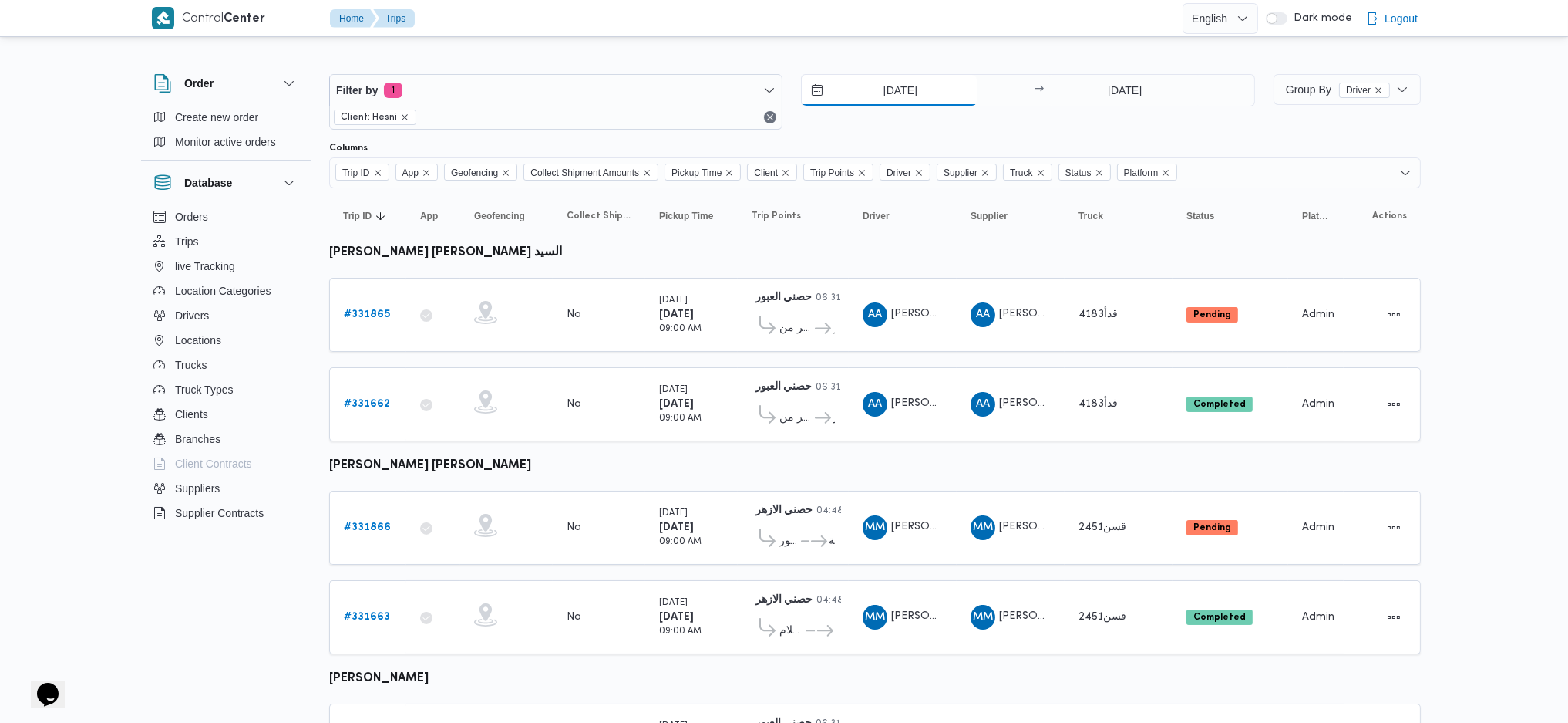
click at [902, 89] on input "[DATE]" at bounding box center [889, 89] width 175 height 31
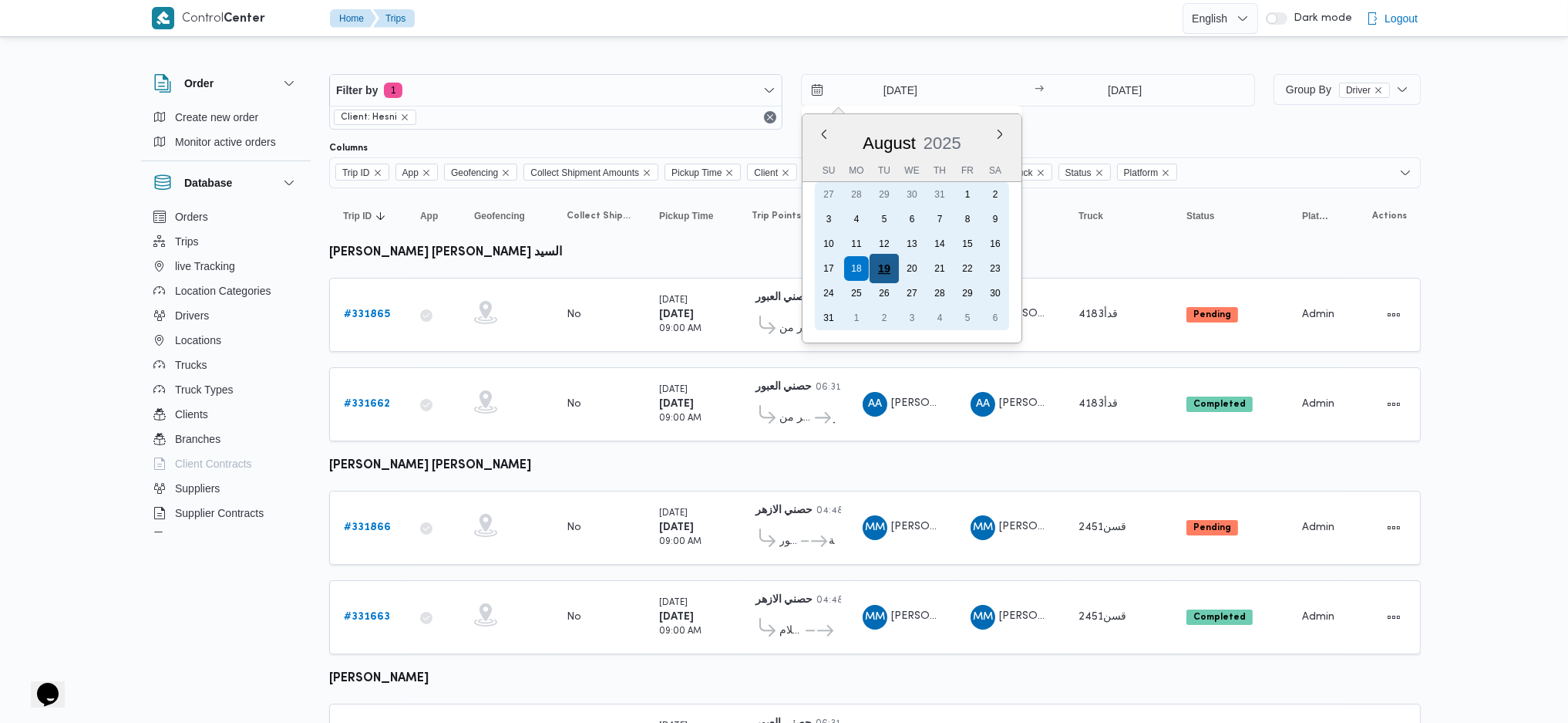
click at [880, 267] on div "19" at bounding box center [884, 268] width 29 height 29
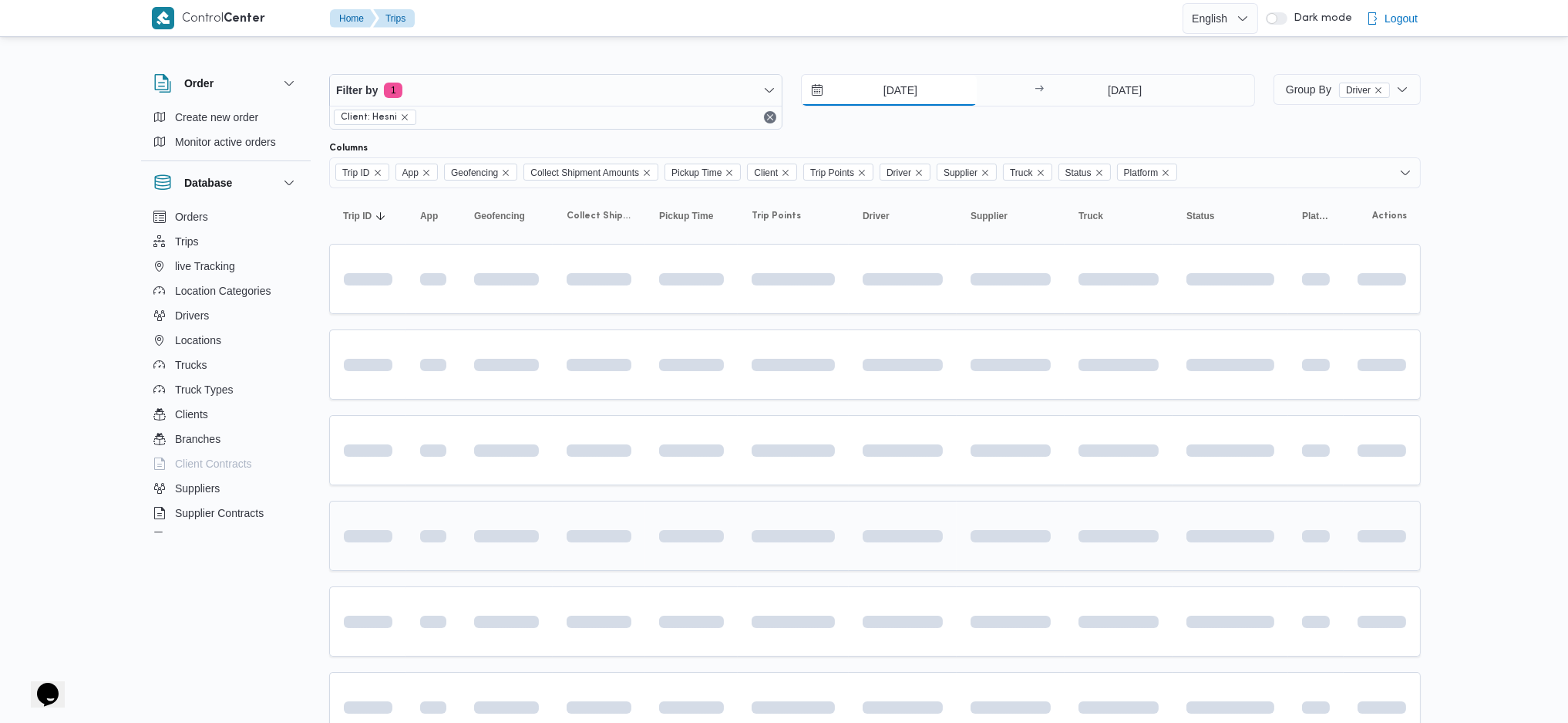
type input "[DATE]"
click at [704, 540] on div at bounding box center [692, 536] width 77 height 25
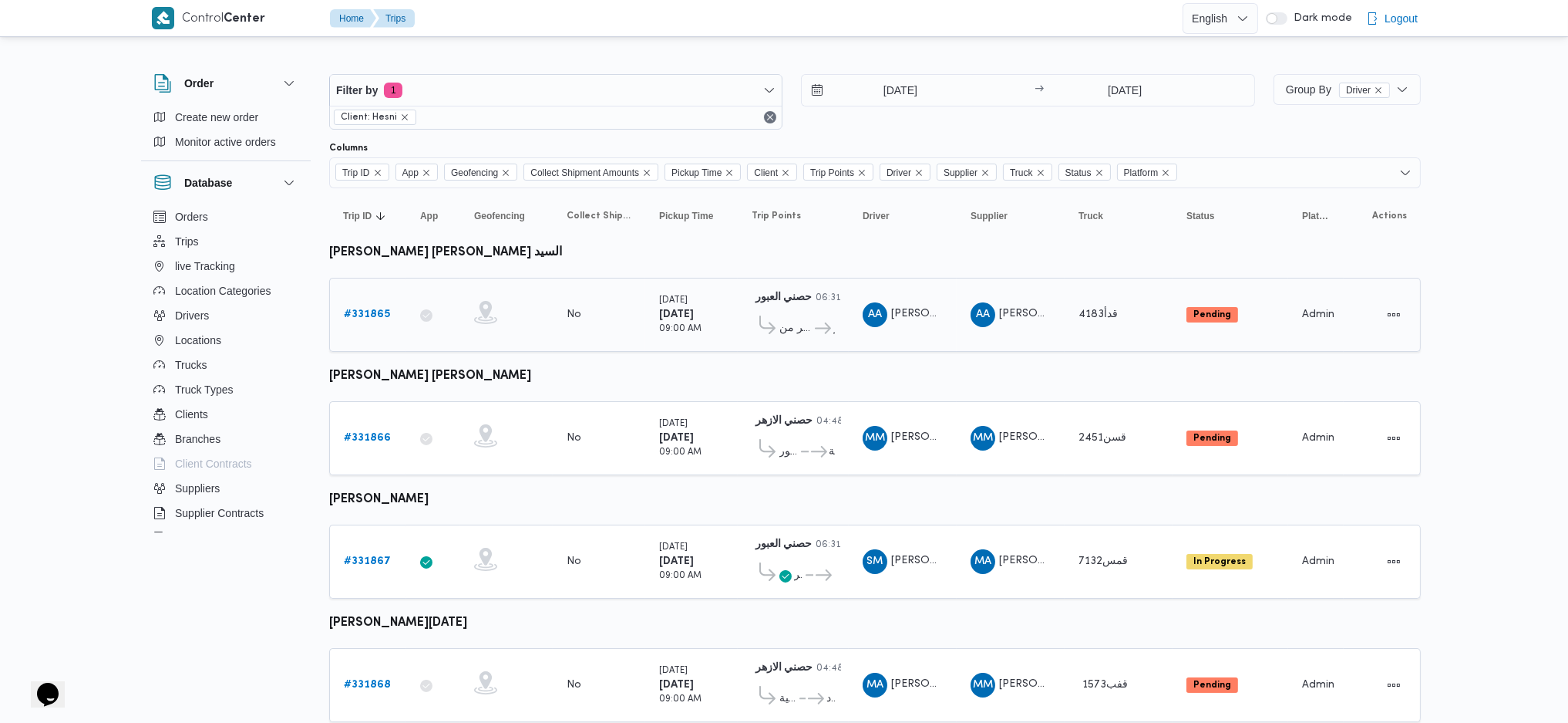
click at [410, 321] on td "App" at bounding box center [433, 314] width 54 height 74
click at [379, 309] on b "# 331865" at bounding box center [367, 313] width 46 height 10
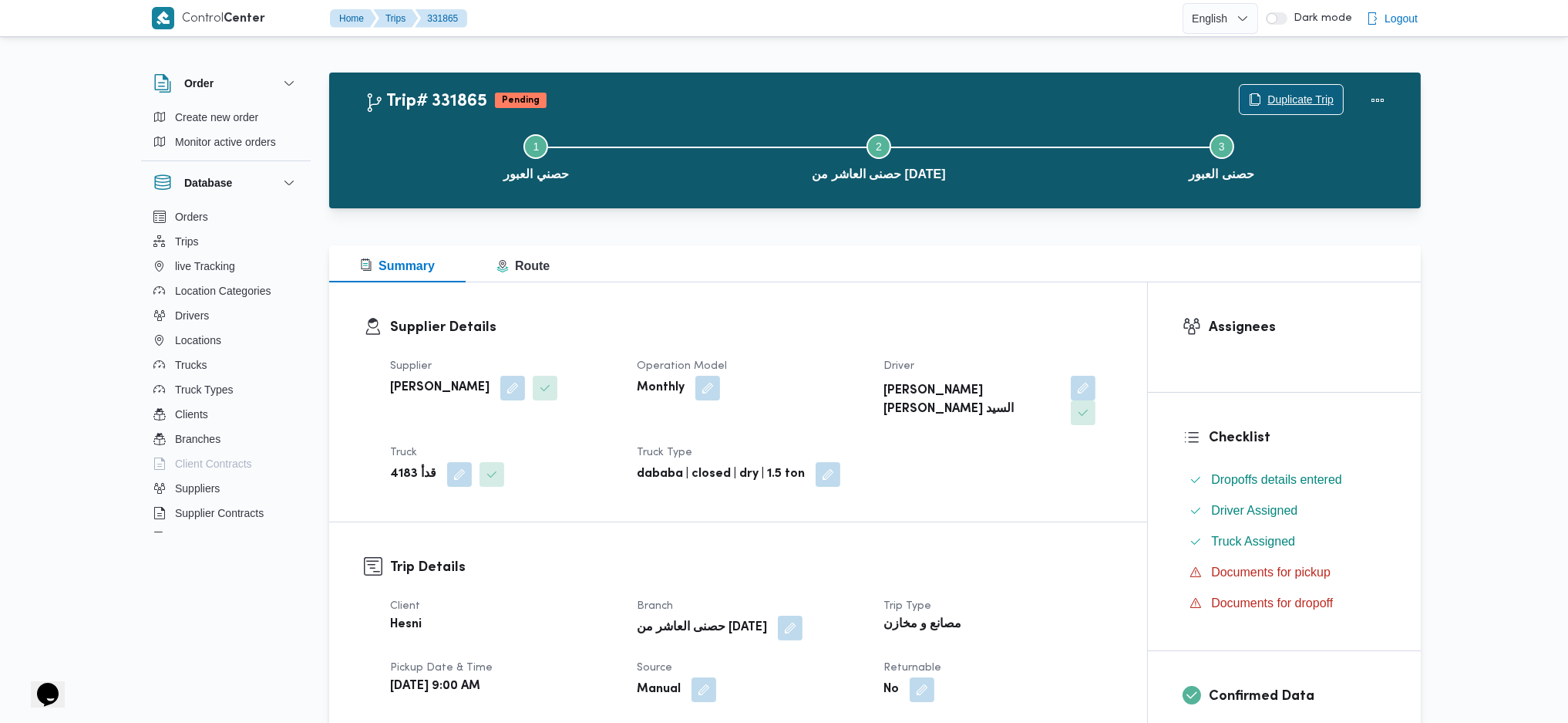
click at [1283, 98] on span "Duplicate Trip" at bounding box center [1301, 99] width 67 height 18
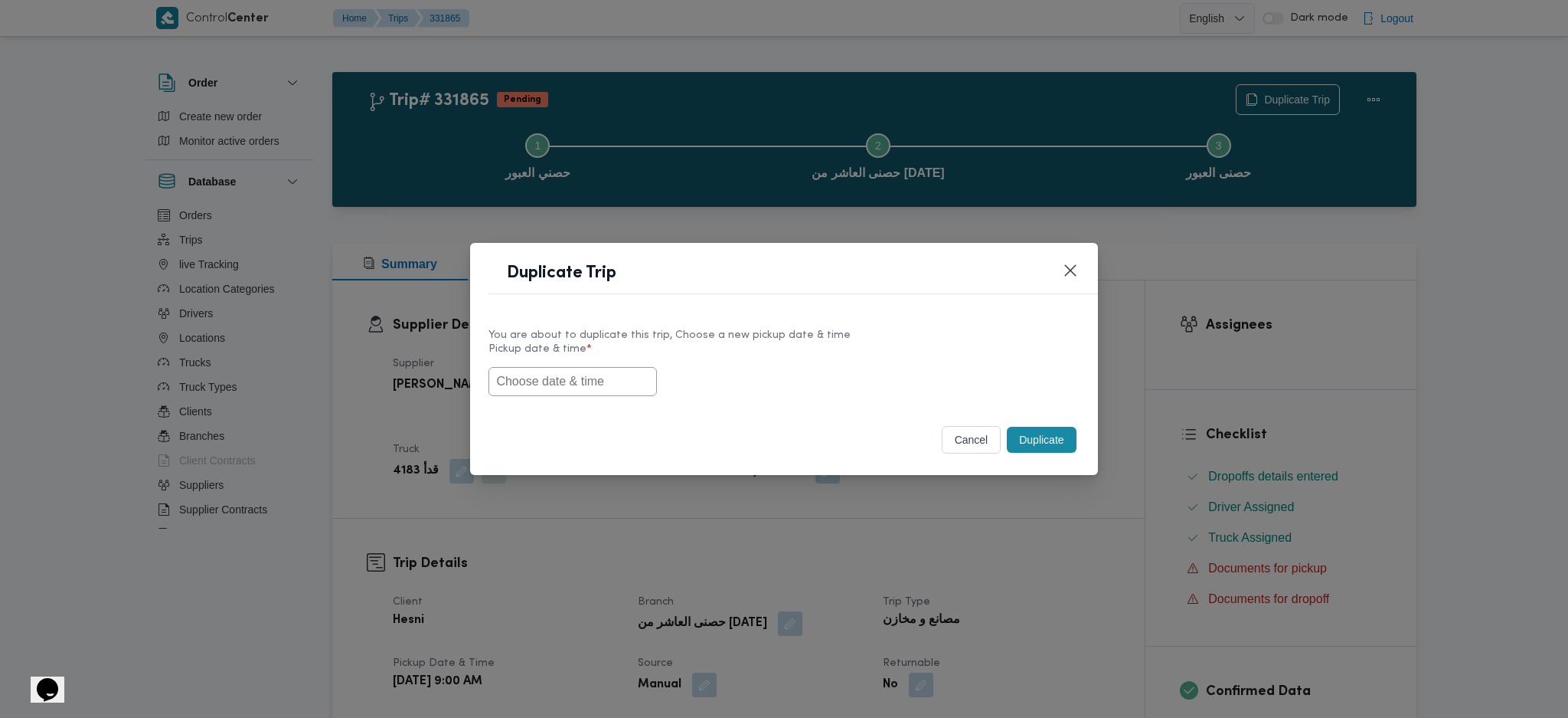
click at [529, 384] on input "text" at bounding box center [572, 381] width 168 height 29
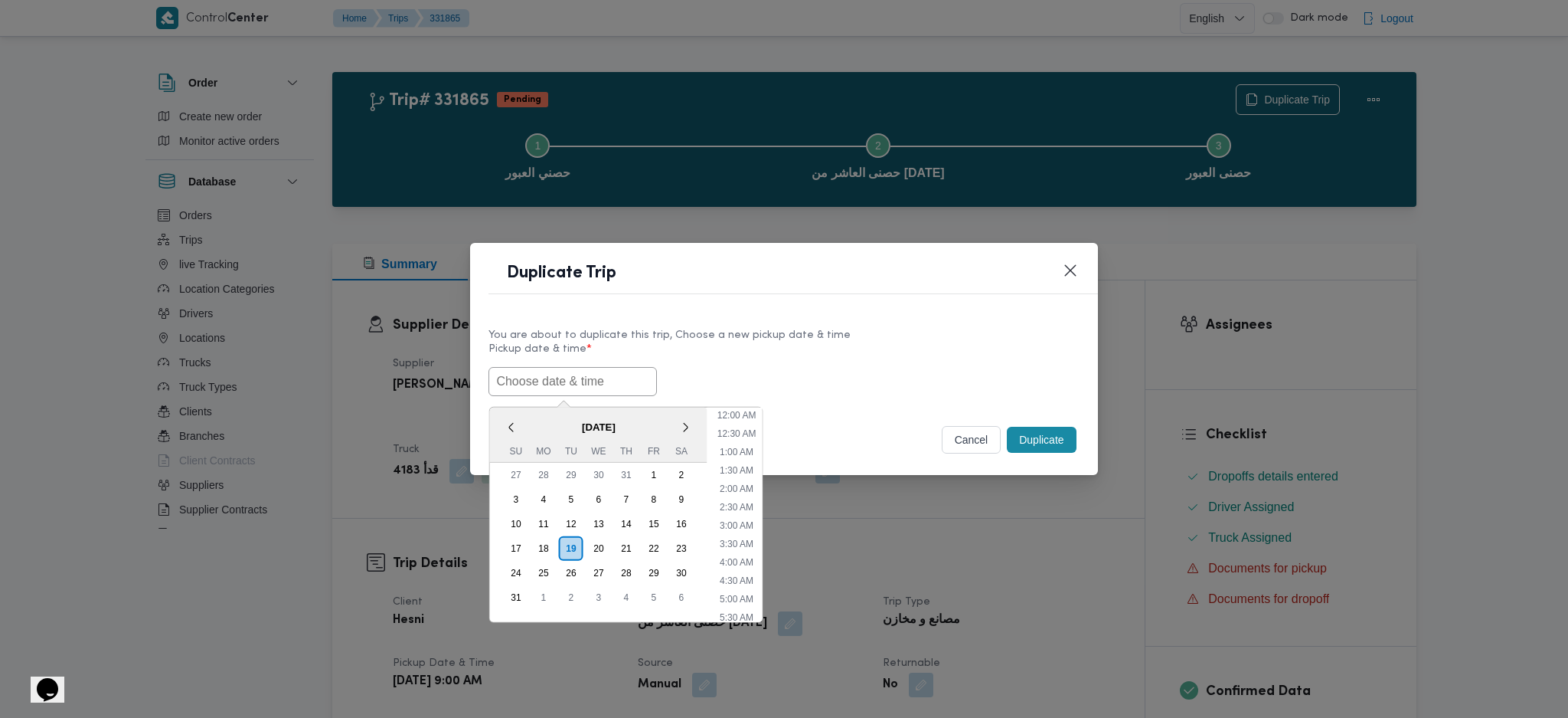
scroll to position [511, 0]
click at [593, 538] on div "20" at bounding box center [598, 547] width 29 height 29
type input "[DATE] 9:00AM"
click at [574, 379] on input "[DATE] 9:00AM" at bounding box center [572, 381] width 168 height 29
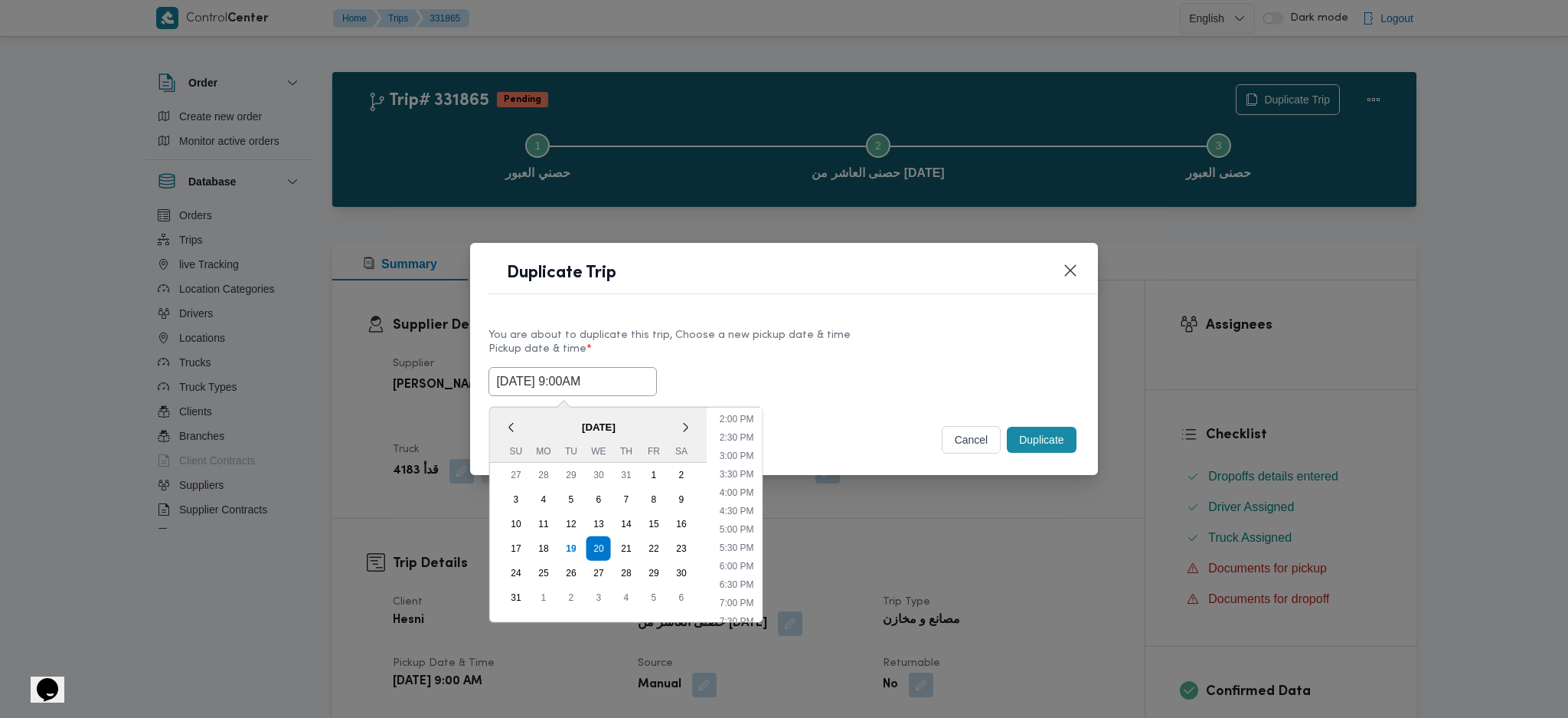
click at [574, 379] on input "[DATE] 9:00AM" at bounding box center [572, 381] width 168 height 29
click at [864, 385] on div "20/08/2025 9:00AM < August 2025 > Su Mo Tu We Th Fr Sa 27 28 29 30 31 1 2 3 4 5…" at bounding box center [784, 381] width 591 height 29
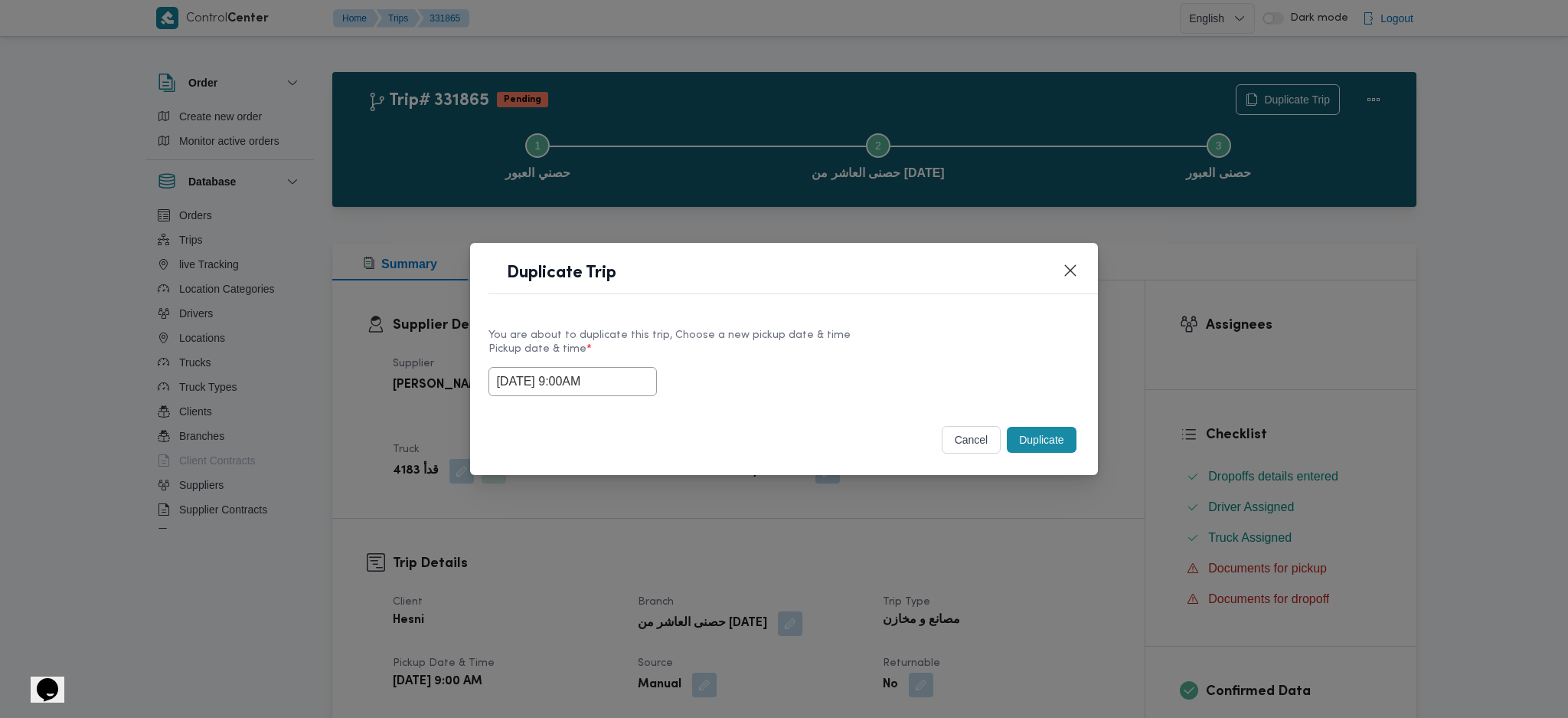
click at [1037, 440] on button "Duplicate" at bounding box center [1041, 440] width 69 height 26
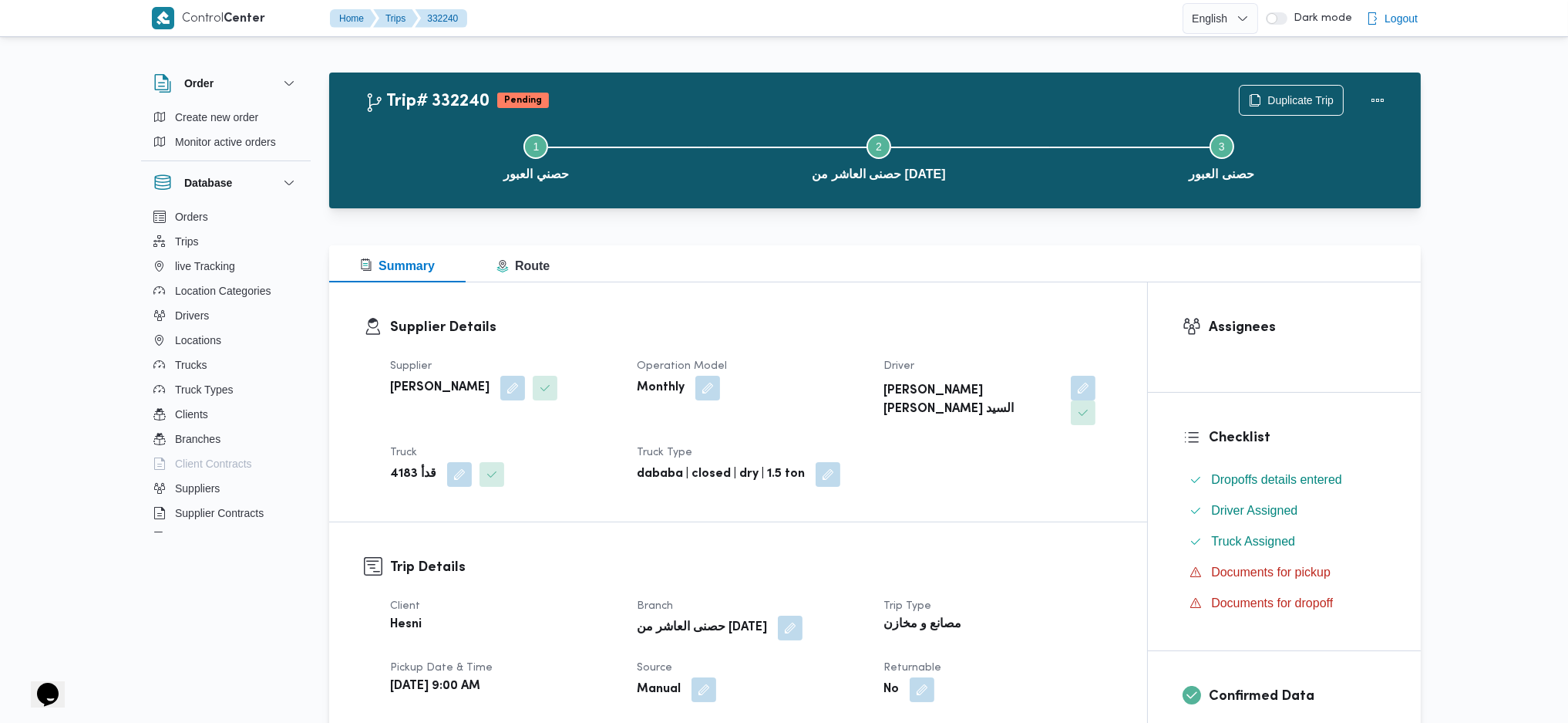
click at [1296, 110] on div "Step 1 is incomplete 1 حصني العبور Step 2 is incomplete 2 حصنى العاشر من رمضان …" at bounding box center [879, 155] width 1047 height 99
click at [1291, 91] on span "Duplicate Trip" at bounding box center [1301, 99] width 67 height 18
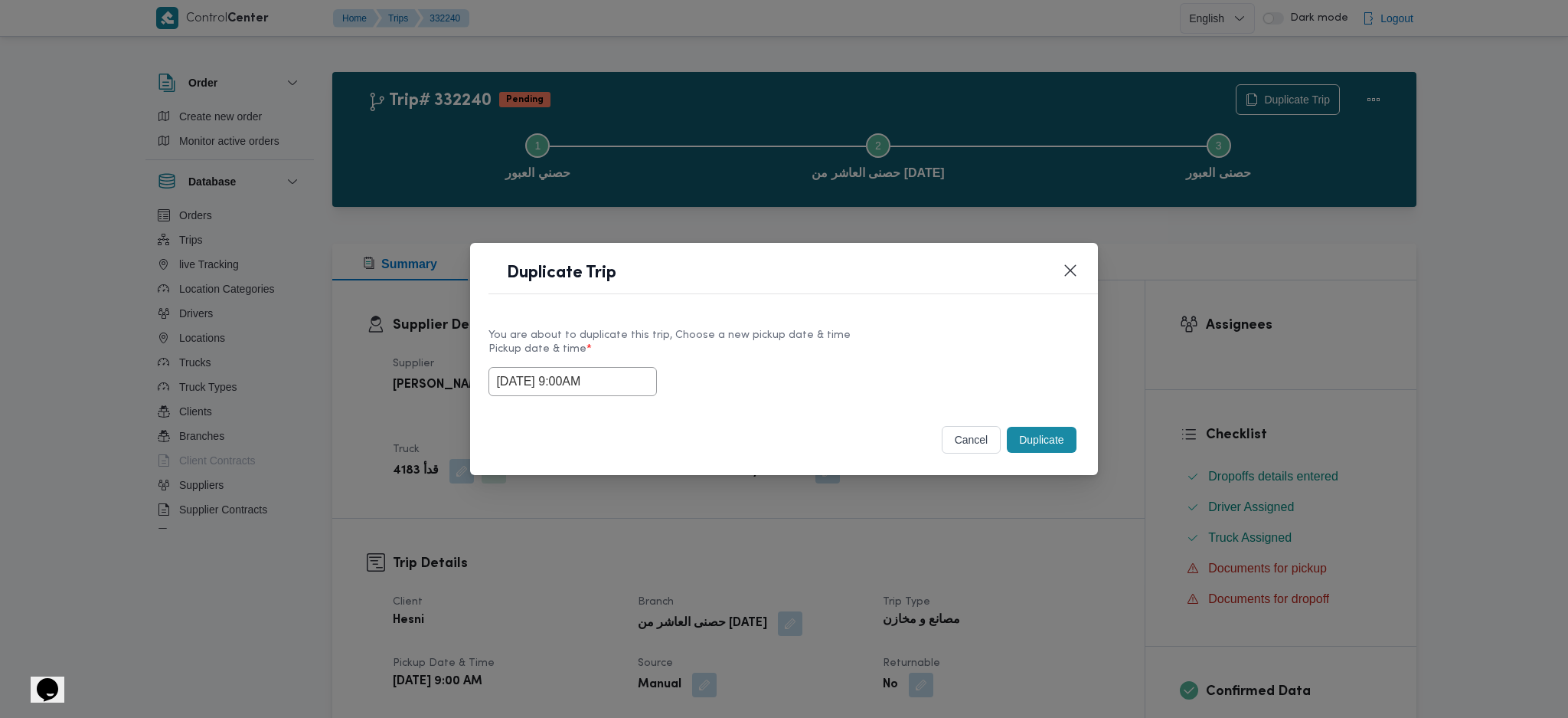
click at [582, 384] on input "[DATE] 9:00AM" at bounding box center [572, 381] width 168 height 29
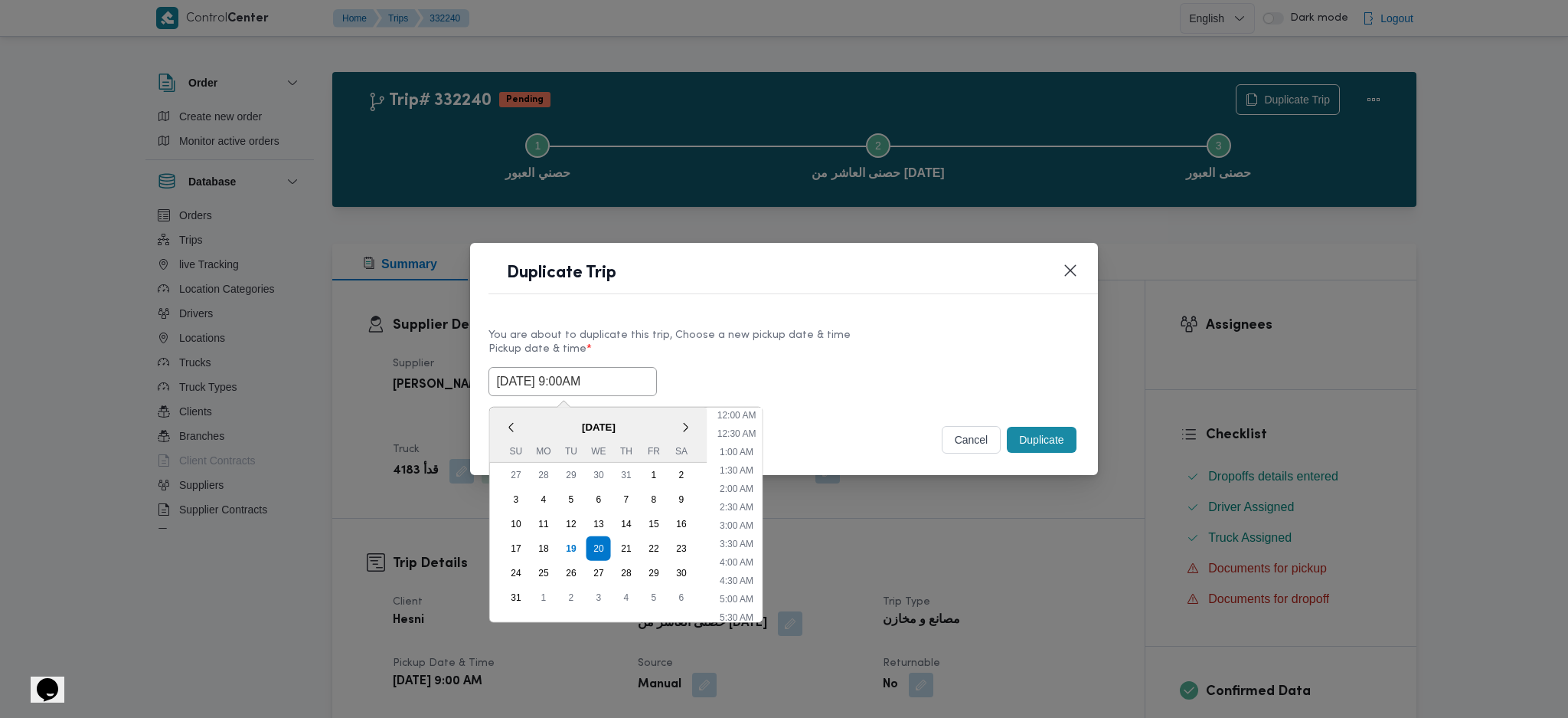
click at [582, 384] on input "[DATE] 9:00AM" at bounding box center [572, 381] width 168 height 29
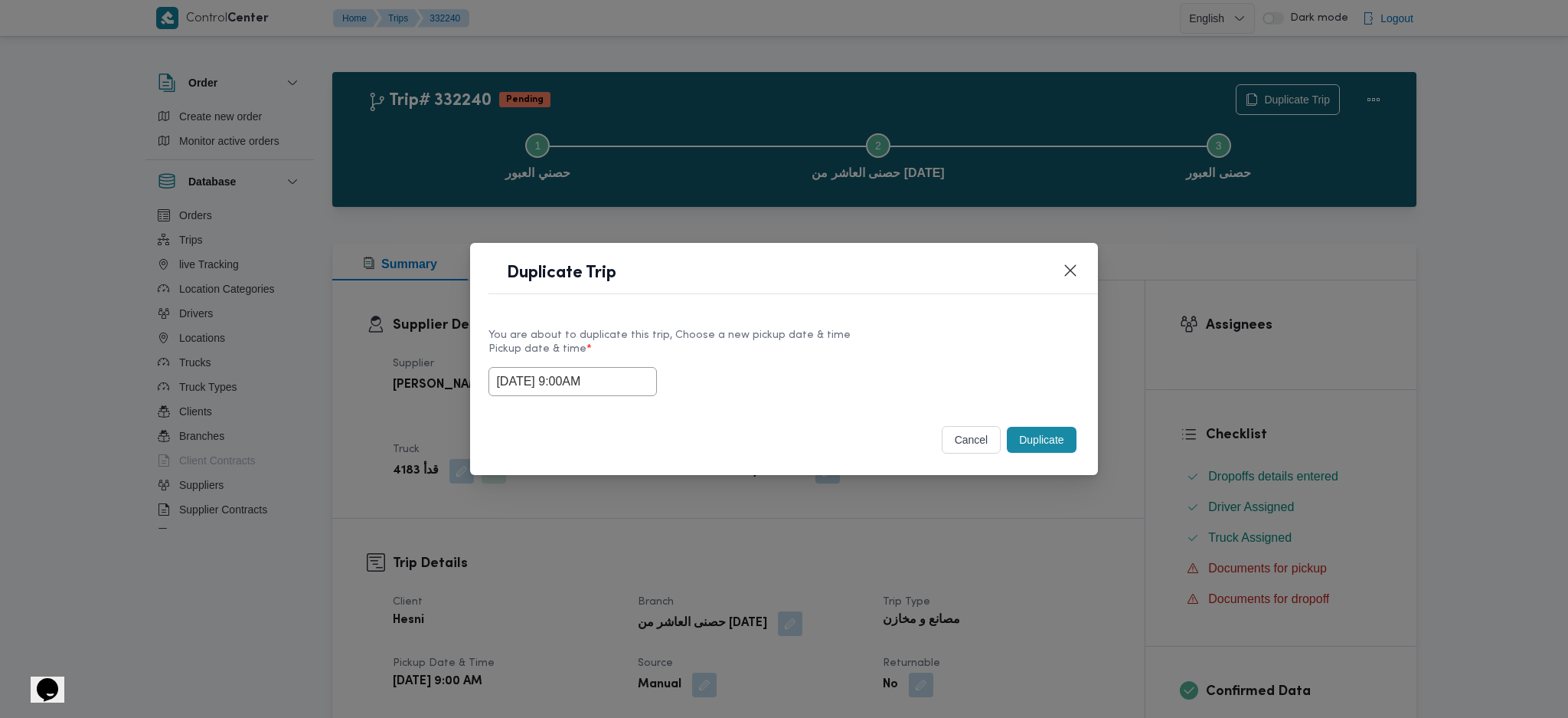
click at [959, 448] on button "cancel" at bounding box center [971, 440] width 60 height 28
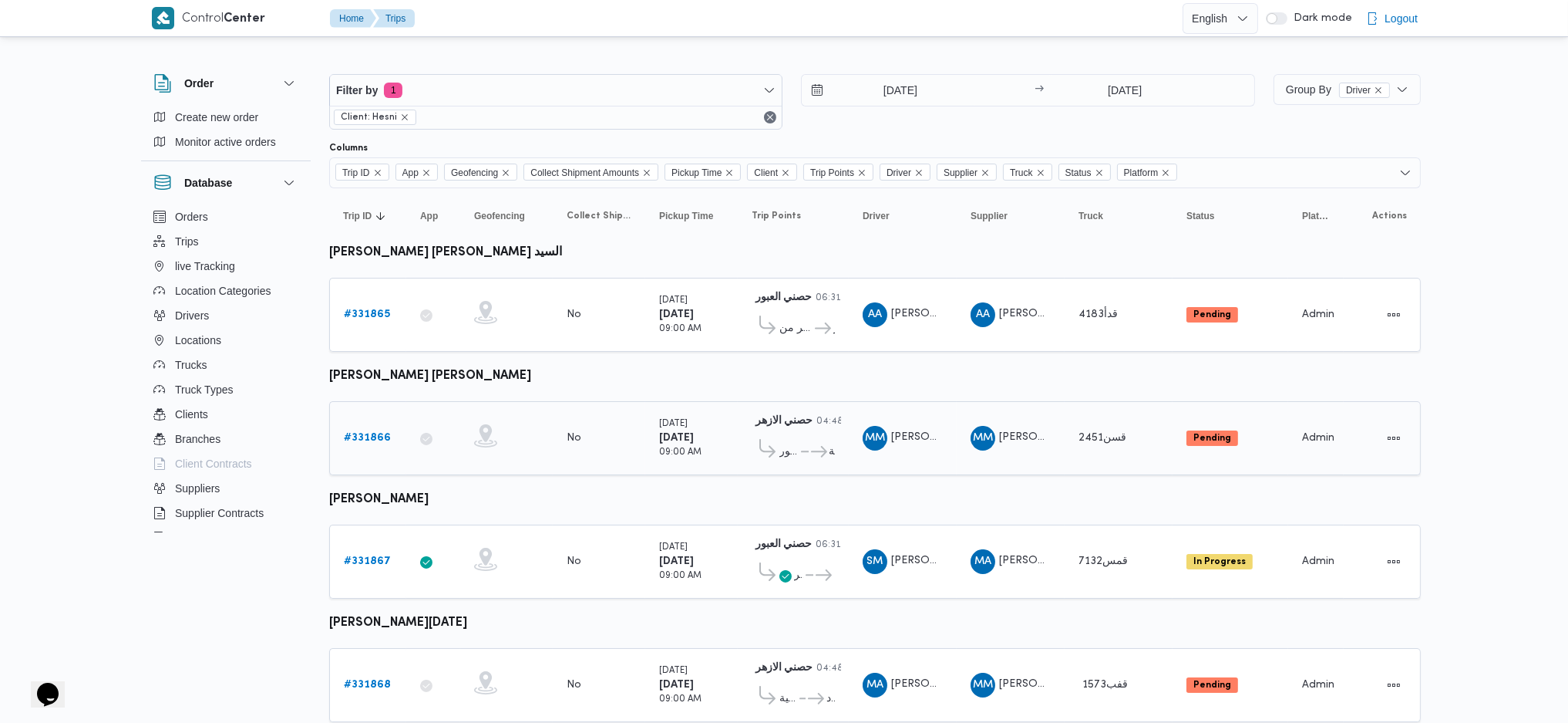
click at [374, 438] on b "# 331866" at bounding box center [367, 437] width 47 height 10
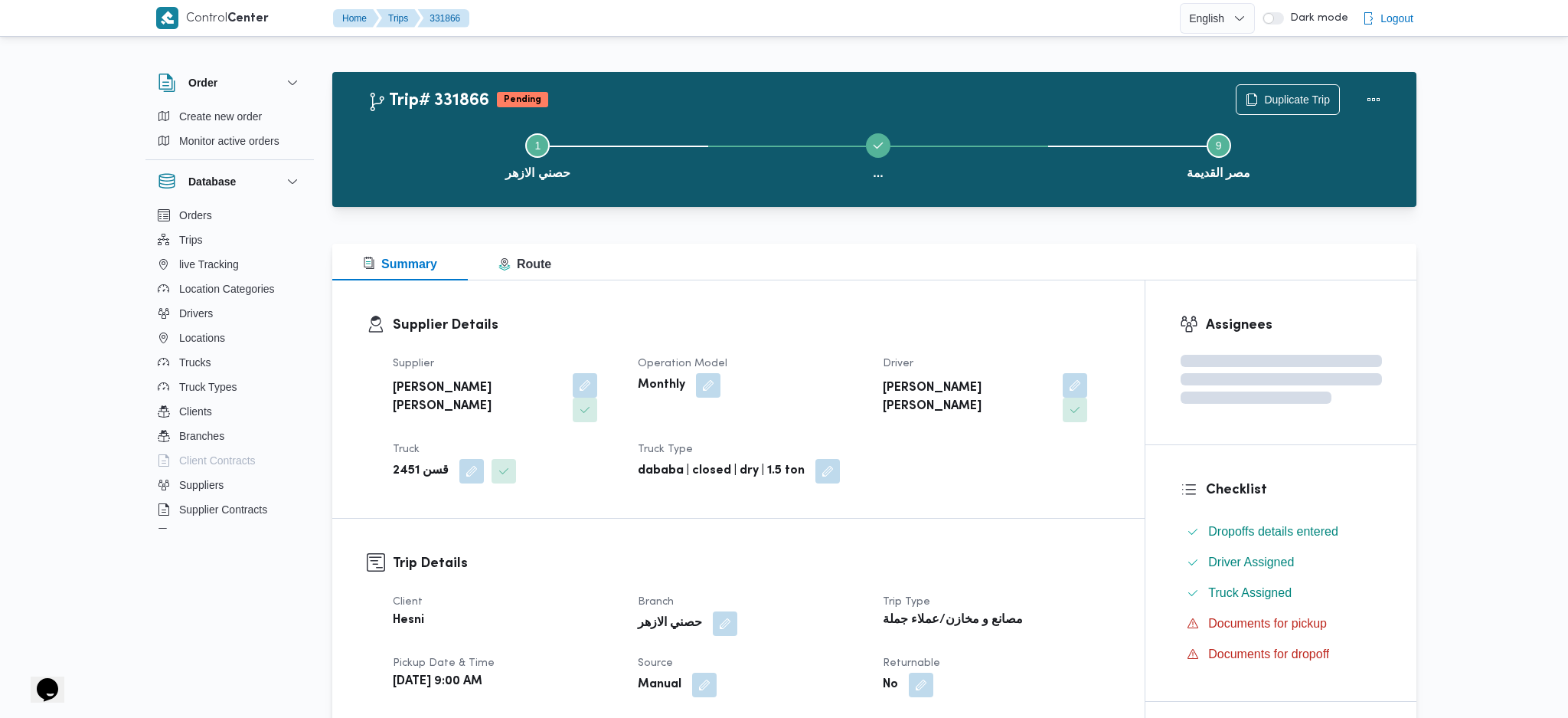
click at [1276, 108] on div "Step 1 is incomplete 1 حصني الازهر ... Step 3 is incomplete 3 حصني -شيراتون Ste…" at bounding box center [878, 154] width 1040 height 98
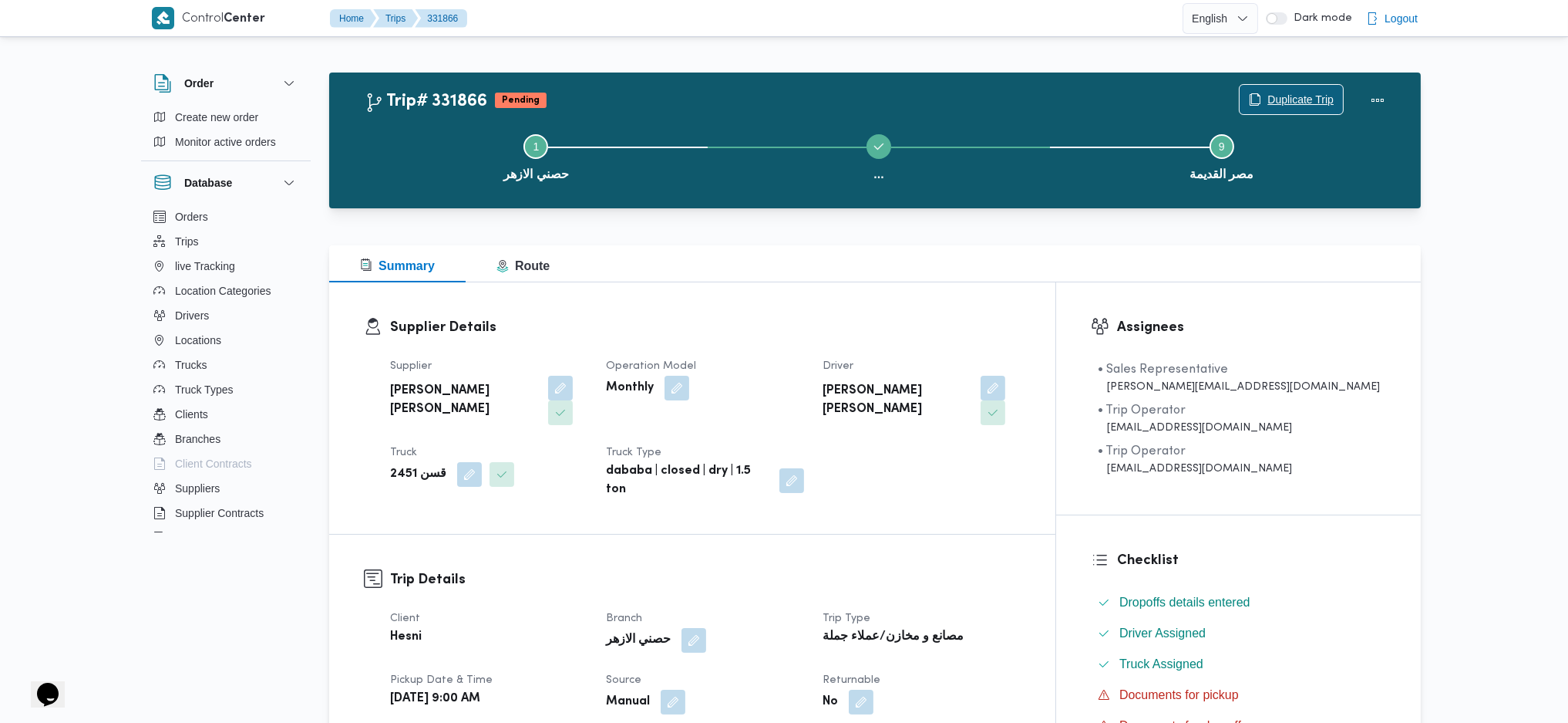
click at [1267, 90] on span "Duplicate Trip" at bounding box center [1291, 99] width 103 height 29
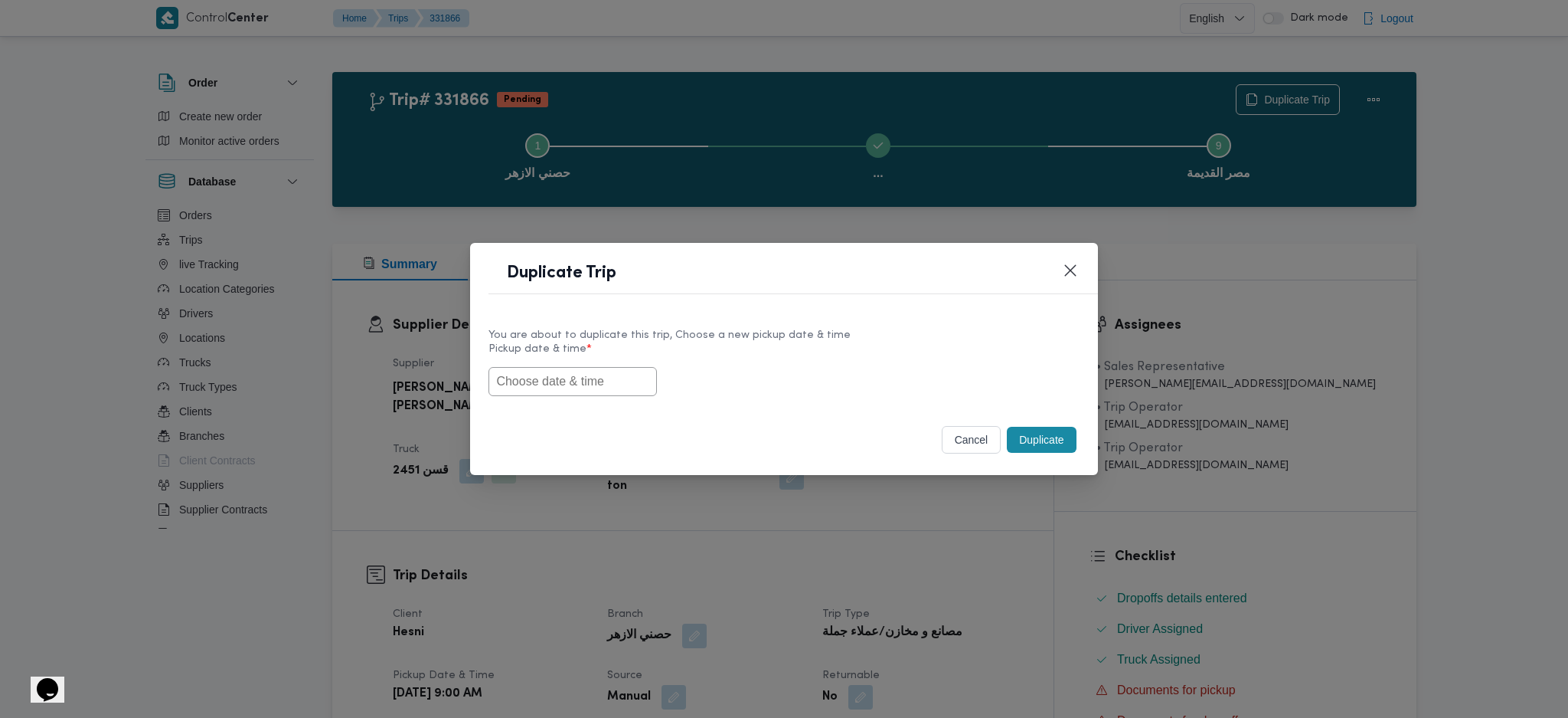
click at [569, 392] on input "text" at bounding box center [572, 381] width 168 height 29
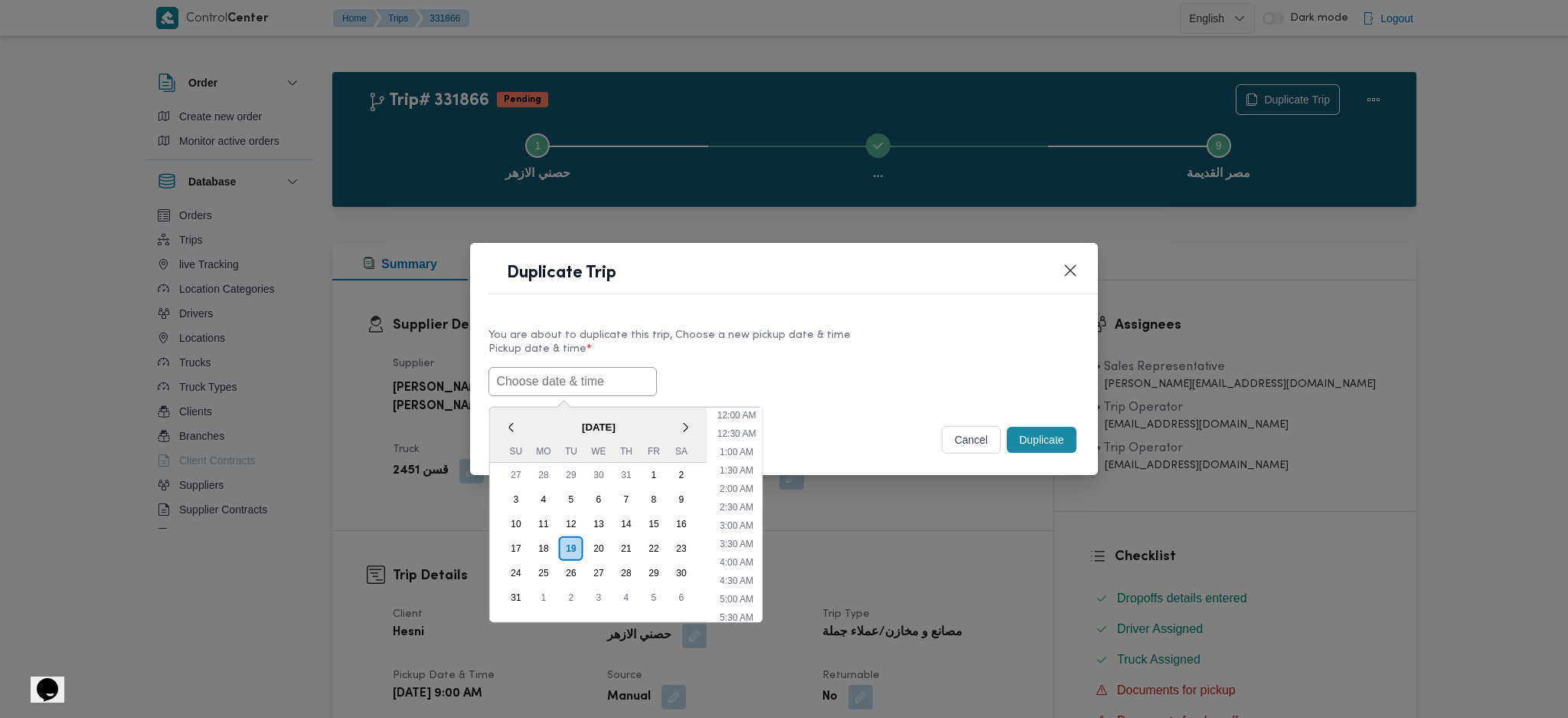
paste input "[DATE] 9:00AM"
type input "[DATE] 9:00AM"
click at [1054, 447] on button "Duplicate" at bounding box center [1041, 440] width 69 height 26
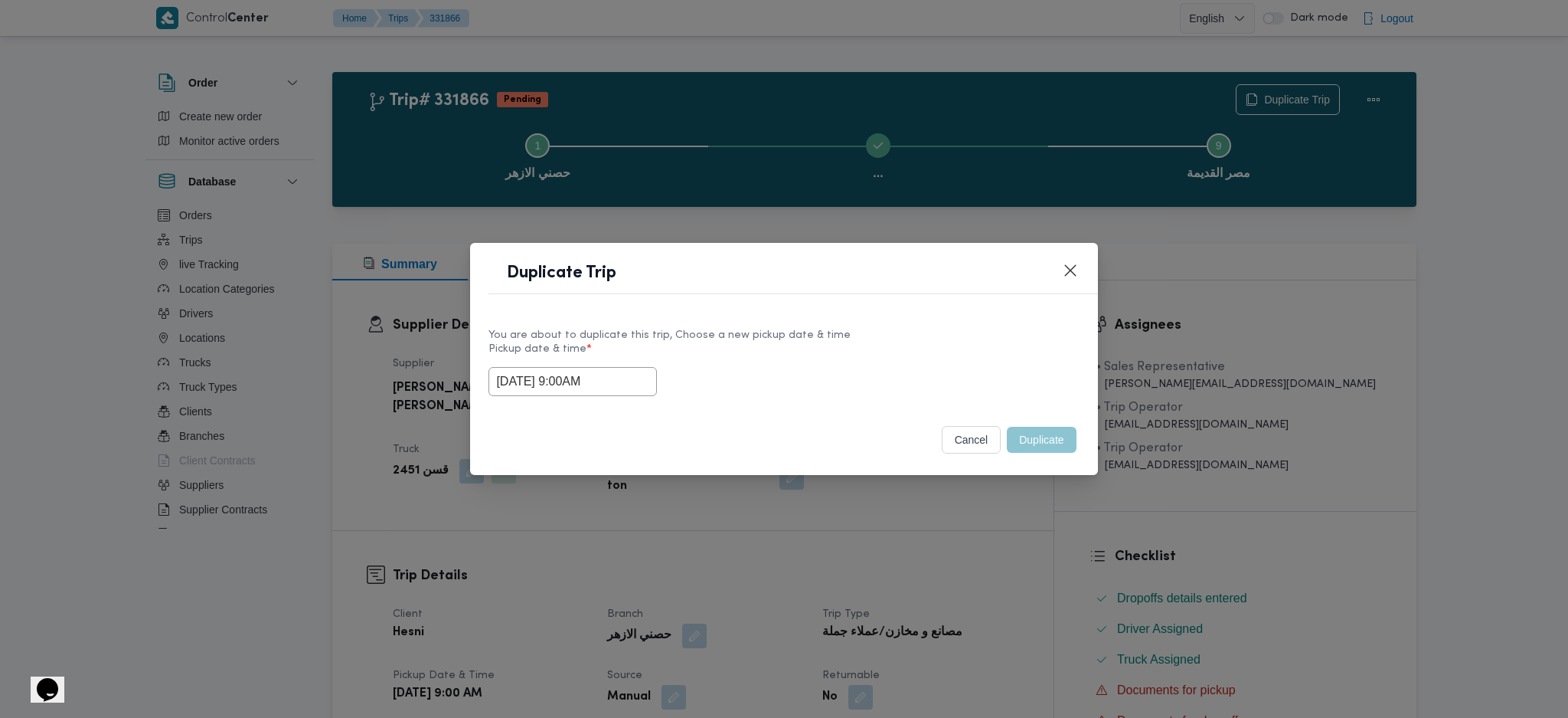
click at [985, 554] on div "Duplicate Trip You are about to duplicate this trip, Choose a new pickup date &…" at bounding box center [784, 359] width 1568 height 718
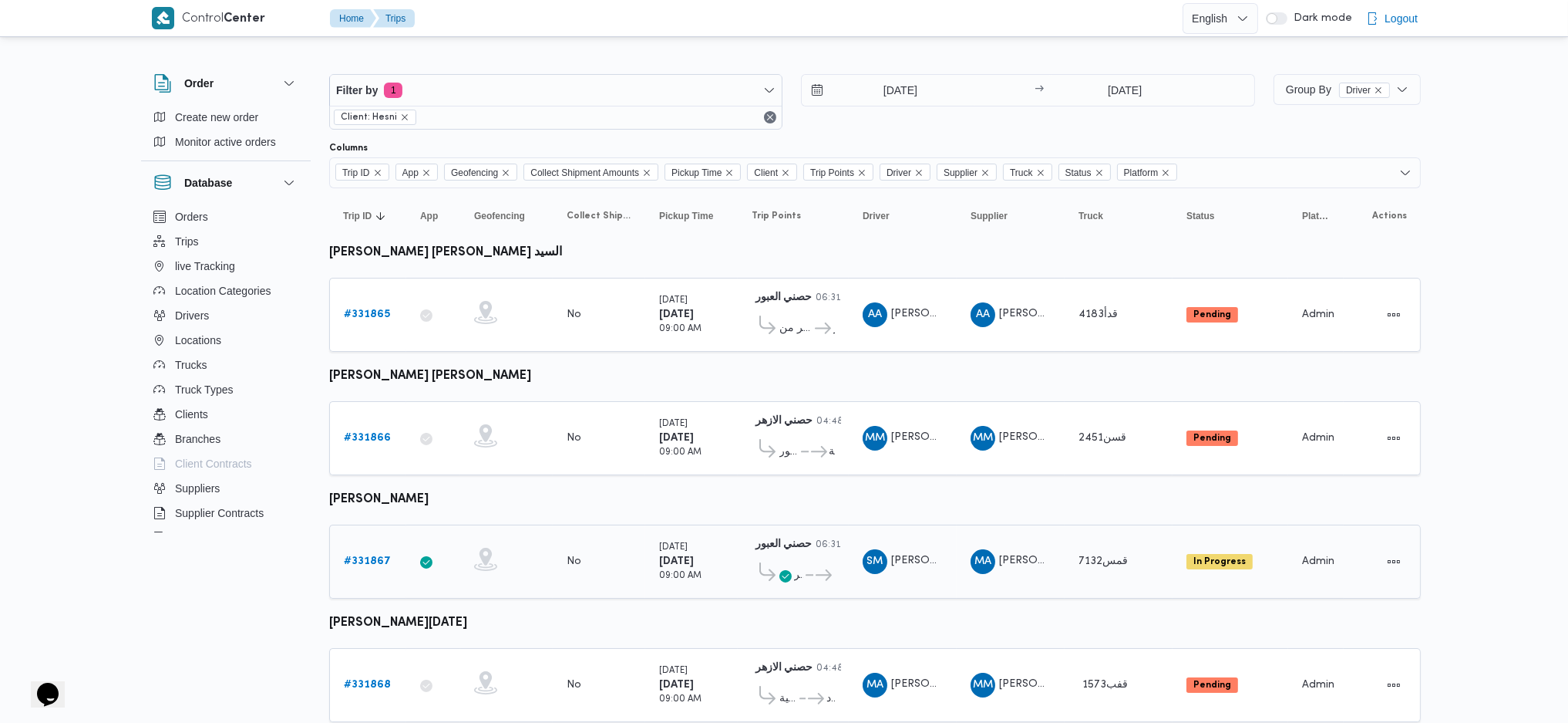
click at [360, 556] on b "# 331867" at bounding box center [367, 561] width 47 height 10
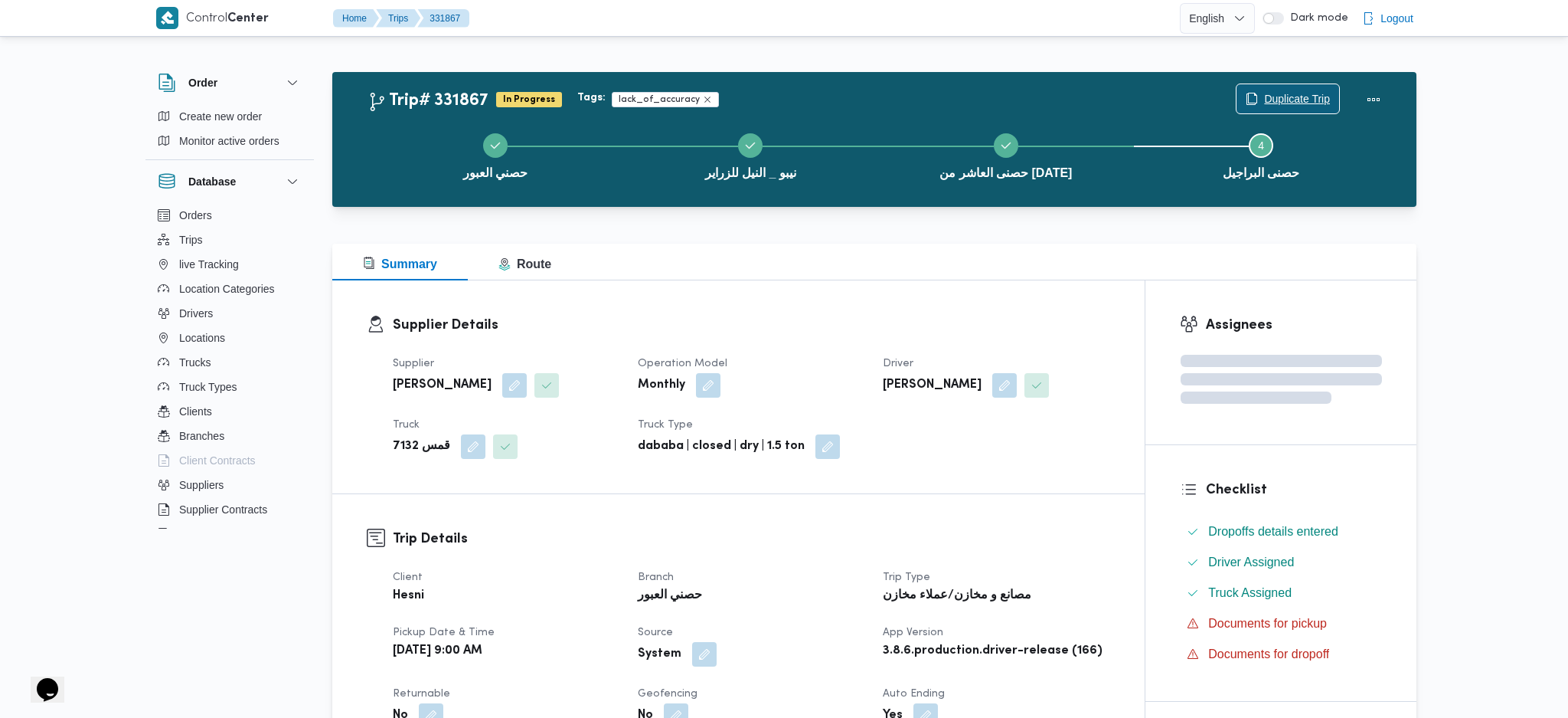
click at [1273, 98] on span "Duplicate Trip" at bounding box center [1297, 98] width 66 height 18
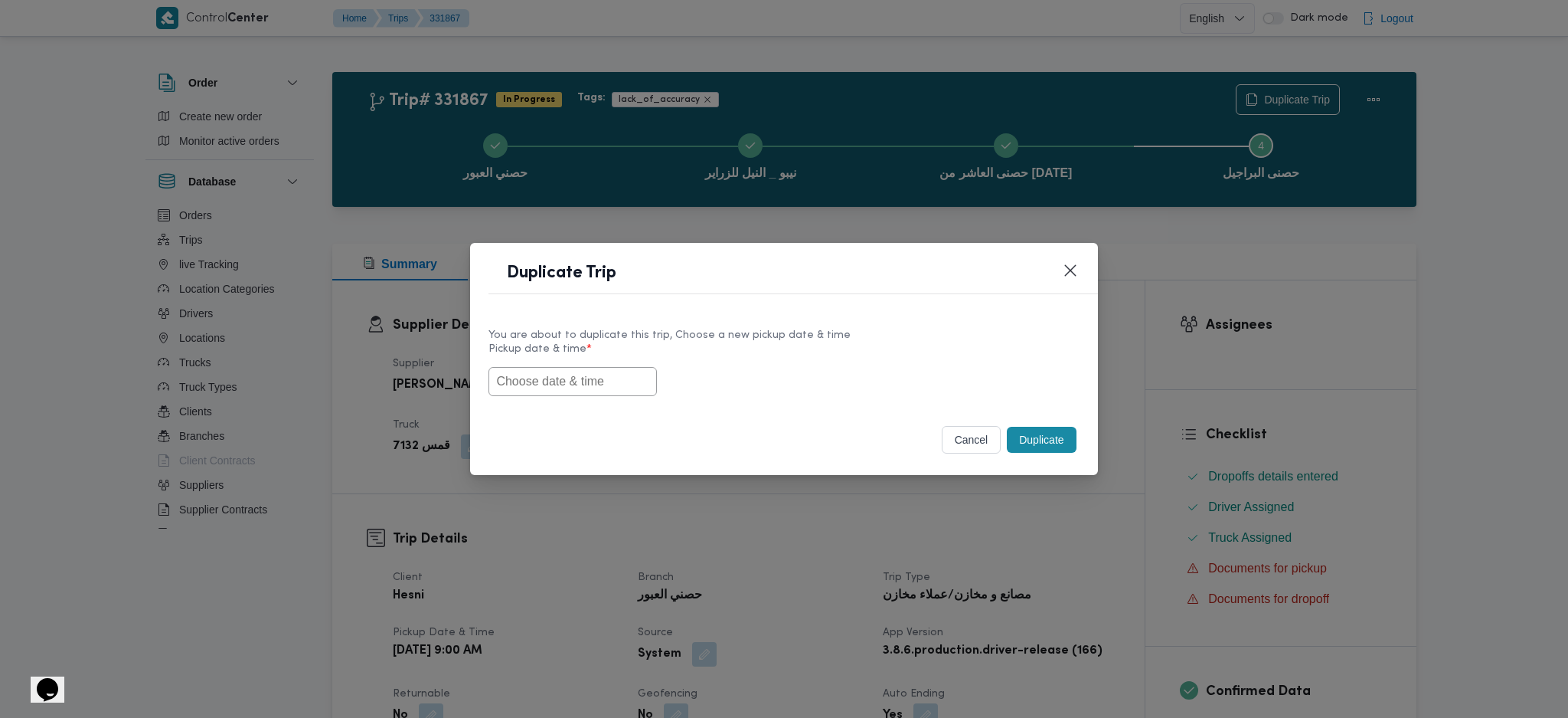
click at [580, 369] on input "text" at bounding box center [572, 381] width 168 height 29
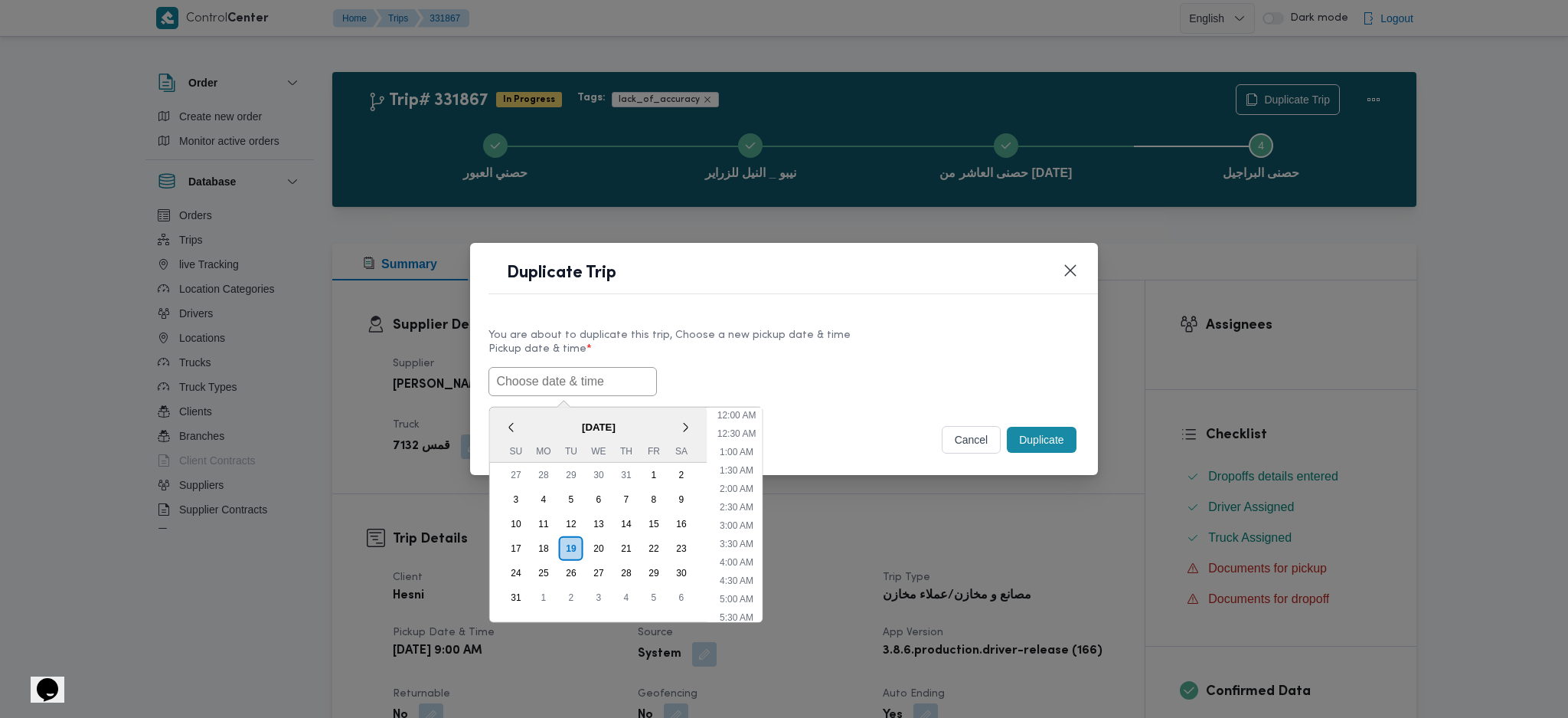
scroll to position [511, 0]
paste input "[DATE] 9:00AM"
type input "[DATE] 9:00AM"
click at [1041, 448] on button "Duplicate" at bounding box center [1041, 440] width 69 height 26
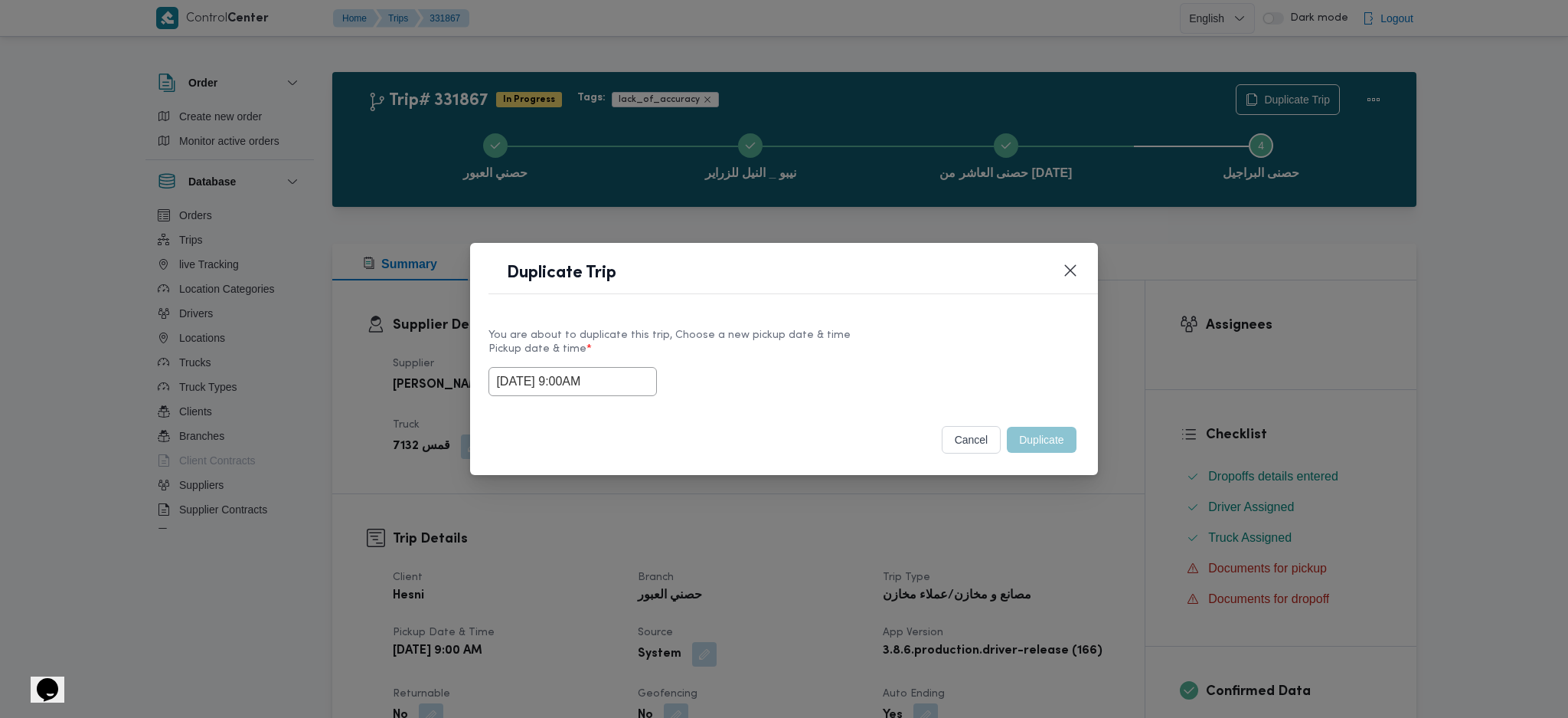
click at [974, 590] on div "Duplicate Trip You are about to duplicate this trip, Choose a new pickup date &…" at bounding box center [784, 359] width 1568 height 718
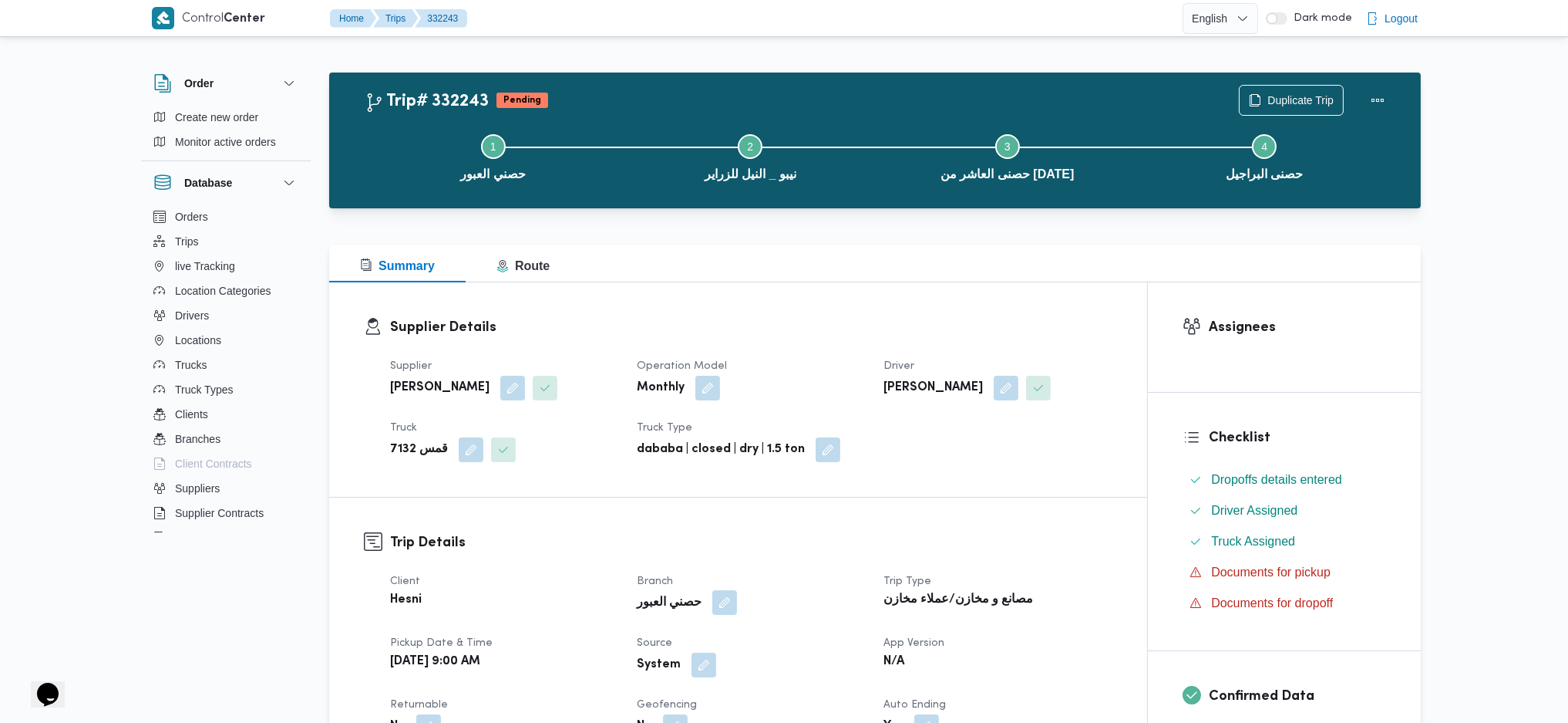
click at [713, 610] on button "button" at bounding box center [724, 602] width 25 height 25
click at [789, 605] on div "حصني العبور" at bounding box center [751, 604] width 232 height 28
click at [697, 670] on button "button" at bounding box center [703, 664] width 25 height 25
click at [691, 621] on label "Is the trip operated through the driver app?" at bounding box center [661, 618] width 248 height 18
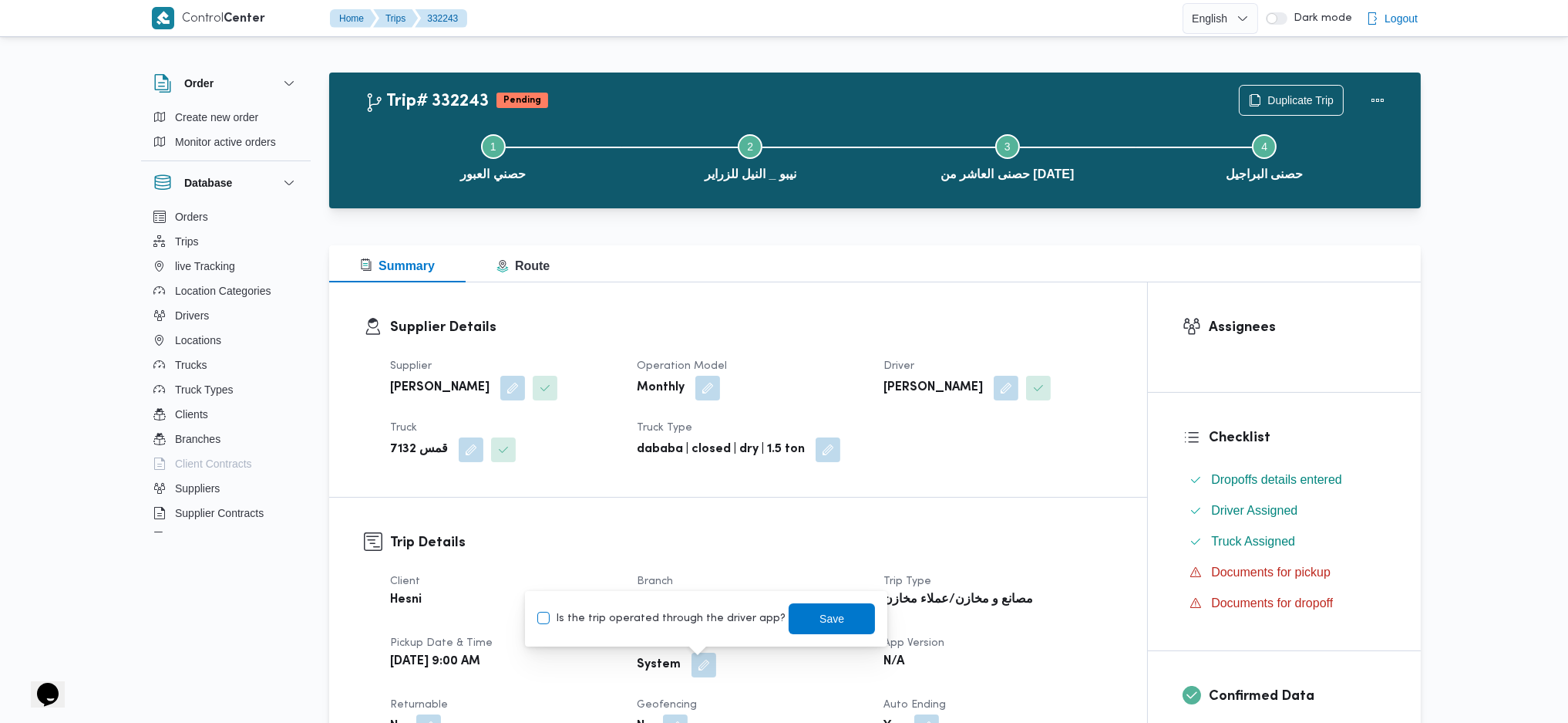
checkbox input "false"
click at [819, 619] on span "Save" at bounding box center [831, 618] width 25 height 18
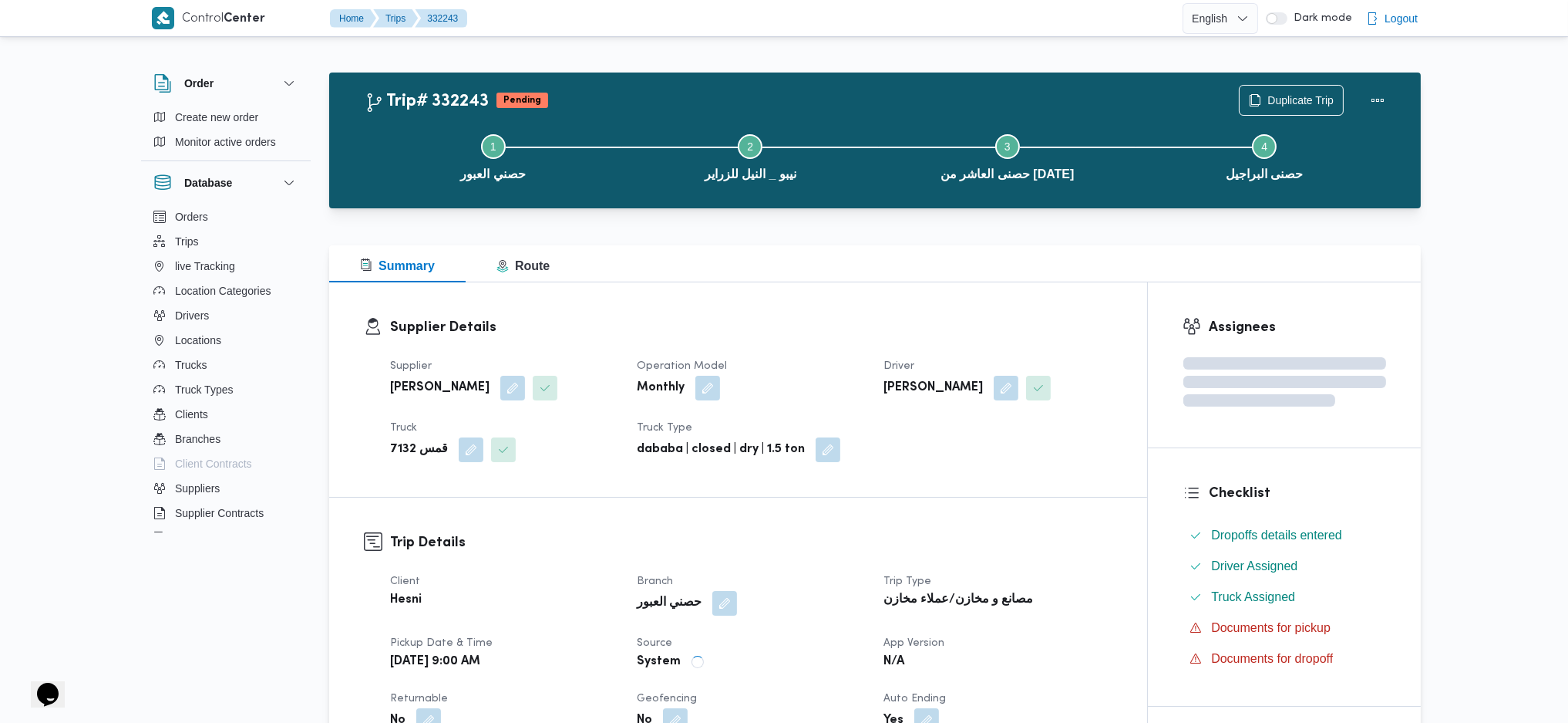
click at [879, 294] on div "Supplier Details Supplier محمد على عبداللطيف الخروف Operation Model Monthly Dri…" at bounding box center [738, 390] width 818 height 214
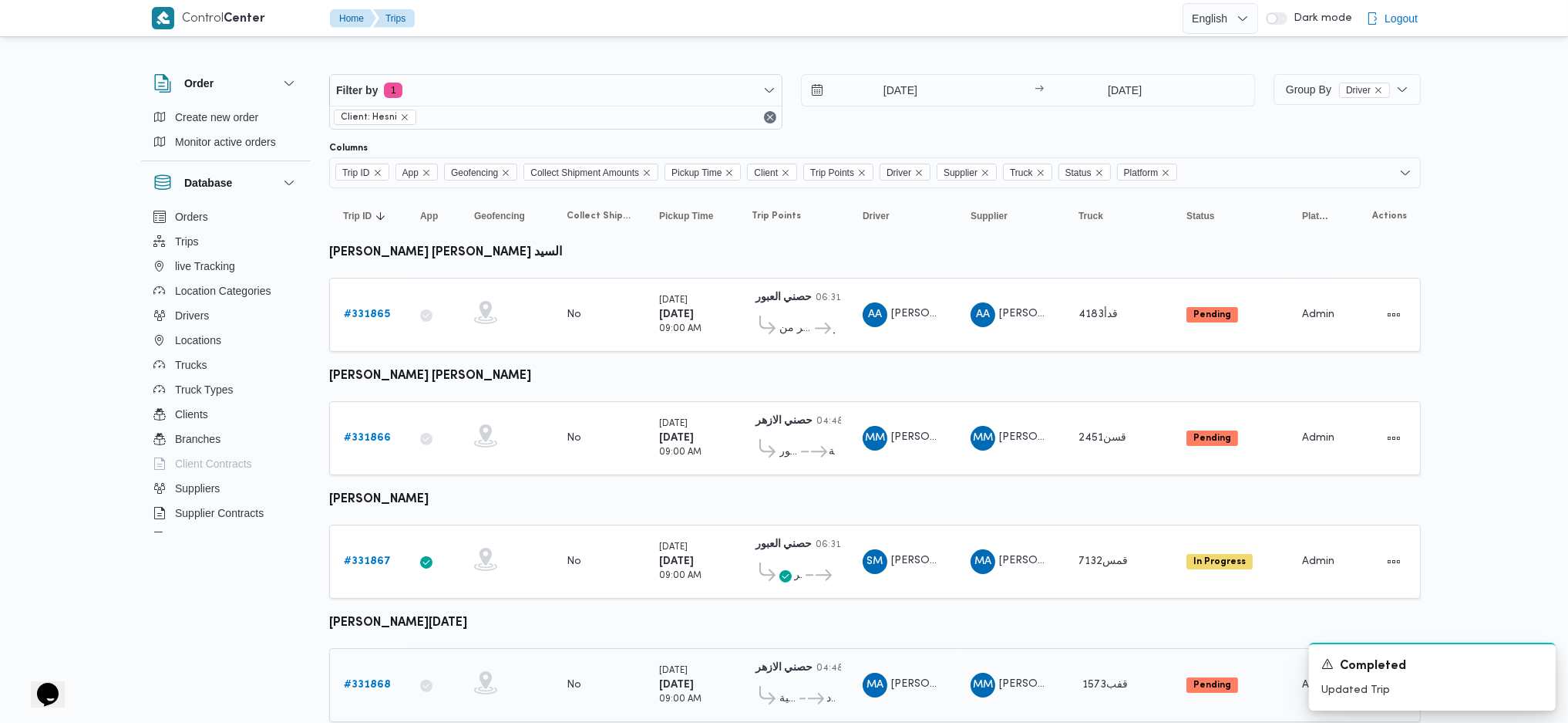
click at [367, 689] on div "# 331868" at bounding box center [367, 684] width 61 height 31
click at [377, 679] on b "# 331868" at bounding box center [367, 684] width 47 height 10
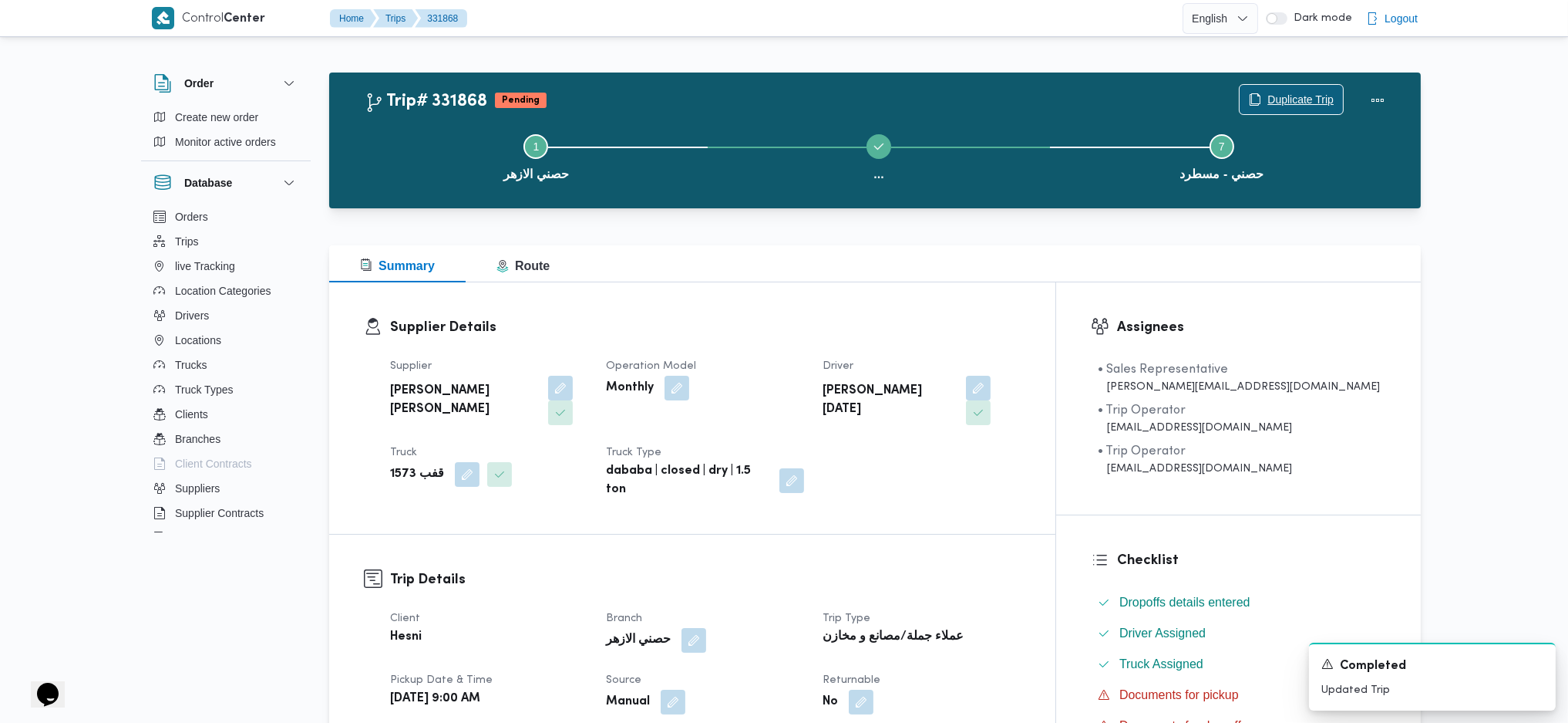
click at [1258, 93] on span "Duplicate Trip" at bounding box center [1291, 99] width 103 height 29
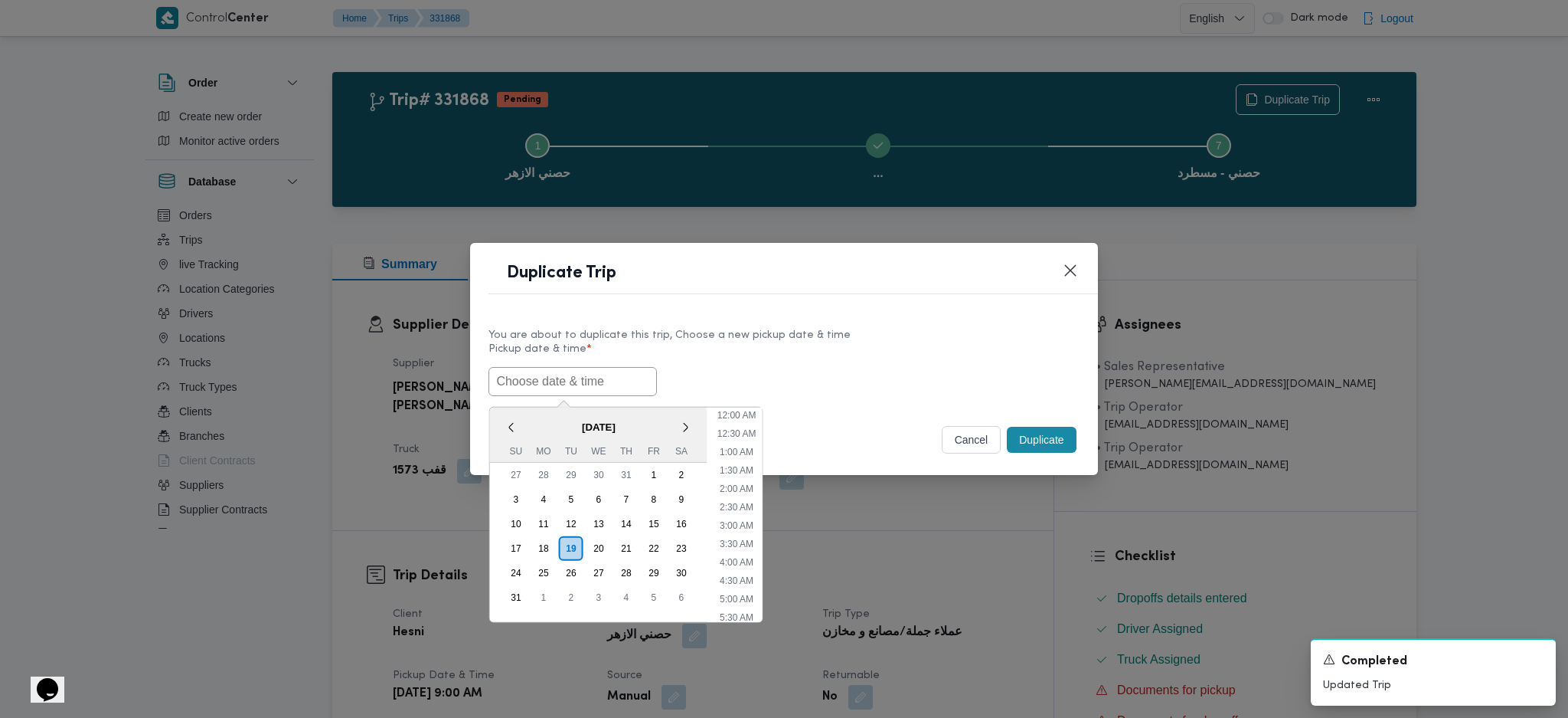
click at [603, 390] on input "text" at bounding box center [572, 381] width 168 height 29
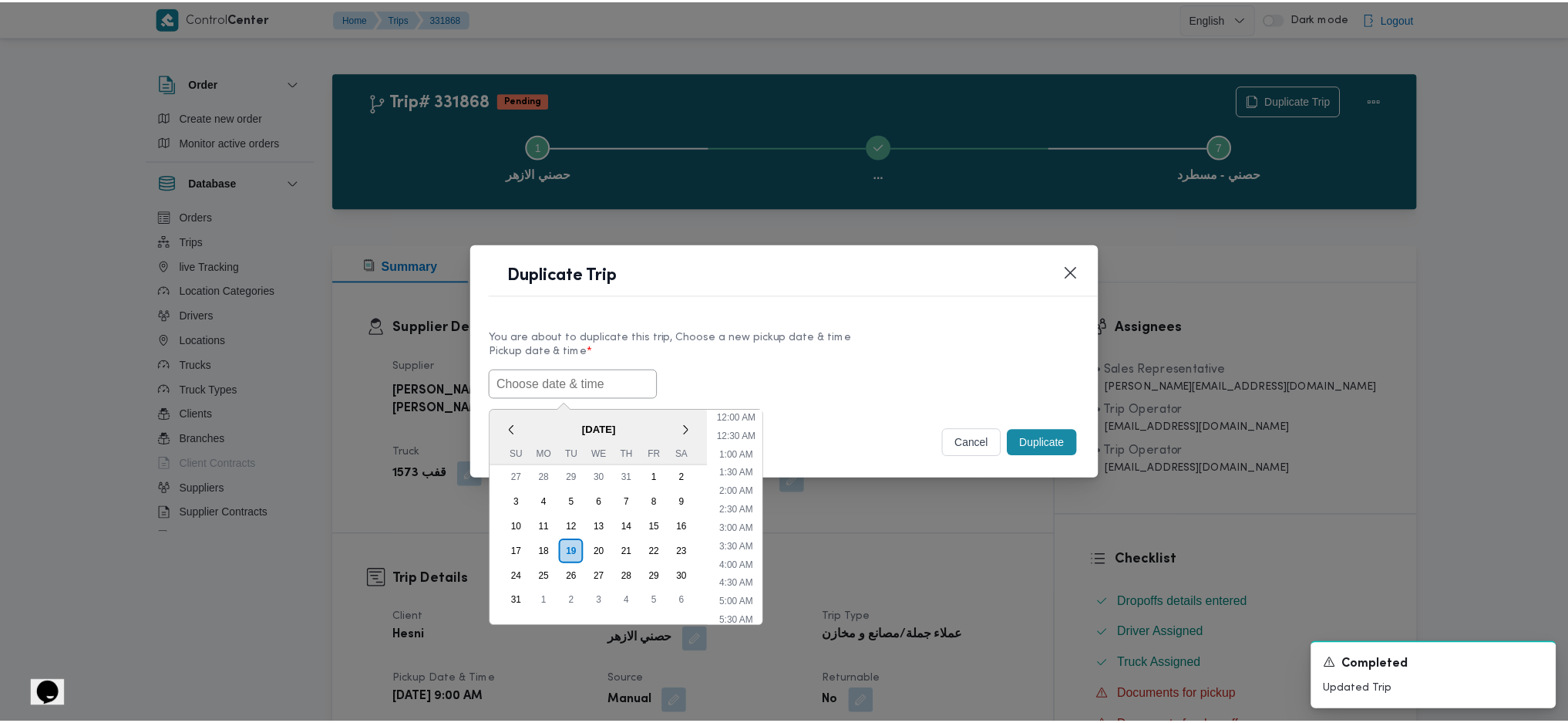
scroll to position [514, 0]
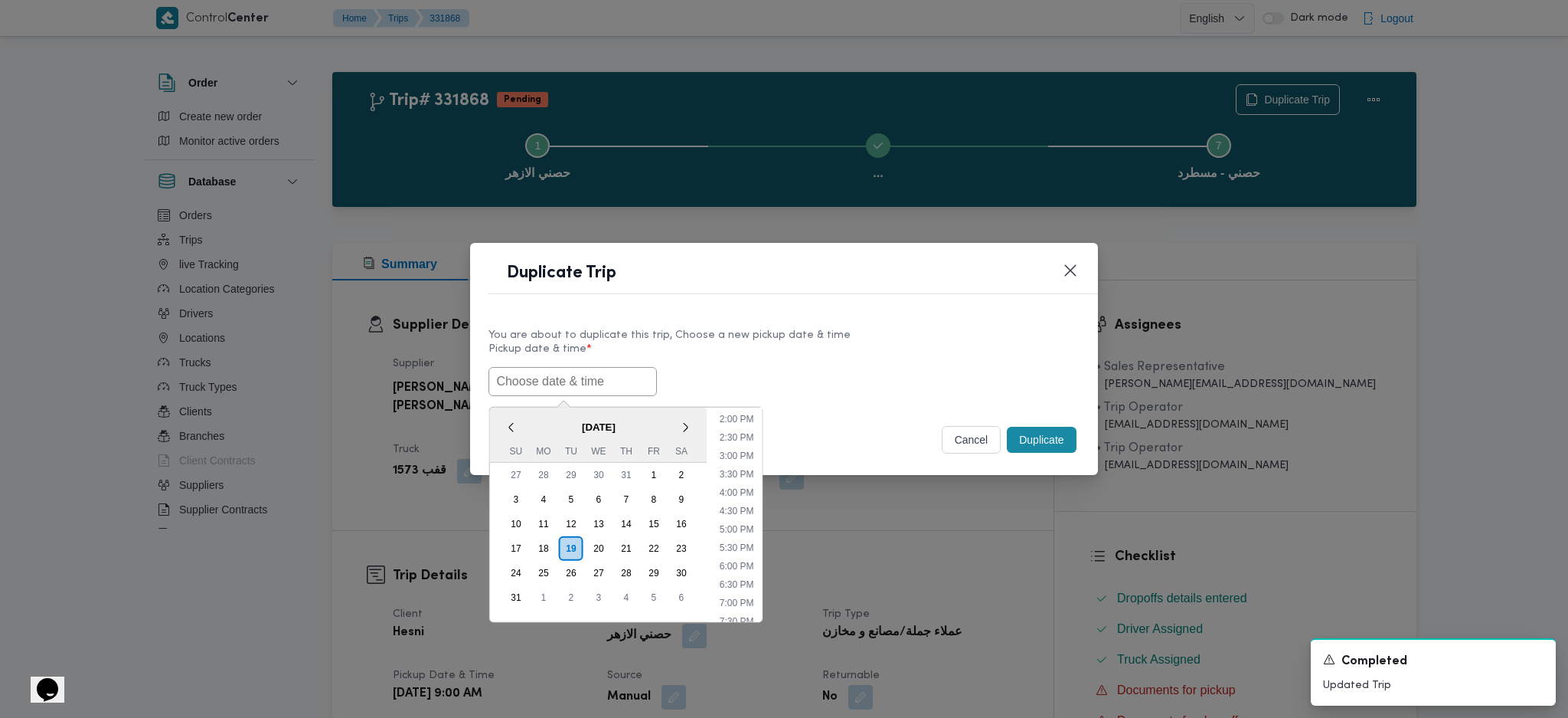
paste input "[DATE] 9:00AM"
type input "[DATE] 9:00AM"
click at [1047, 440] on button "Duplicate" at bounding box center [1041, 440] width 69 height 26
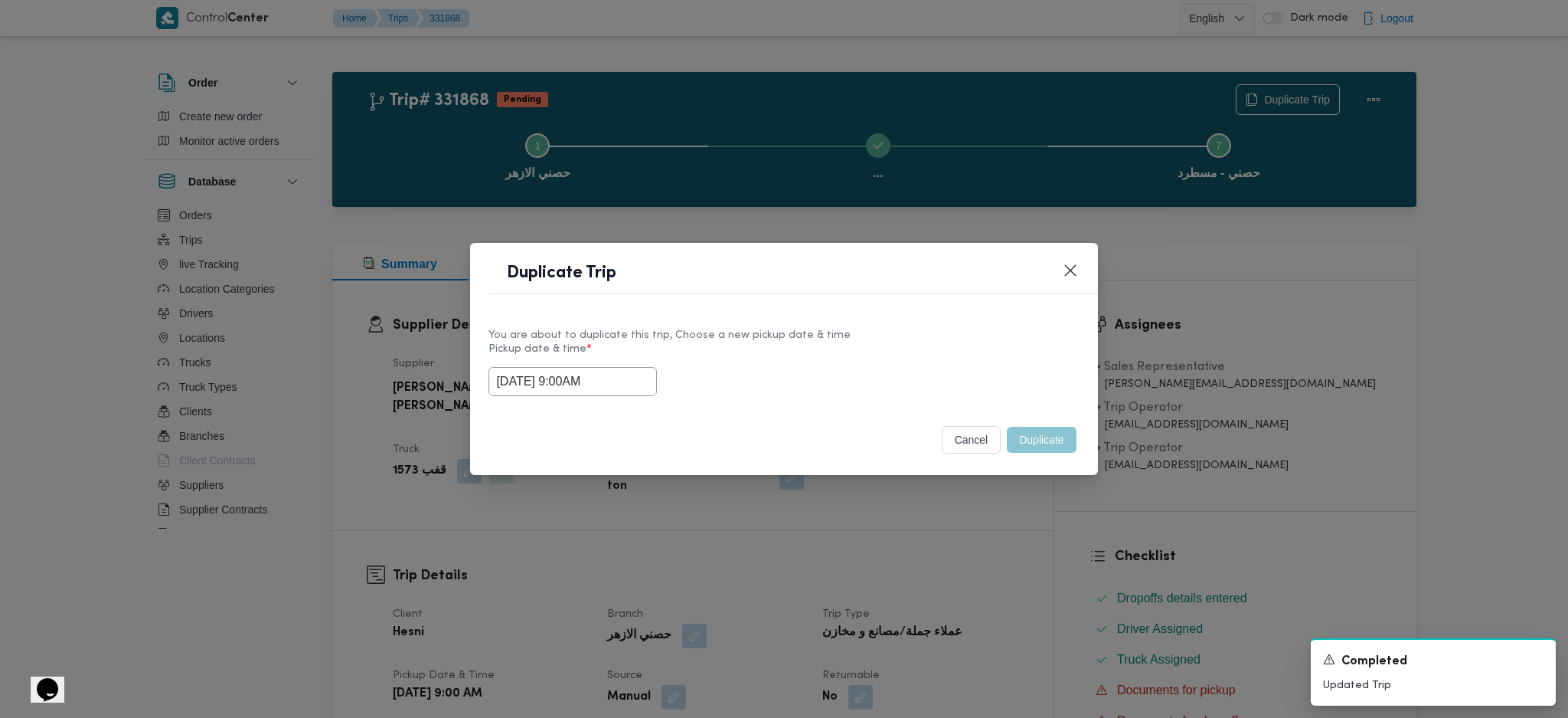
click at [1024, 577] on div "Duplicate Trip You are about to duplicate this trip, Choose a new pickup date &…" at bounding box center [784, 359] width 1568 height 718
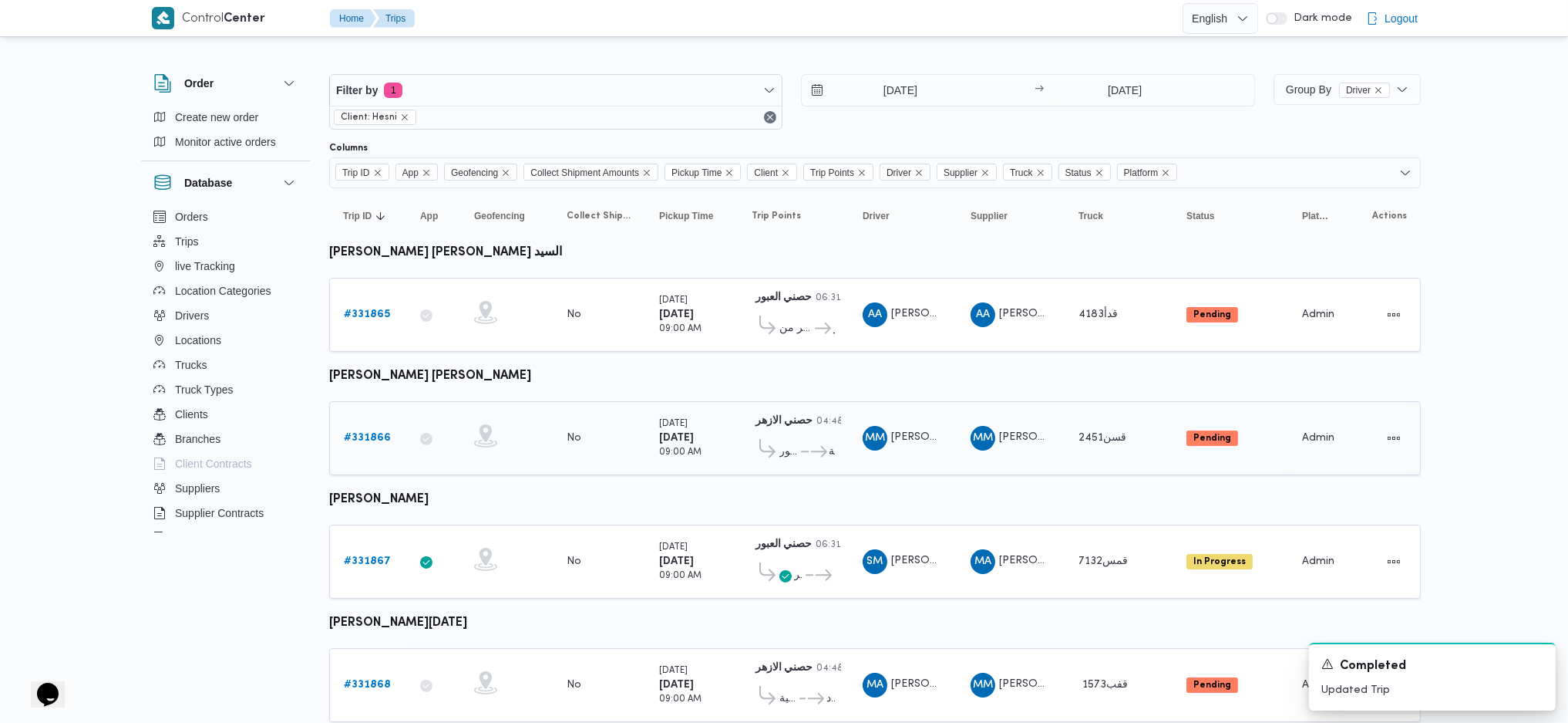
click at [356, 433] on b "# 331866" at bounding box center [367, 437] width 47 height 10
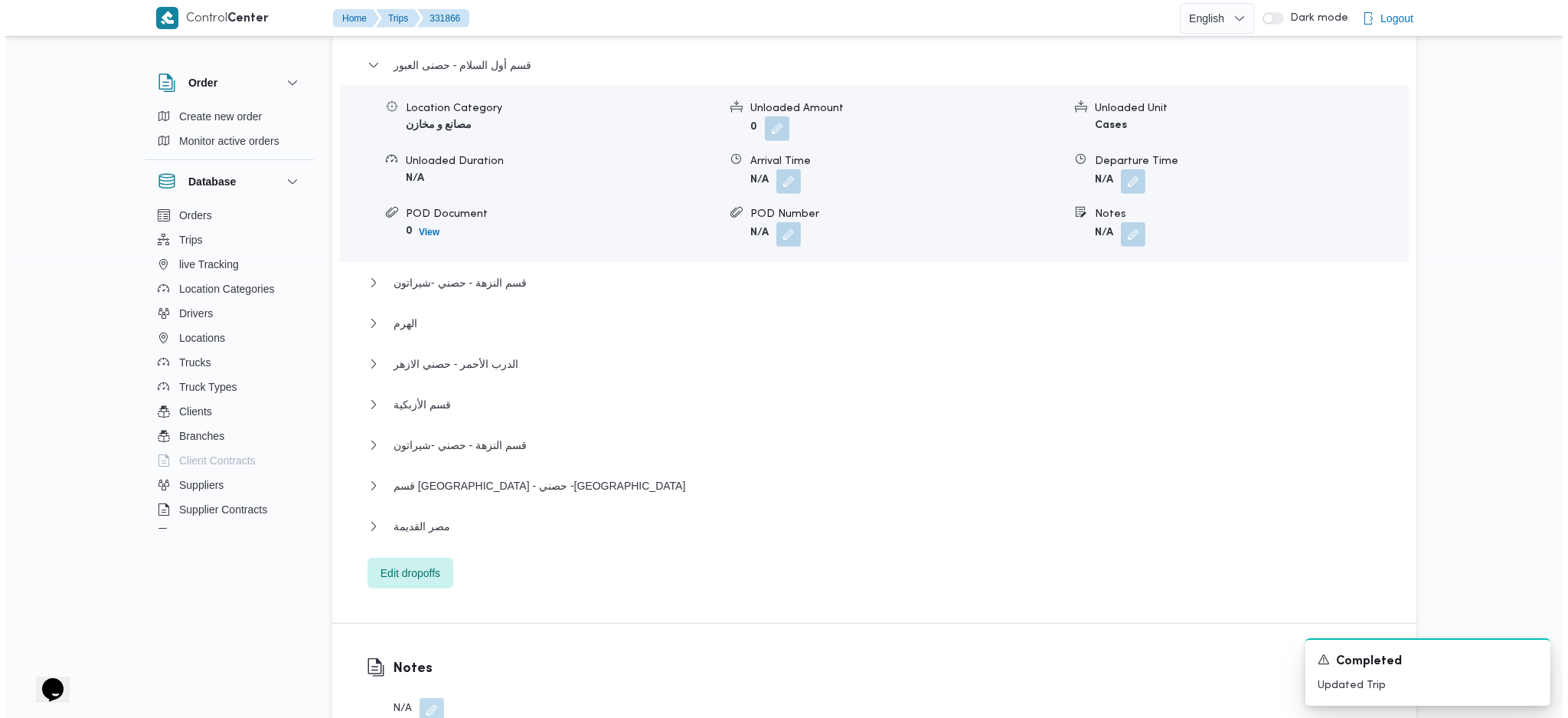
scroll to position [1429, 0]
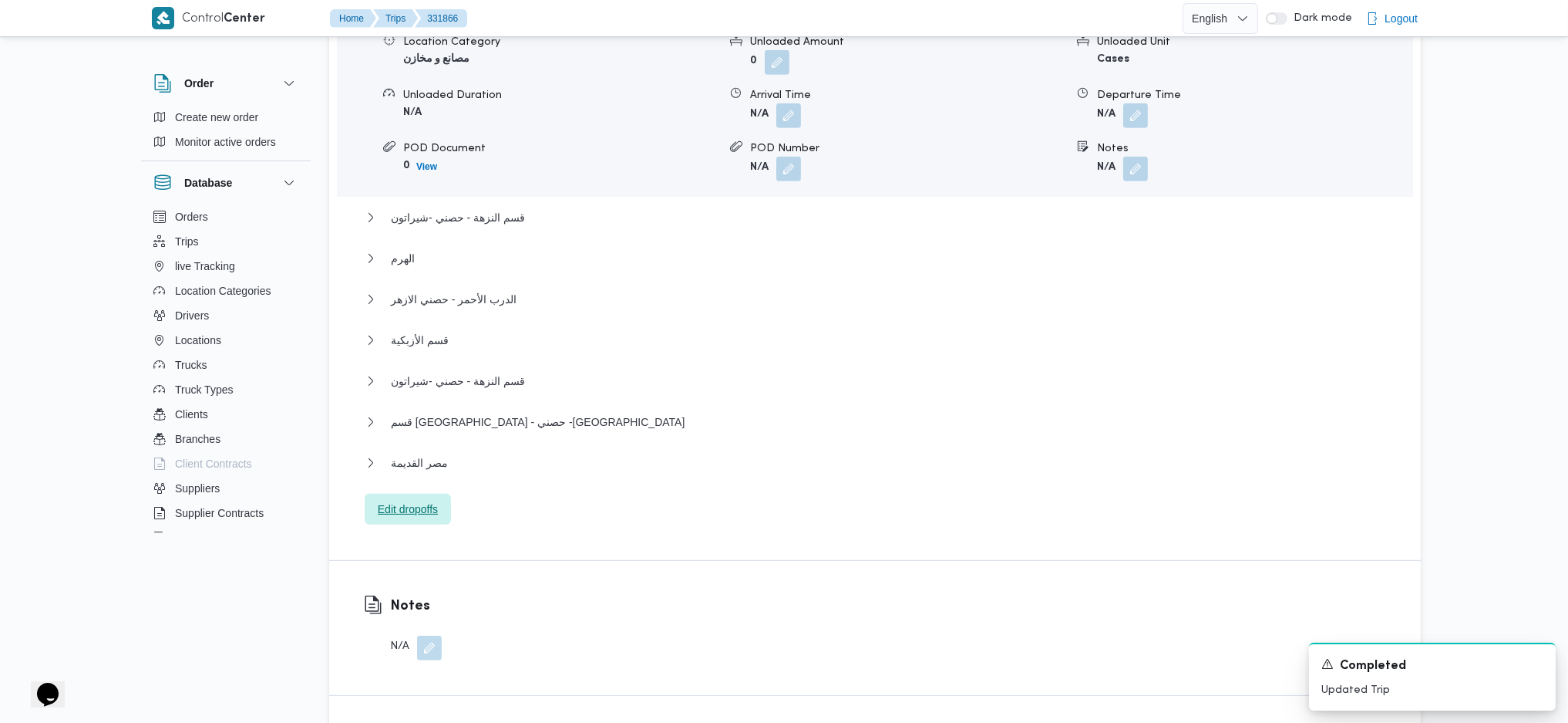
click at [425, 494] on span "Edit dropoffs" at bounding box center [408, 509] width 86 height 31
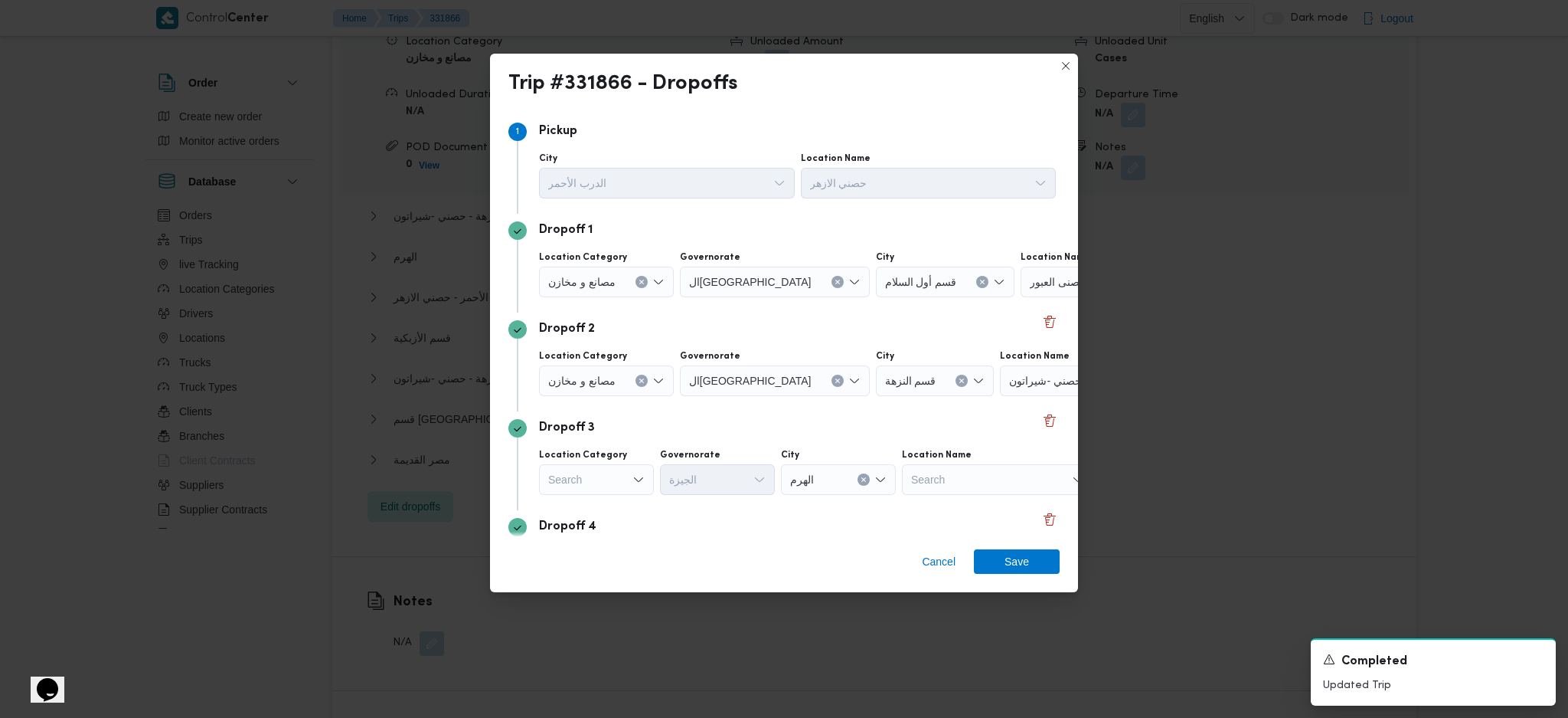
click at [1030, 288] on div "حصنى العبور" at bounding box center [1117, 281] width 192 height 30
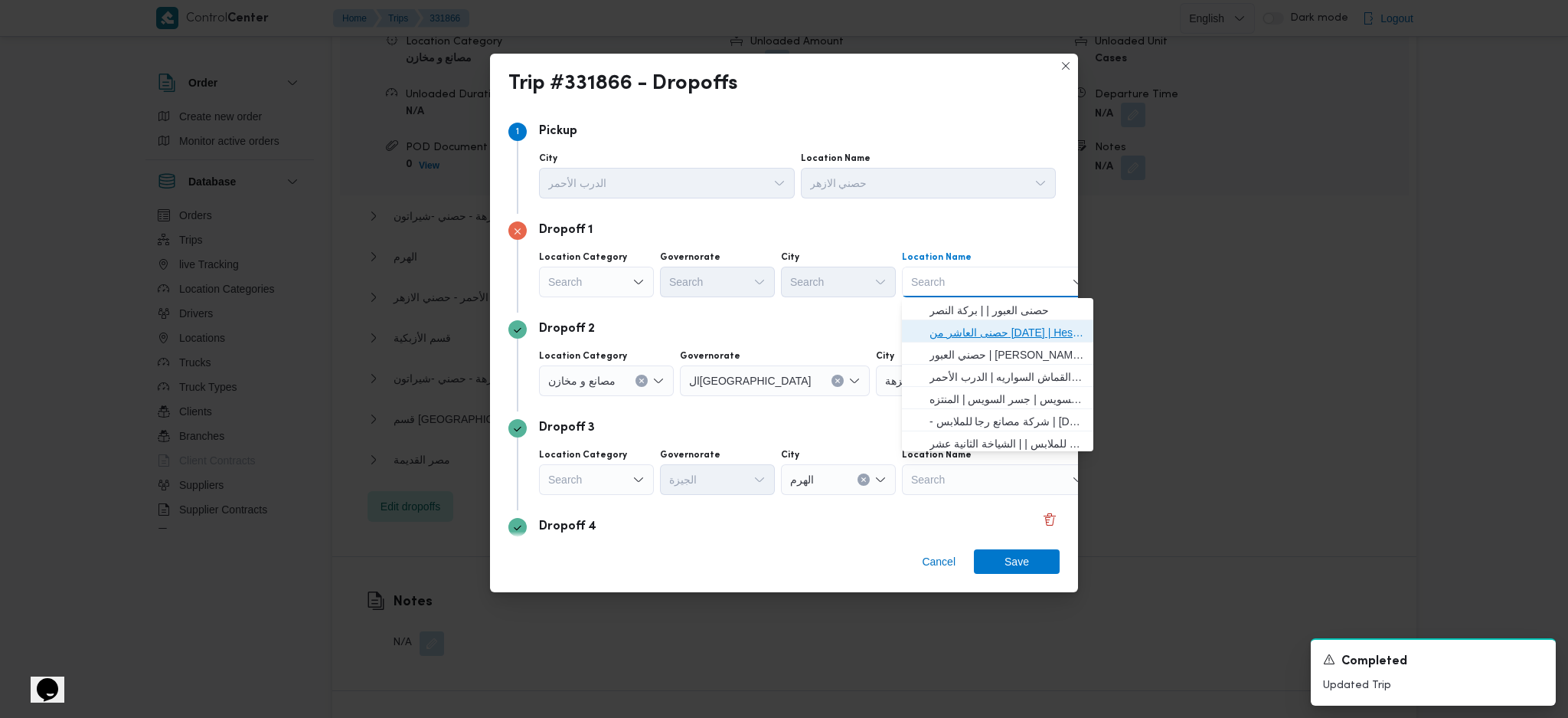
click at [972, 320] on span "حصنى العاشر من [DATE] | Hesni Textiles Factory | جزء من مدينة العاشر-مجاورات" at bounding box center [997, 332] width 179 height 24
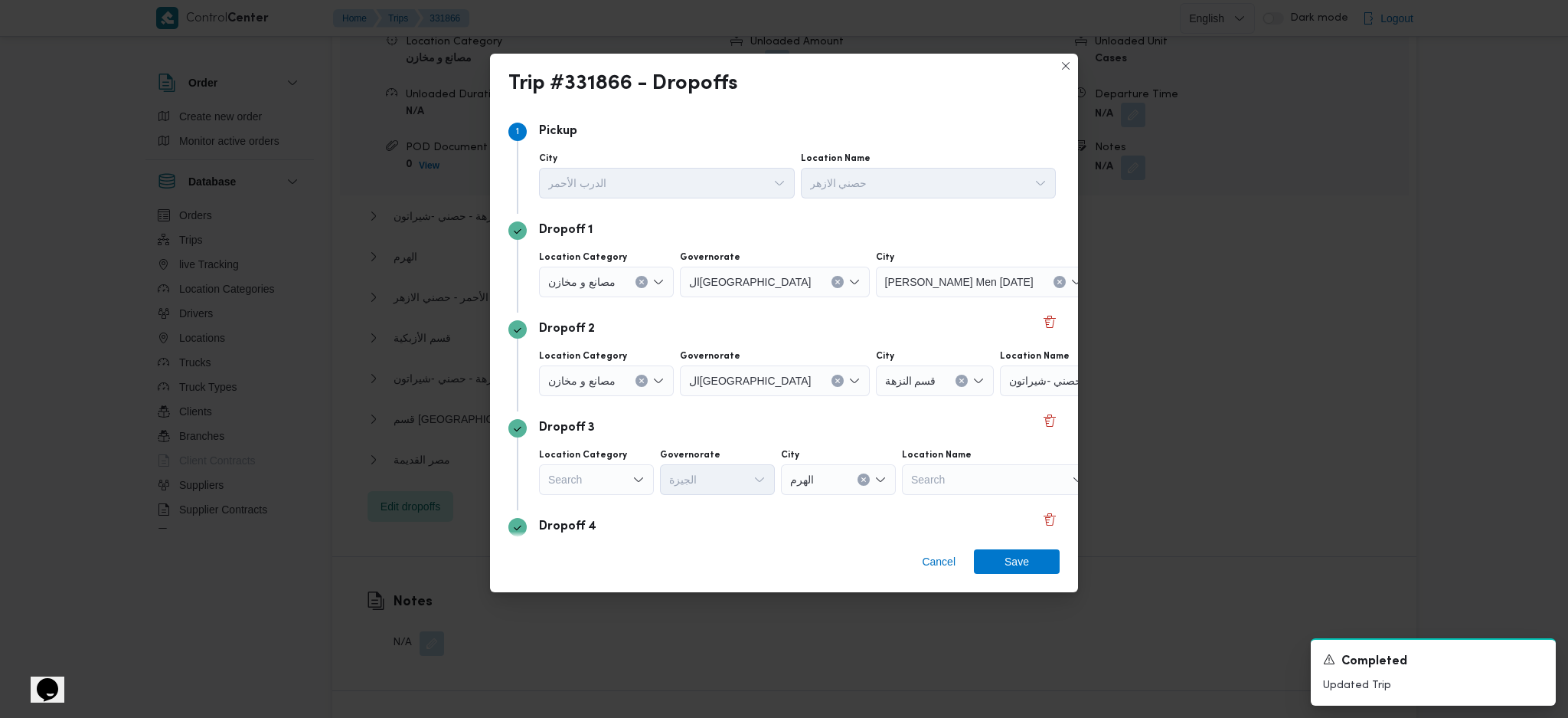
click at [1098, 297] on div "حصني -شيراتون" at bounding box center [1193, 281] width 192 height 30
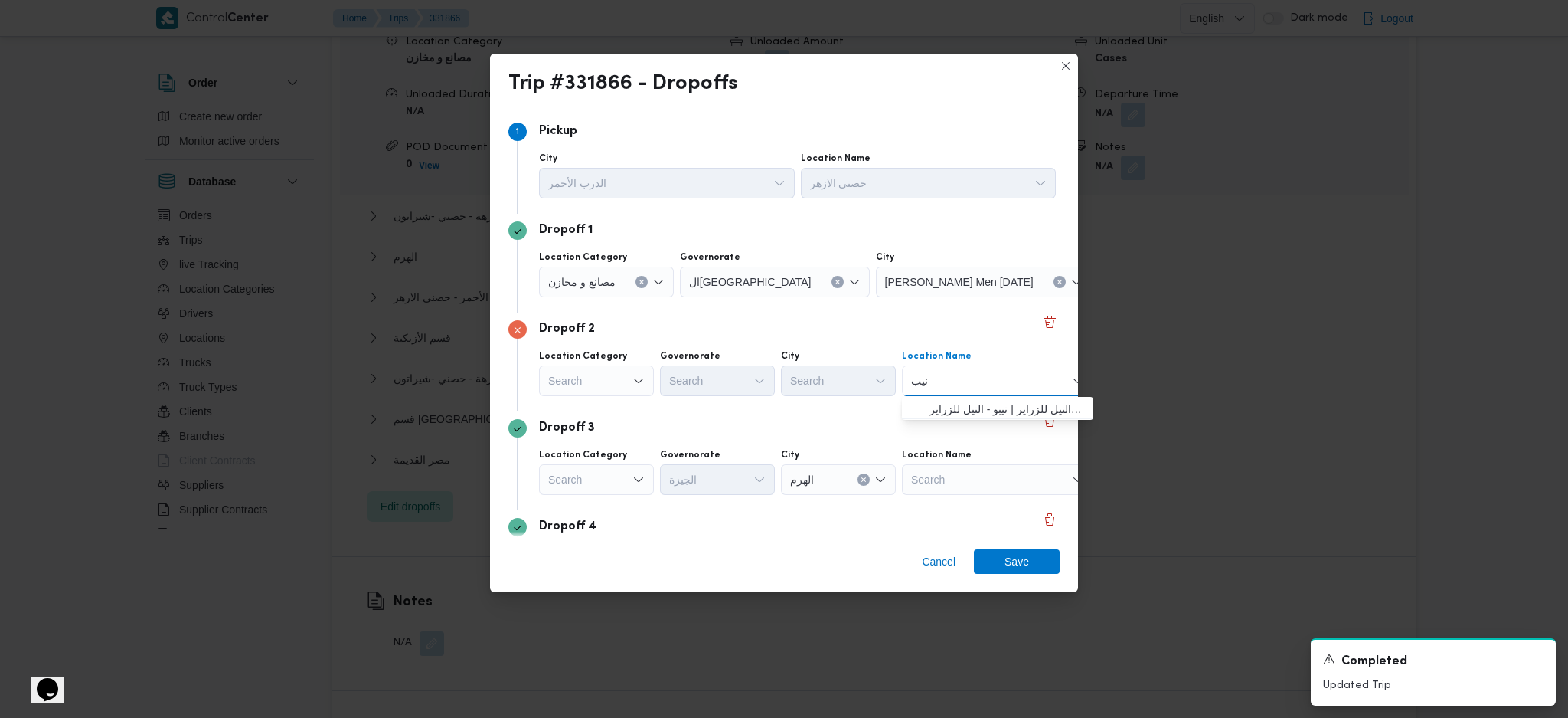
type input "نيب"
click at [981, 411] on span "نيب و _ النيل للزراير | نيبو - النيل للزراير | null" at bounding box center [1007, 409] width 155 height 18
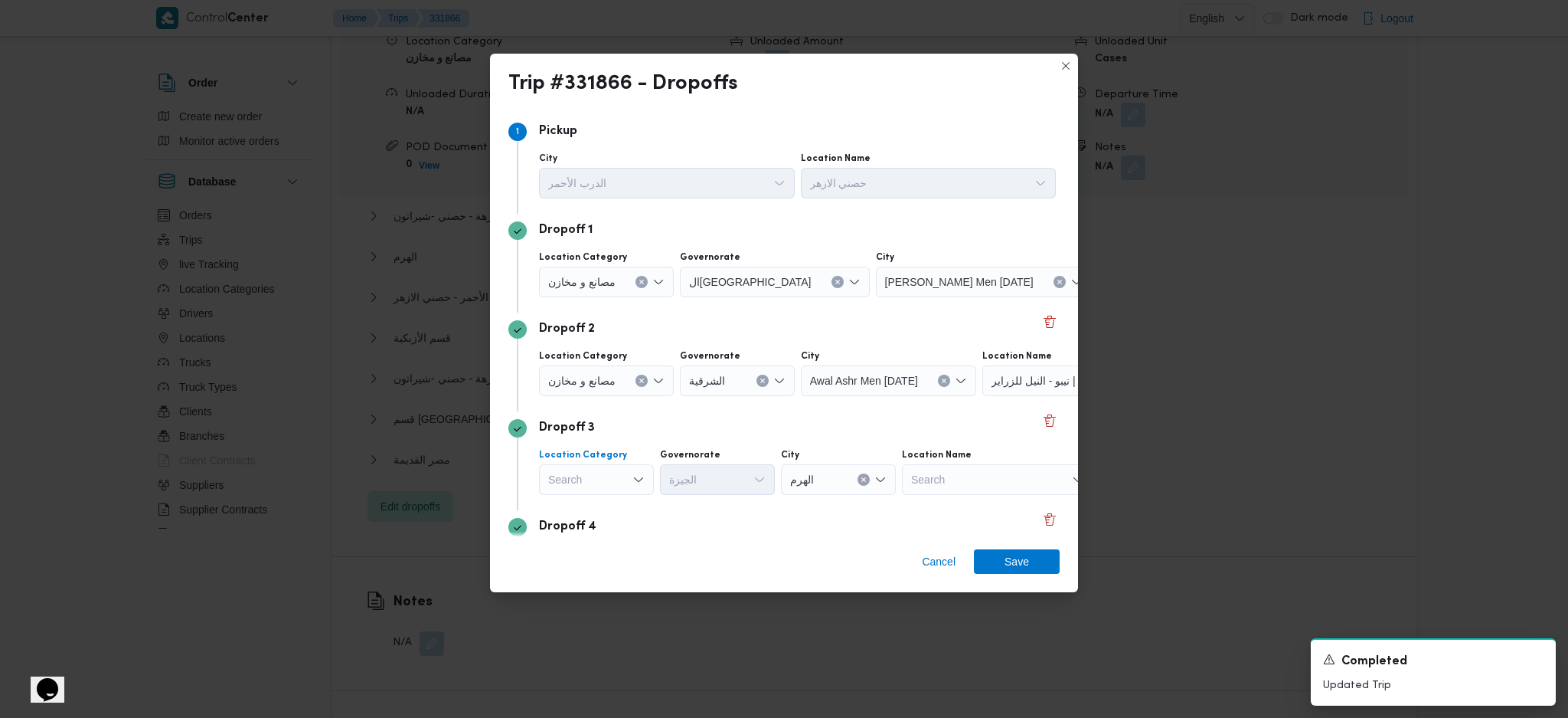
click at [638, 477] on icon "Open list of options" at bounding box center [639, 479] width 12 height 12
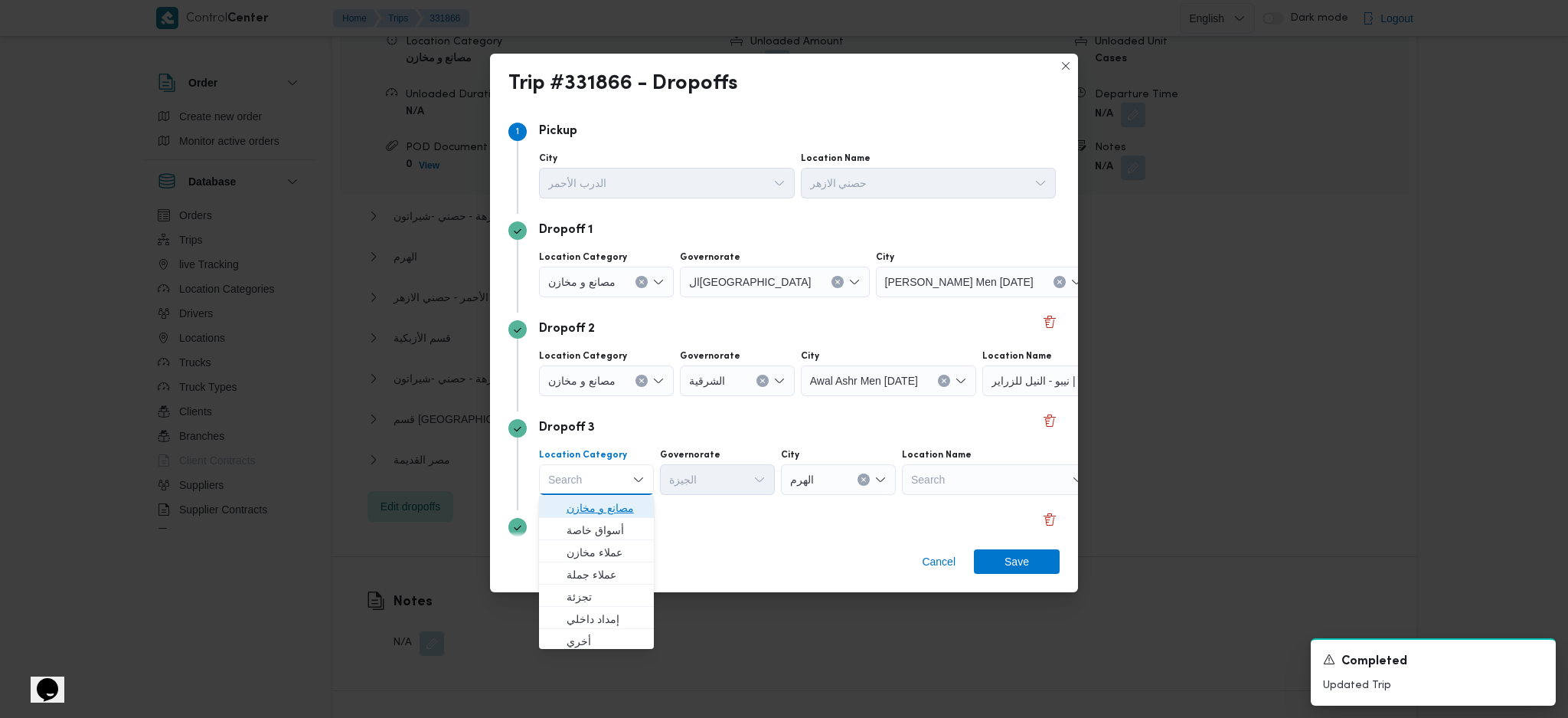
drag, startPoint x: 633, startPoint y: 477, endPoint x: 868, endPoint y: 513, distance: 237.7
click at [602, 504] on span "مصانع و مخازن" at bounding box center [605, 507] width 78 height 18
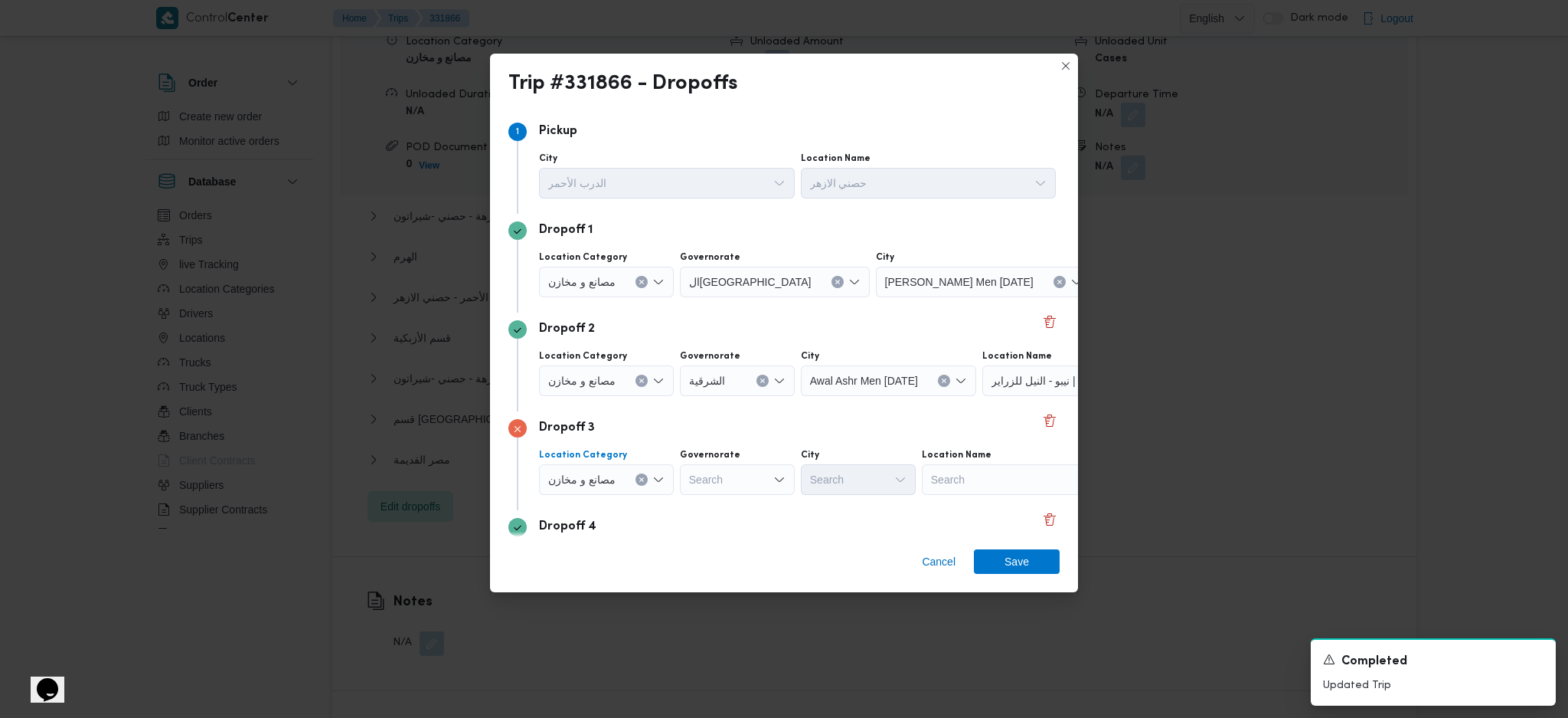
click at [1098, 297] on div "Search" at bounding box center [1193, 281] width 192 height 30
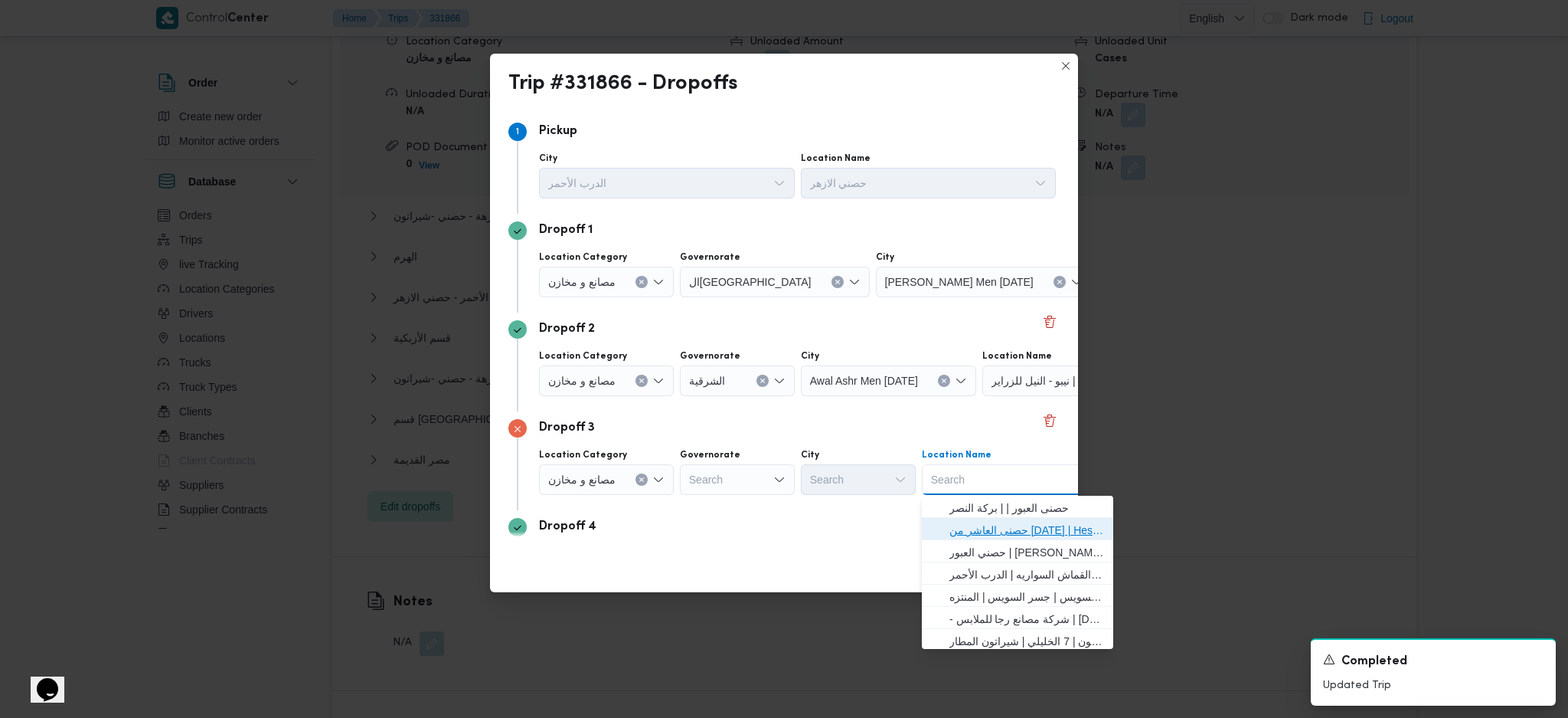
click at [971, 525] on span "حصنى العاشر من رمضان | Hesni Textiles Factory | جزء من مدينة العاشر-مجاورات" at bounding box center [1027, 530] width 155 height 18
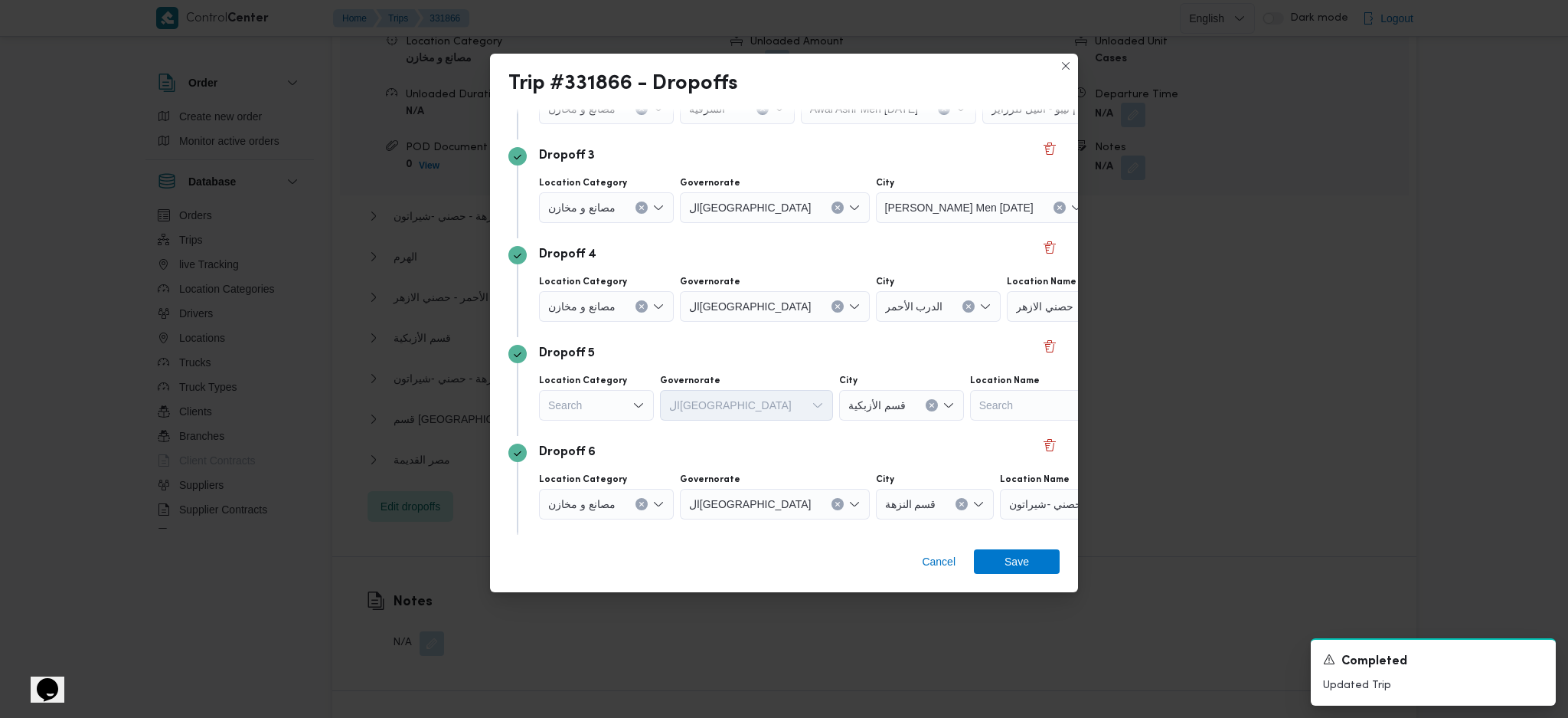
scroll to position [307, 0]
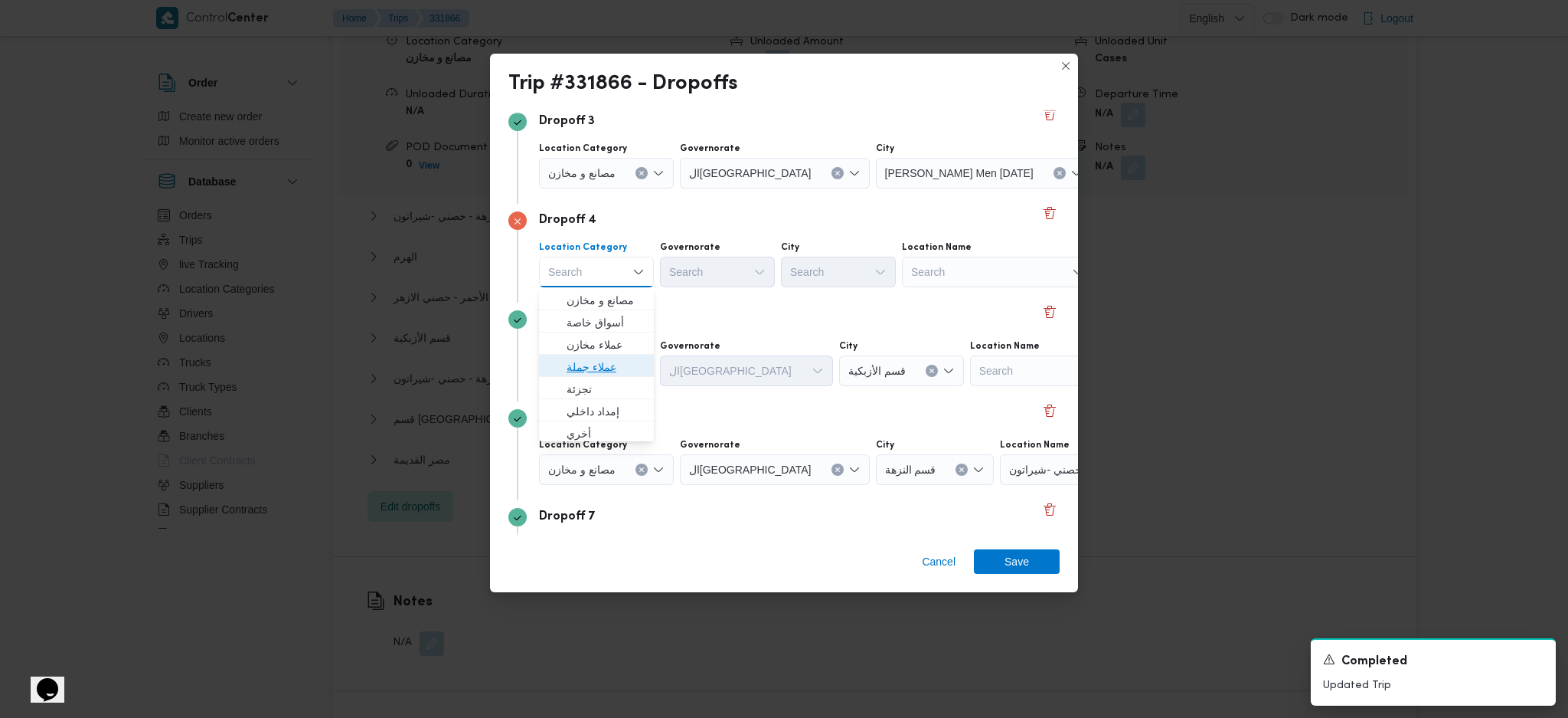
click at [620, 375] on span "عملاء جملة" at bounding box center [605, 366] width 78 height 18
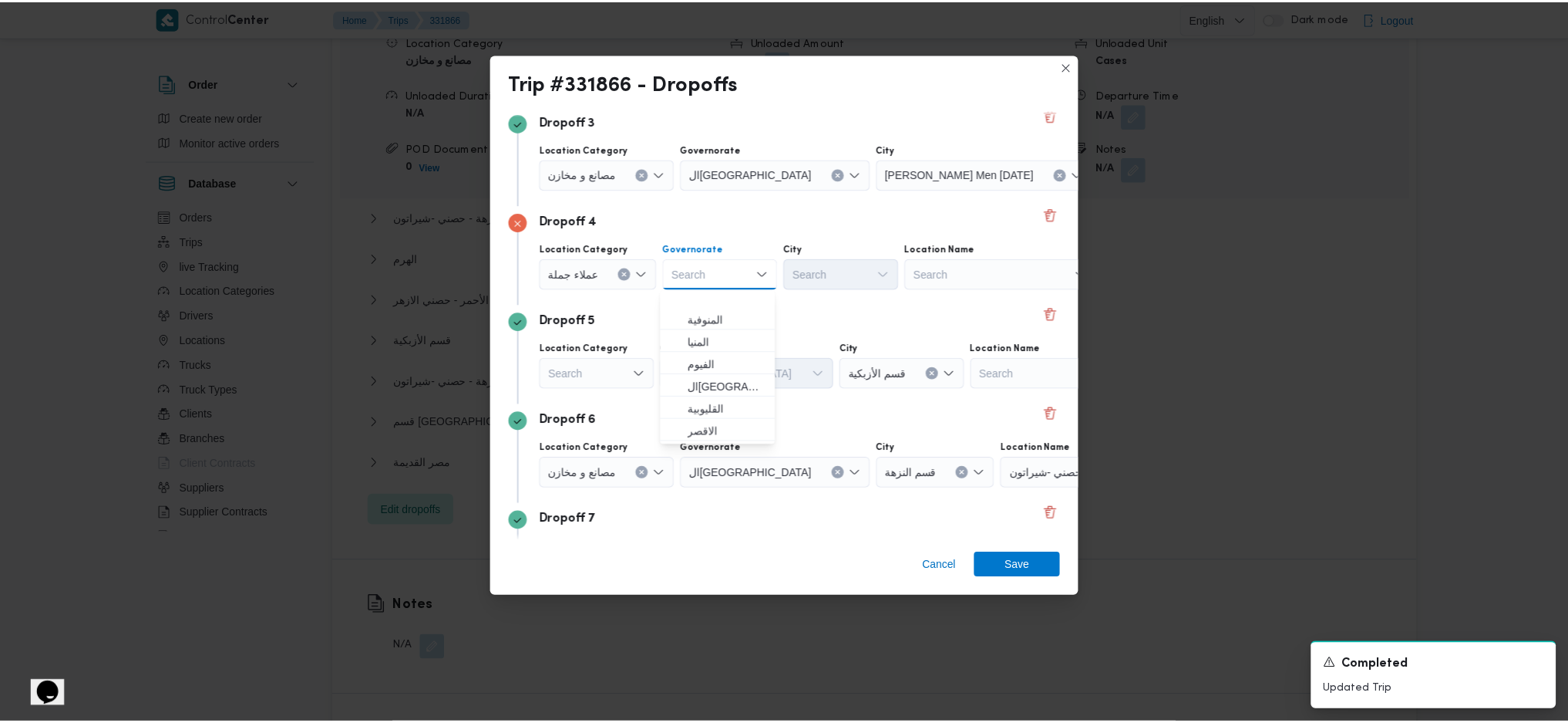
scroll to position [205, 0]
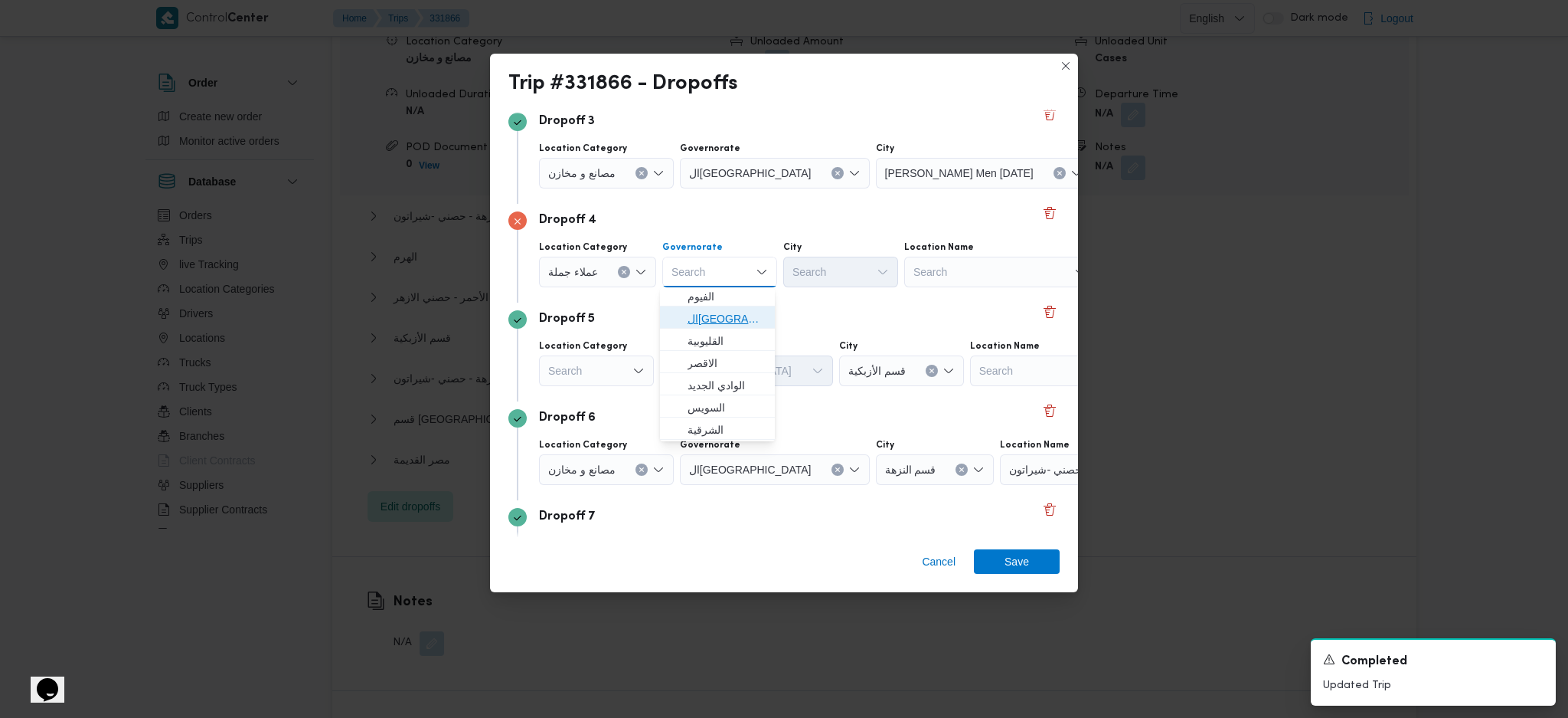
click at [720, 320] on span "القاهرة" at bounding box center [727, 318] width 78 height 18
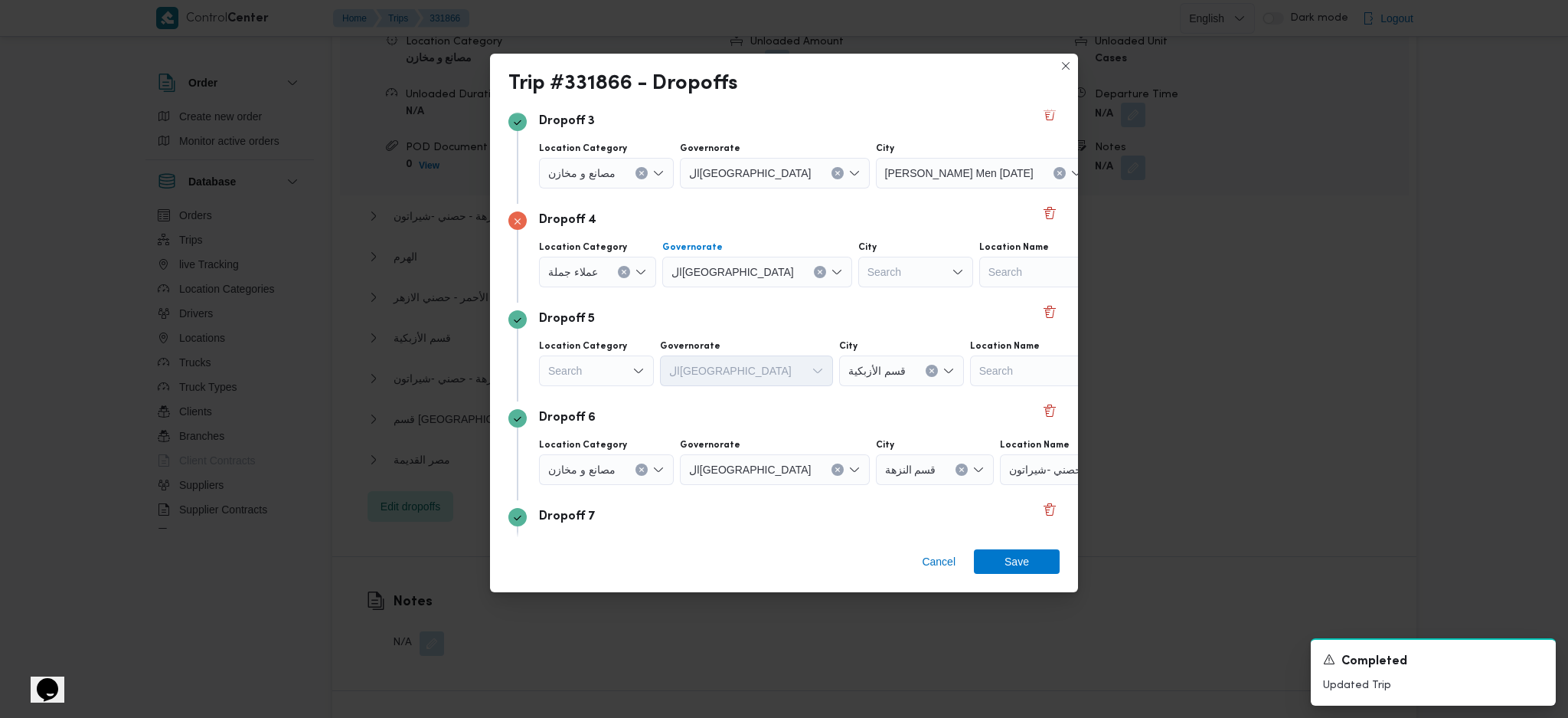
type input "ول"
click at [828, 347] on span "قسم أ ول القاهرة الجديدة" at bounding box center [848, 344] width 78 height 18
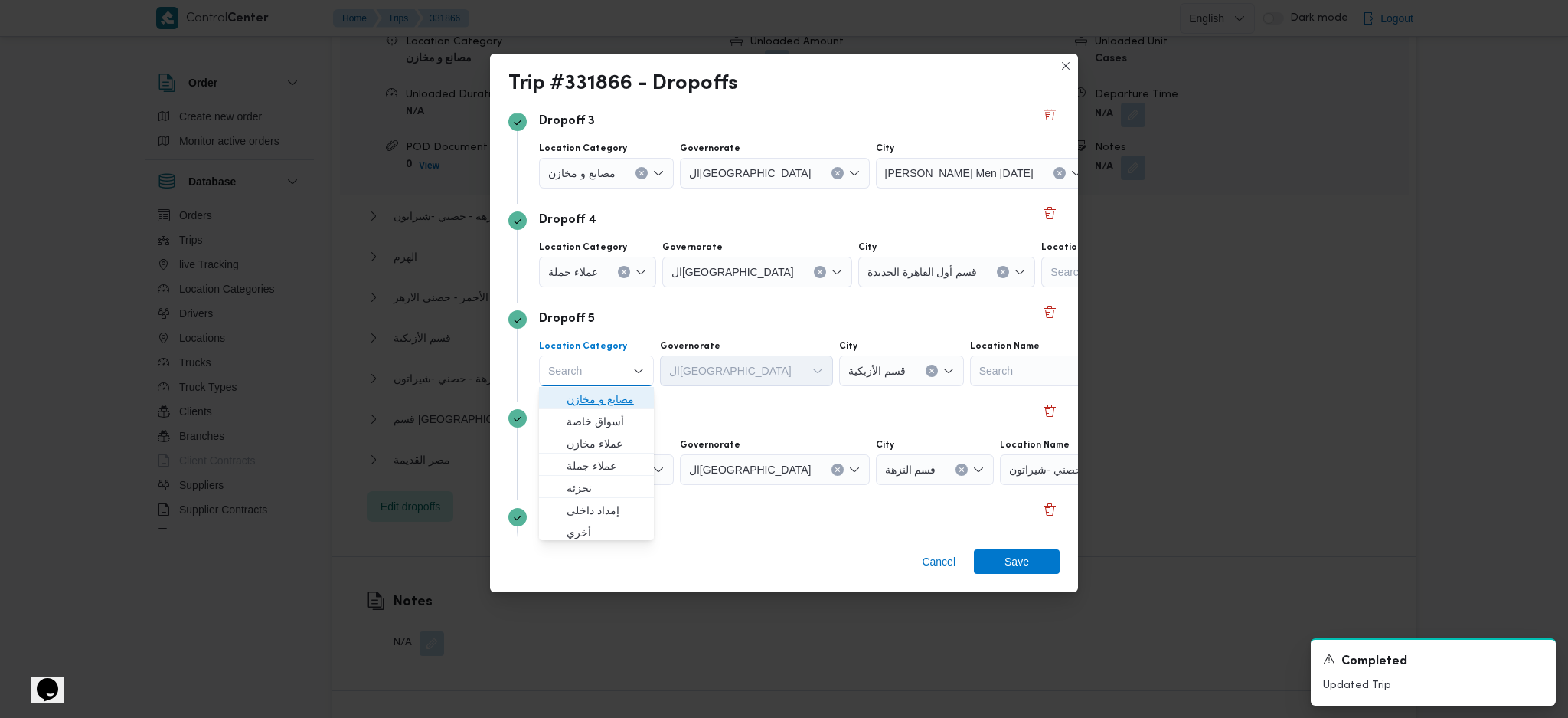
click at [617, 396] on span "مصانع و مخازن" at bounding box center [605, 398] width 78 height 18
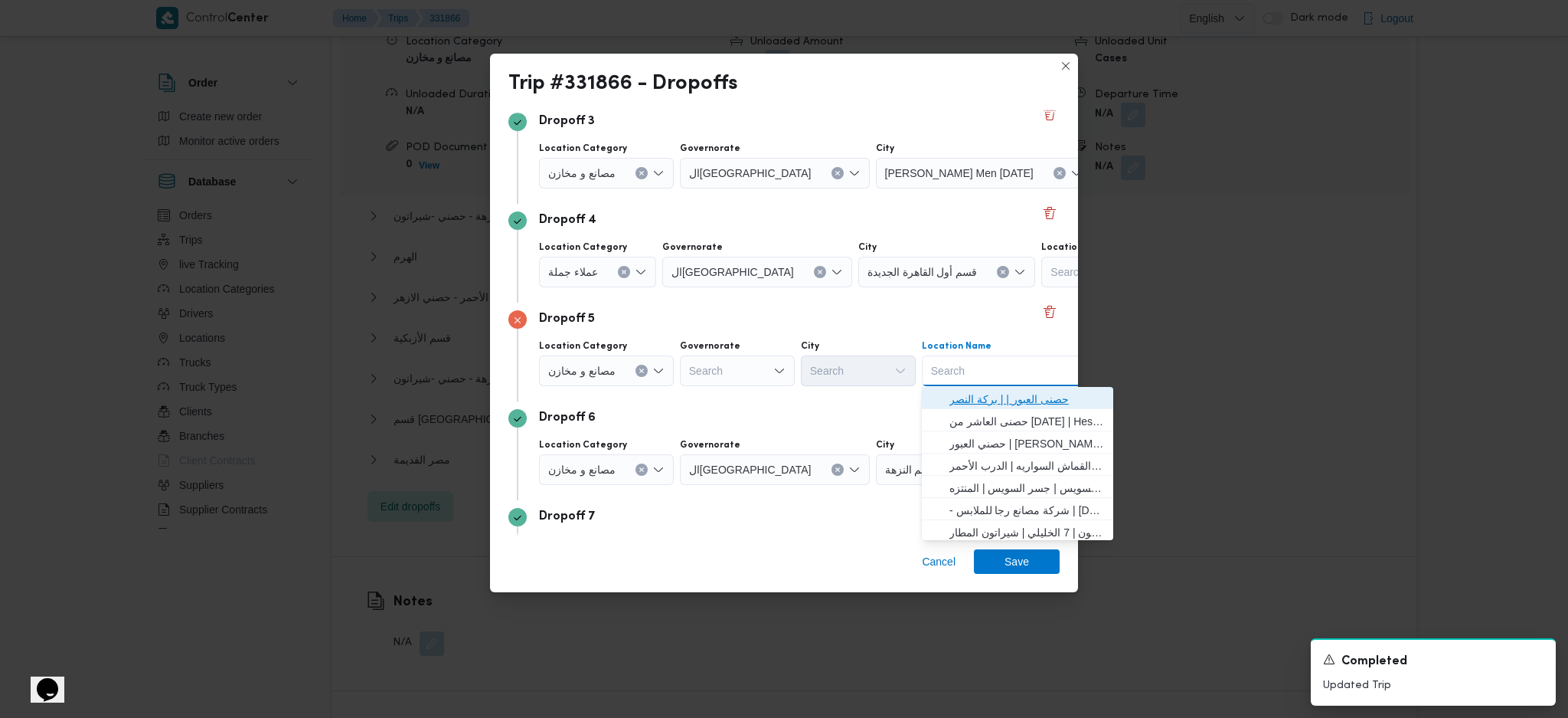
click at [1010, 400] on span "حصنى العبور | | بركة النصر" at bounding box center [1027, 398] width 155 height 18
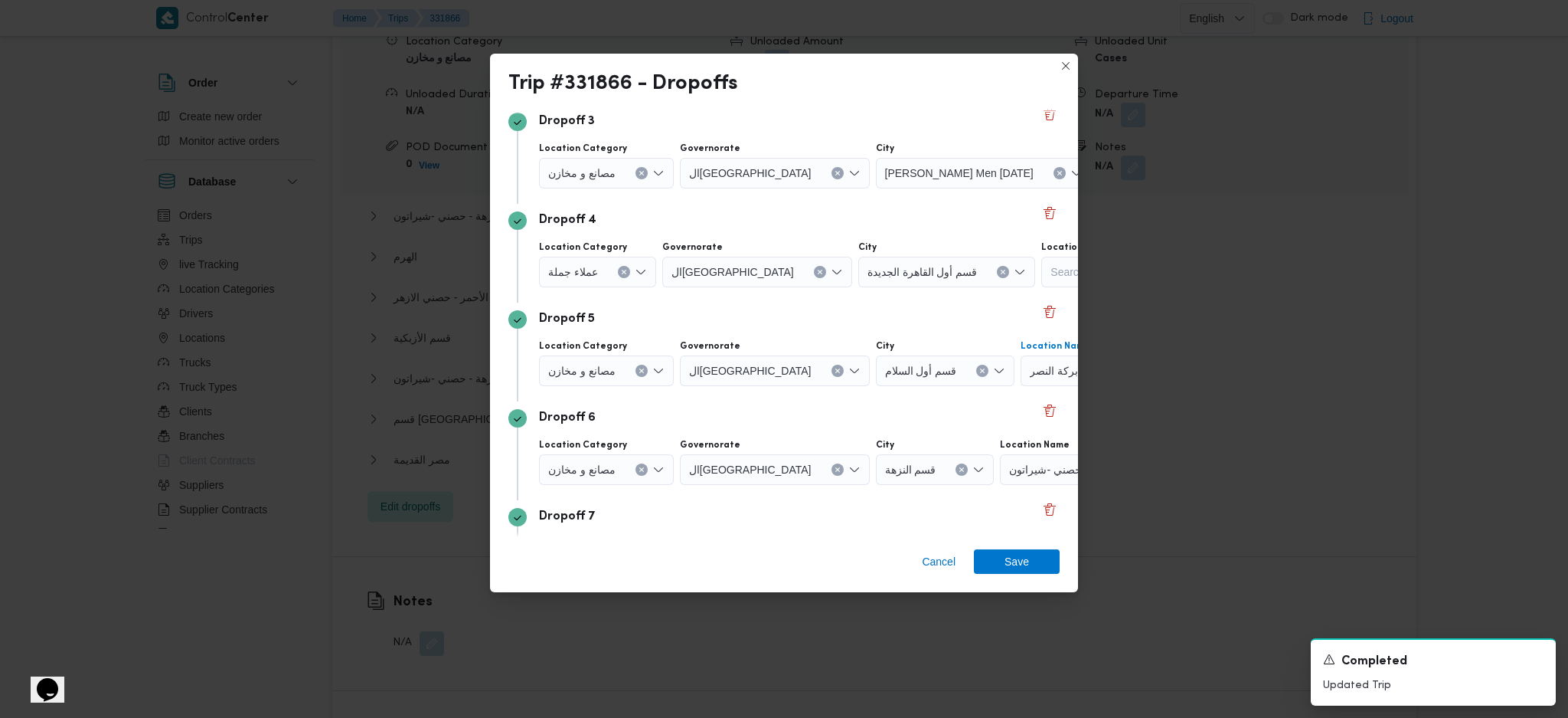
click at [1003, 582] on div "Cancel Save" at bounding box center [784, 564] width 588 height 55
click at [1010, 560] on span "Save" at bounding box center [1017, 560] width 24 height 24
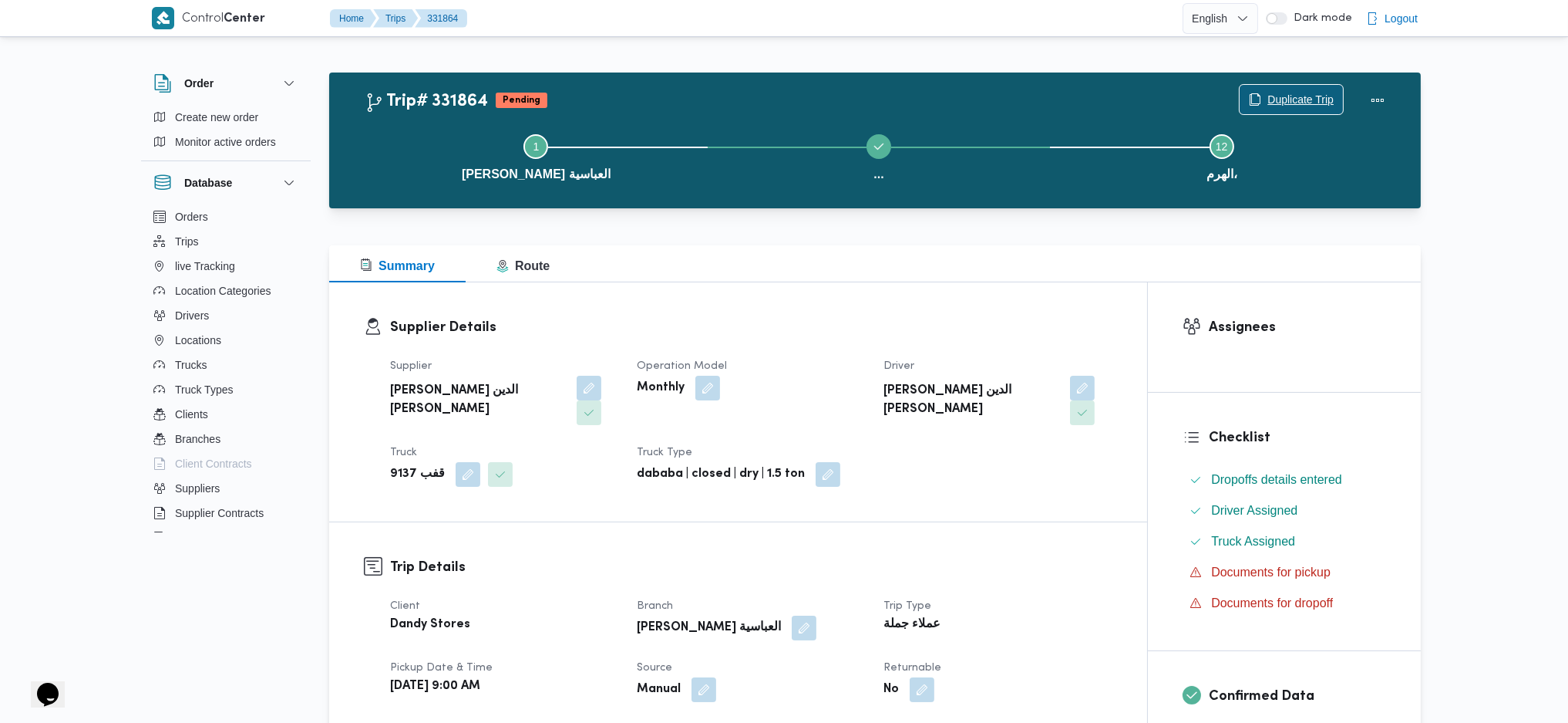
click at [1269, 103] on span "Duplicate Trip" at bounding box center [1301, 99] width 67 height 18
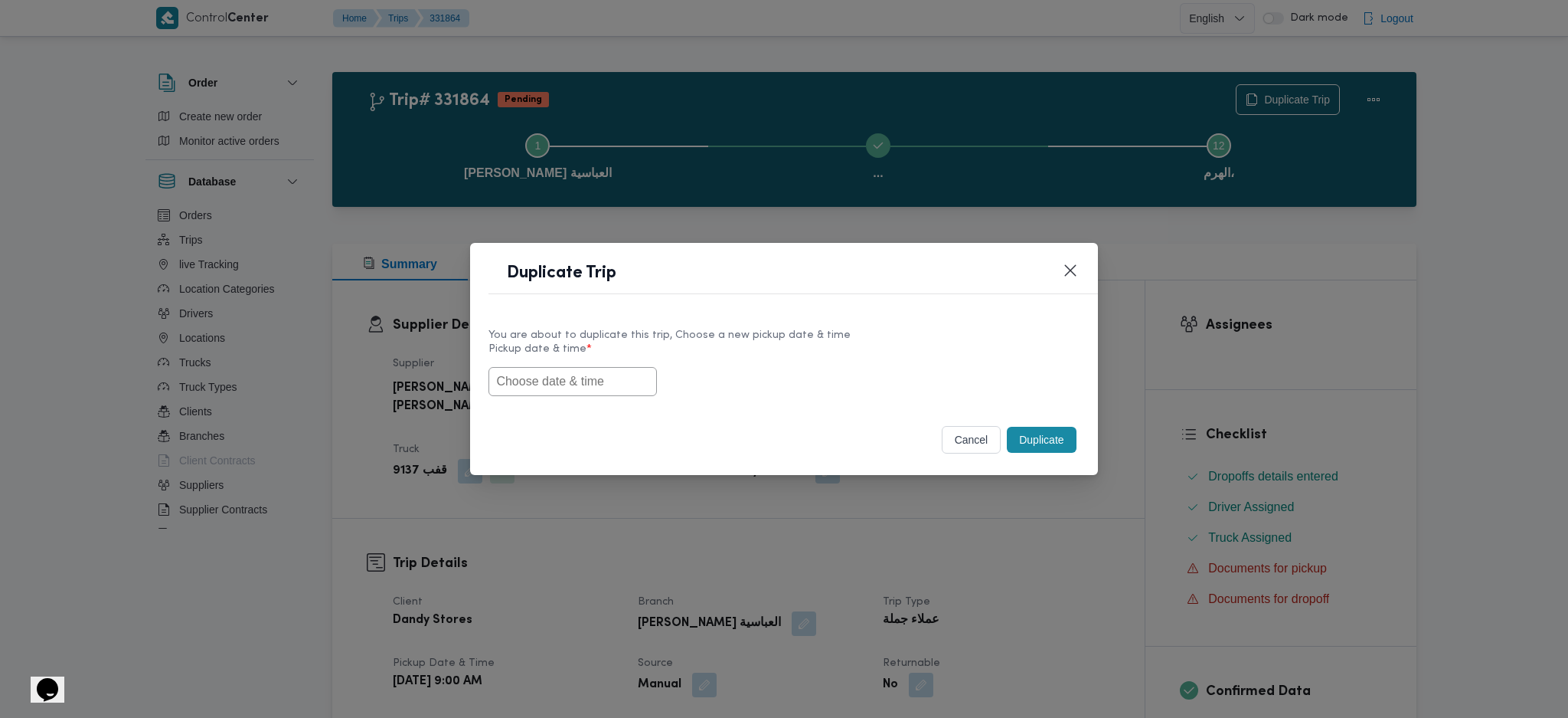
click at [556, 389] on input "text" at bounding box center [572, 381] width 168 height 29
paste input "[DATE] 9:00AM"
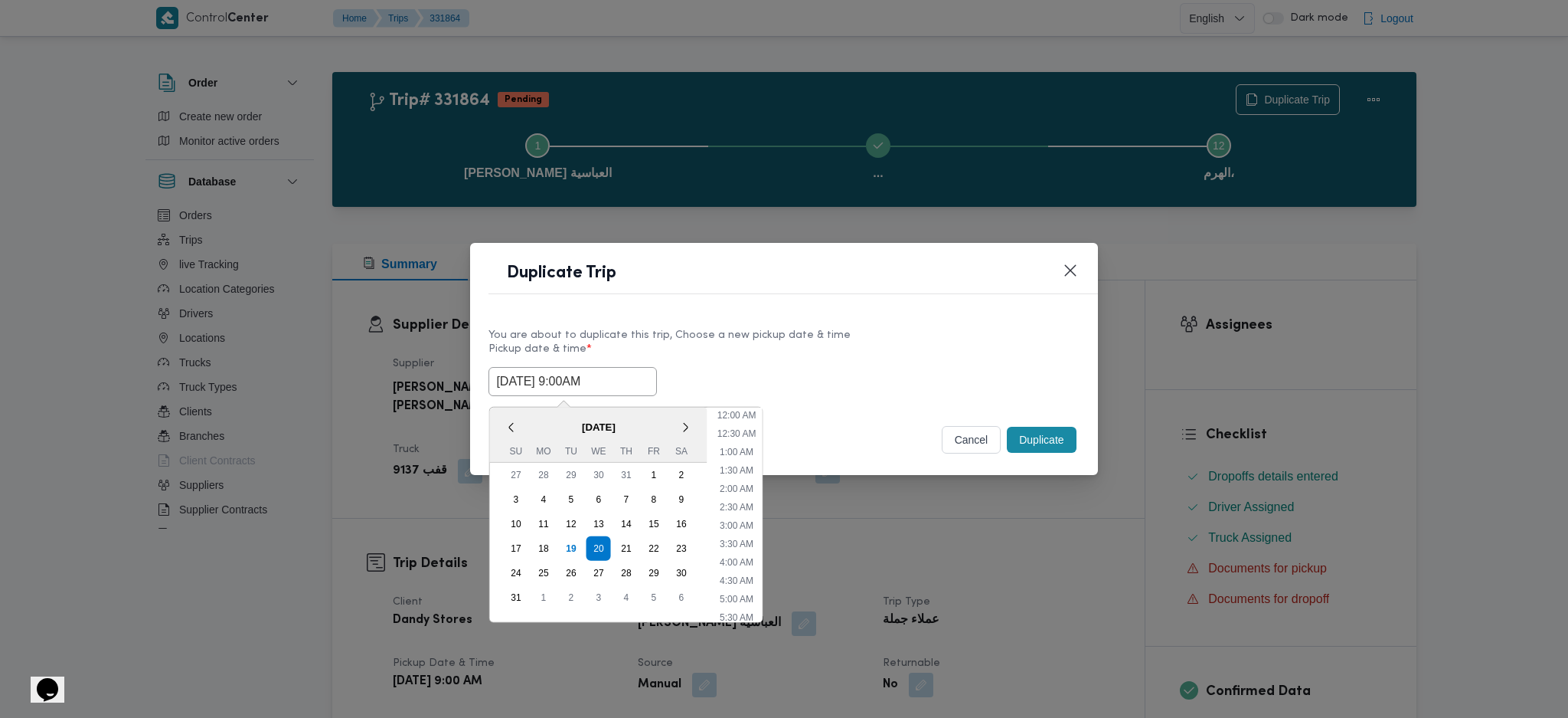
scroll to position [511, 0]
type input "[DATE] 9:00AM"
click at [1052, 435] on button "Duplicate" at bounding box center [1041, 440] width 69 height 26
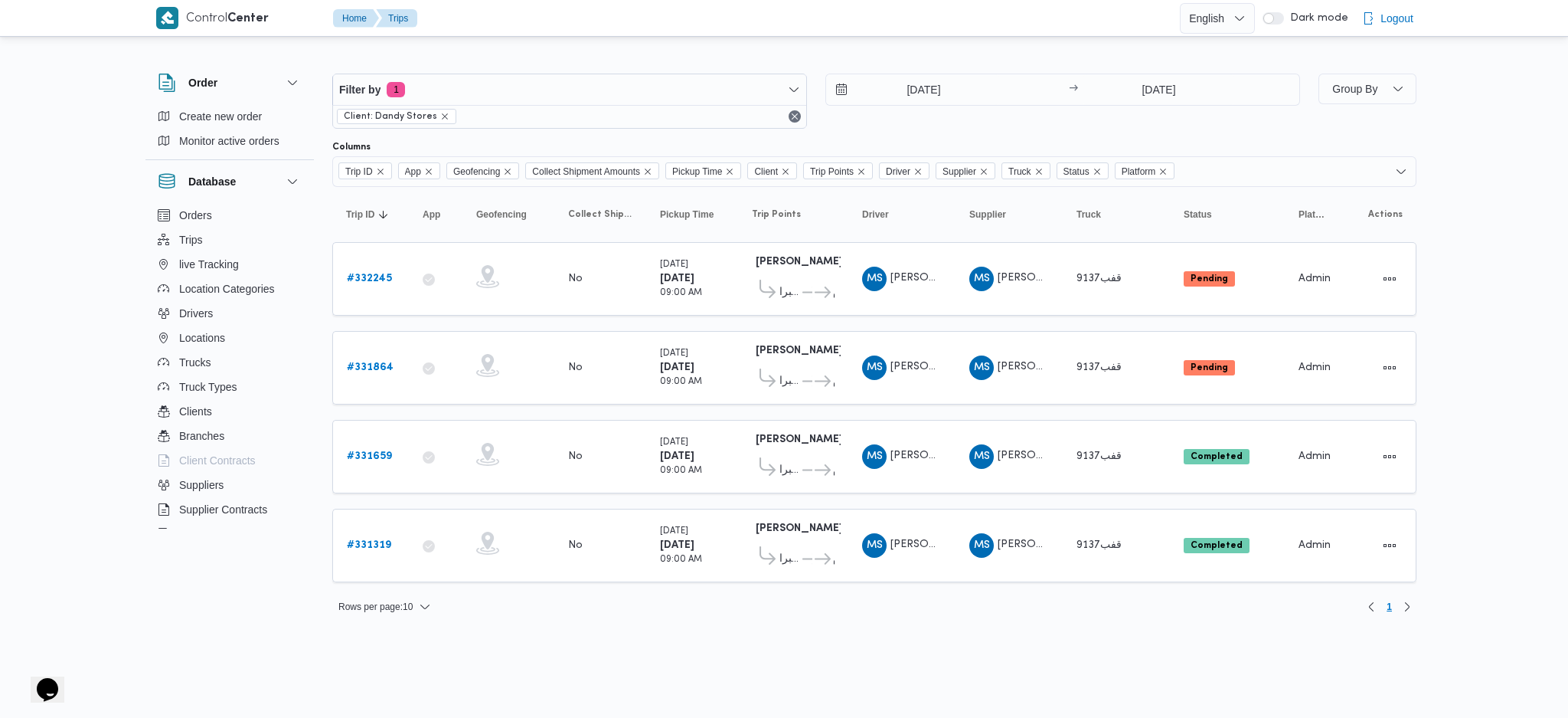
click at [950, 500] on table "Trip ID Click to sort in ascending order App Click to sort in ascending order G…" at bounding box center [874, 391] width 1085 height 410
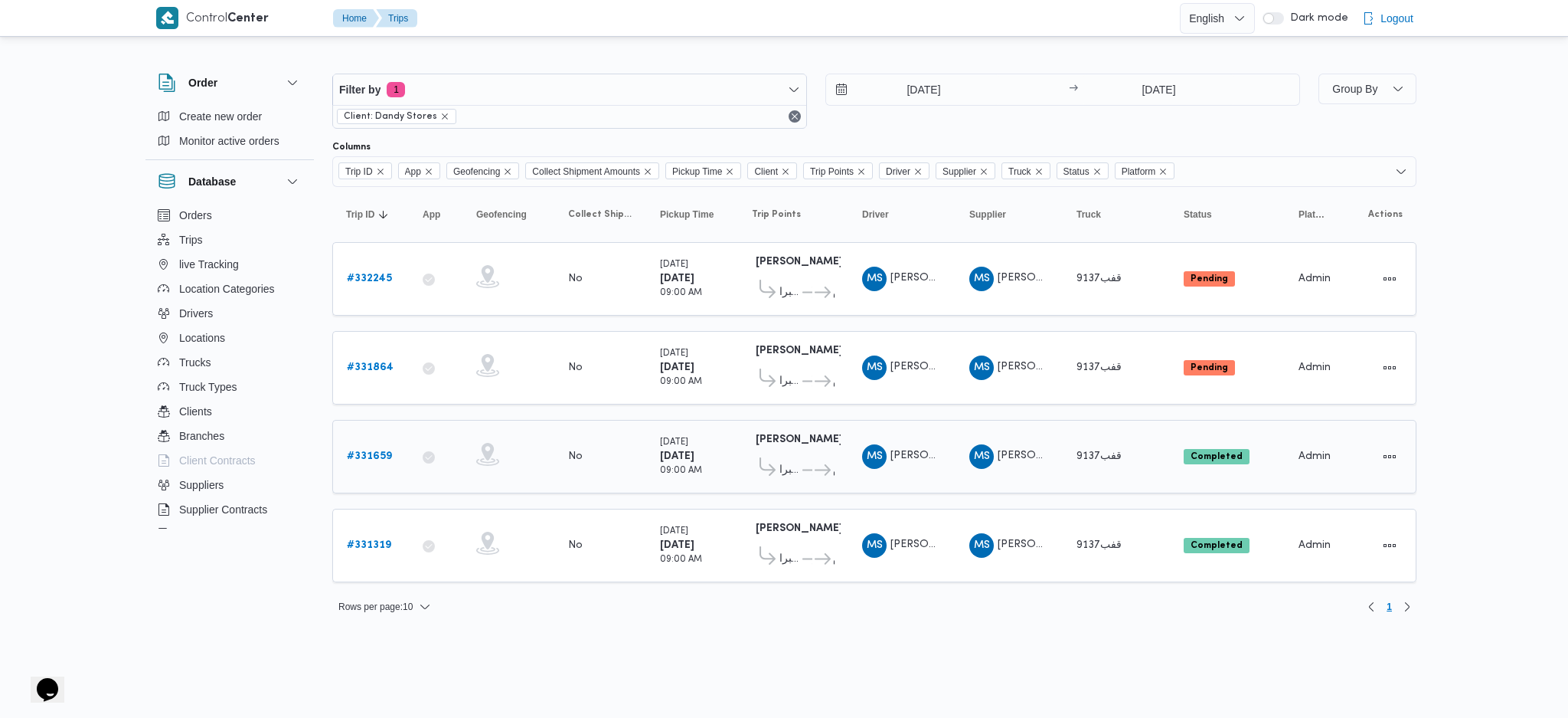
click at [940, 483] on td "Driver MS [PERSON_NAME]" at bounding box center [902, 457] width 107 height 73
click at [924, 491] on table "Trip ID Click to sort in ascending order App Click to sort in ascending order G…" at bounding box center [874, 391] width 1085 height 410
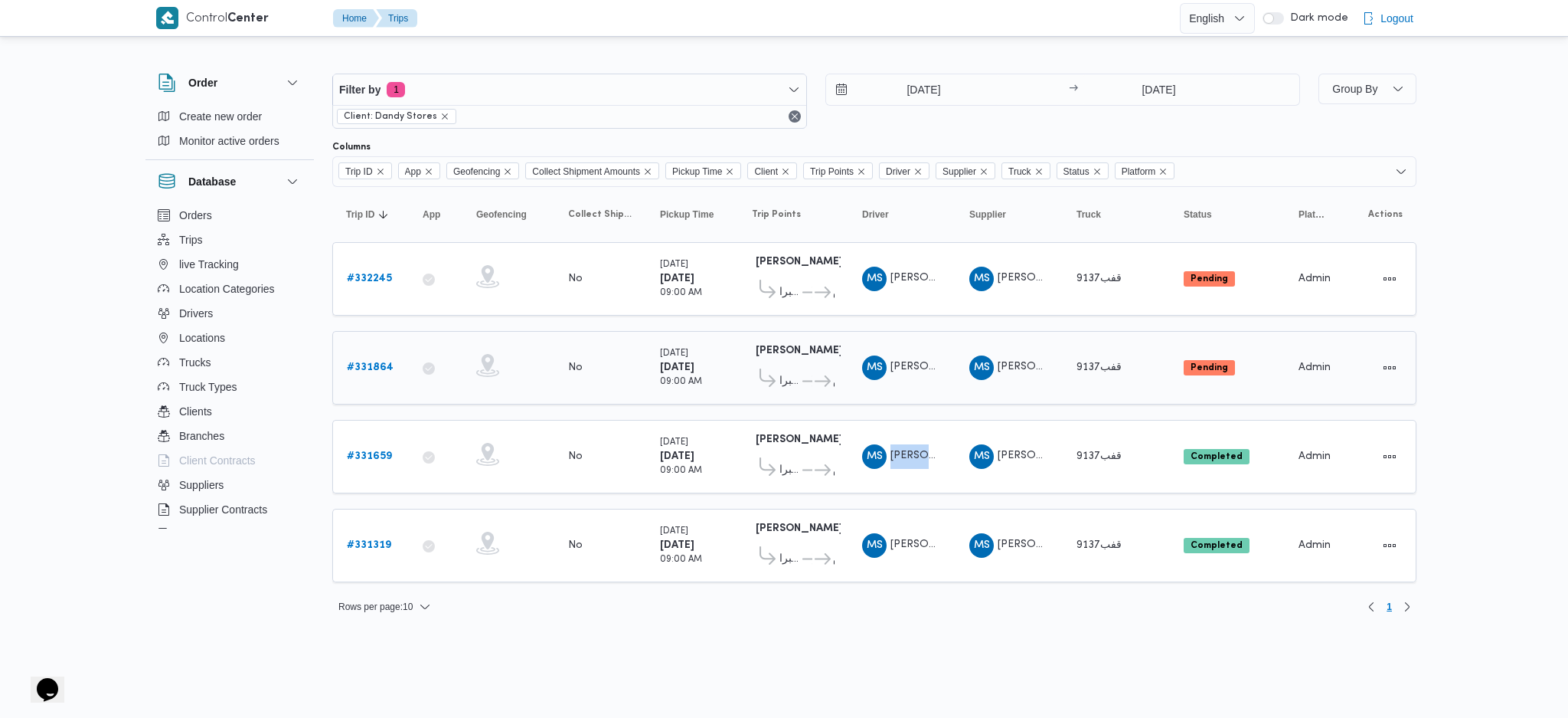
click at [358, 369] on b "# 331864" at bounding box center [370, 367] width 47 height 10
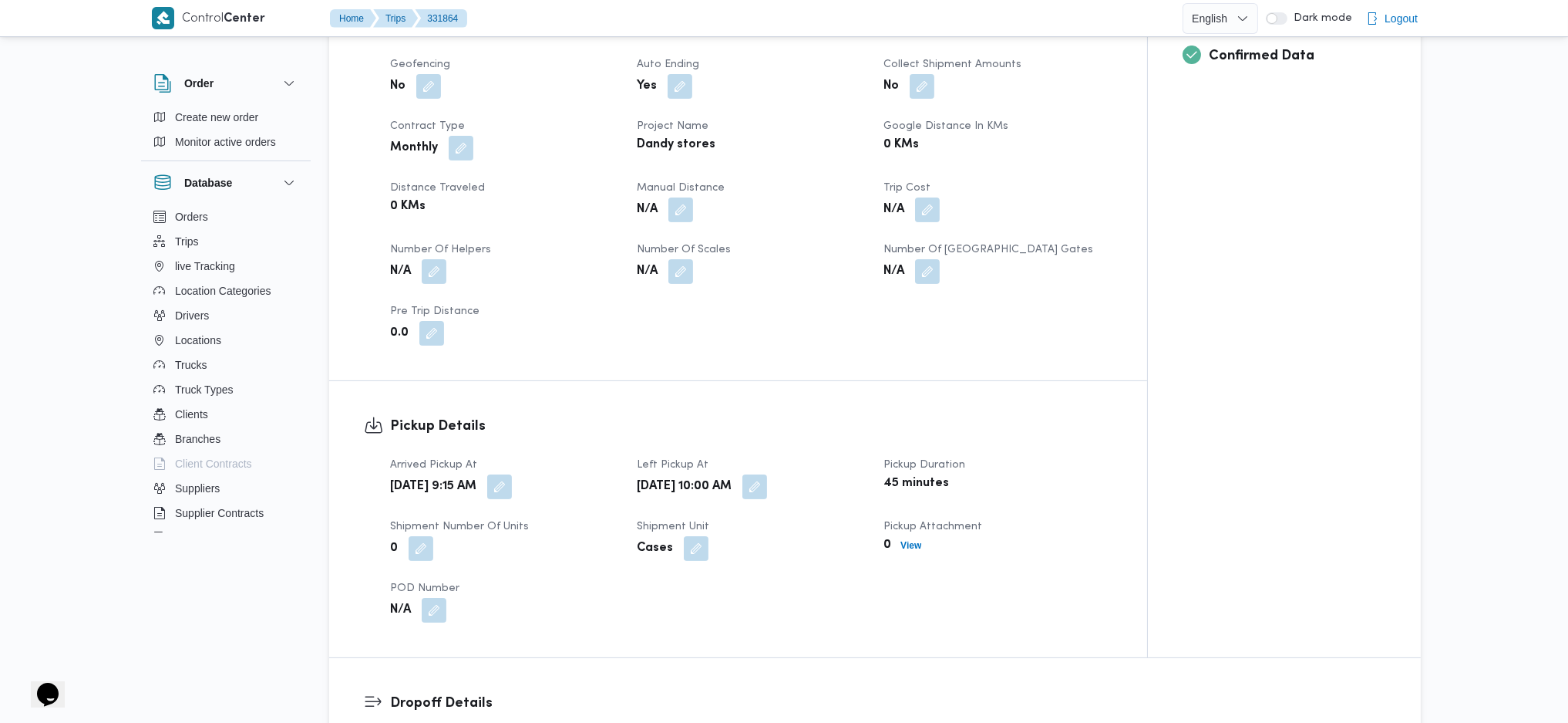
scroll to position [617, 0]
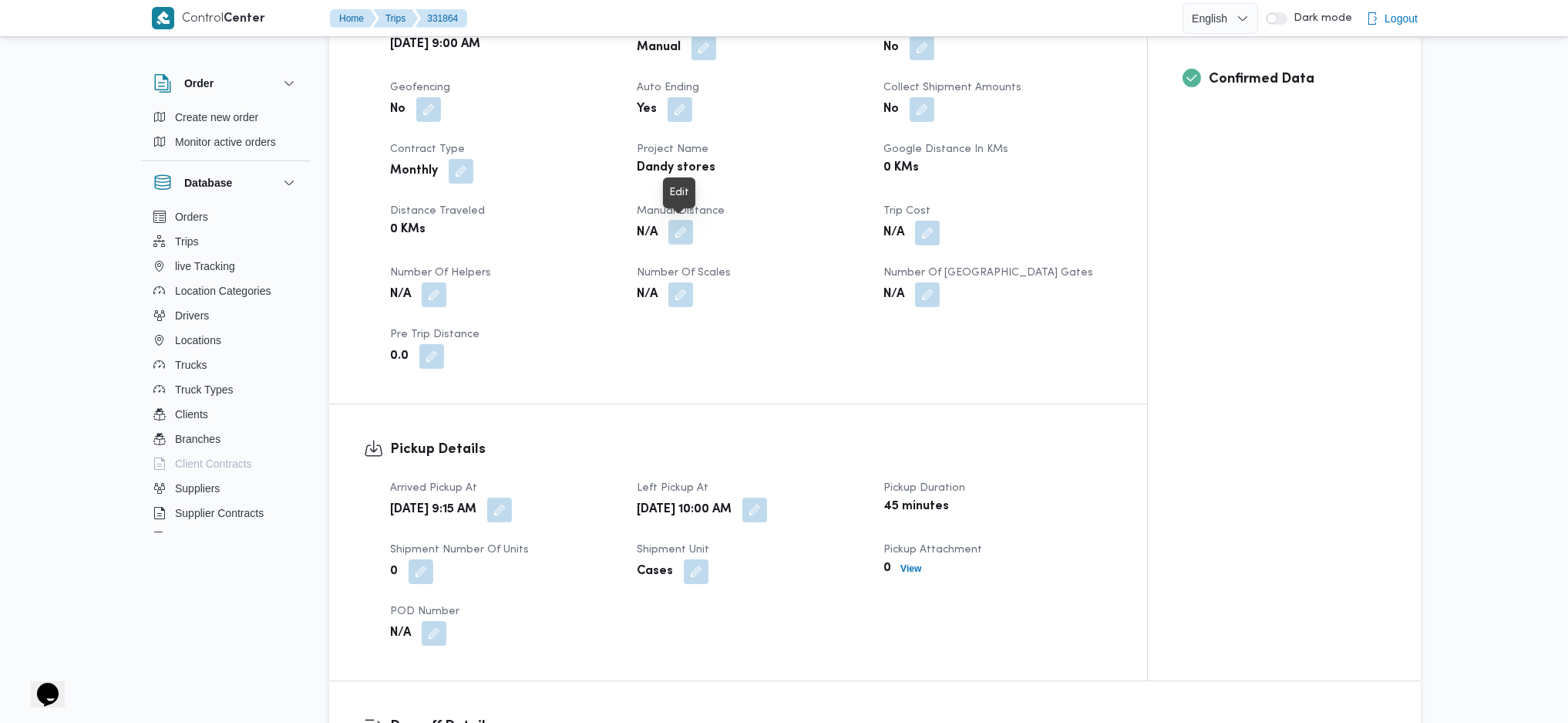
click at [681, 240] on button "button" at bounding box center [681, 233] width 25 height 25
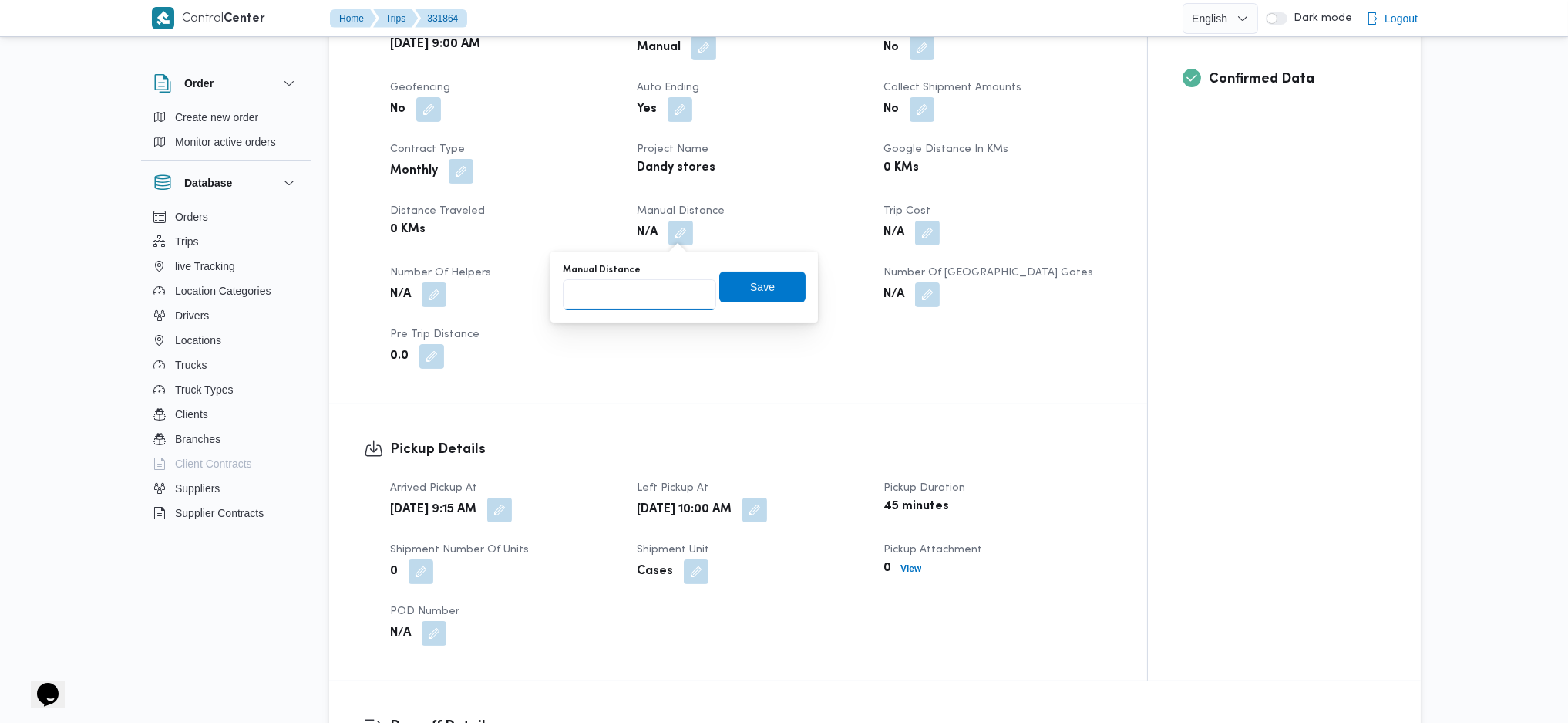
click at [642, 304] on input "Manual Distance" at bounding box center [639, 294] width 153 height 31
type input "170"
click at [770, 288] on span "Save" at bounding box center [762, 286] width 86 height 31
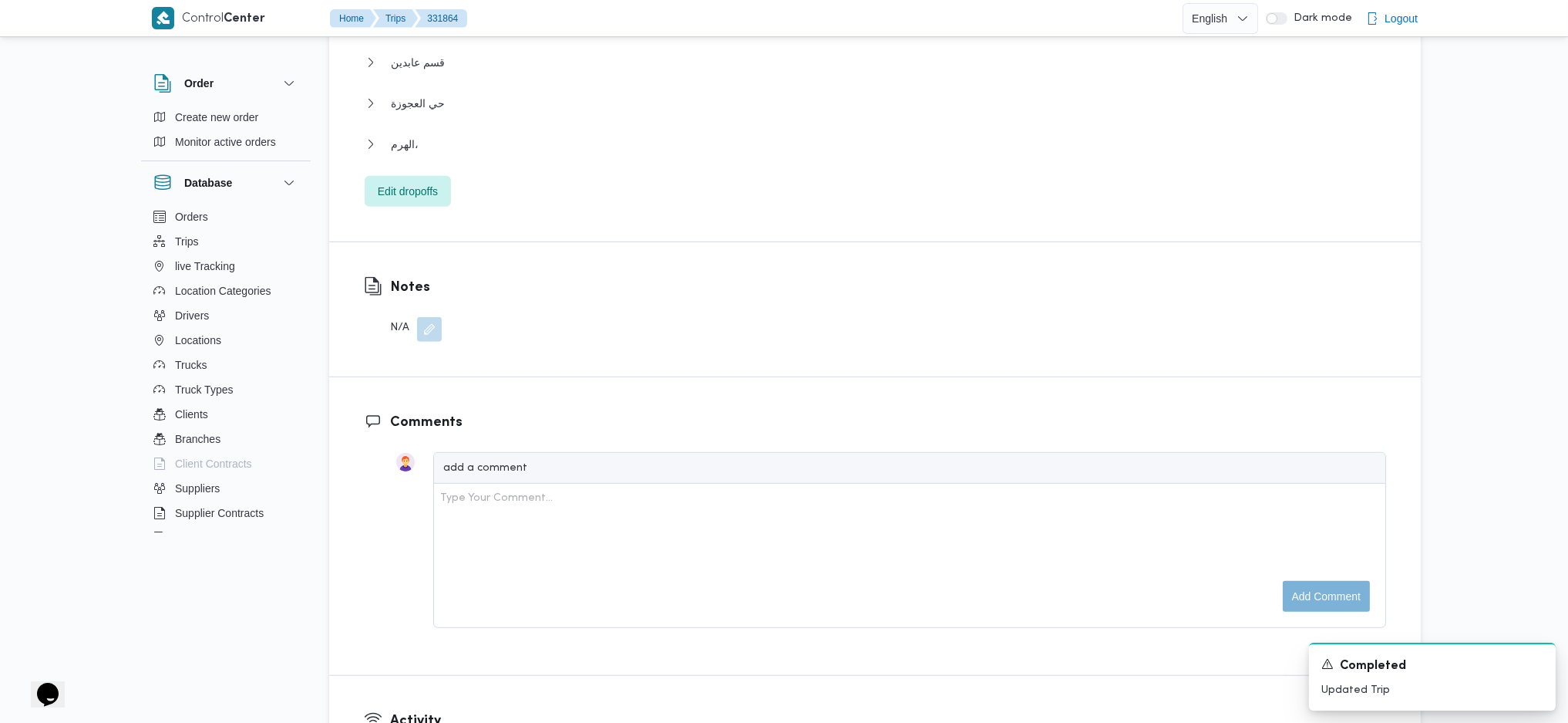
scroll to position [1714, 0]
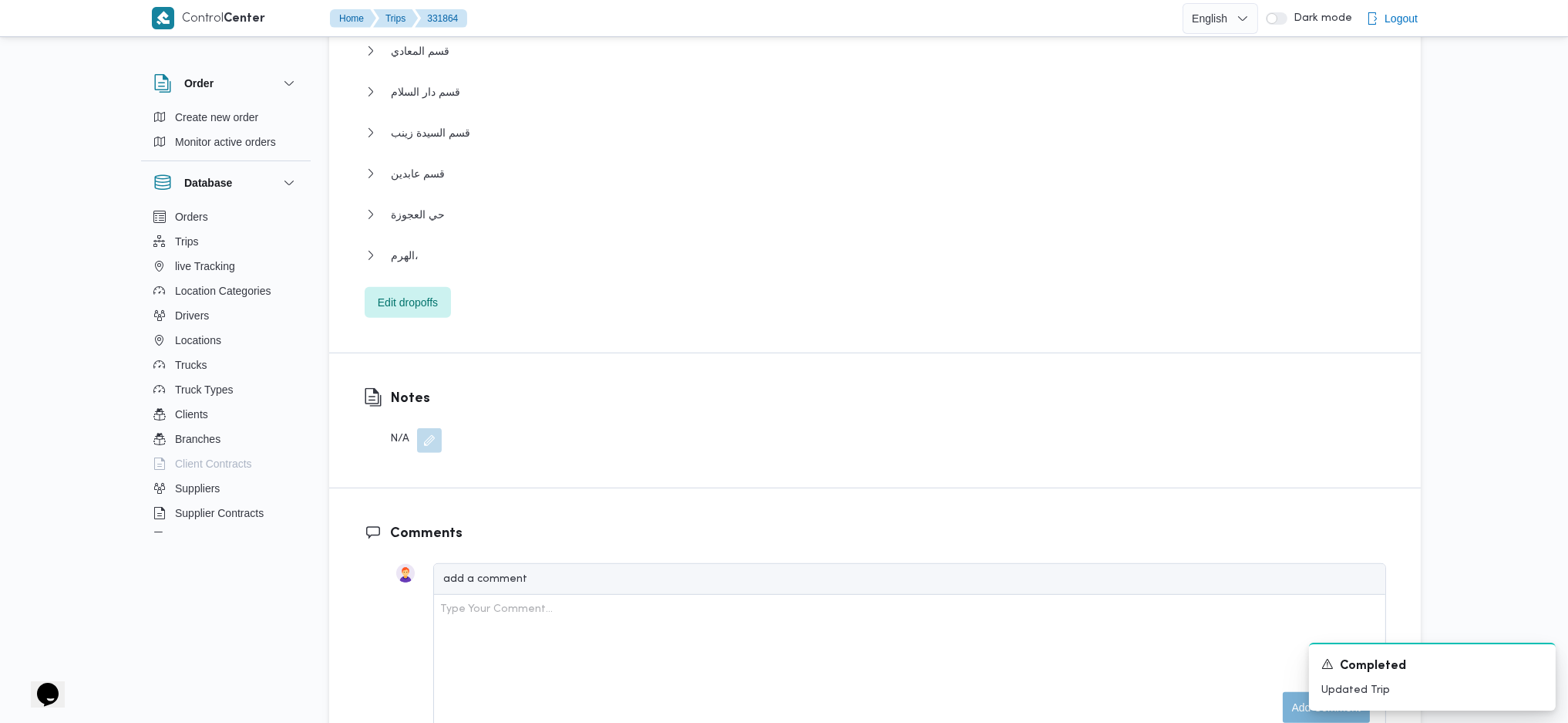
click at [450, 260] on button "الهرم،" at bounding box center [875, 254] width 1022 height 18
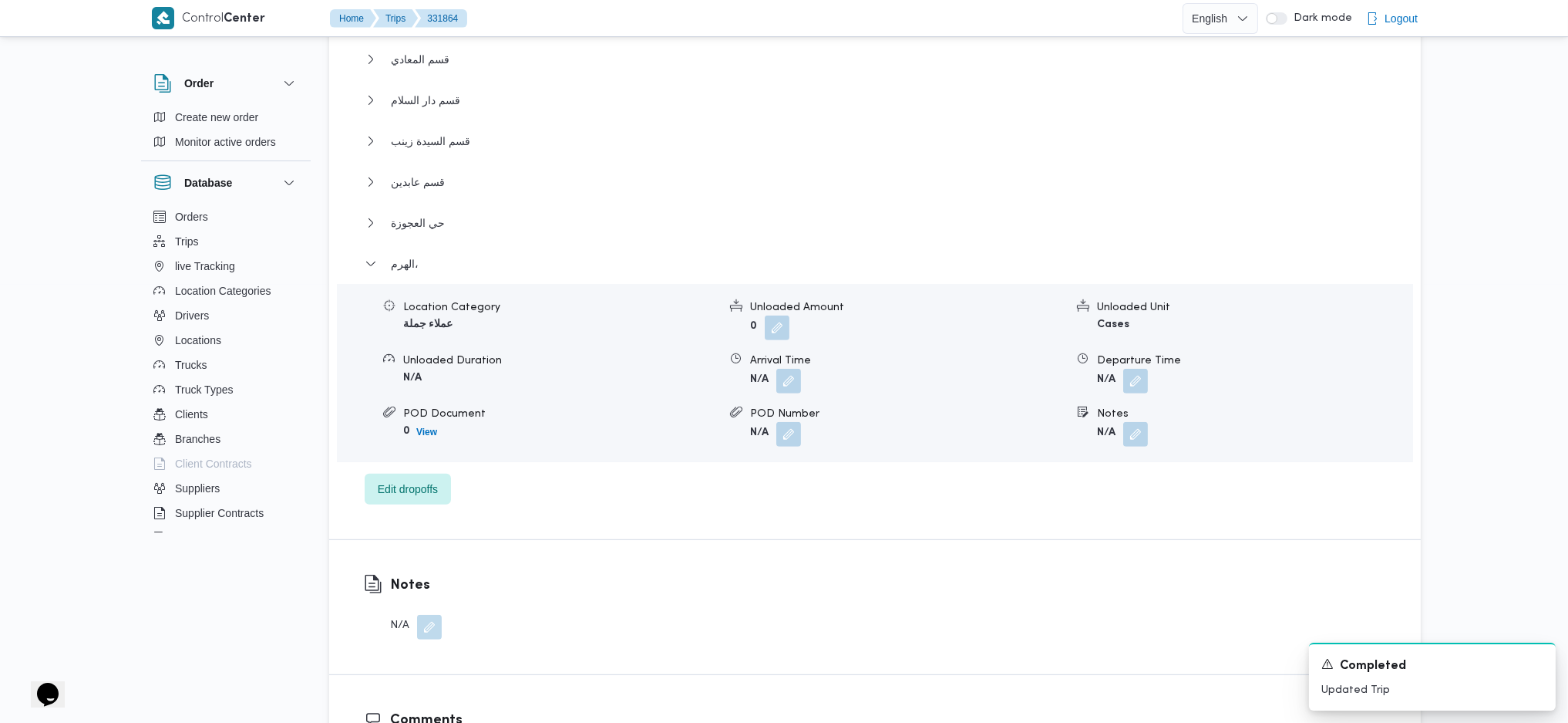
scroll to position [1920, 0]
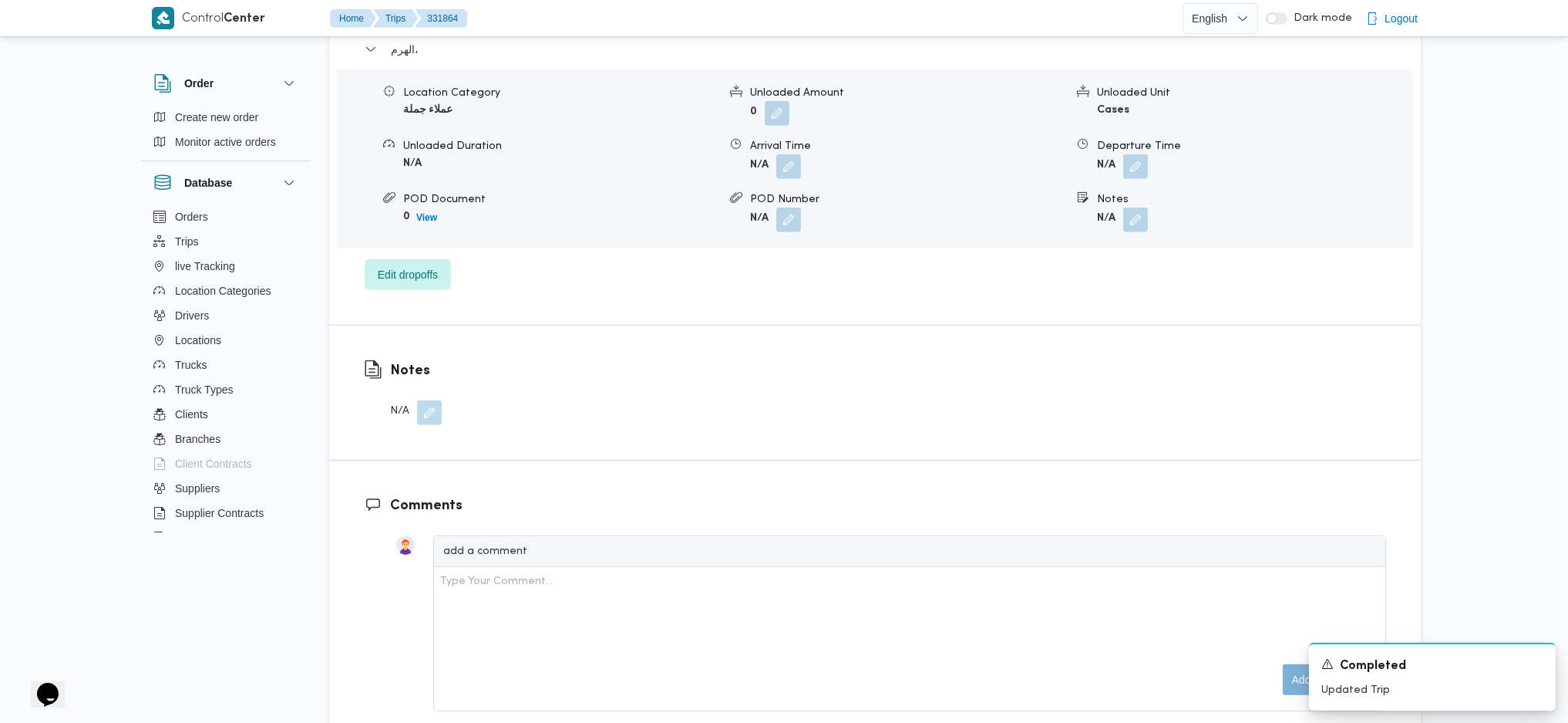
click at [1148, 169] on span at bounding box center [1131, 167] width 32 height 25
click at [1130, 170] on button "button" at bounding box center [1136, 166] width 25 height 25
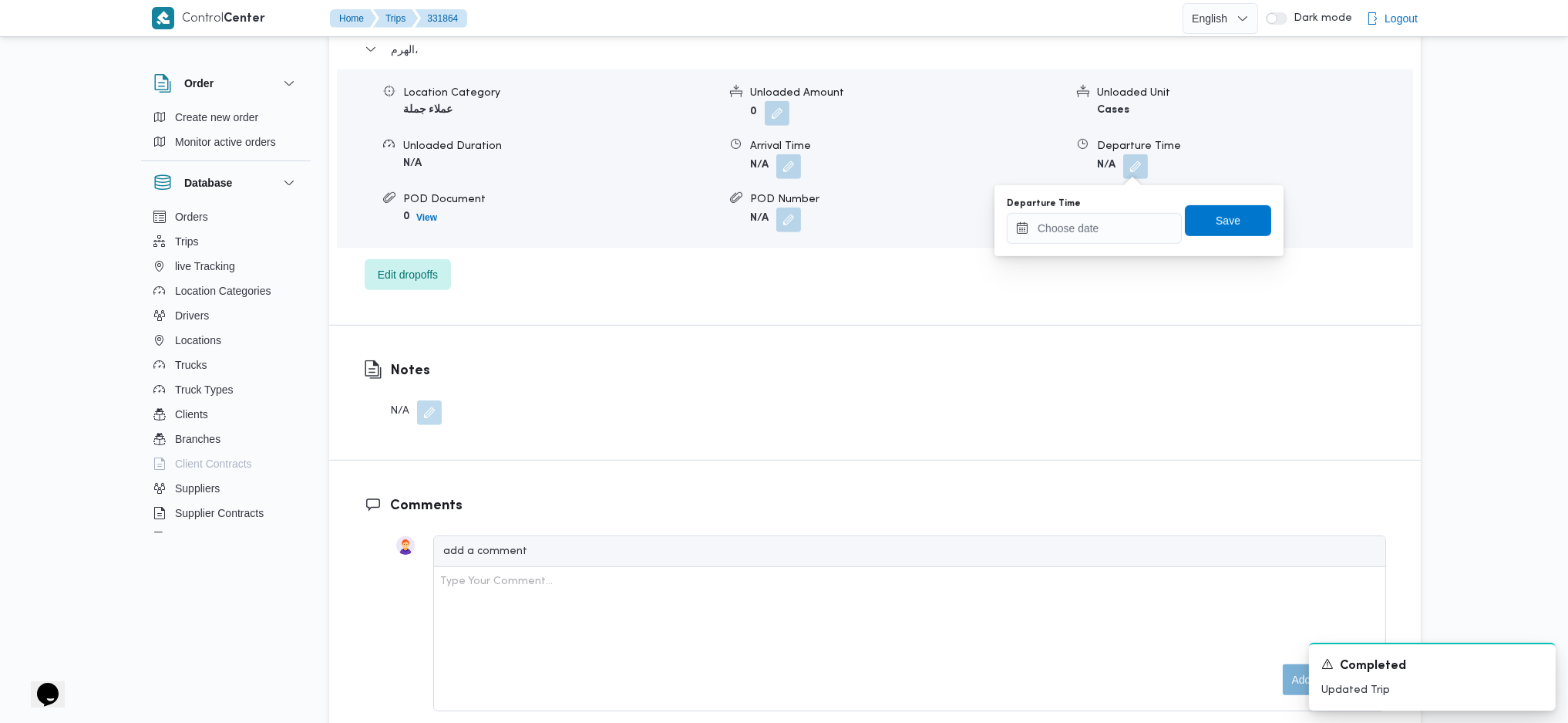
click at [1084, 247] on div "You are in a dialog. To close this dialog, hit escape. Departure Time Save" at bounding box center [1139, 220] width 289 height 71
click at [1110, 218] on input "Departure Time" at bounding box center [1094, 228] width 175 height 31
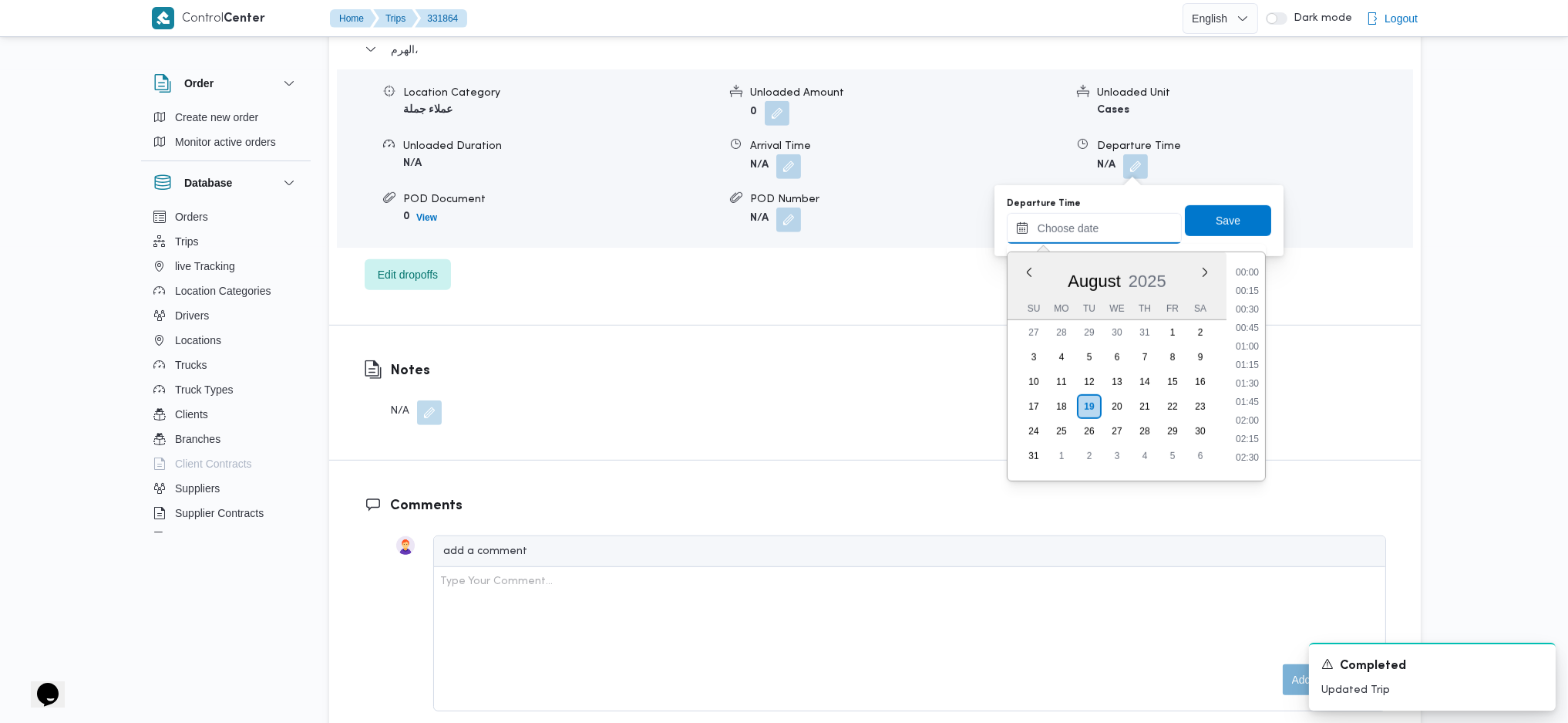
scroll to position [1119, 0]
click at [1248, 417] on li "17:00" at bounding box center [1247, 412] width 35 height 16
type input "[DATE] 17:00"
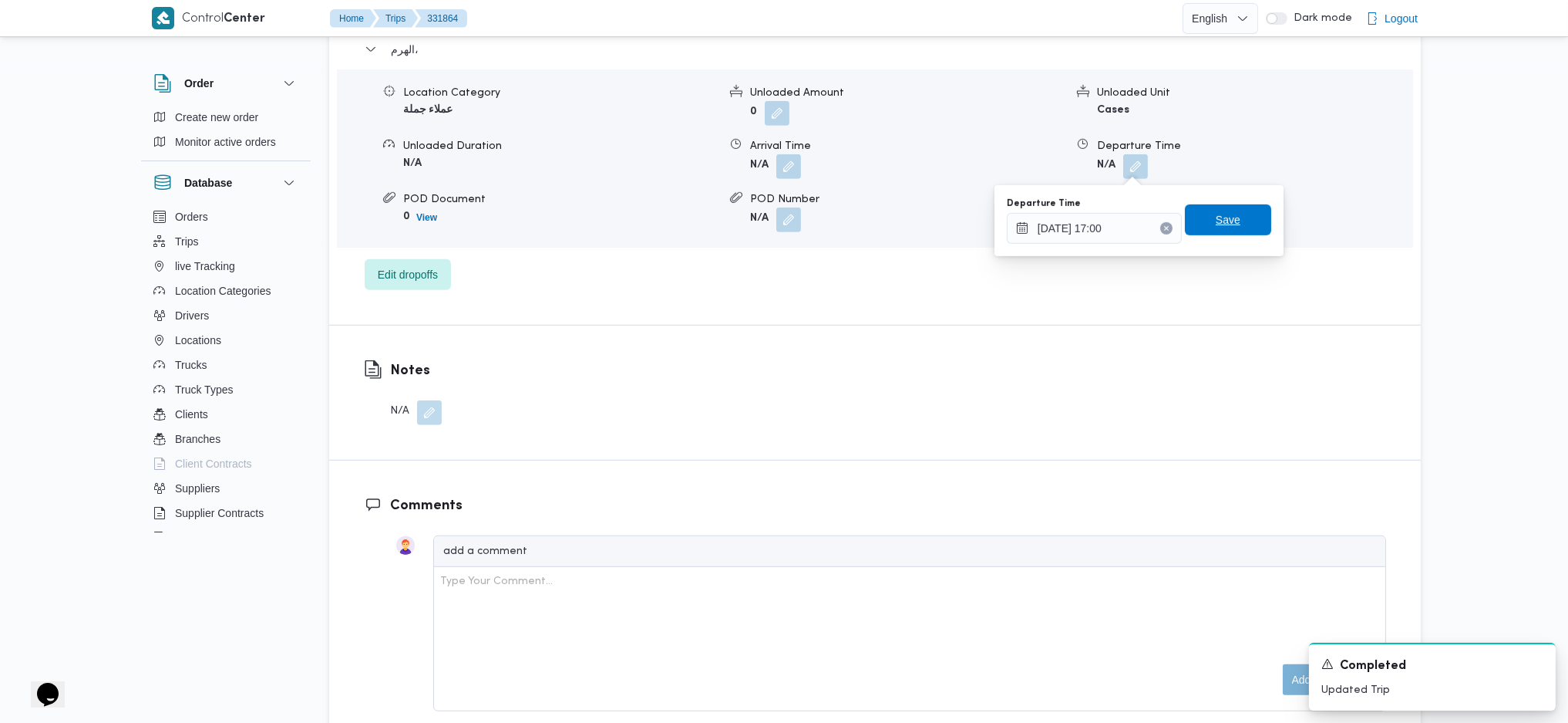
click at [1226, 228] on span "Save" at bounding box center [1228, 219] width 86 height 31
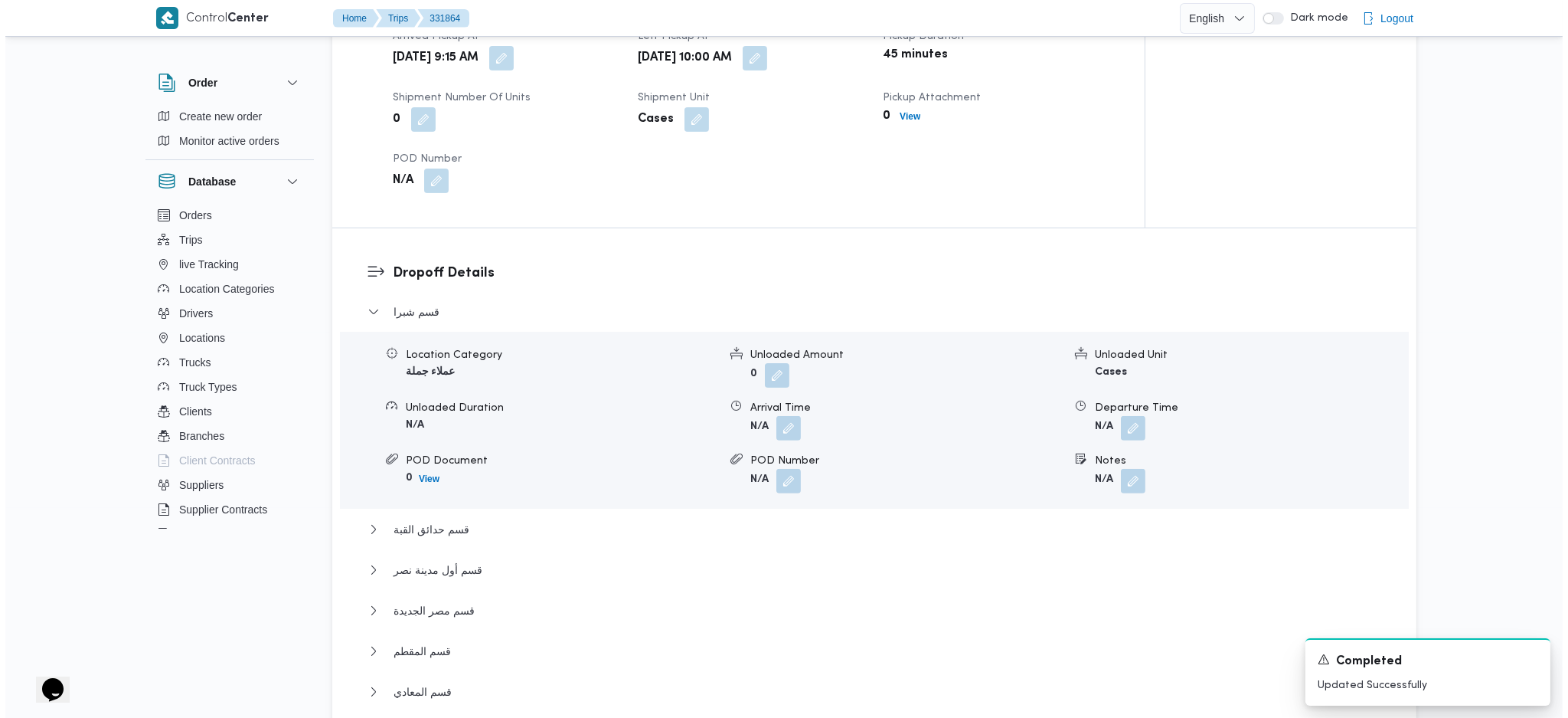
scroll to position [0, 0]
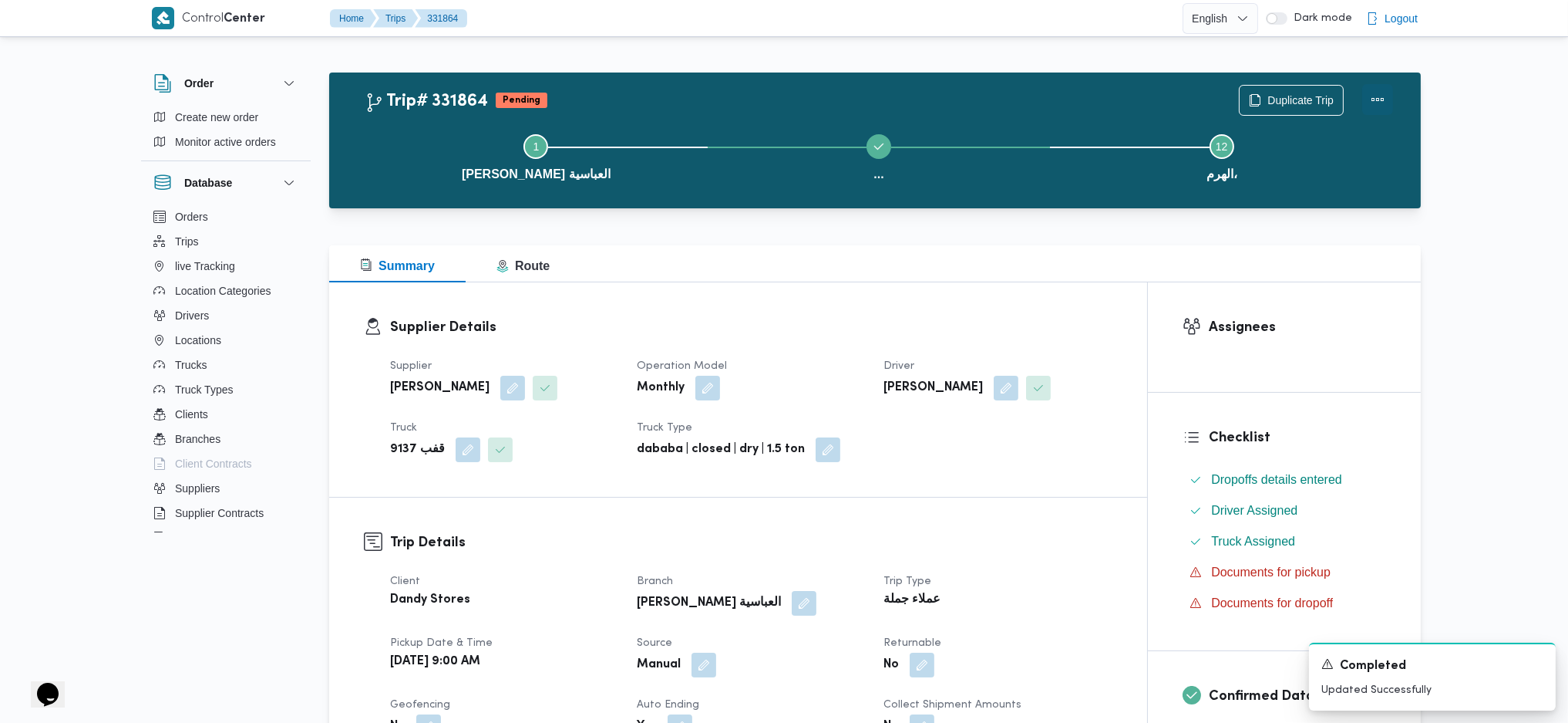
click at [1386, 86] on button "Actions" at bounding box center [1377, 99] width 31 height 31
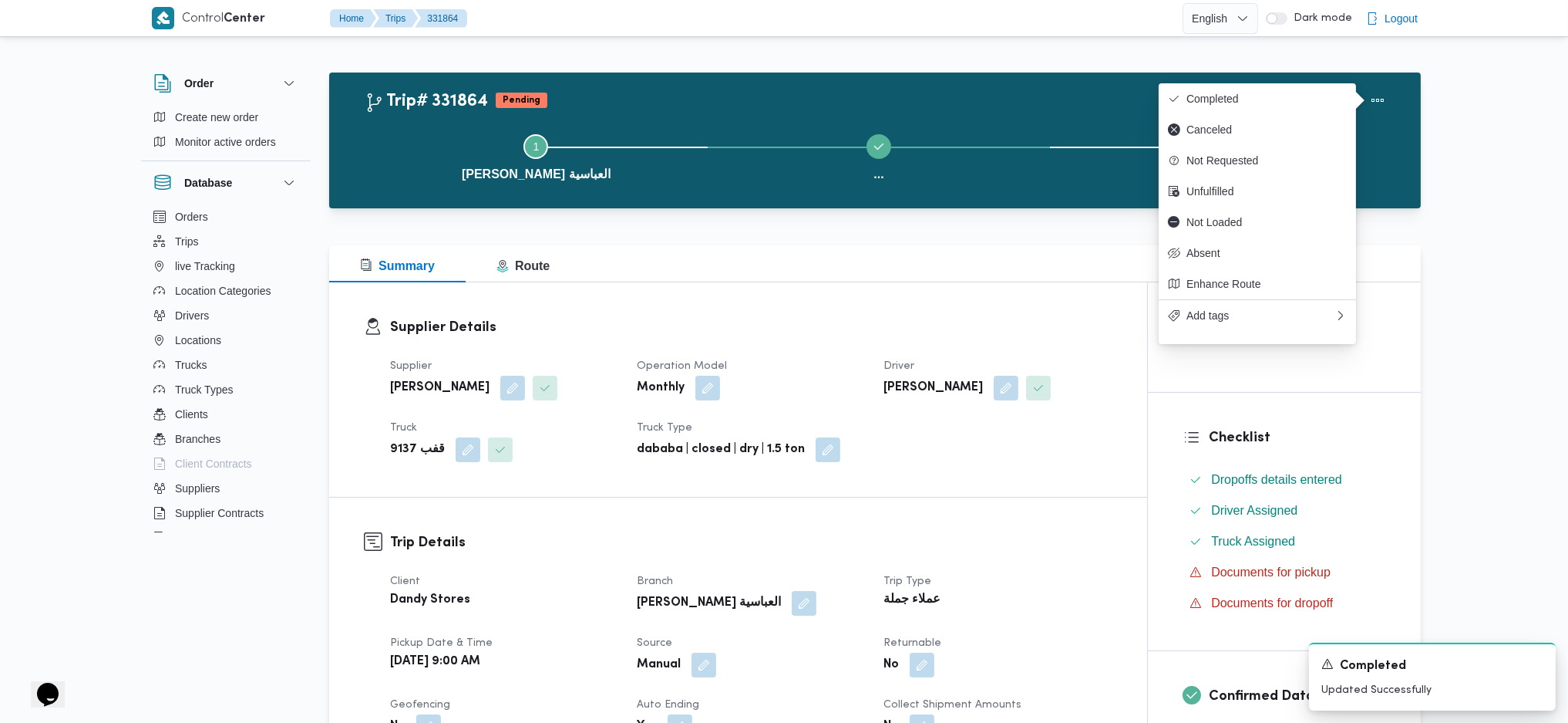
click at [1286, 80] on div "Duplicate Trip" at bounding box center [1315, 100] width 173 height 49
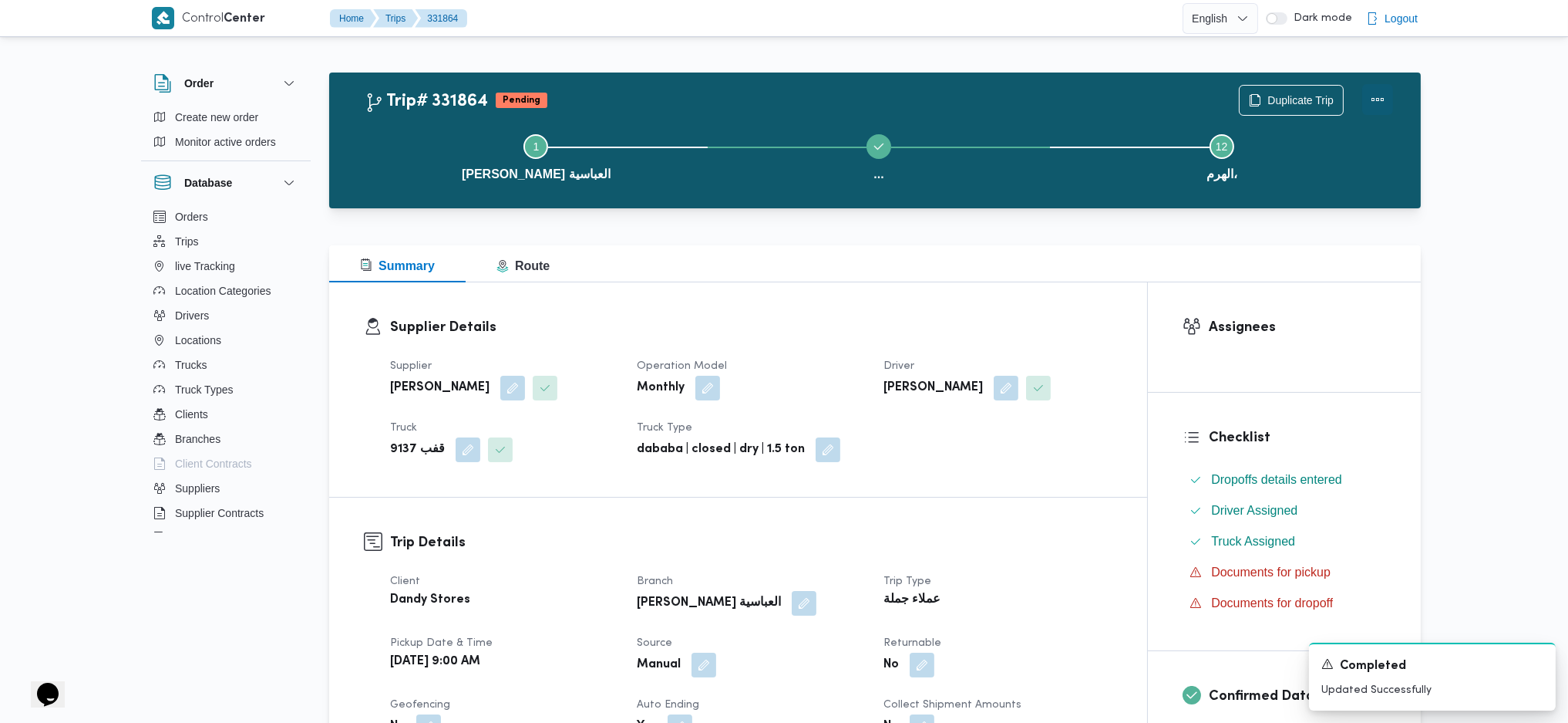
drag, startPoint x: 1386, startPoint y: 99, endPoint x: 1365, endPoint y: 104, distance: 21.6
click at [1386, 100] on button "Actions" at bounding box center [1377, 99] width 31 height 31
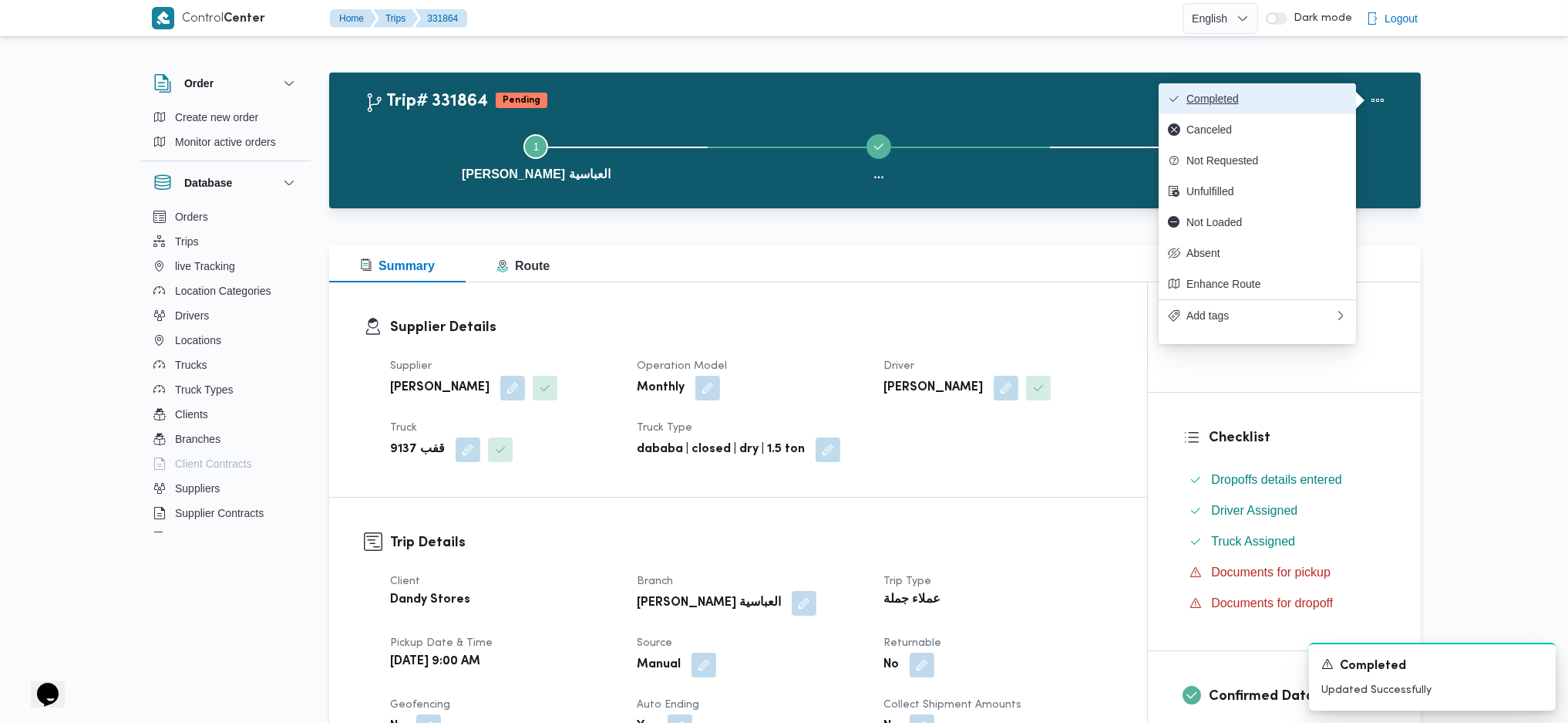
click at [1301, 94] on span "Completed" at bounding box center [1266, 98] width 160 height 12
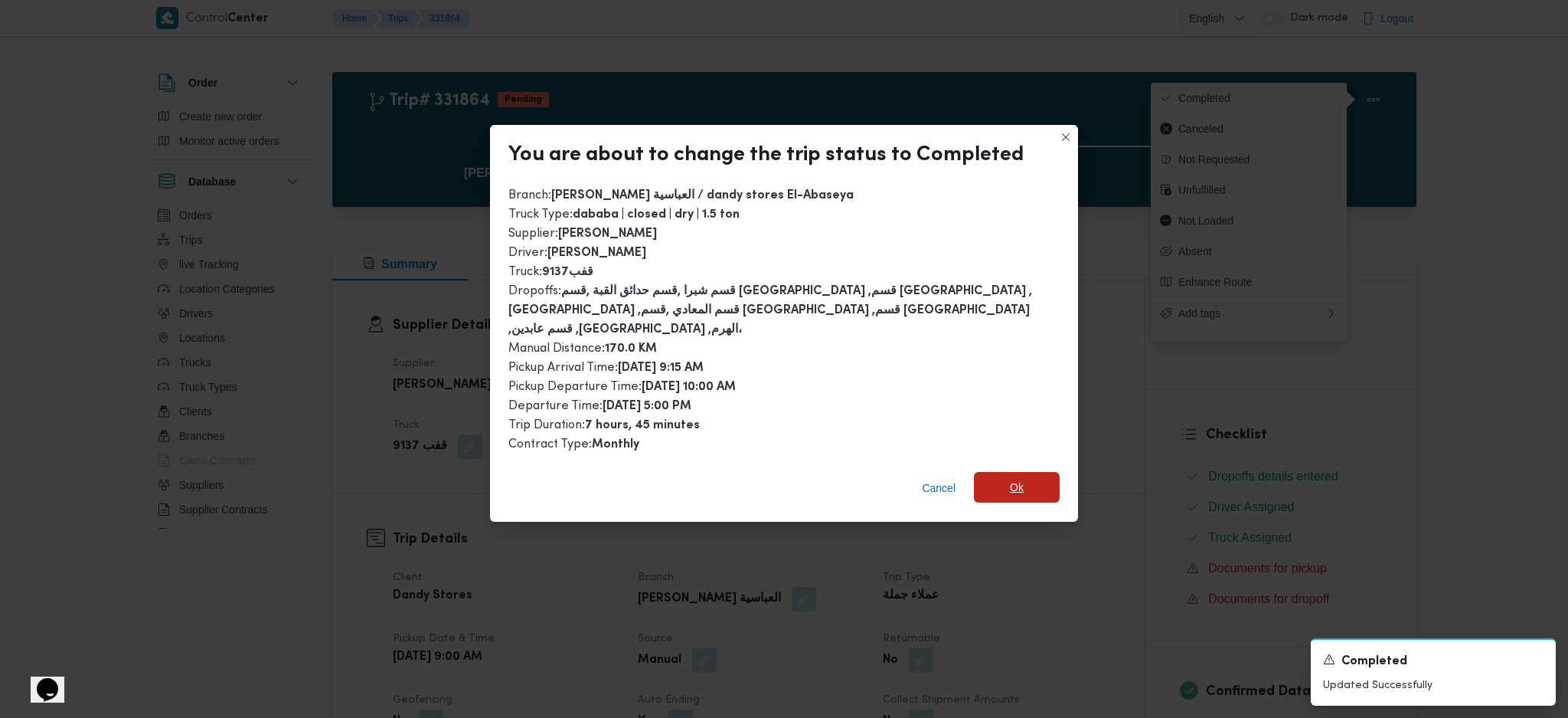
click at [1016, 478] on span "Ok" at bounding box center [1017, 486] width 14 height 18
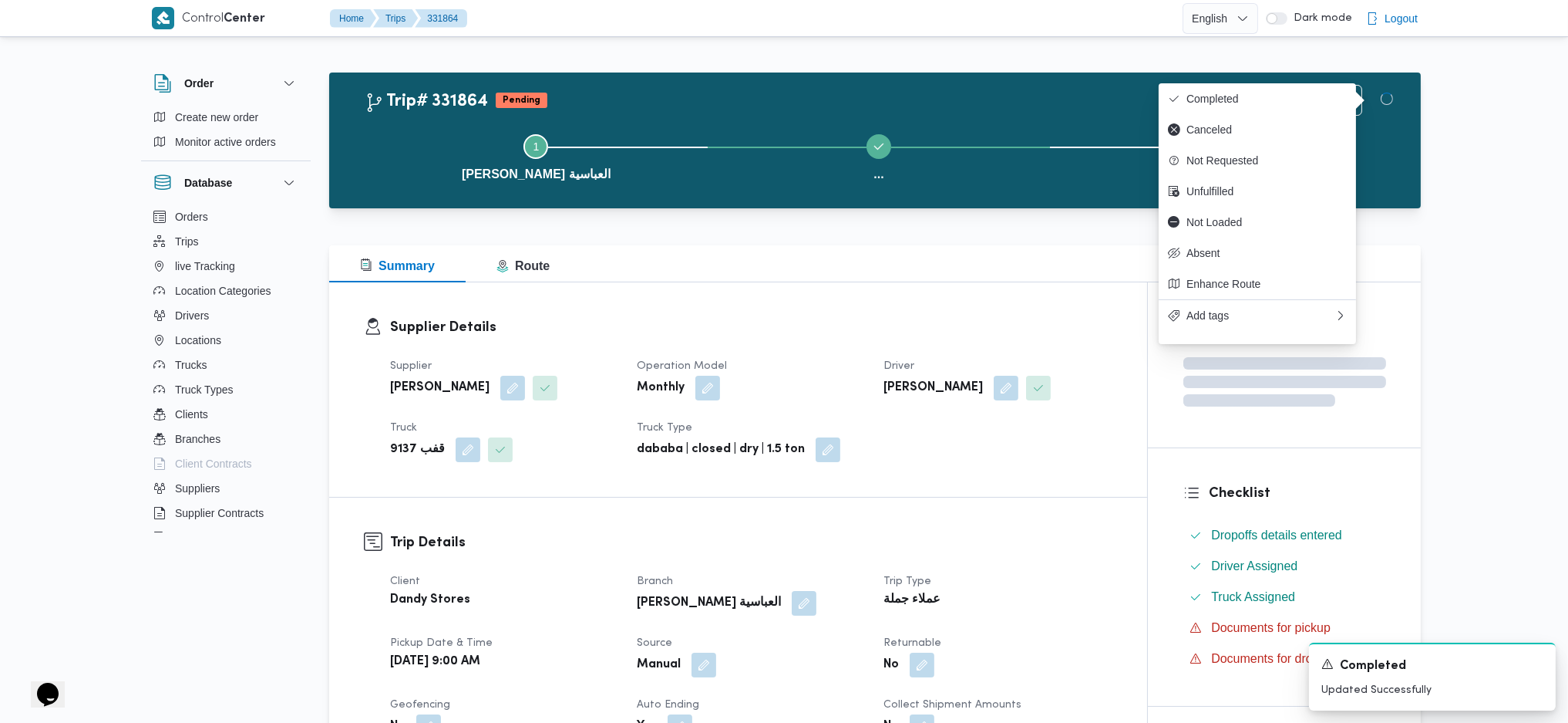
click at [1030, 481] on div "Supplier Details Supplier [PERSON_NAME] Operation Model Monthly Driver [PERSON_…" at bounding box center [738, 390] width 818 height 214
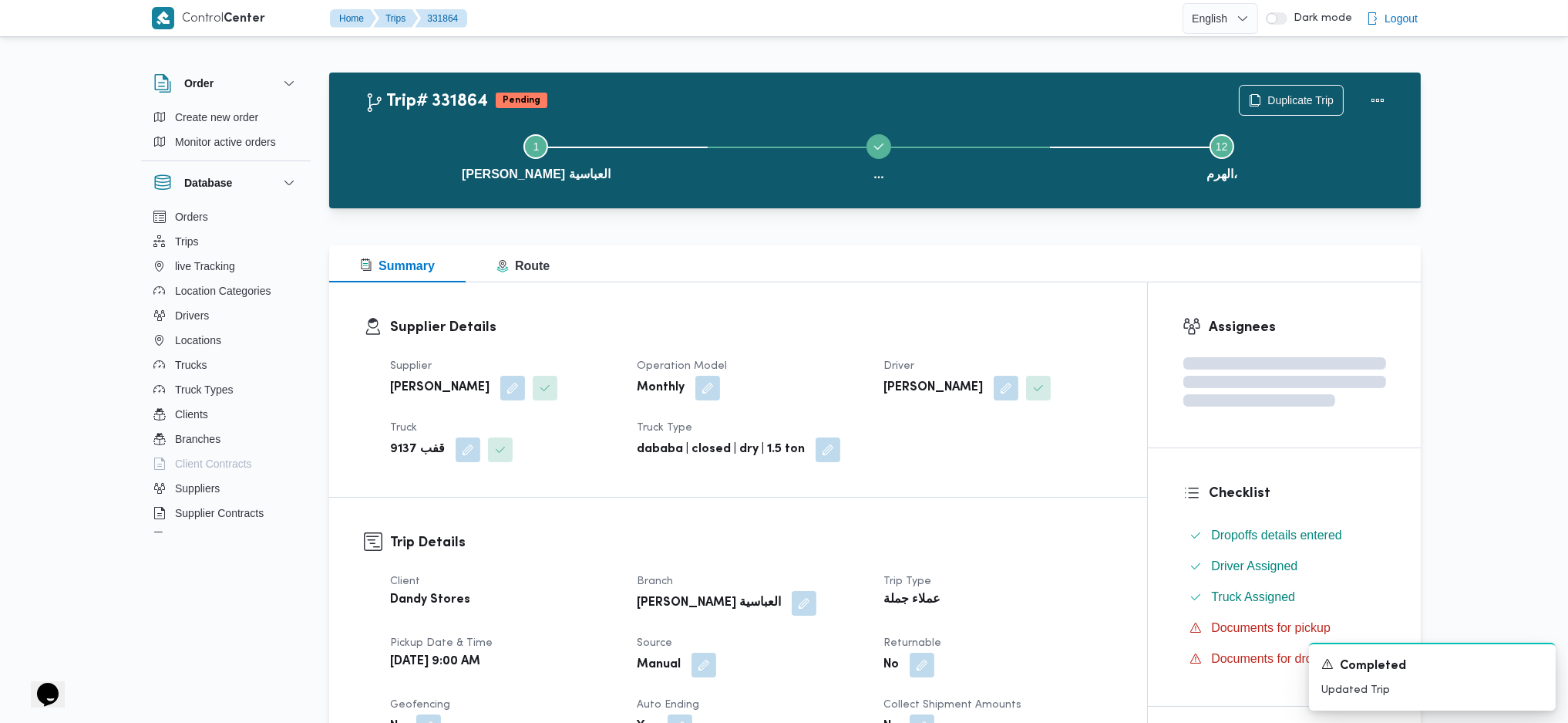
click at [1016, 320] on h3 "Supplier Details" at bounding box center [752, 327] width 723 height 21
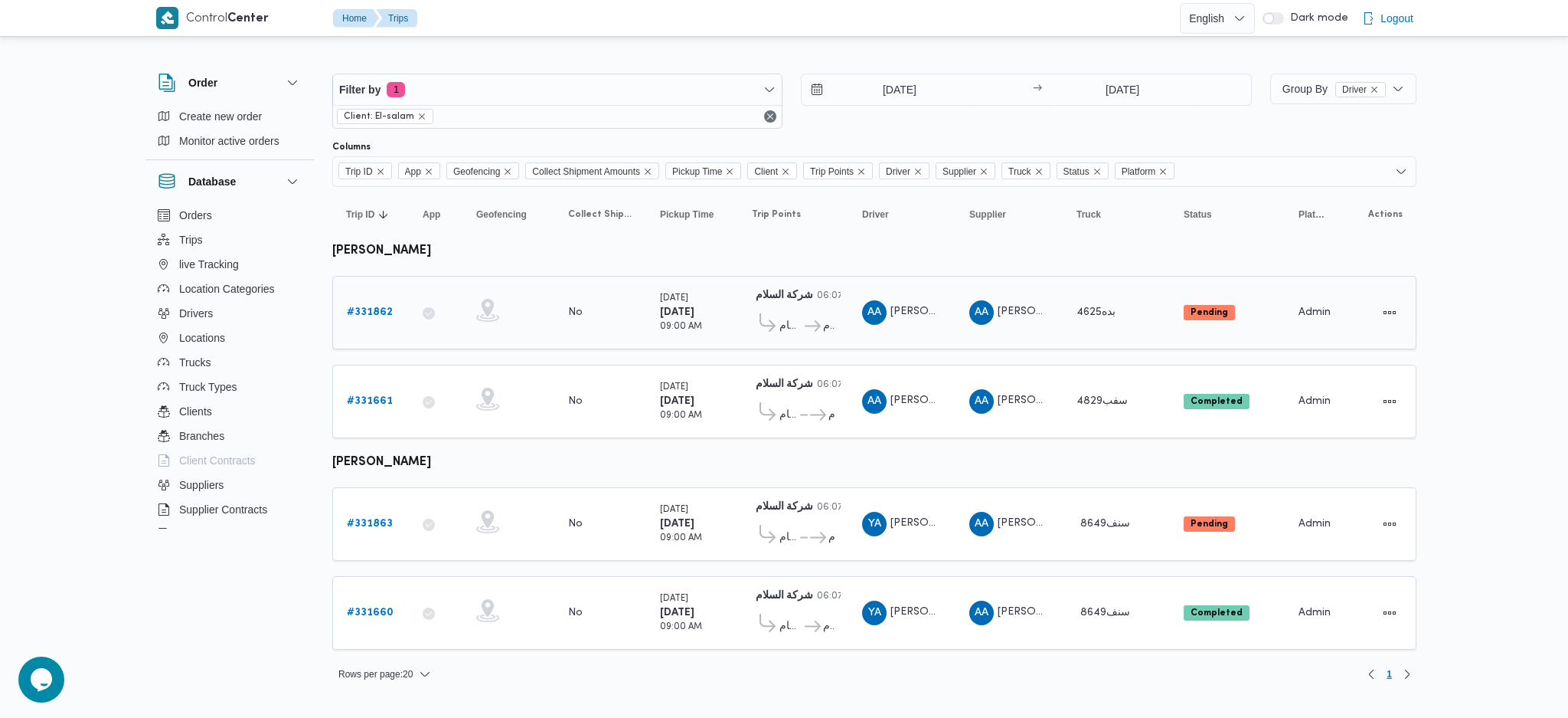
click at [382, 312] on b "# 331862" at bounding box center [369, 311] width 46 height 10
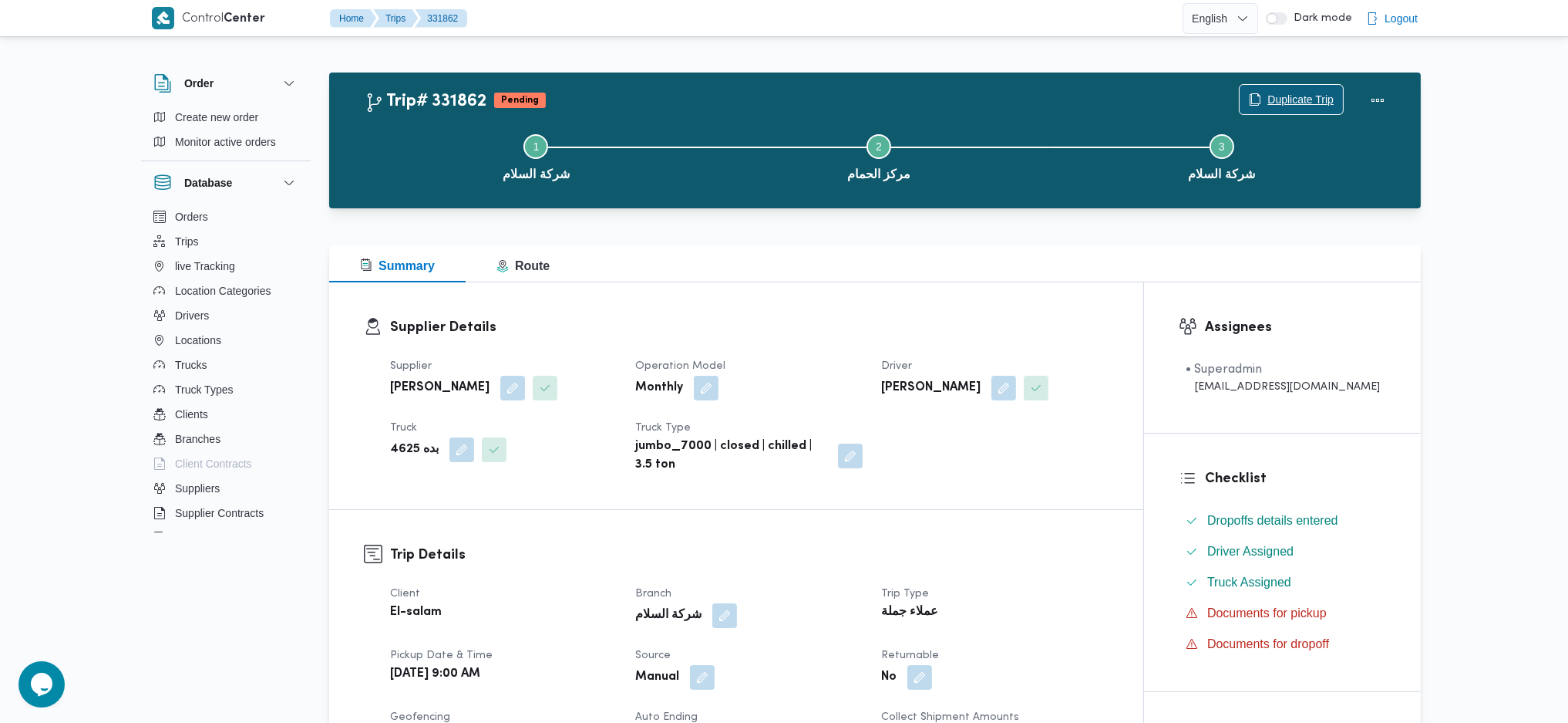
click at [1294, 86] on span "Duplicate Trip" at bounding box center [1291, 99] width 103 height 29
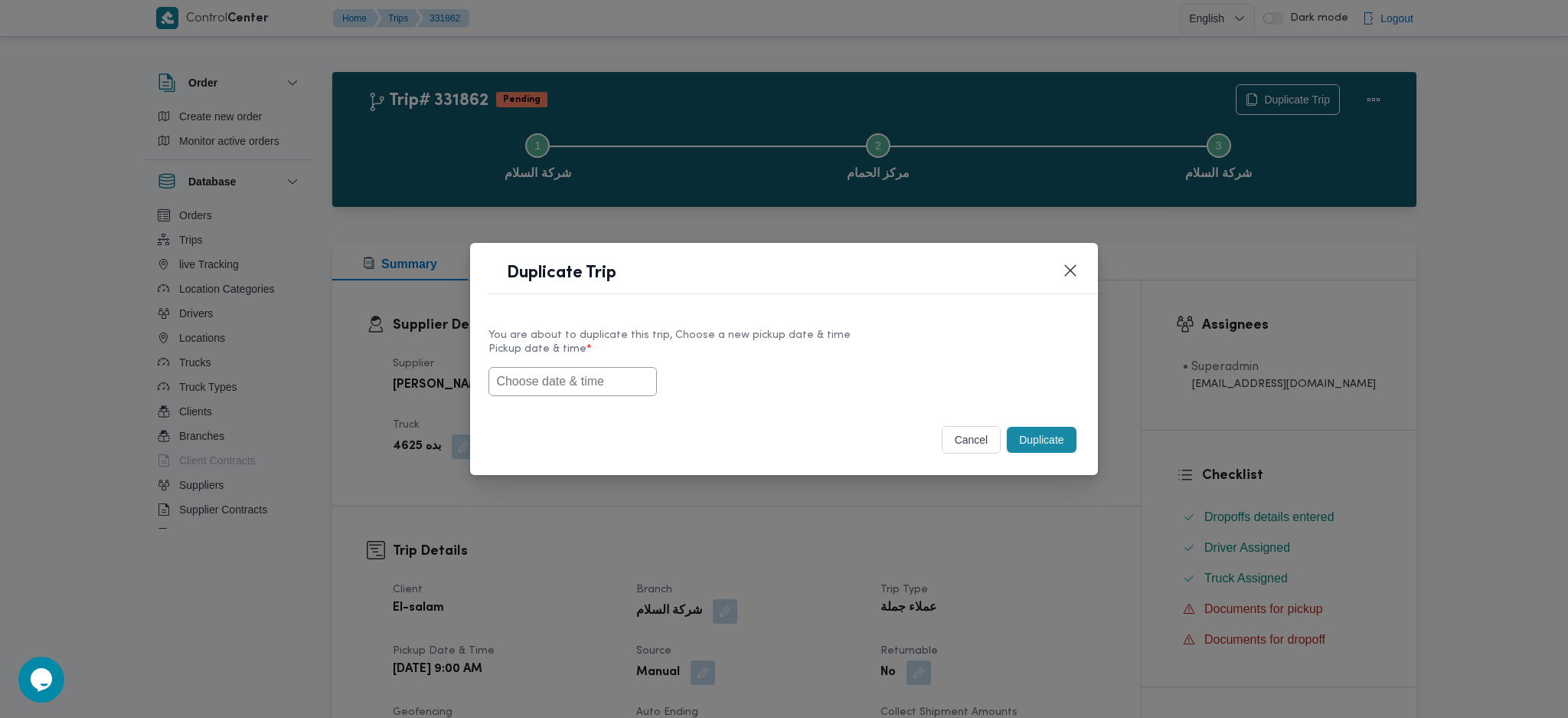
click at [605, 389] on input "text" at bounding box center [572, 381] width 168 height 29
paste input "[DATE] 9:00AM"
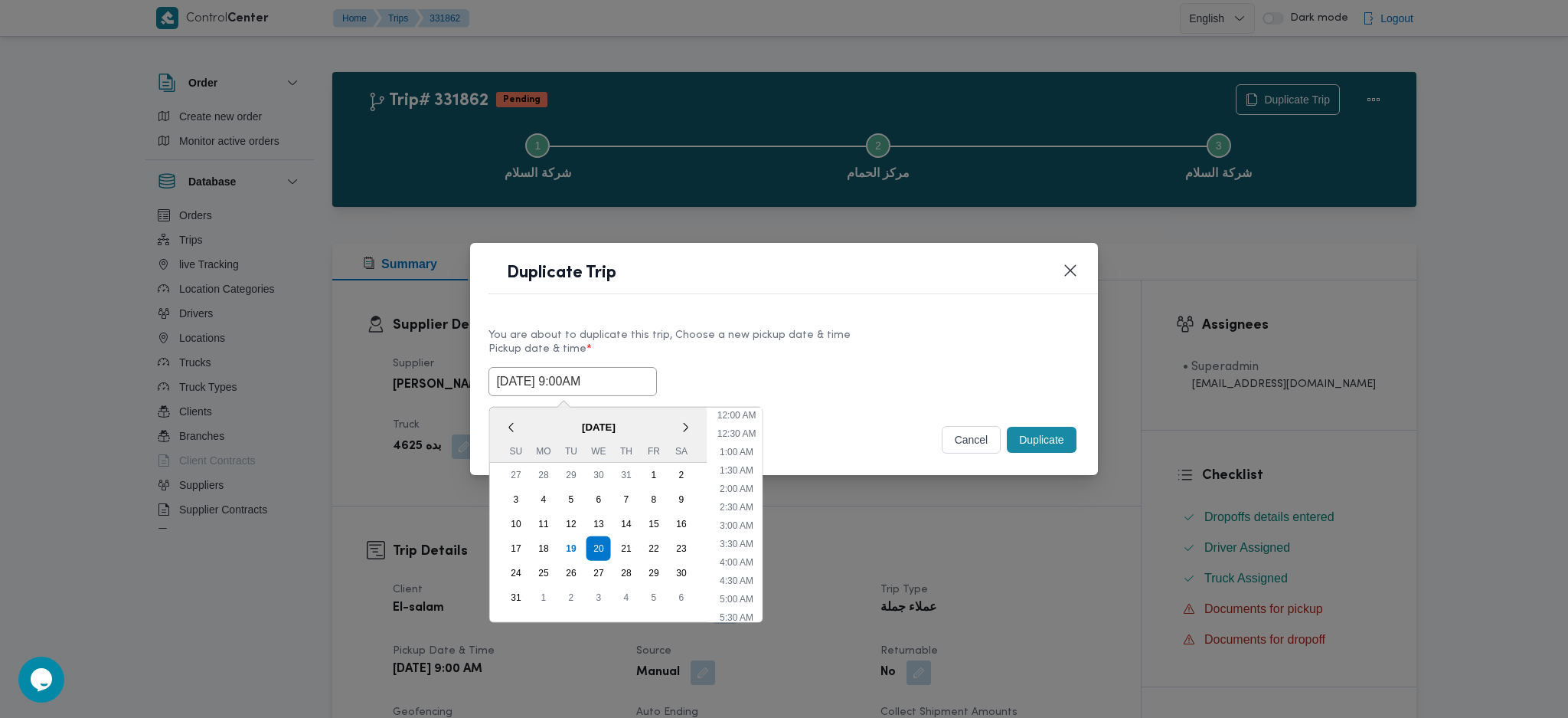
scroll to position [511, 0]
type input "[DATE] 9:00AM"
drag, startPoint x: 1051, startPoint y: 449, endPoint x: 1033, endPoint y: 491, distance: 45.7
click at [1051, 448] on button "Duplicate" at bounding box center [1041, 440] width 69 height 26
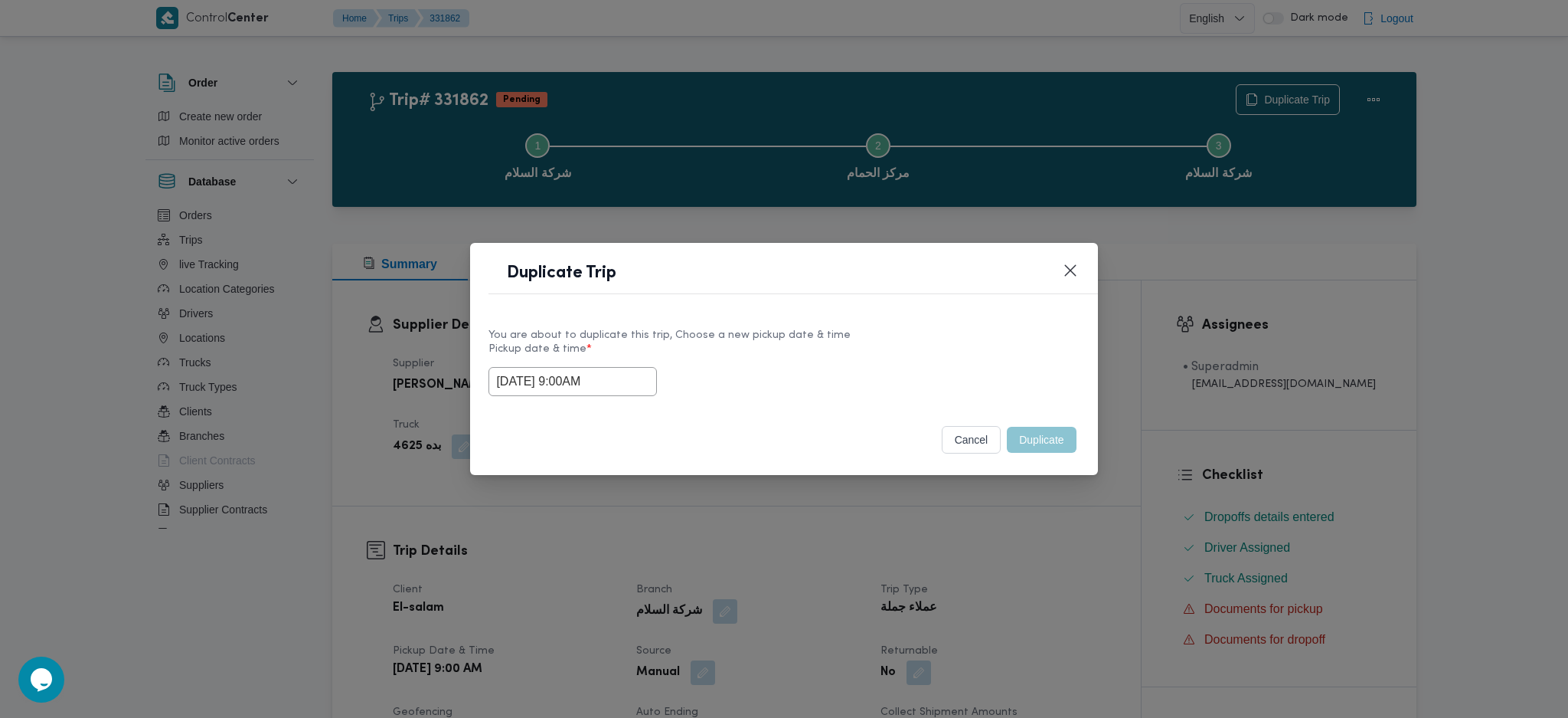
click at [997, 592] on div "Duplicate Trip You are about to duplicate this trip, Choose a new pickup date &…" at bounding box center [784, 359] width 1568 height 718
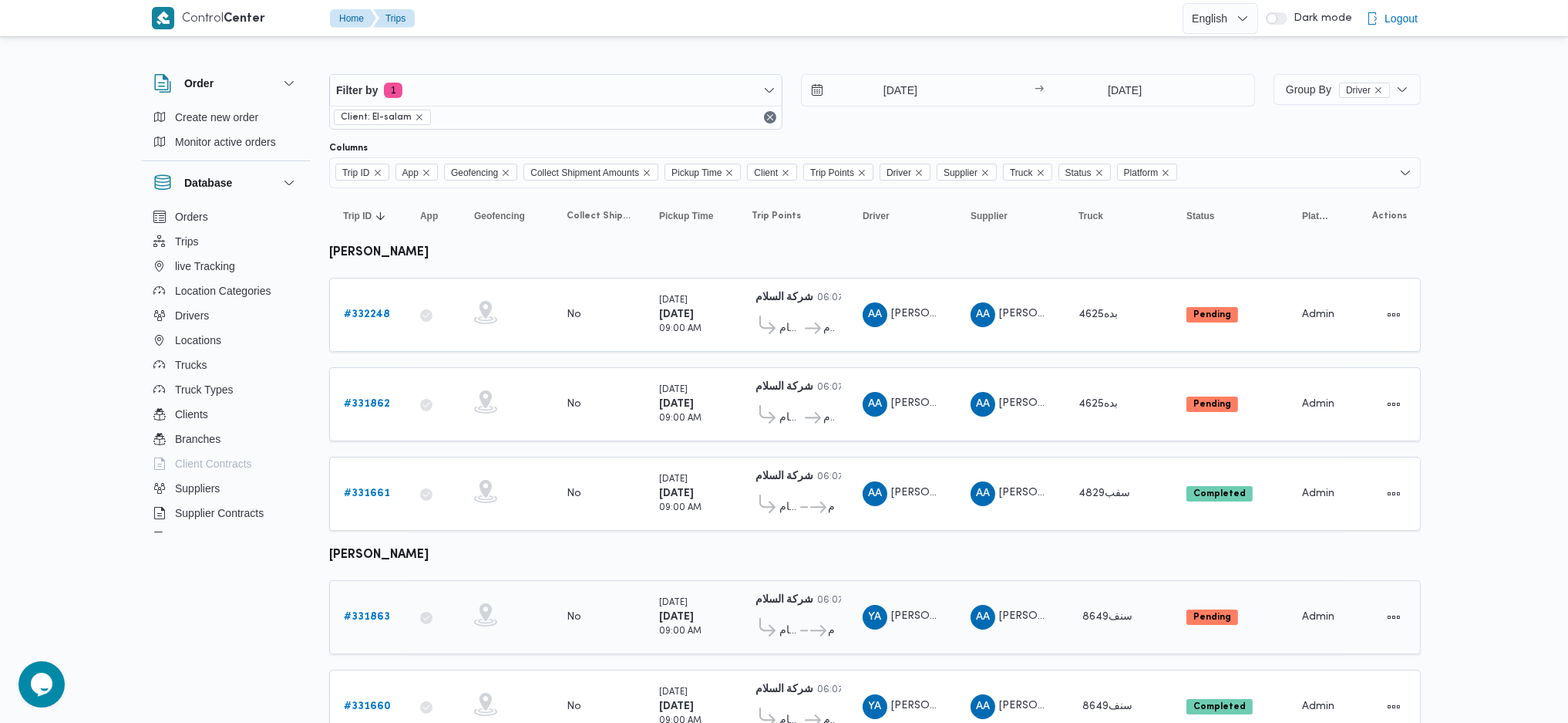
click at [359, 621] on div "# 331863" at bounding box center [367, 617] width 61 height 31
click at [367, 615] on link "# 331863" at bounding box center [367, 617] width 46 height 18
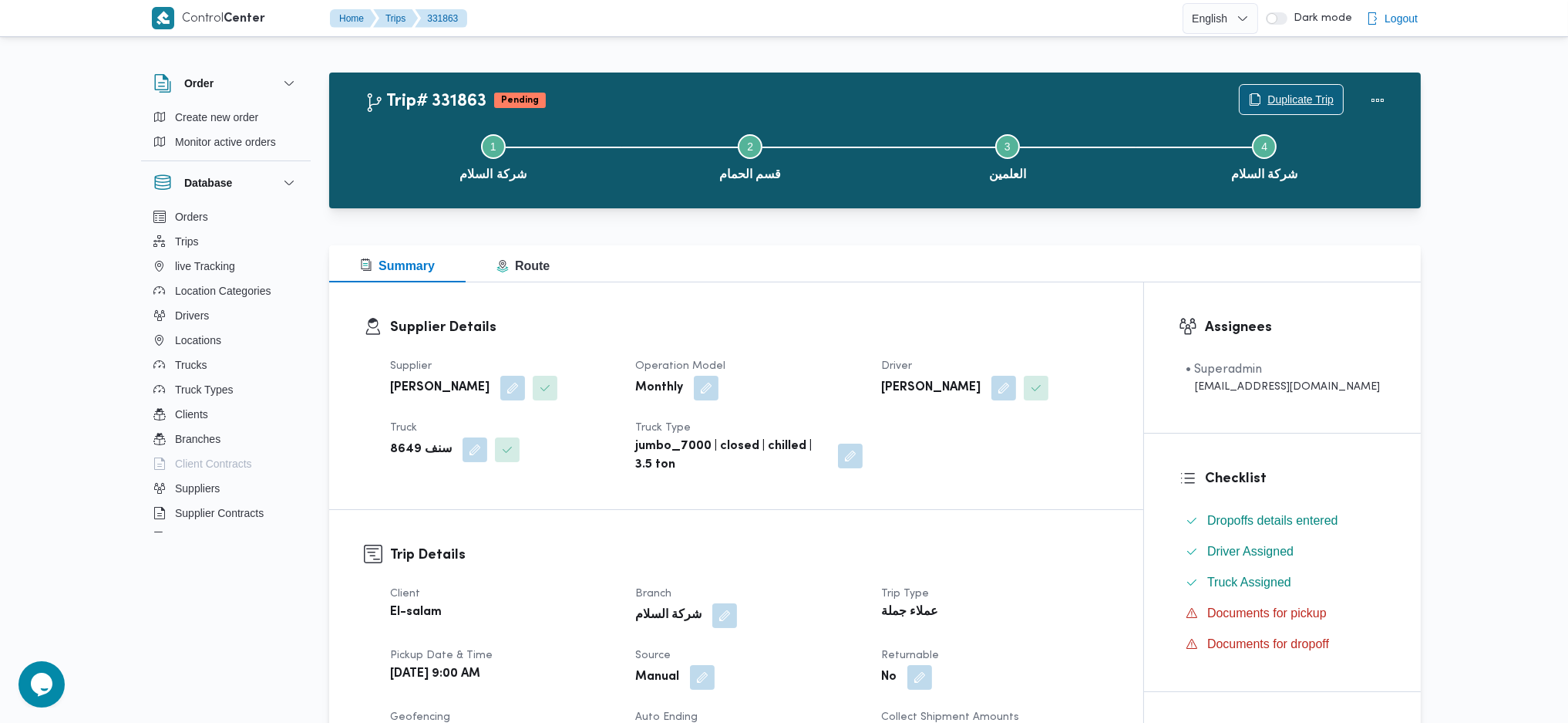
click at [1267, 104] on span "Duplicate Trip" at bounding box center [1301, 99] width 67 height 18
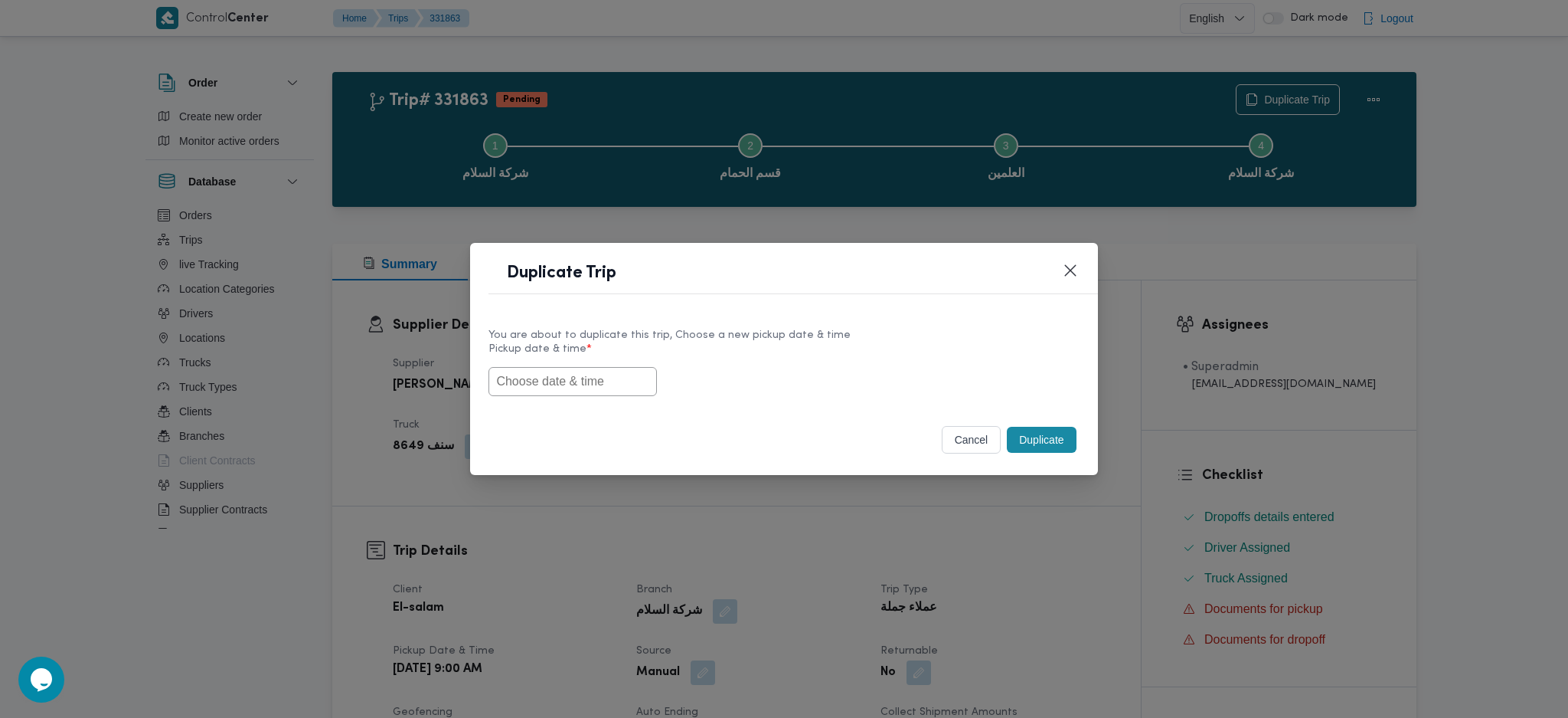
click at [570, 386] on div "You are about to duplicate this trip, Choose a new pickup date & time Pickup da…" at bounding box center [784, 362] width 627 height 98
click at [572, 387] on input "text" at bounding box center [572, 381] width 168 height 29
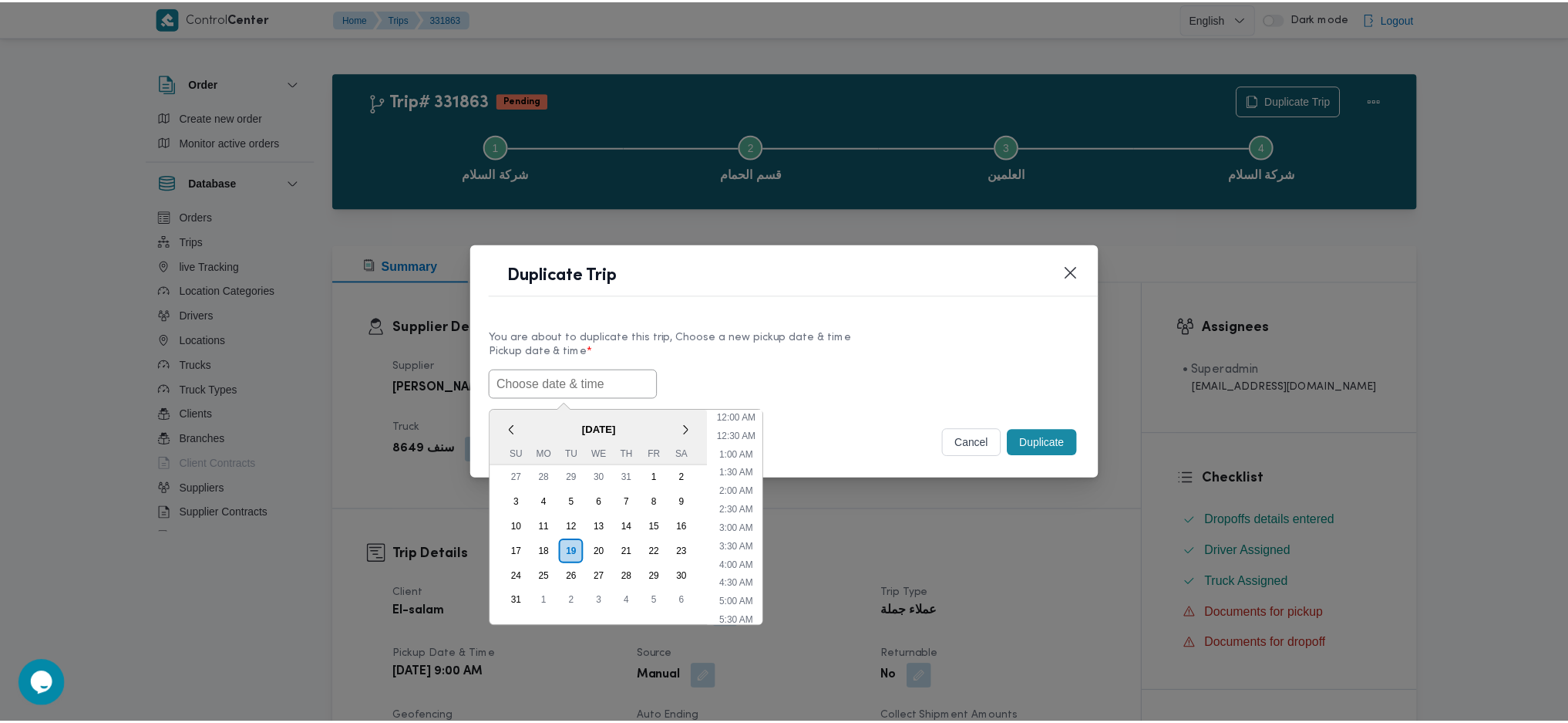
scroll to position [514, 0]
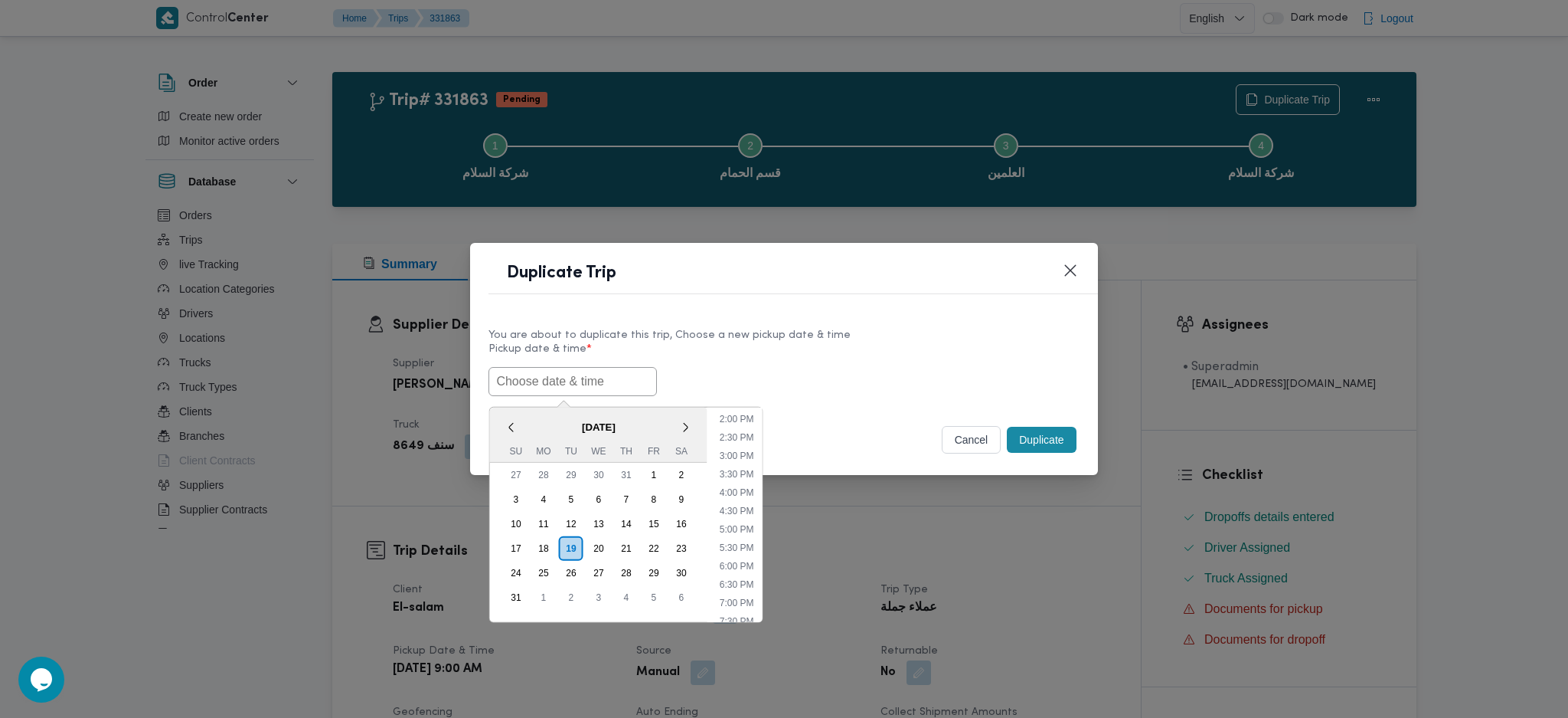
paste input "[DATE] 9:00AM"
type input "[DATE] 9:00AM"
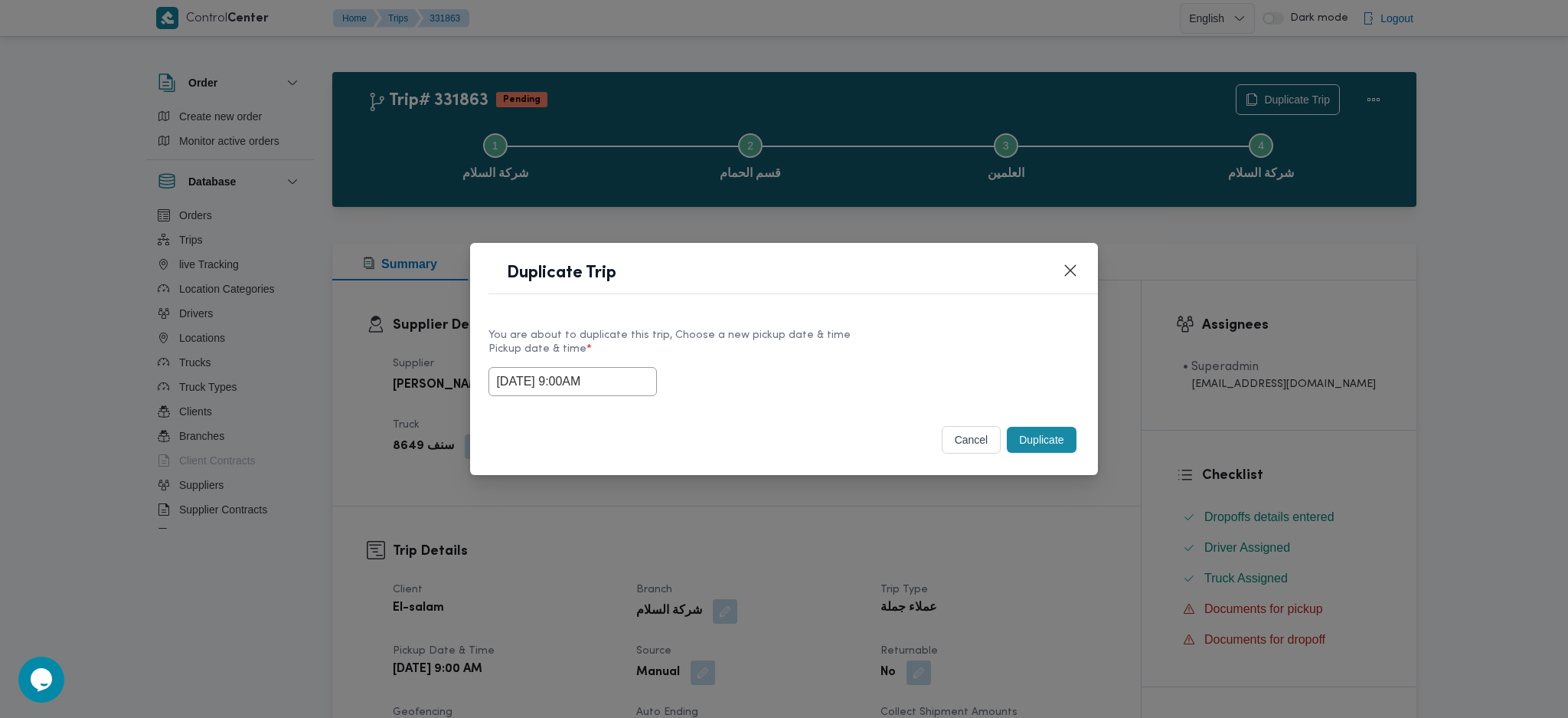
drag, startPoint x: 1058, startPoint y: 441, endPoint x: 1055, endPoint y: 474, distance: 33.1
click at [1058, 442] on button "Duplicate" at bounding box center [1041, 440] width 69 height 26
click at [1048, 509] on div "Duplicate Trip You are about to duplicate this trip, Choose a new pickup date &…" at bounding box center [784, 359] width 1568 height 718
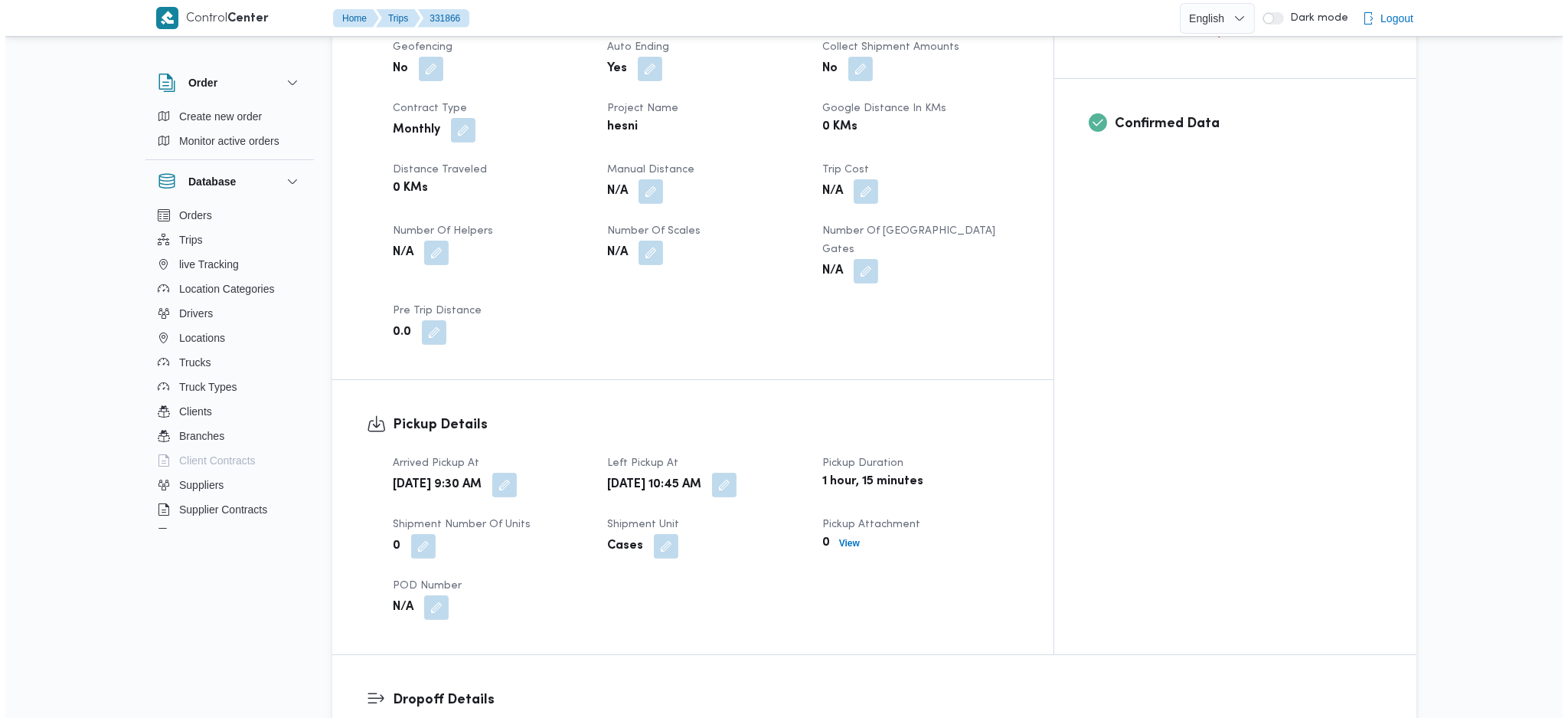
scroll to position [1369, 0]
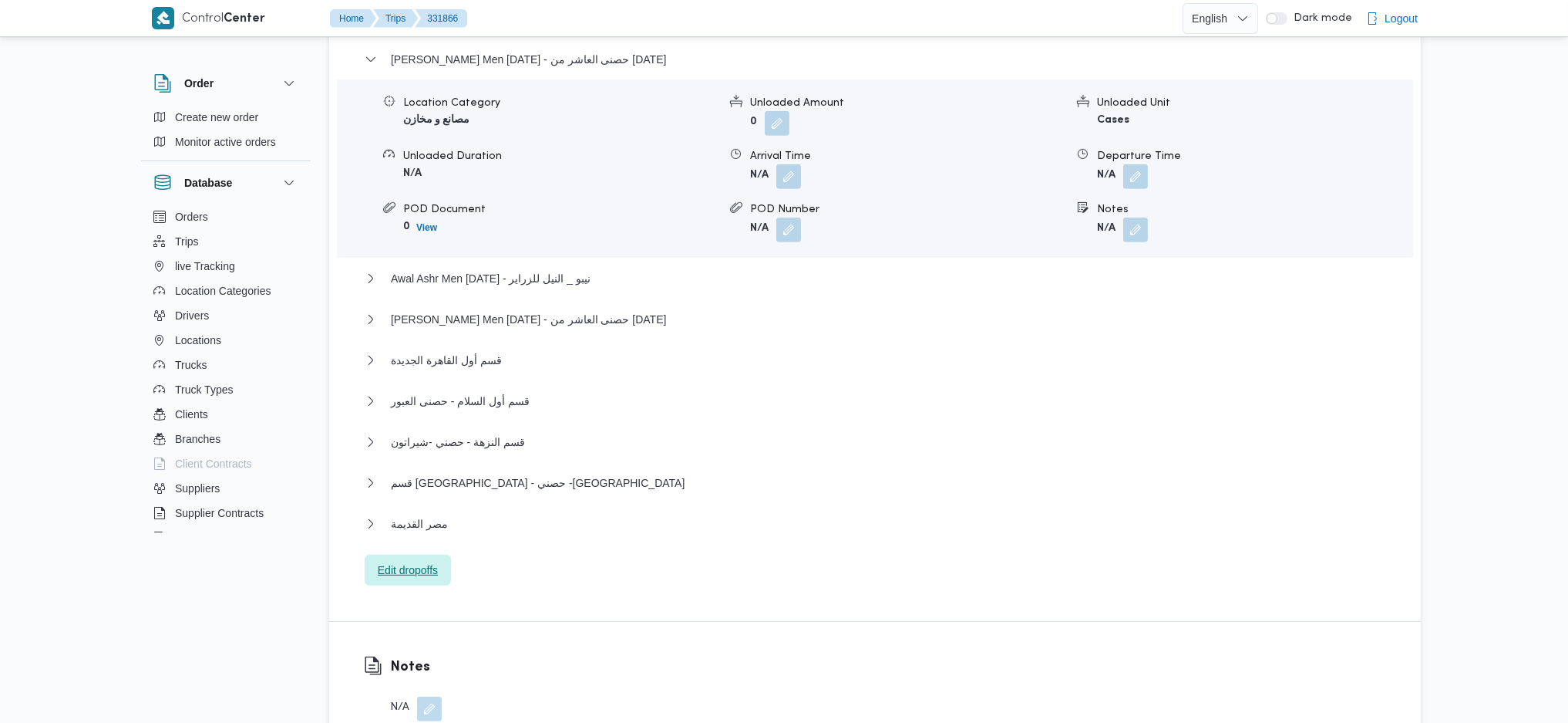
click at [404, 561] on span "Edit dropoffs" at bounding box center [408, 569] width 61 height 18
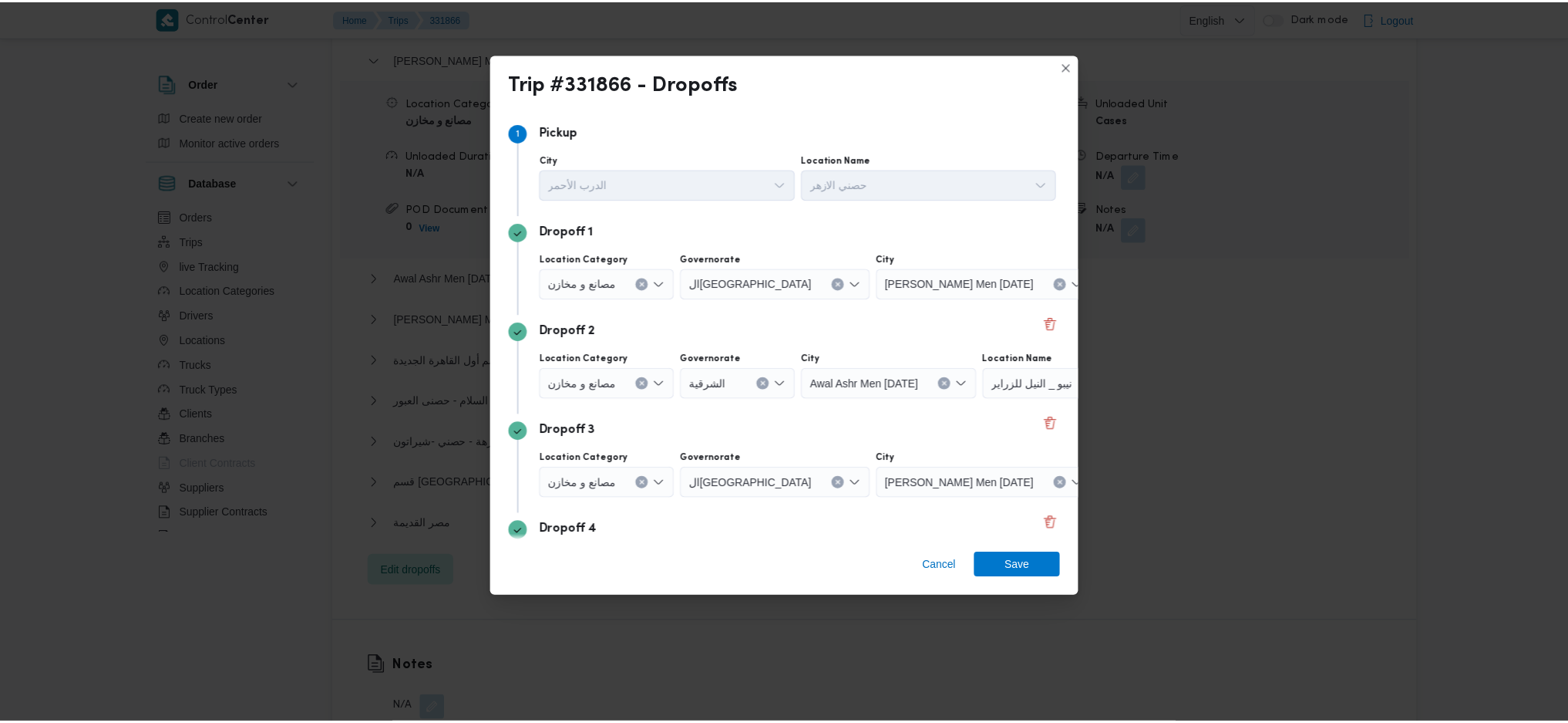
scroll to position [516, 0]
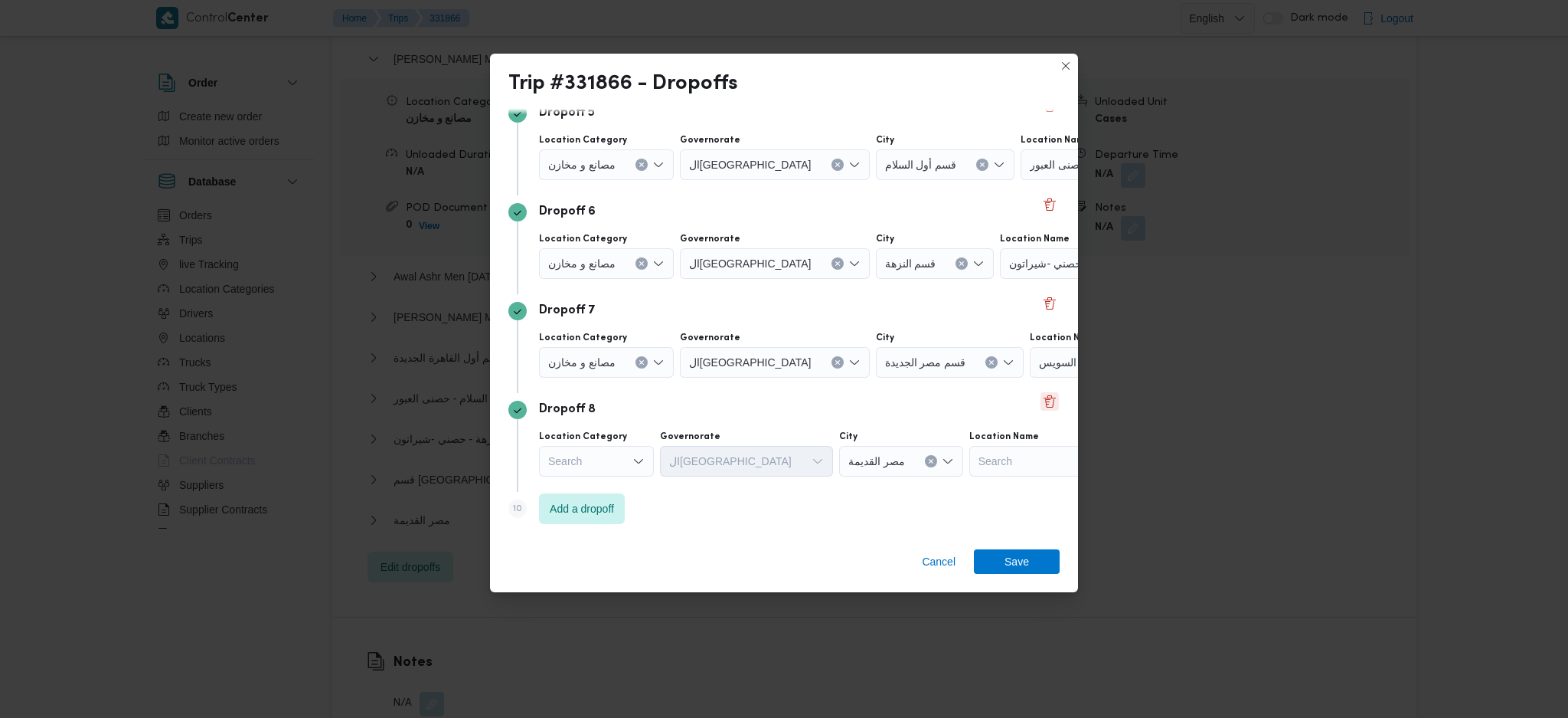
drag, startPoint x: 1044, startPoint y: 404, endPoint x: 1037, endPoint y: 408, distance: 8.1
click at [1041, 406] on button "Delete" at bounding box center [1050, 401] width 18 height 18
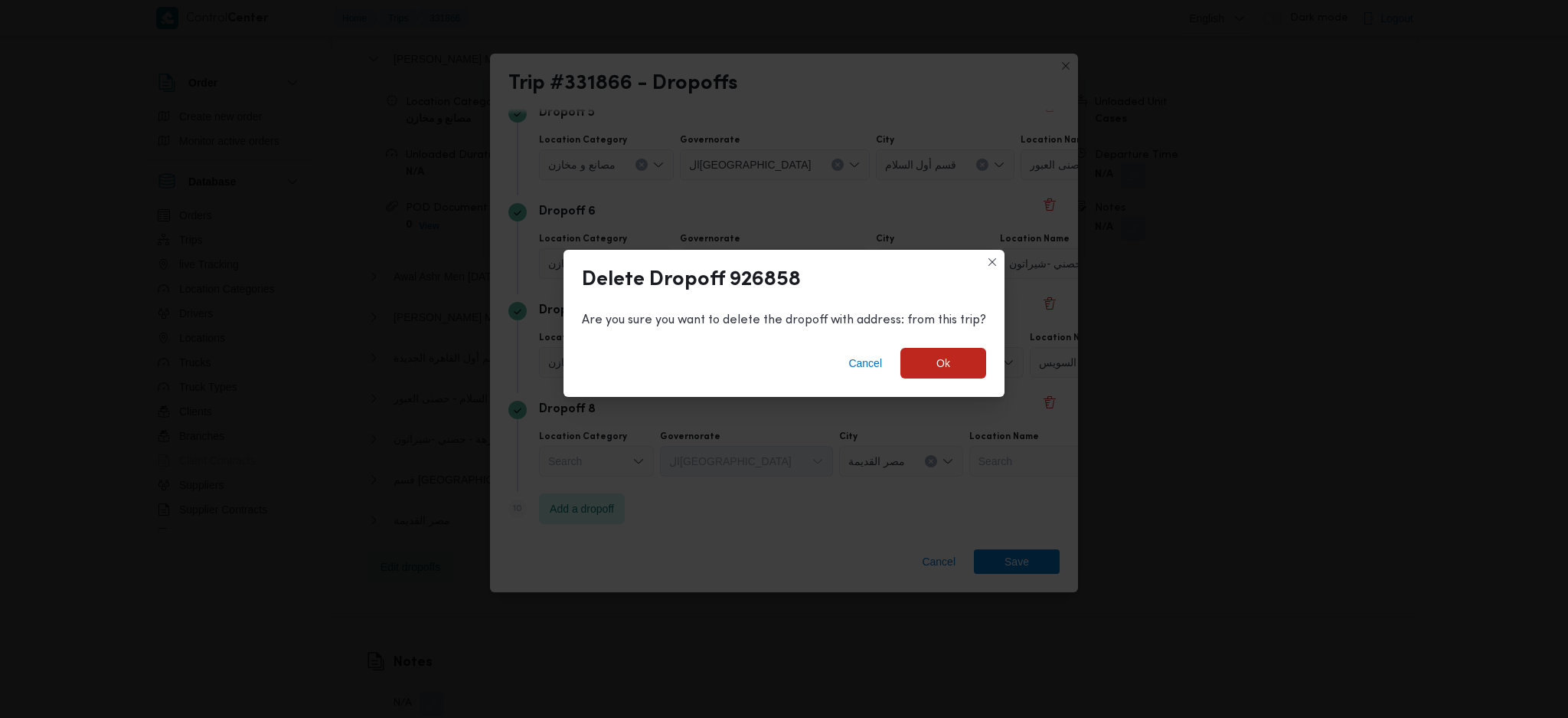
click at [965, 383] on div "Cancel Ok" at bounding box center [784, 366] width 441 height 61
drag, startPoint x: 923, startPoint y: 365, endPoint x: 913, endPoint y: 370, distance: 11.2
click at [921, 365] on span "Ok" at bounding box center [943, 362] width 85 height 30
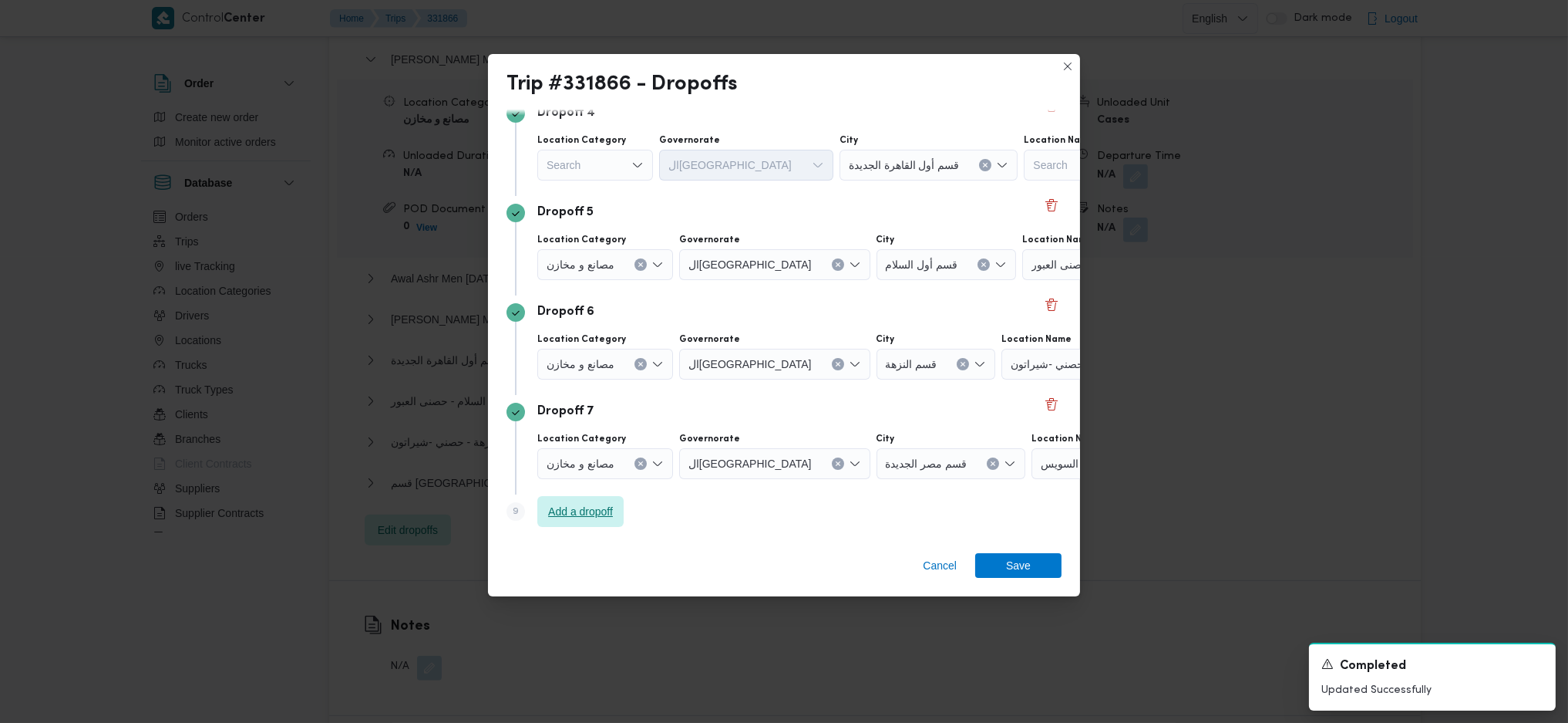
scroll to position [417, 0]
click at [927, 569] on span "Cancel" at bounding box center [939, 565] width 34 height 18
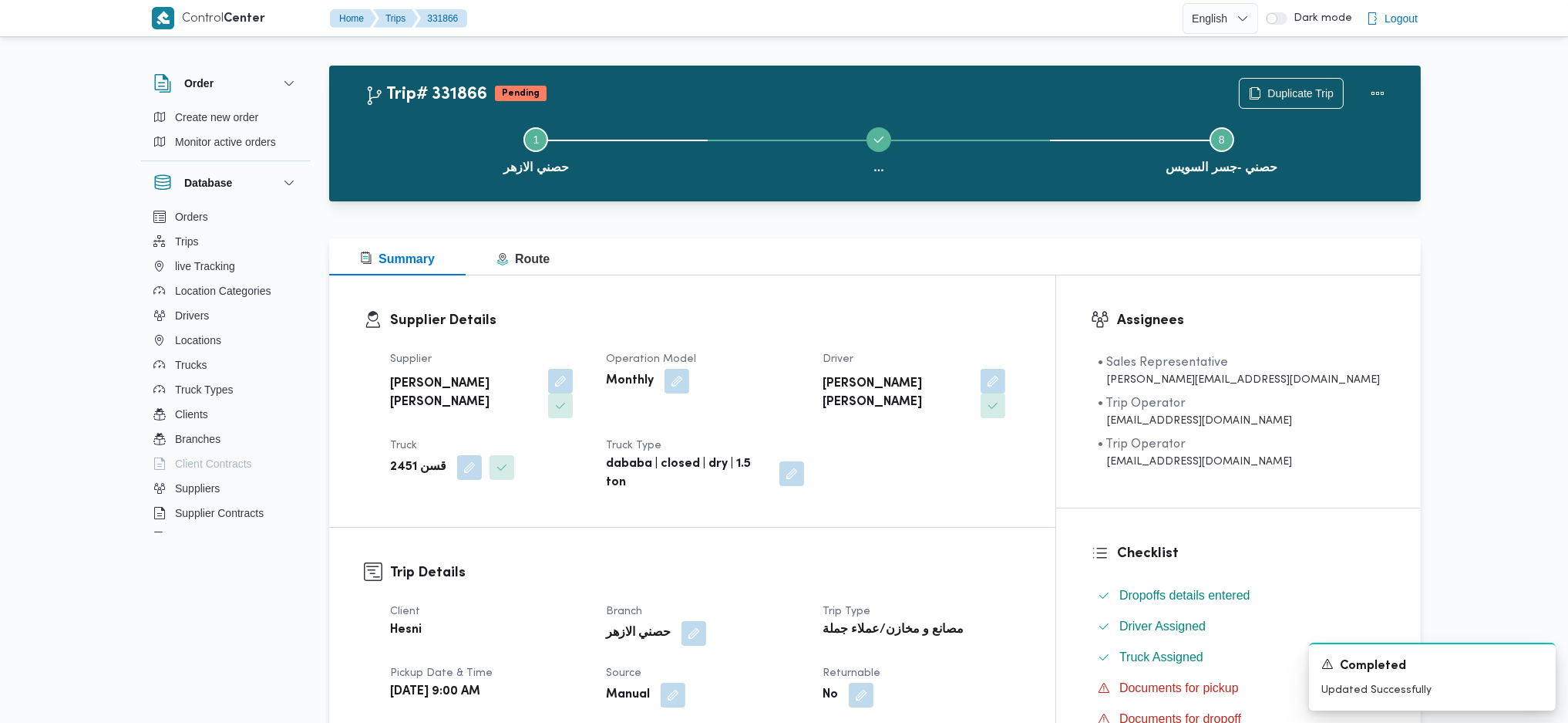
scroll to position [0, 0]
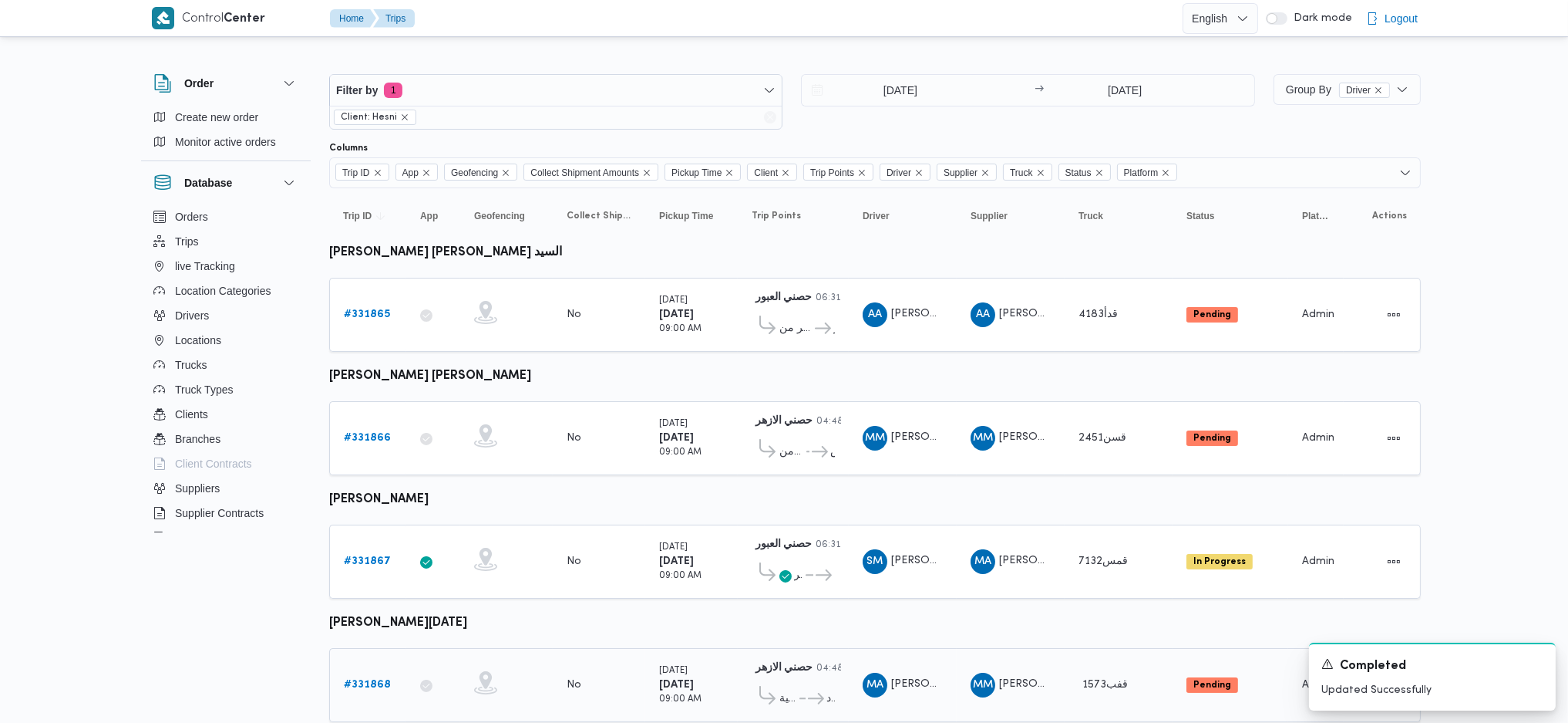
click at [366, 679] on b "# 331868" at bounding box center [367, 684] width 47 height 10
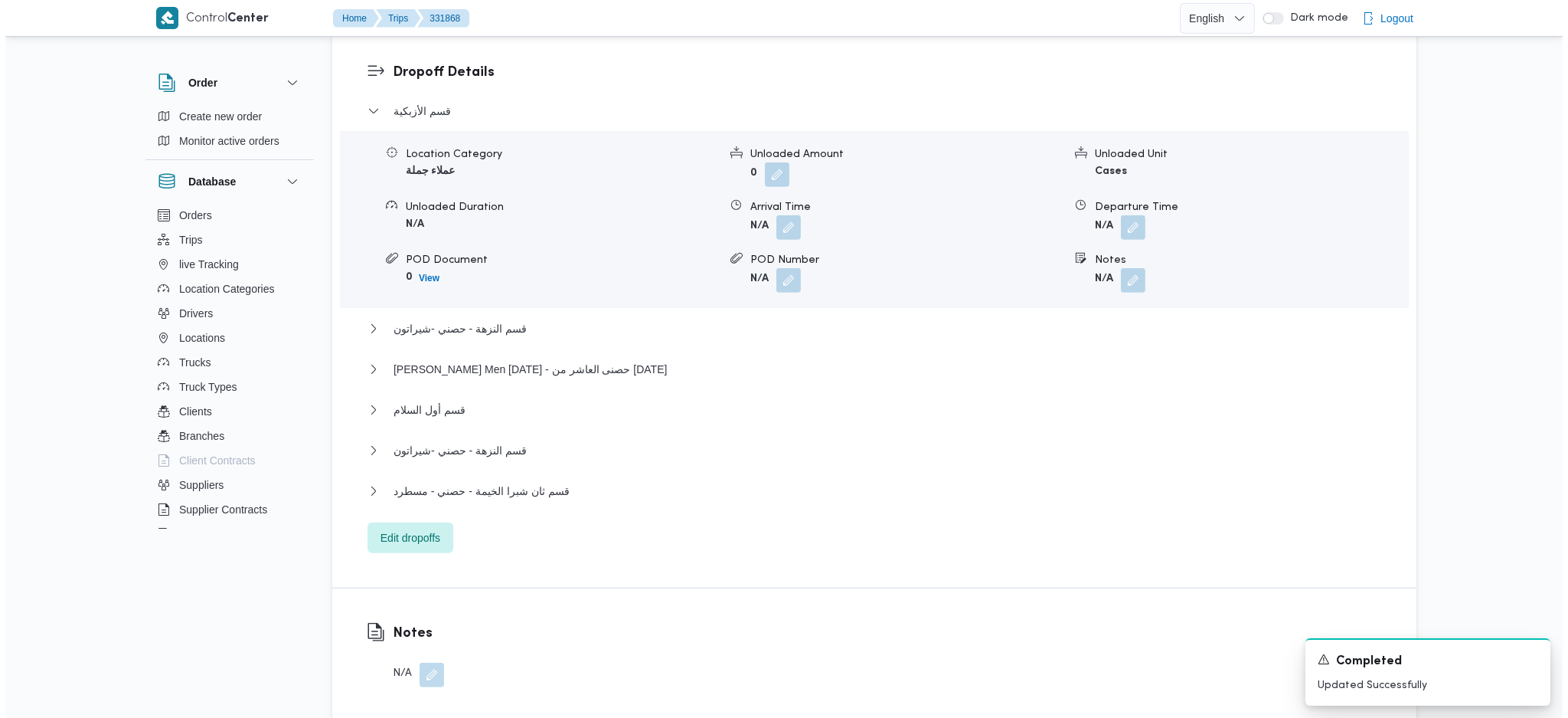
scroll to position [1327, 0]
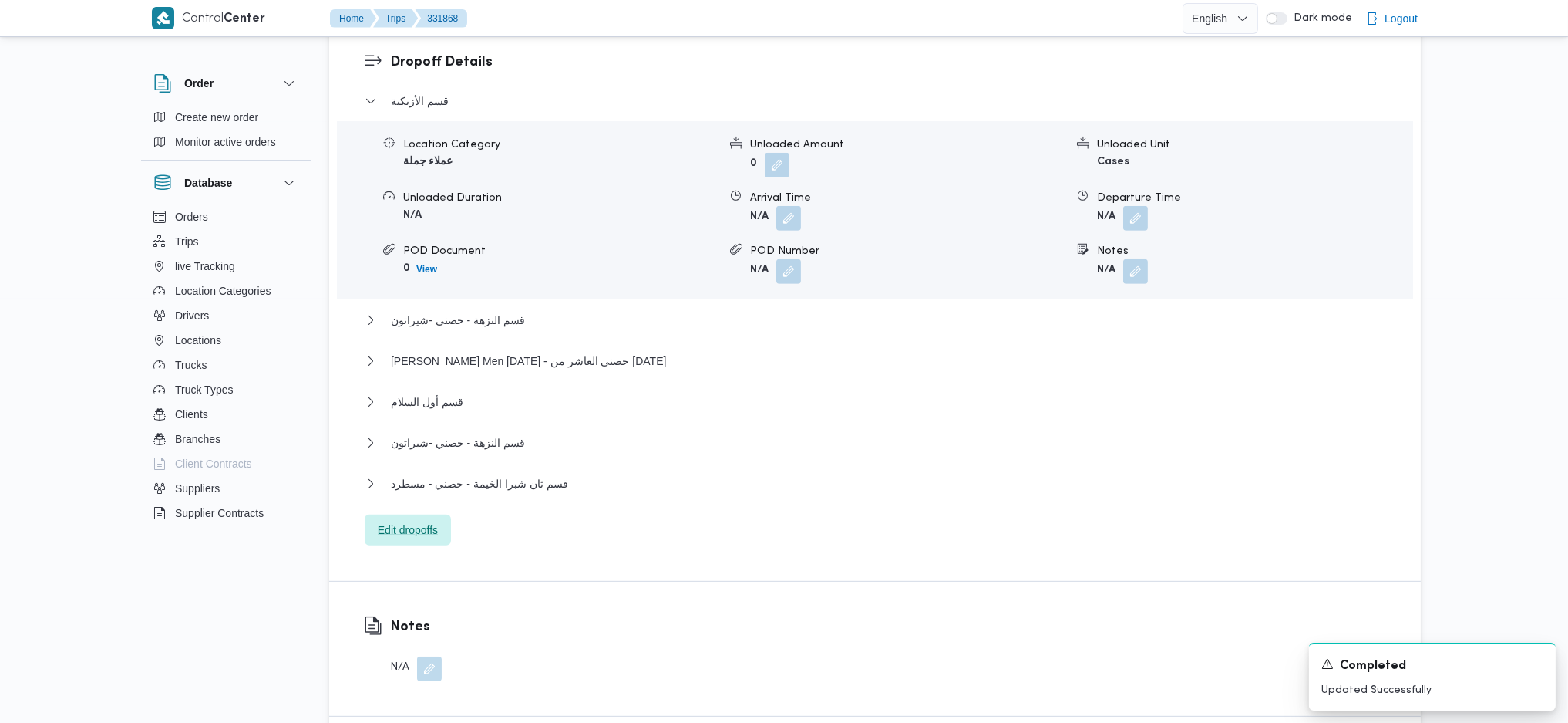
click at [413, 520] on span "Edit dropoffs" at bounding box center [408, 529] width 61 height 18
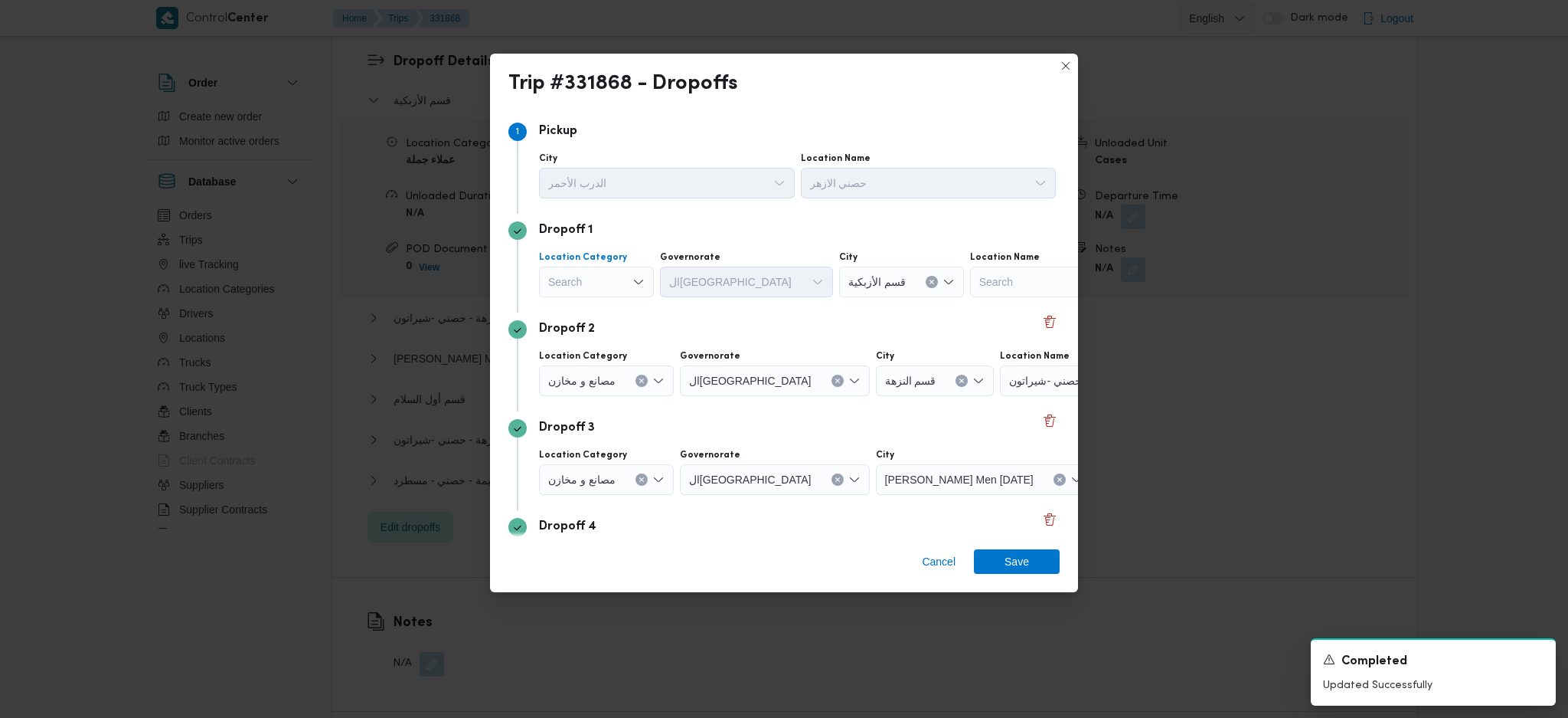
click at [639, 282] on icon "Open list of options" at bounding box center [639, 281] width 10 height 4
click at [605, 369] on span "عملاء جملة" at bounding box center [605, 376] width 78 height 18
click at [630, 288] on button "Clear input" at bounding box center [624, 281] width 12 height 12
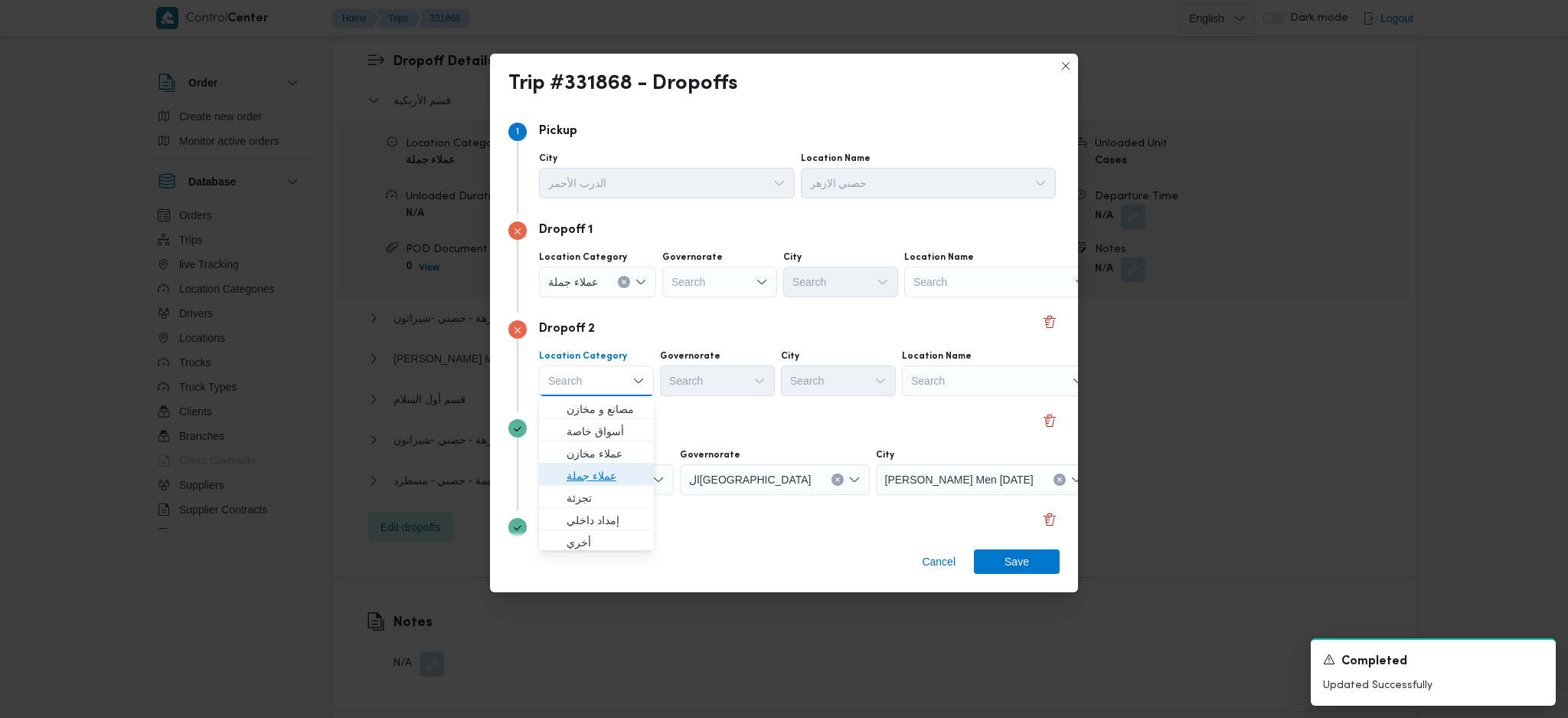
click at [589, 478] on span "عملاء جملة" at bounding box center [605, 475] width 78 height 18
click at [713, 297] on div "Search" at bounding box center [720, 281] width 115 height 30
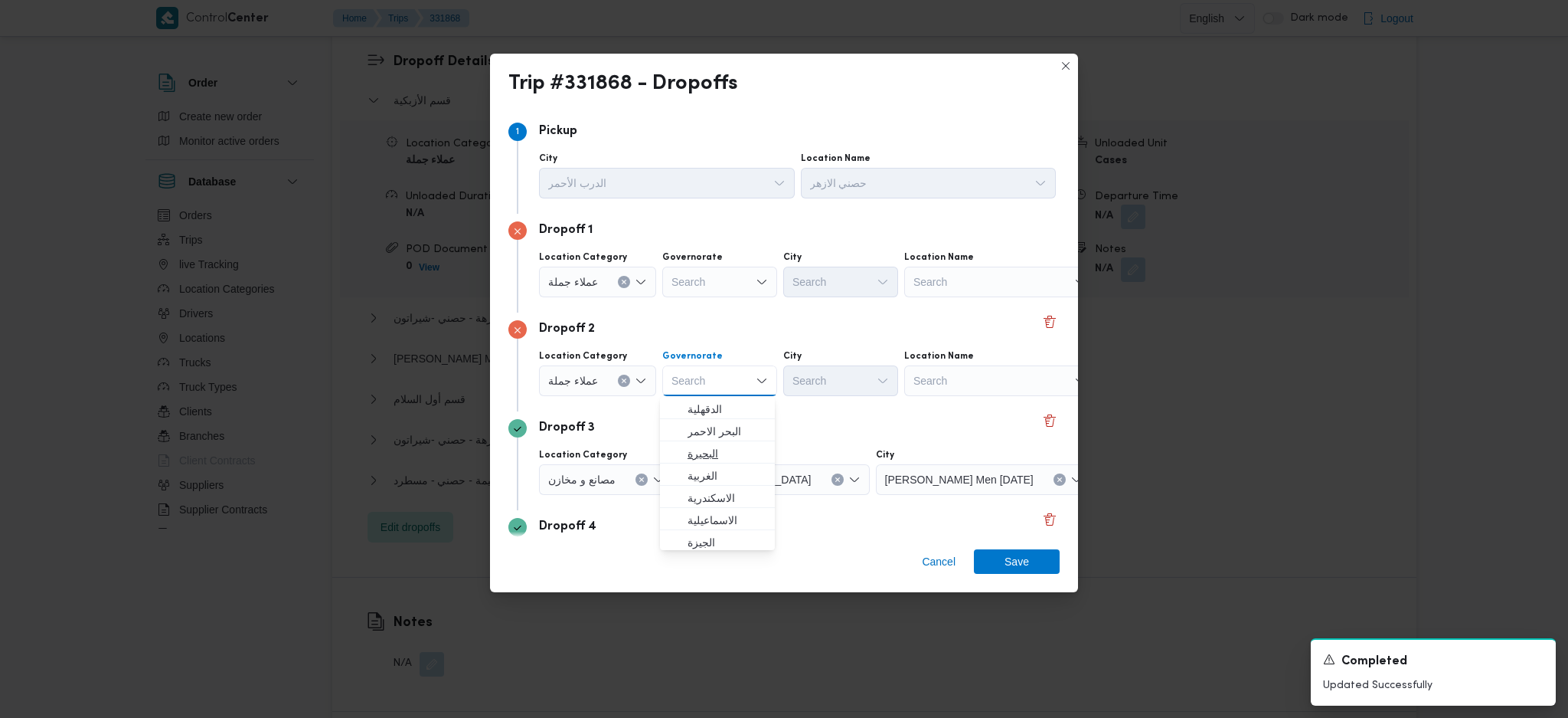
scroll to position [204, 0]
click at [718, 426] on span "ال[GEOGRAPHIC_DATA]" at bounding box center [727, 427] width 78 height 18
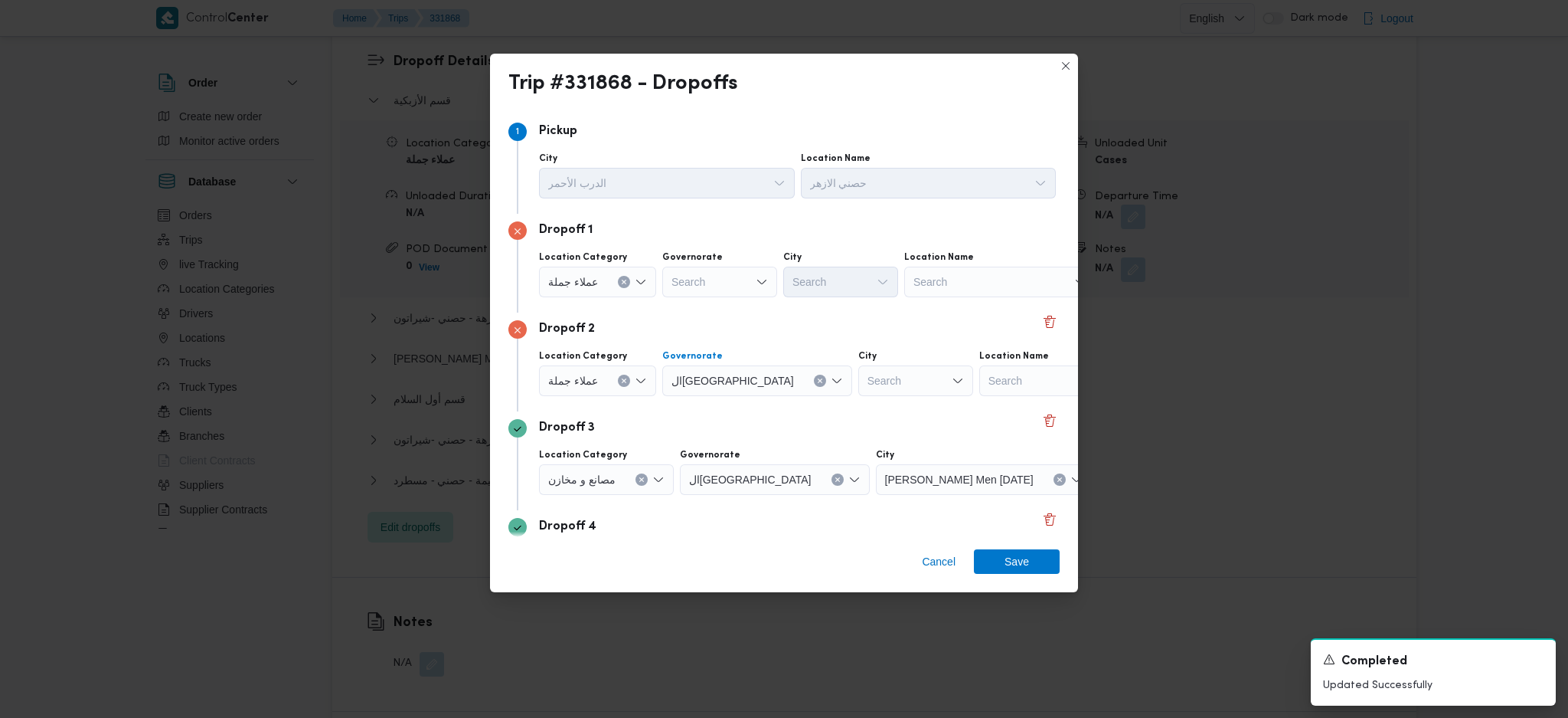
click at [858, 380] on div "Search" at bounding box center [916, 380] width 115 height 30
type input "عين"
click at [807, 414] on span "قسم عين شمس" at bounding box center [839, 409] width 103 height 24
click at [689, 275] on div "Search" at bounding box center [720, 281] width 115 height 30
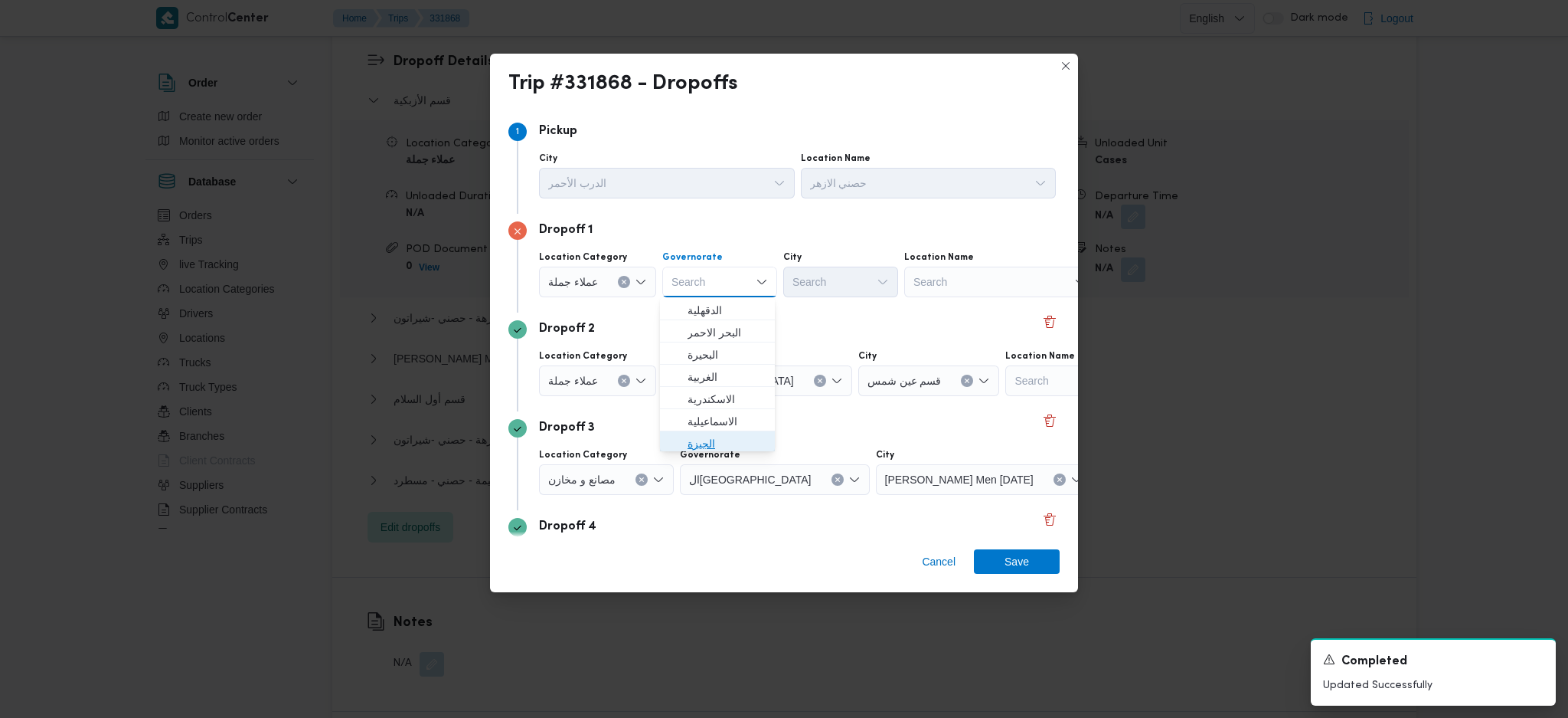
click at [693, 440] on span "الجيزة" at bounding box center [727, 443] width 78 height 18
click at [825, 271] on div "Search" at bounding box center [841, 281] width 115 height 30
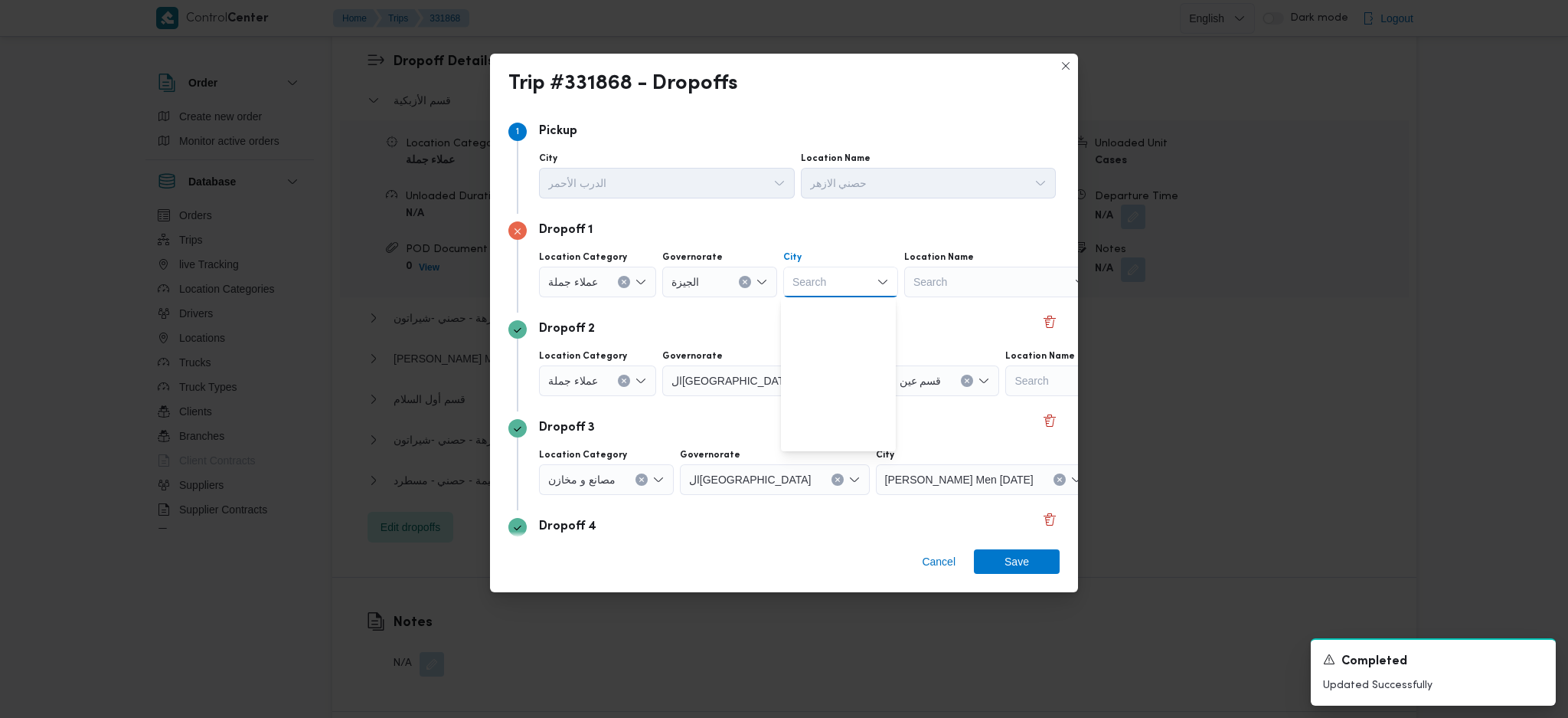
scroll to position [402, 0]
click at [850, 415] on span "حي العجوزة" at bounding box center [848, 419] width 78 height 18
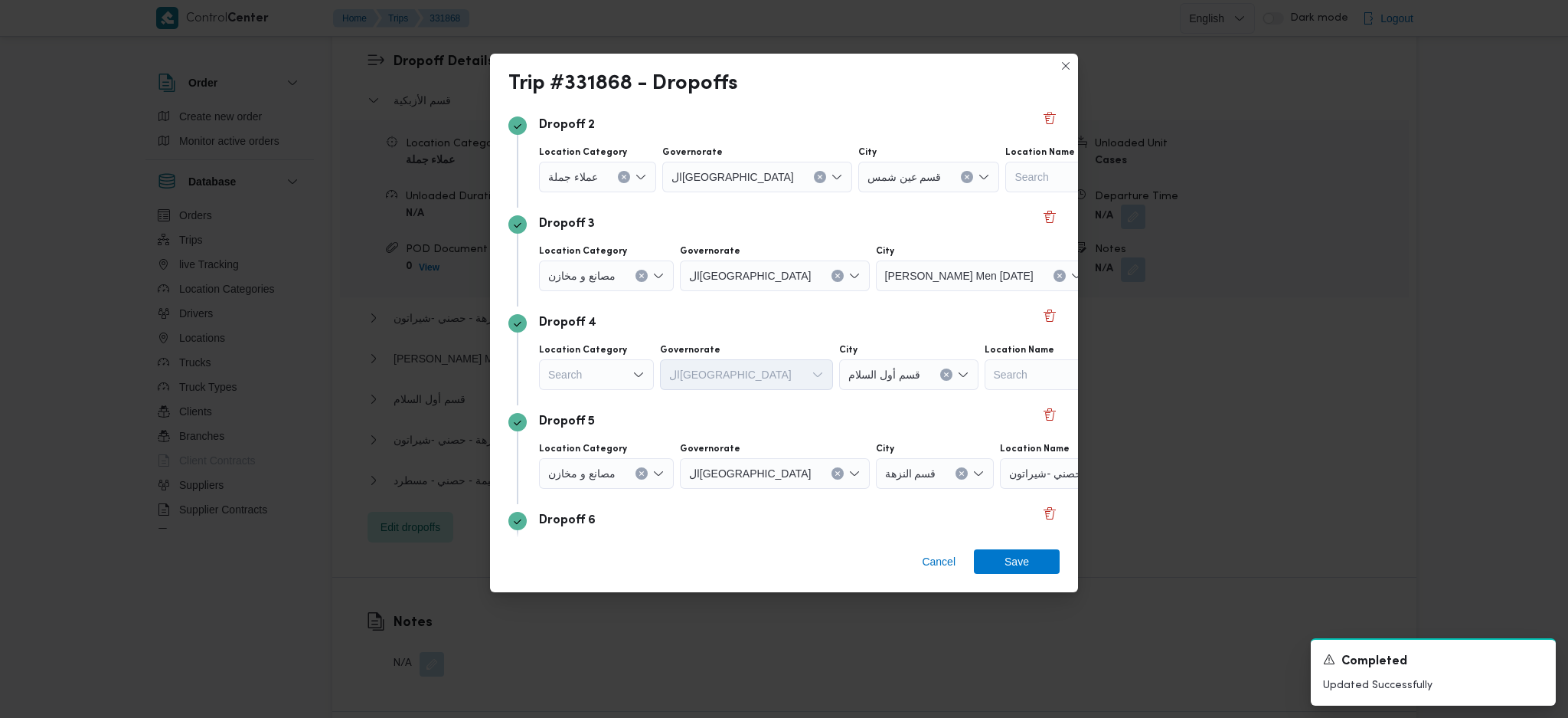
click at [1028, 93] on div "حصنى العاشر من [DATE]" at bounding box center [1006, 78] width 192 height 30
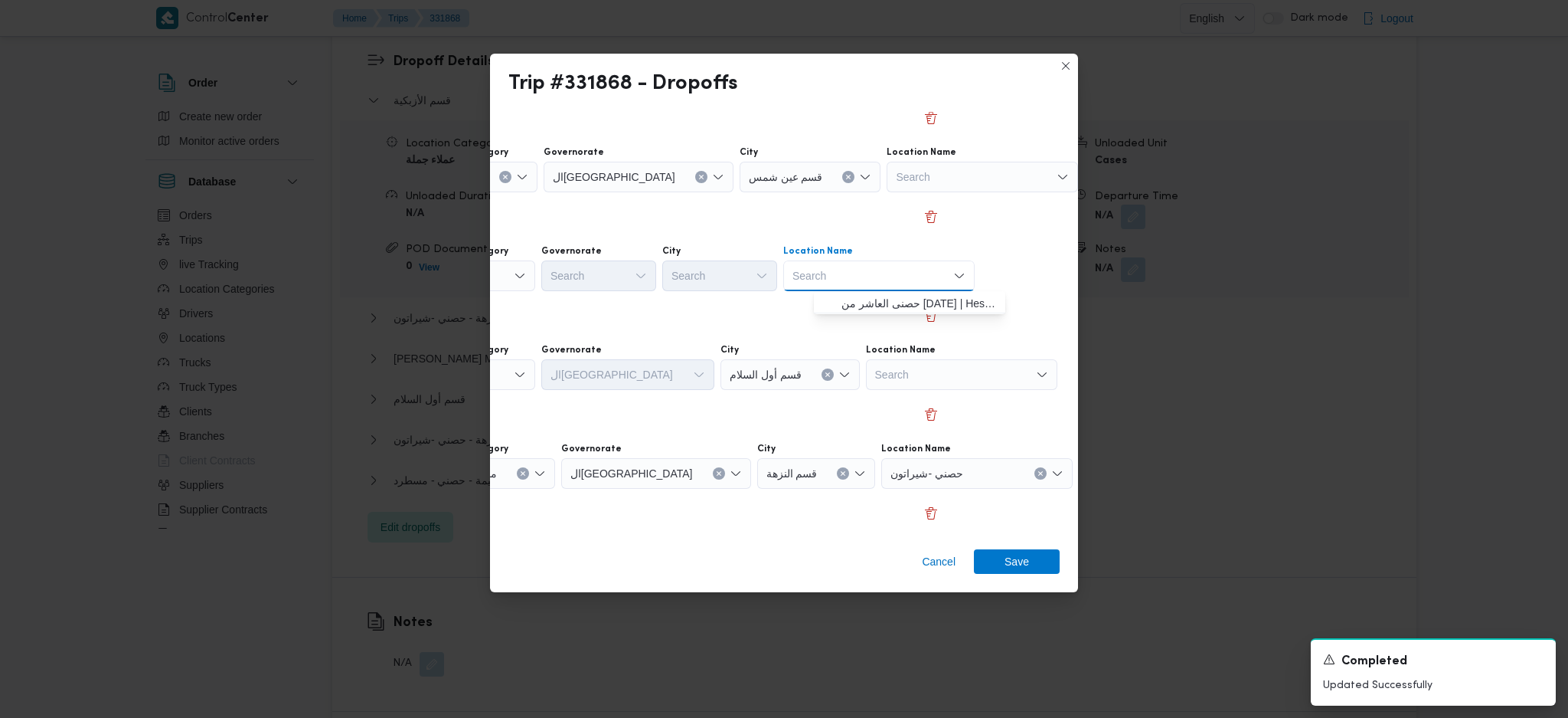
scroll to position [204, 88]
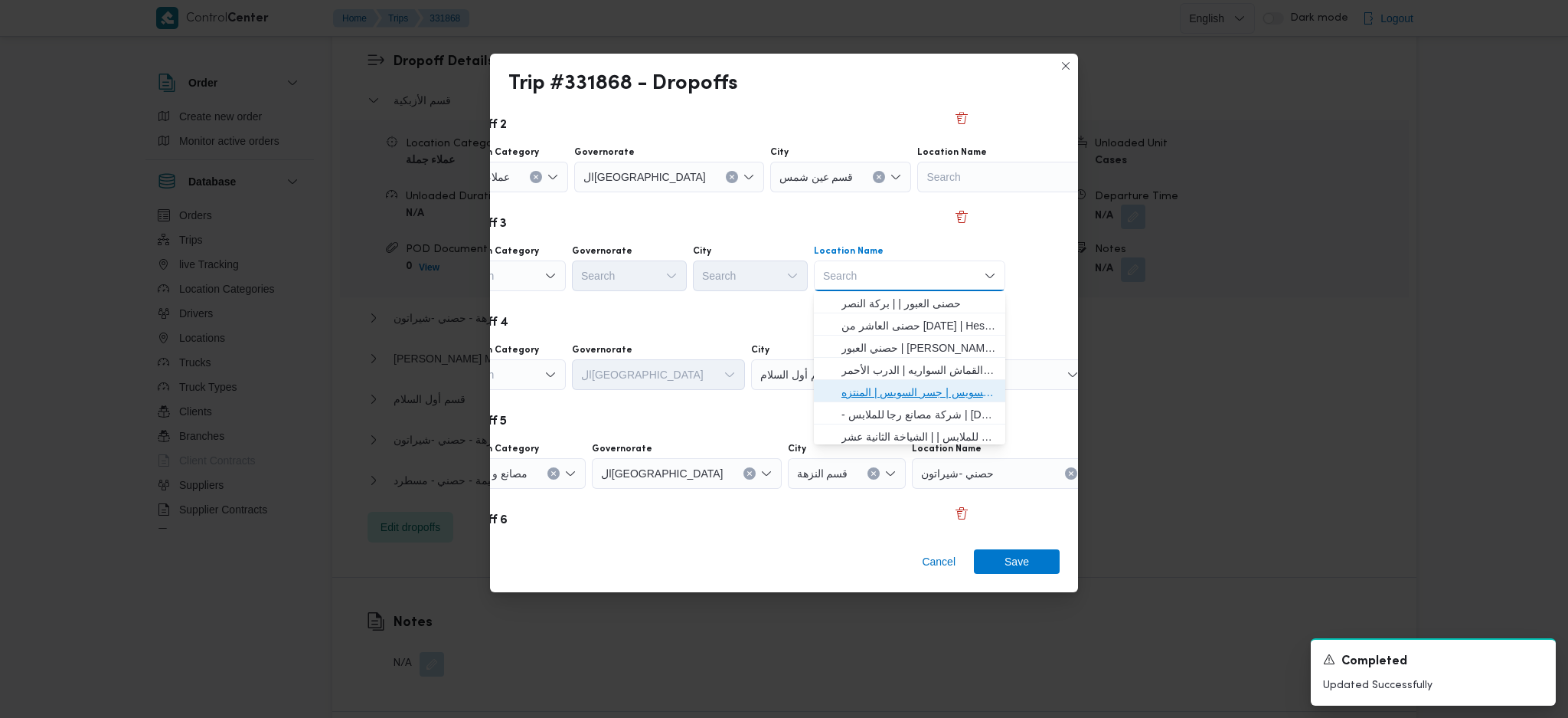
click at [923, 393] on span "حصني -جسر السويس | جسر السويس | المنتزه" at bounding box center [919, 391] width 155 height 18
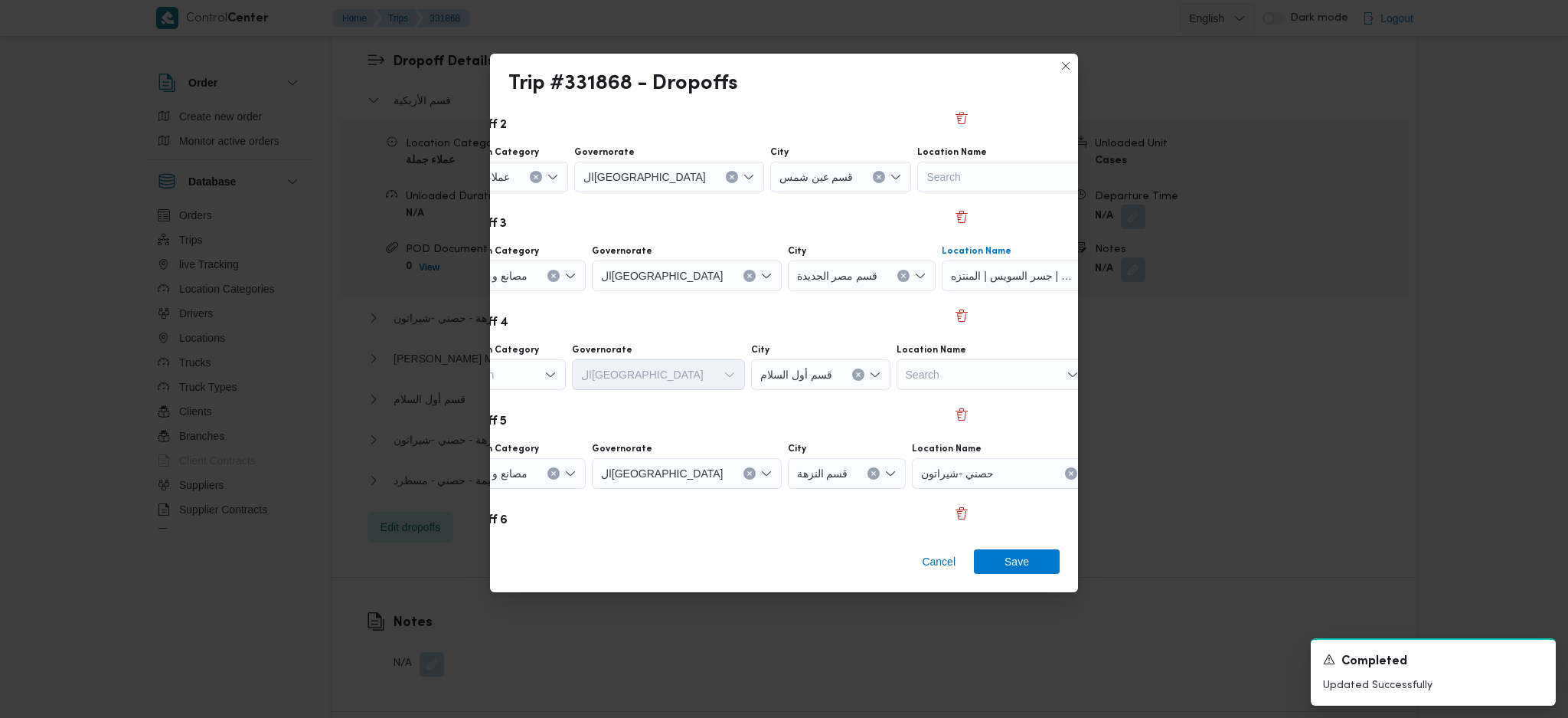
click at [544, 376] on icon "Open list of options" at bounding box center [551, 375] width 12 height 12
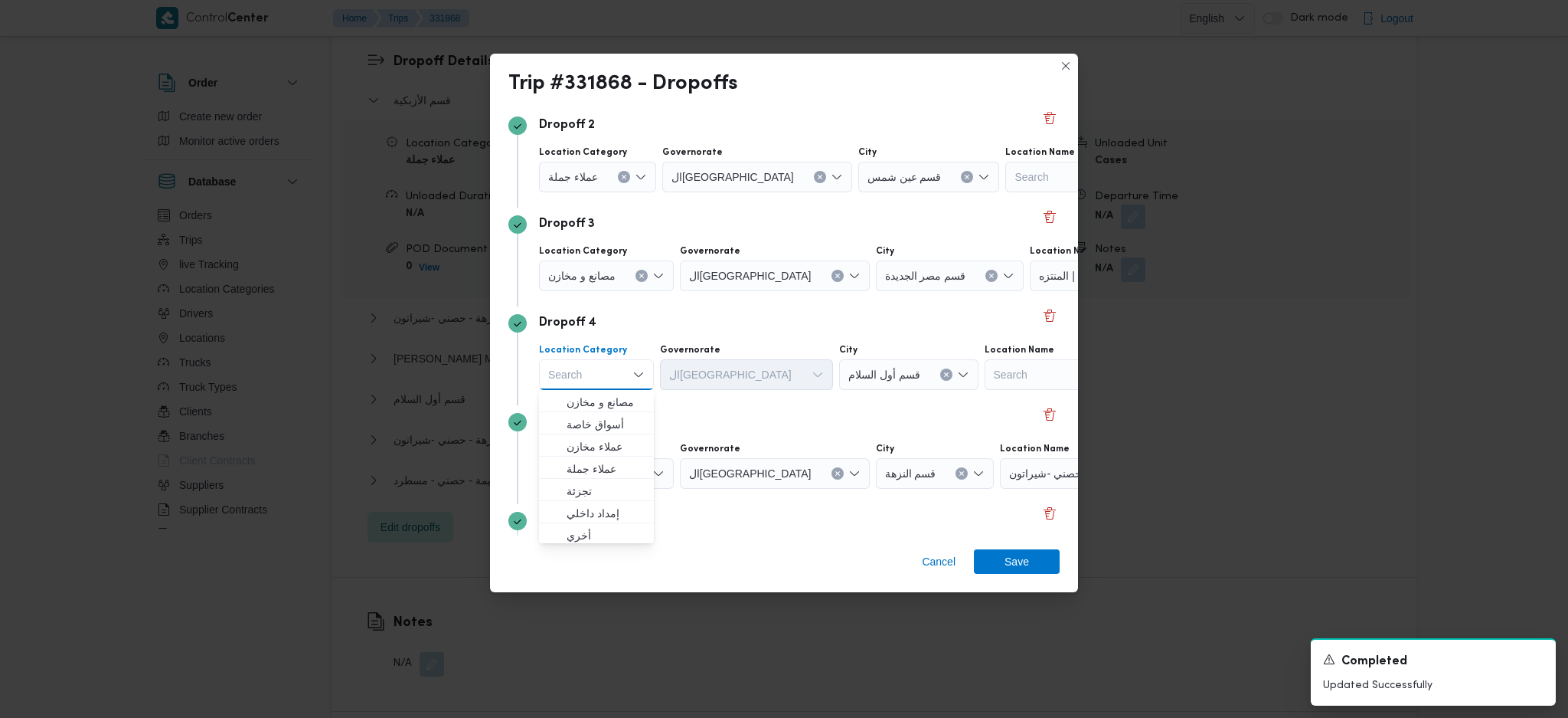
click at [892, 432] on div "Dropoff 5 Location Category مصانع و [GEOGRAPHIC_DATA] ال[GEOGRAPHIC_DATA] City …" at bounding box center [784, 454] width 551 height 98
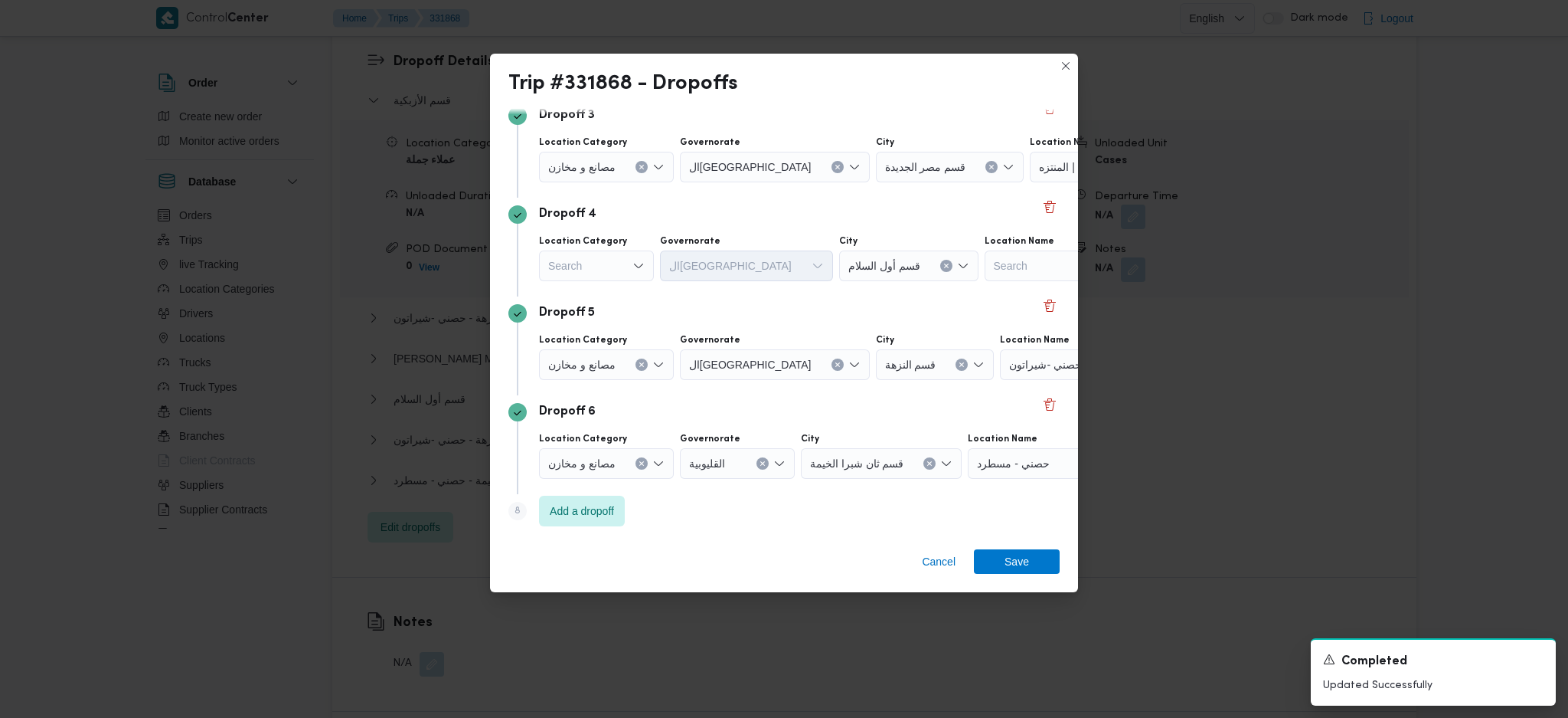
scroll to position [315, 0]
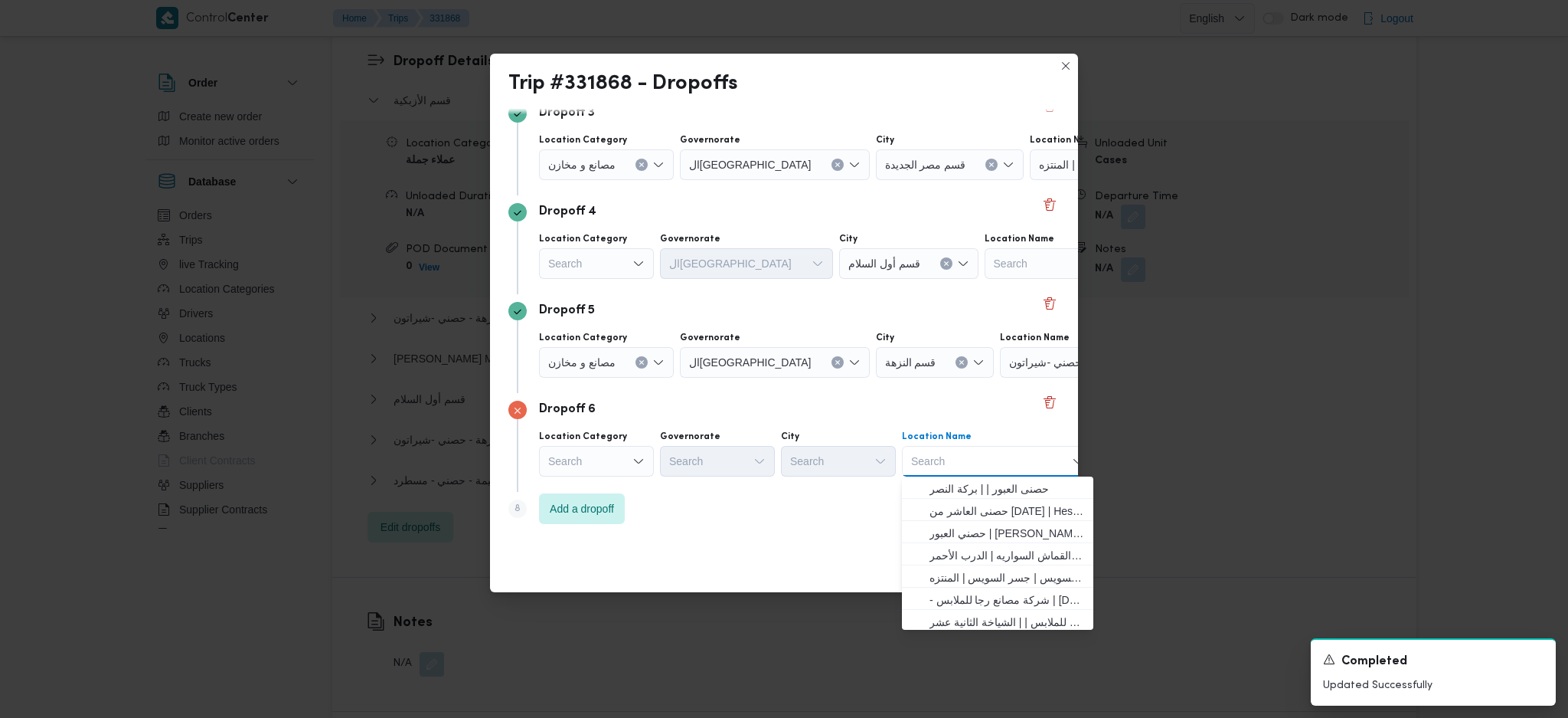
scroll to position [402, 0]
click at [983, 598] on span "مخزن المستقبل _ القومية امبابة | كافيتريا السندباد | وراق العرب" at bounding box center [1007, 598] width 155 height 18
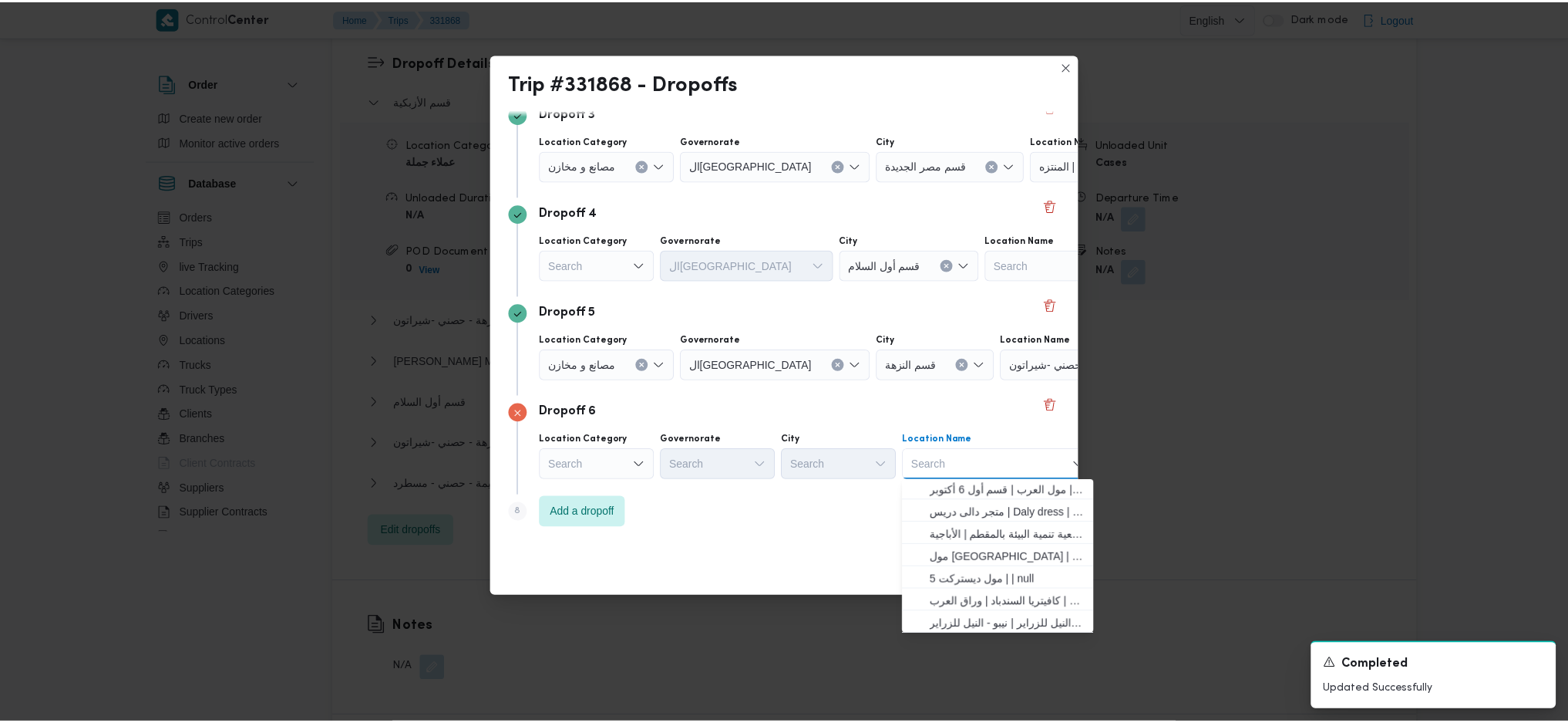
scroll to position [0, 0]
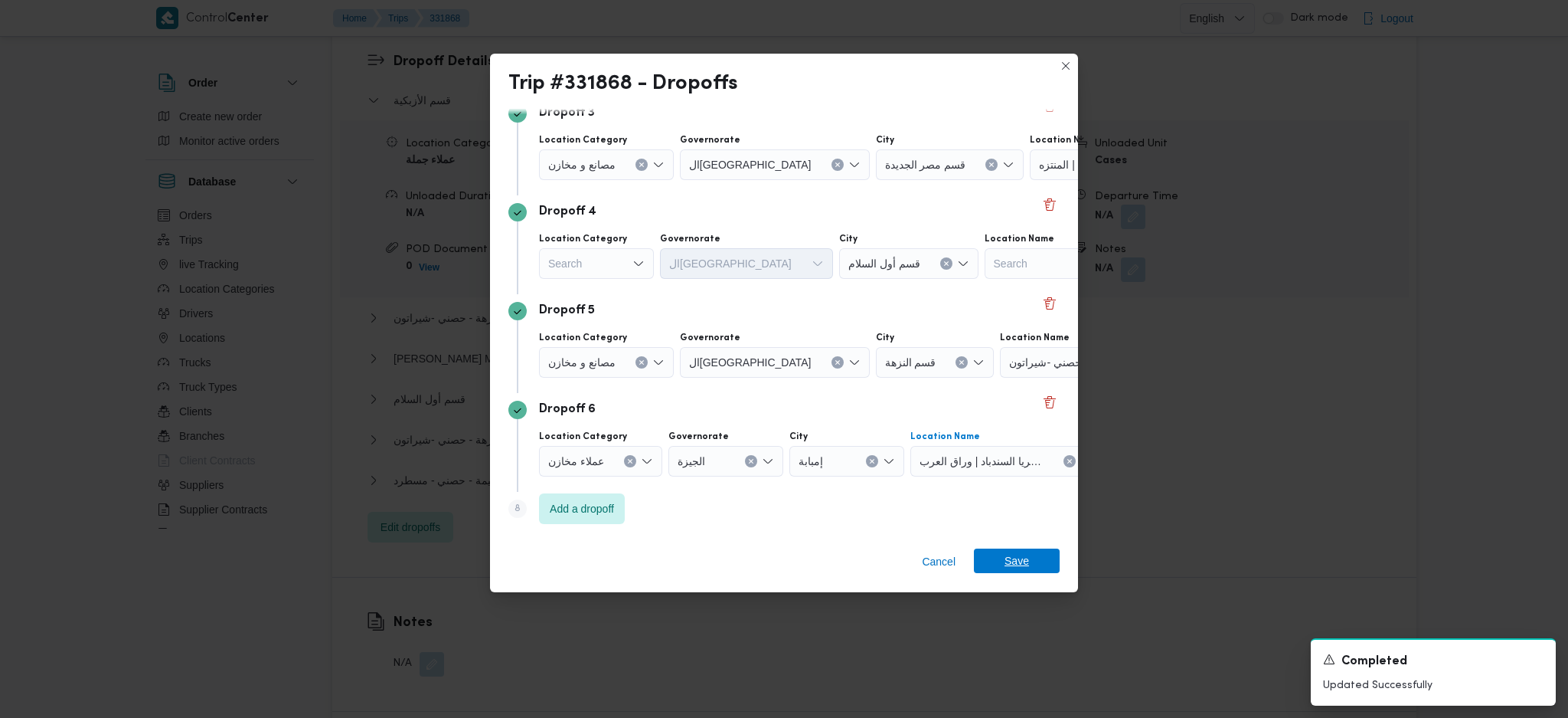
click at [995, 560] on span "Save" at bounding box center [1017, 560] width 85 height 24
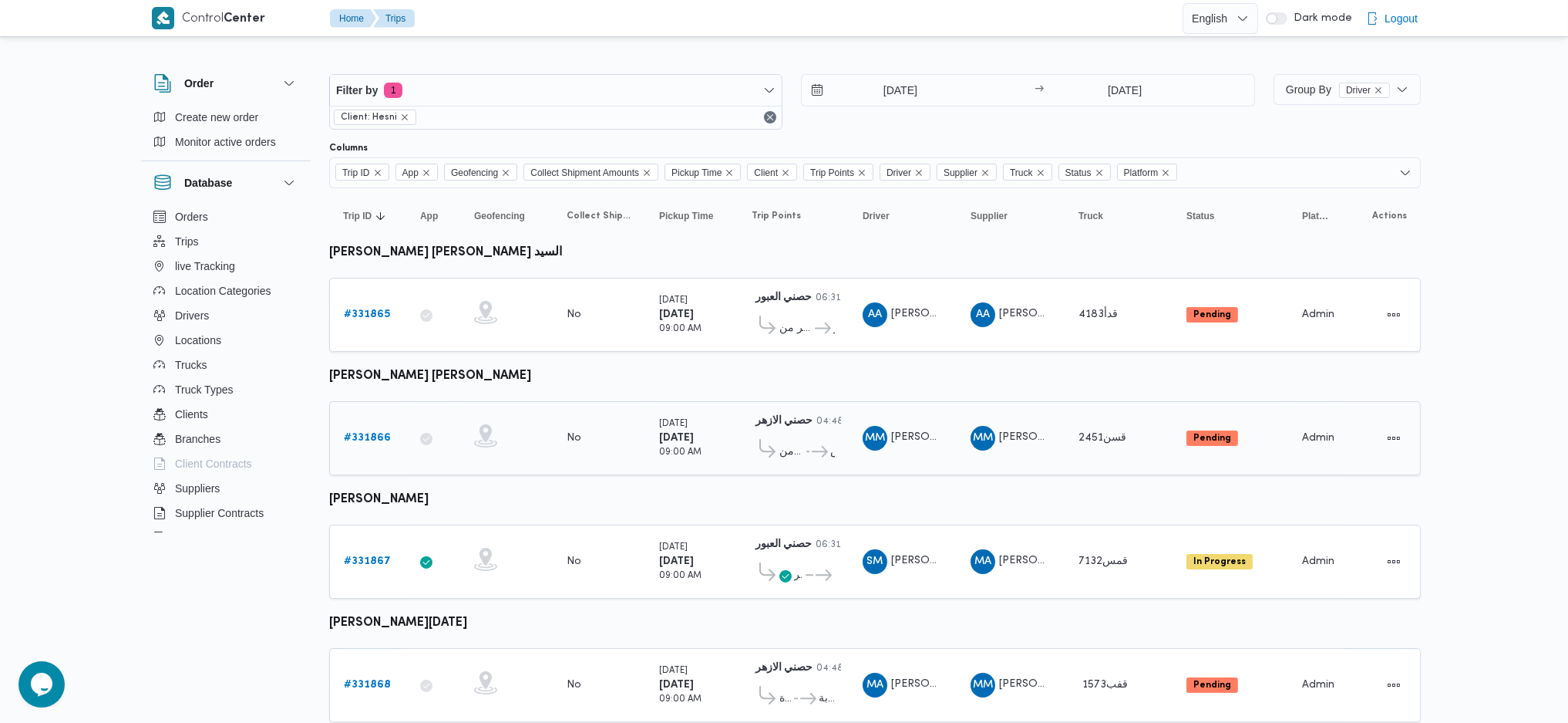
click at [380, 433] on b "# 331866" at bounding box center [367, 437] width 47 height 10
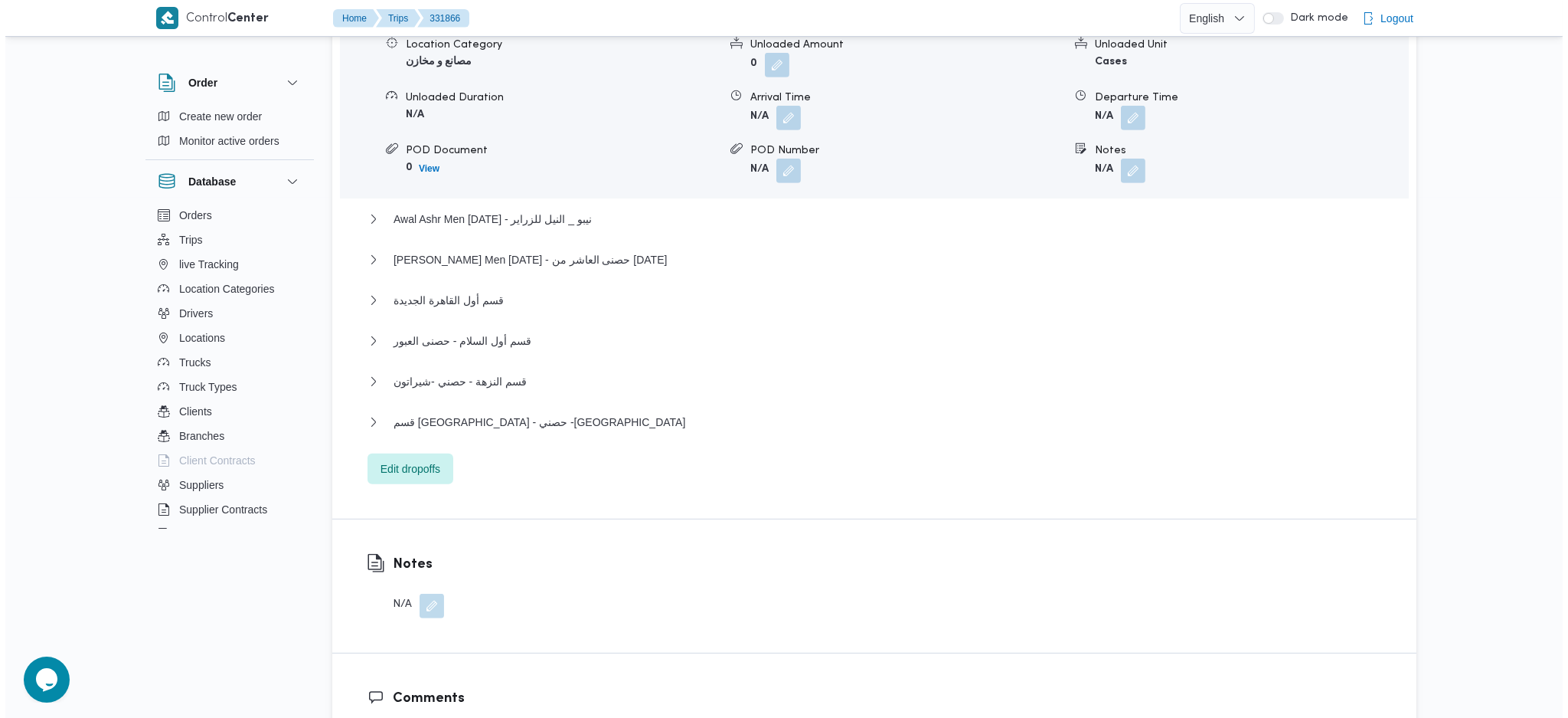
scroll to position [1532, 0]
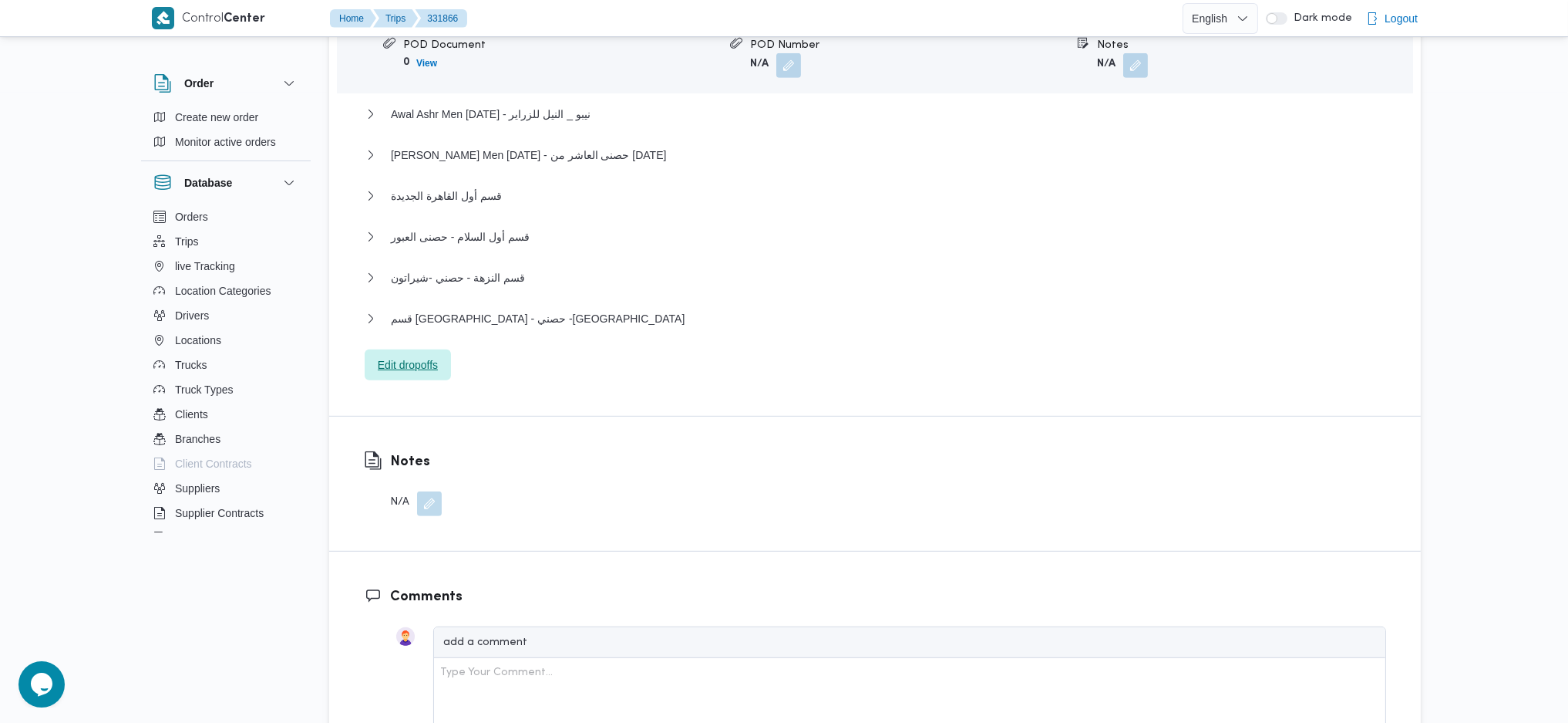
click at [437, 355] on span "Edit dropoffs" at bounding box center [408, 364] width 61 height 18
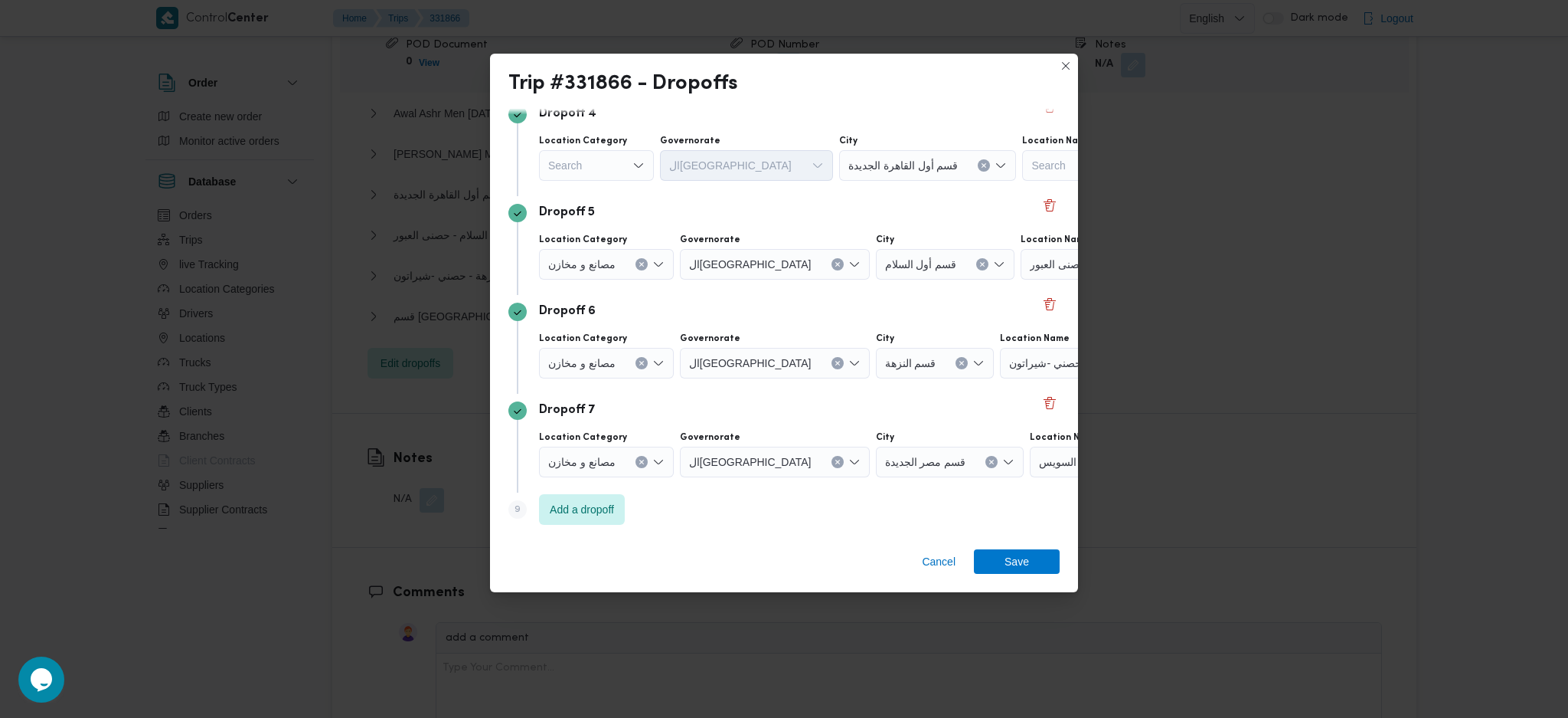
scroll to position [414, 0]
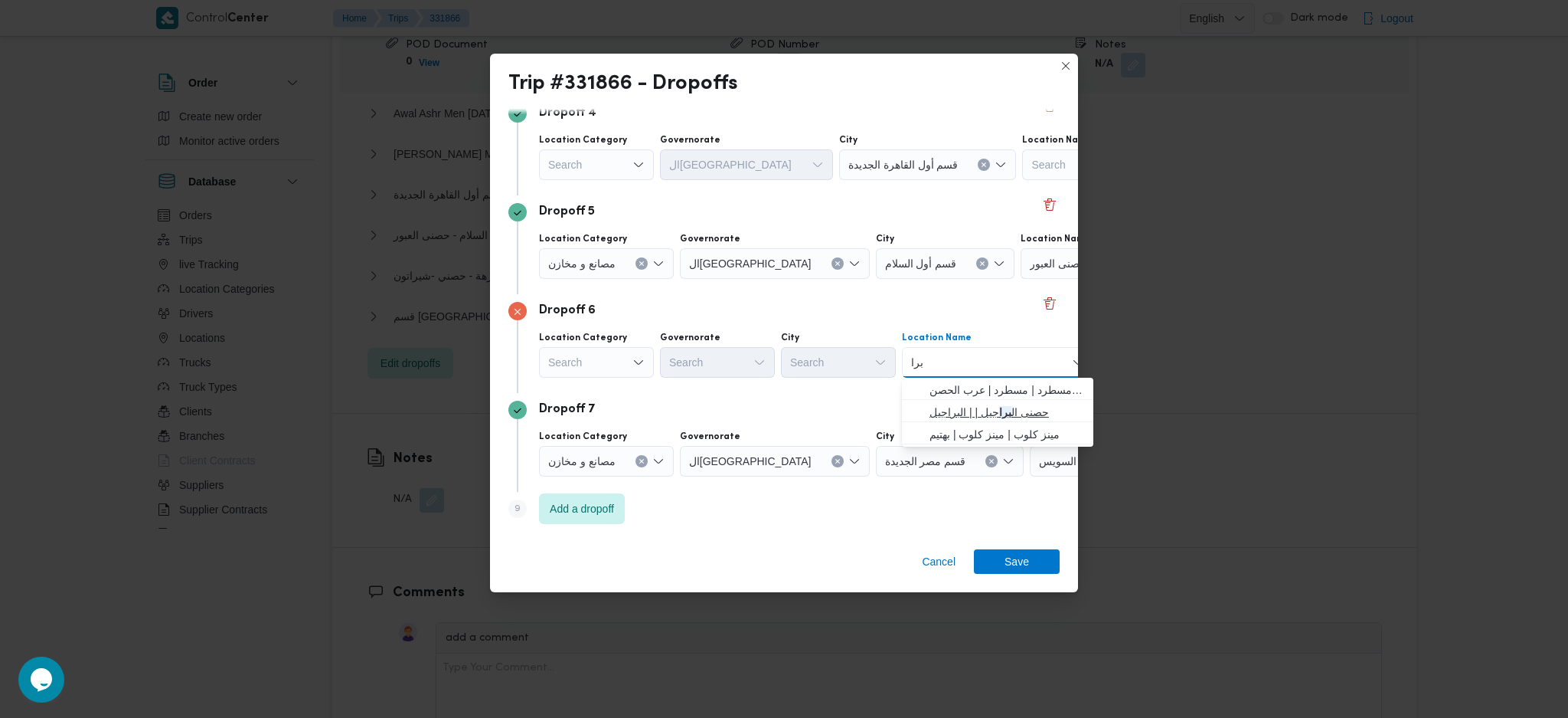
type input "برا"
click at [1007, 405] on span "حصنى ال برا جيل | | البراجيل" at bounding box center [1007, 411] width 155 height 18
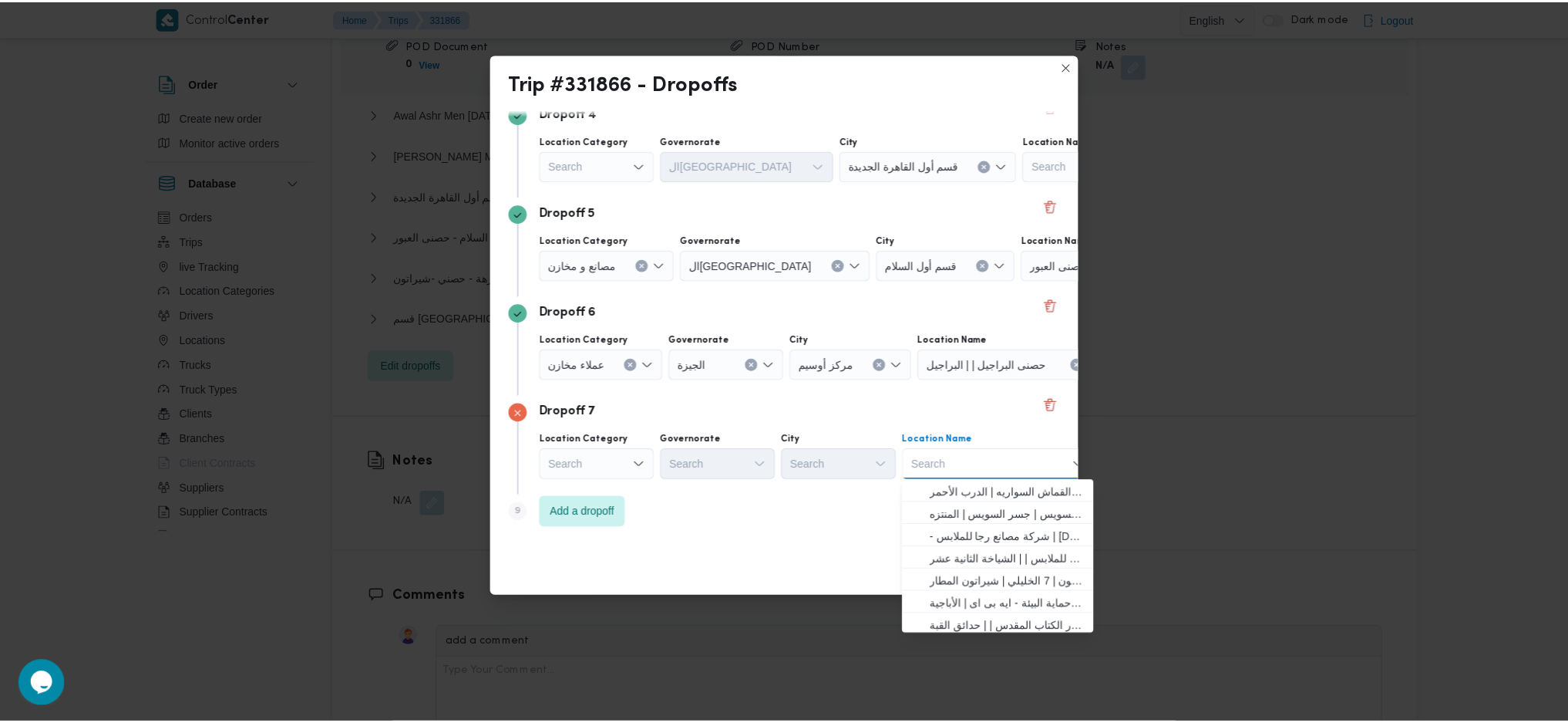
scroll to position [103, 0]
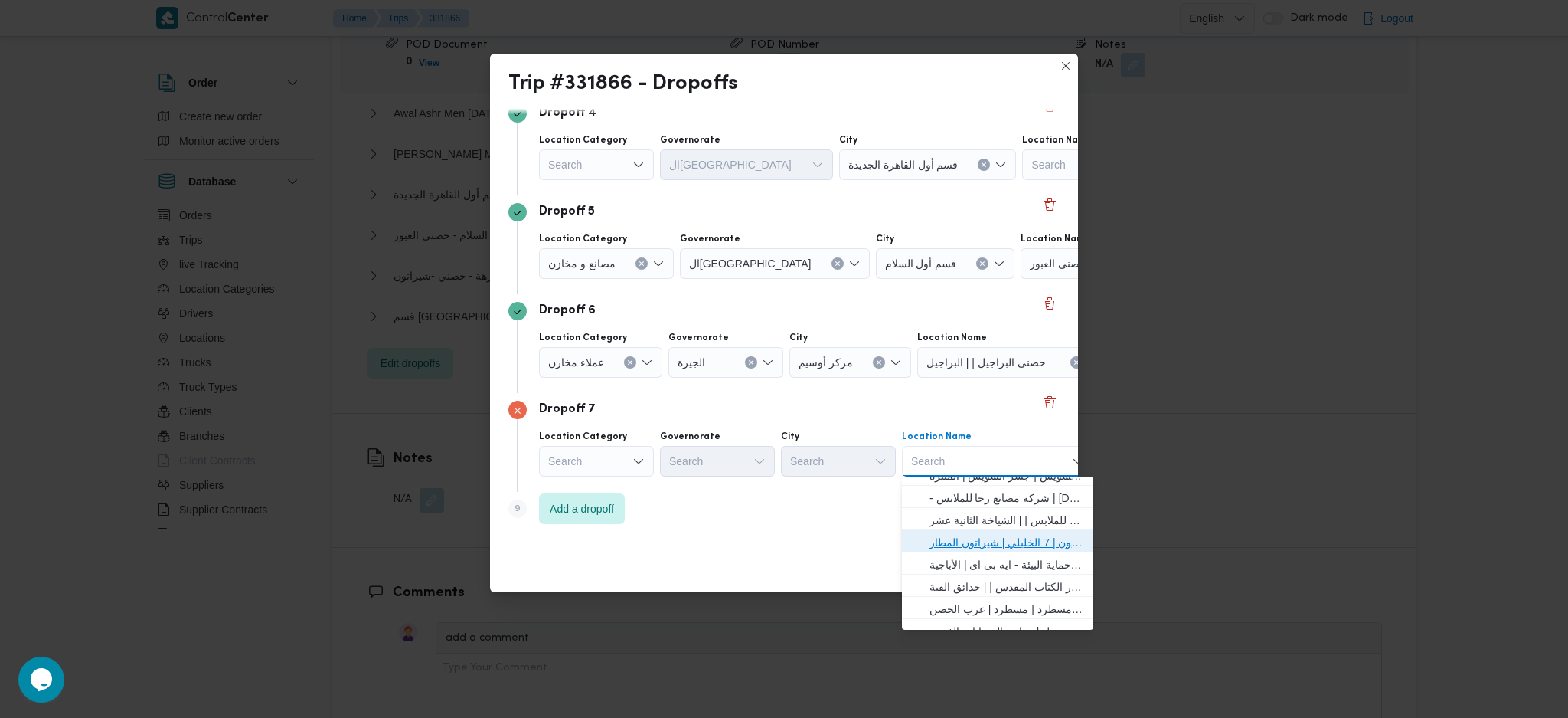
click at [952, 535] on span "حصني -شيراتون | 7 الخليلي | شيراتون المطار" at bounding box center [1007, 542] width 155 height 18
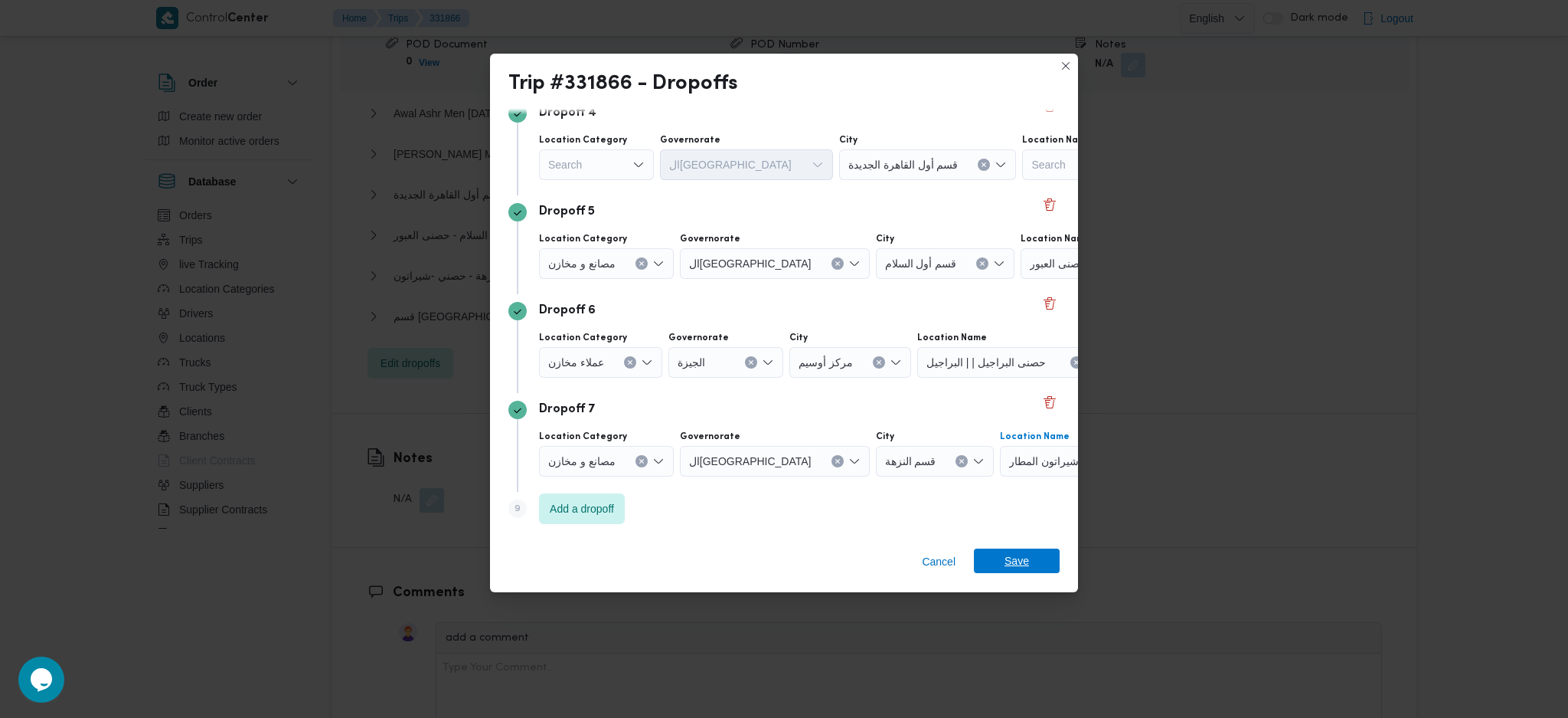
click at [998, 566] on span "Save" at bounding box center [1017, 560] width 85 height 24
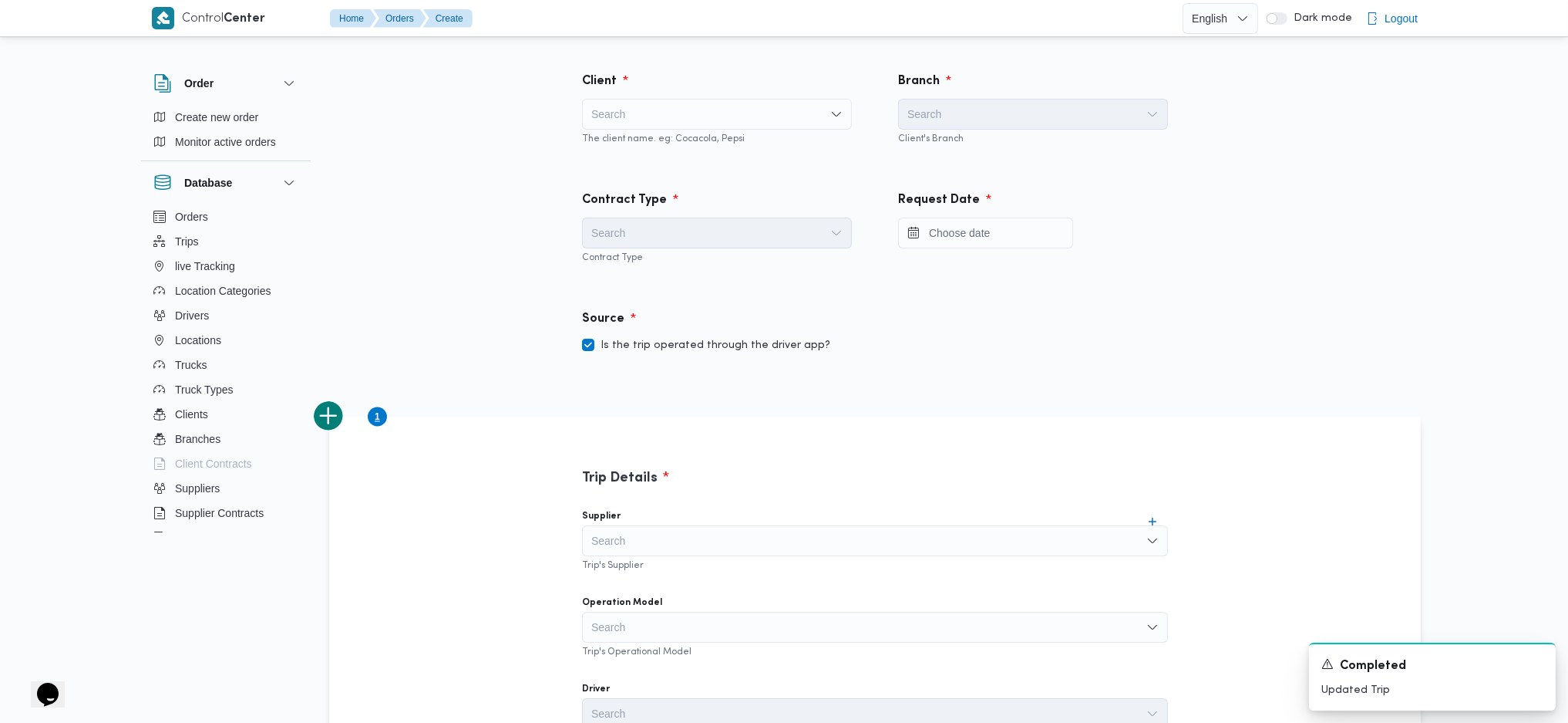
scroll to position [863, 0]
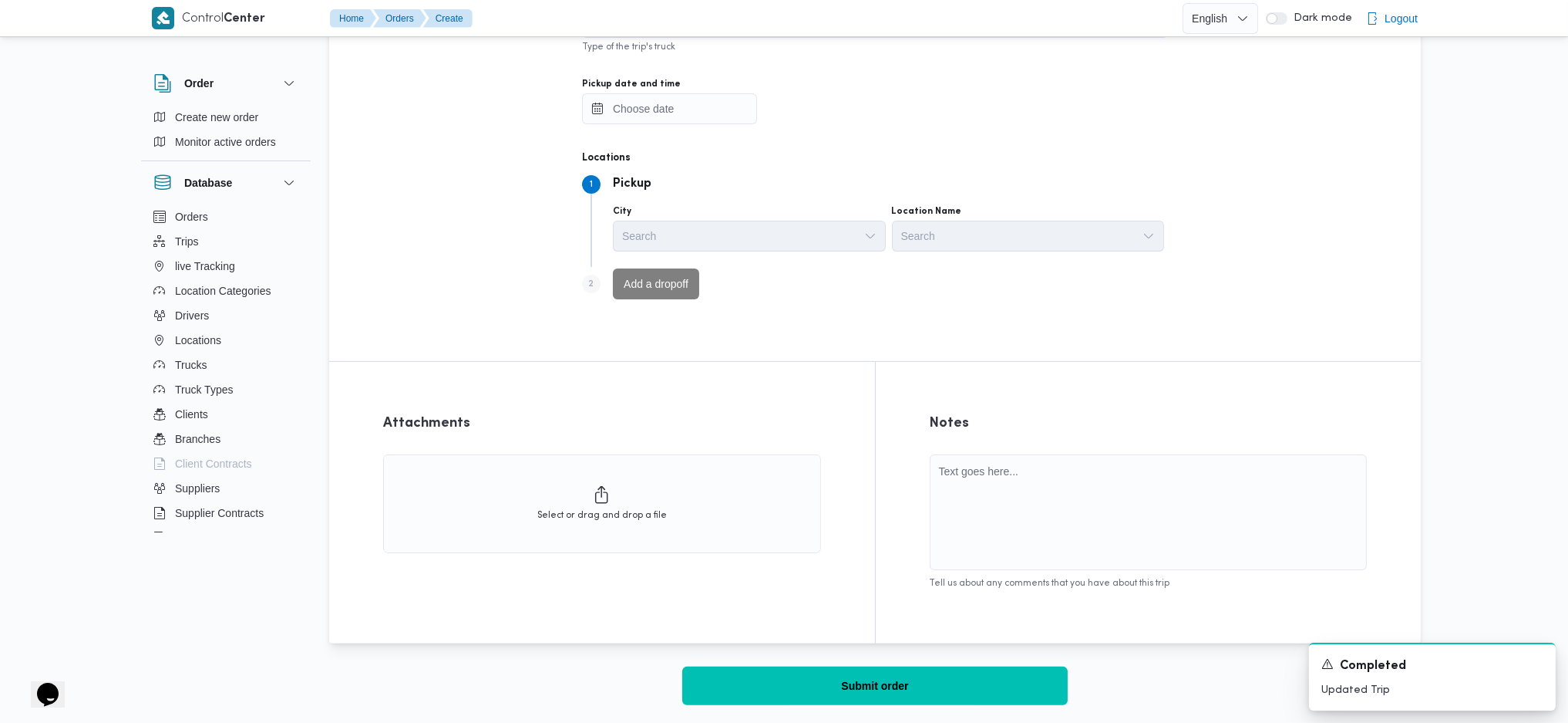
drag, startPoint x: 847, startPoint y: 226, endPoint x: 859, endPoint y: 221, distance: 13.0
